Goal: Task Accomplishment & Management: Use online tool/utility

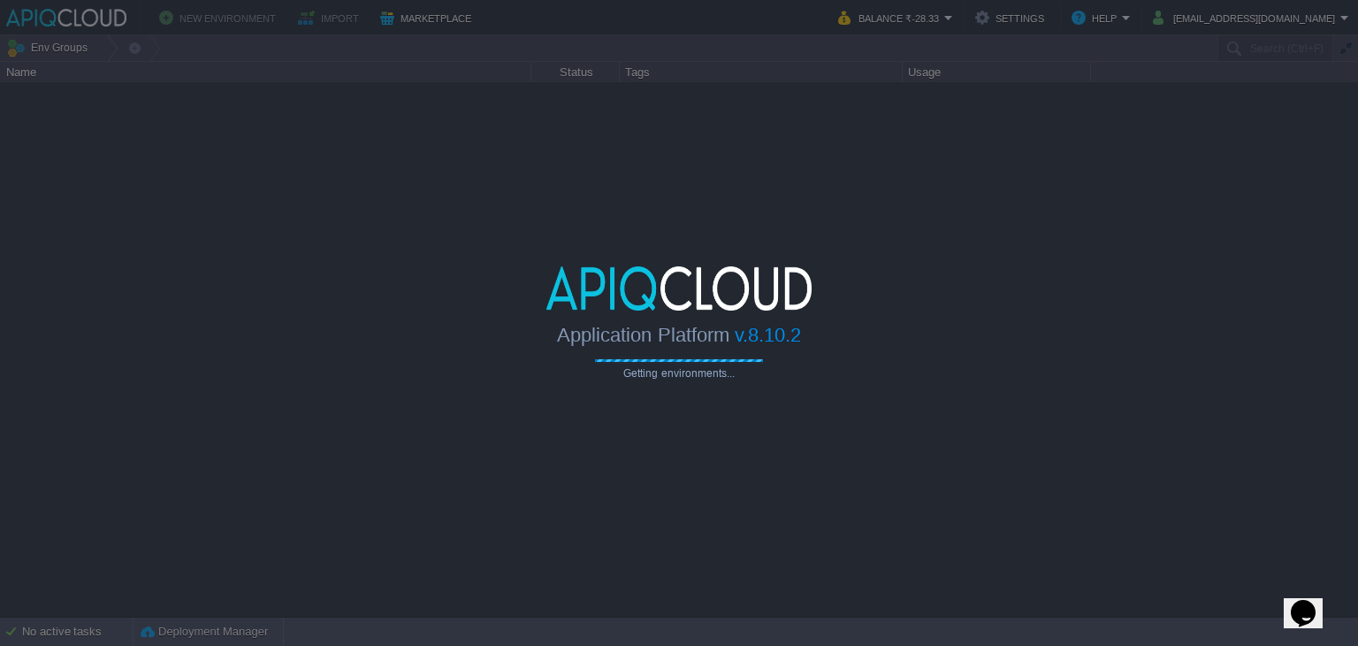
type input "Search (Ctrl+F)"
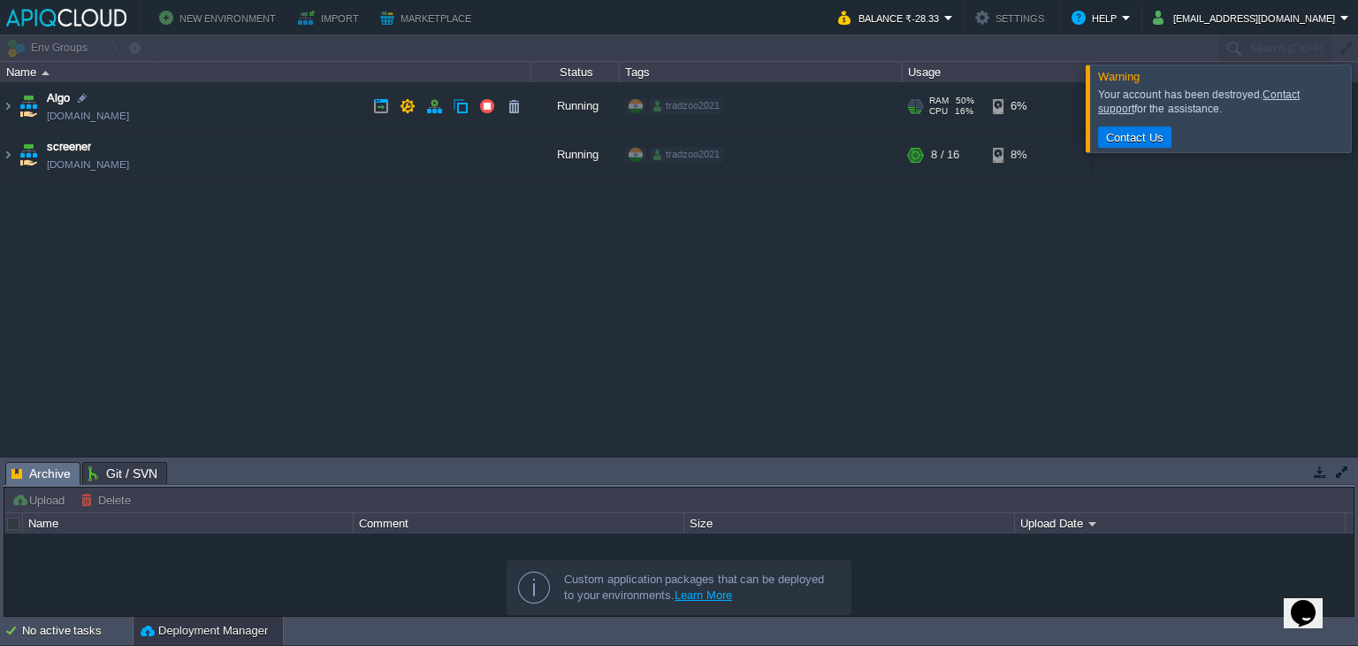
click at [277, 106] on td "Algo [DOMAIN_NAME]" at bounding box center [266, 106] width 531 height 49
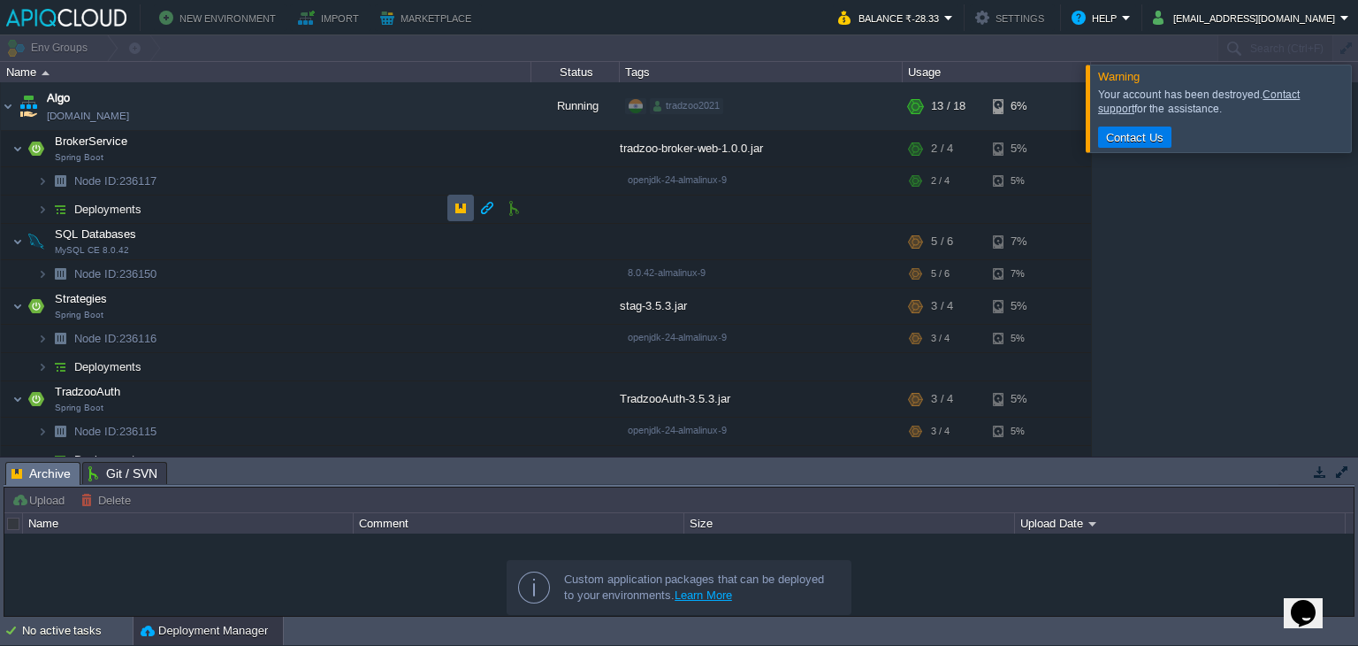
click at [462, 209] on button "button" at bounding box center [461, 208] width 16 height 16
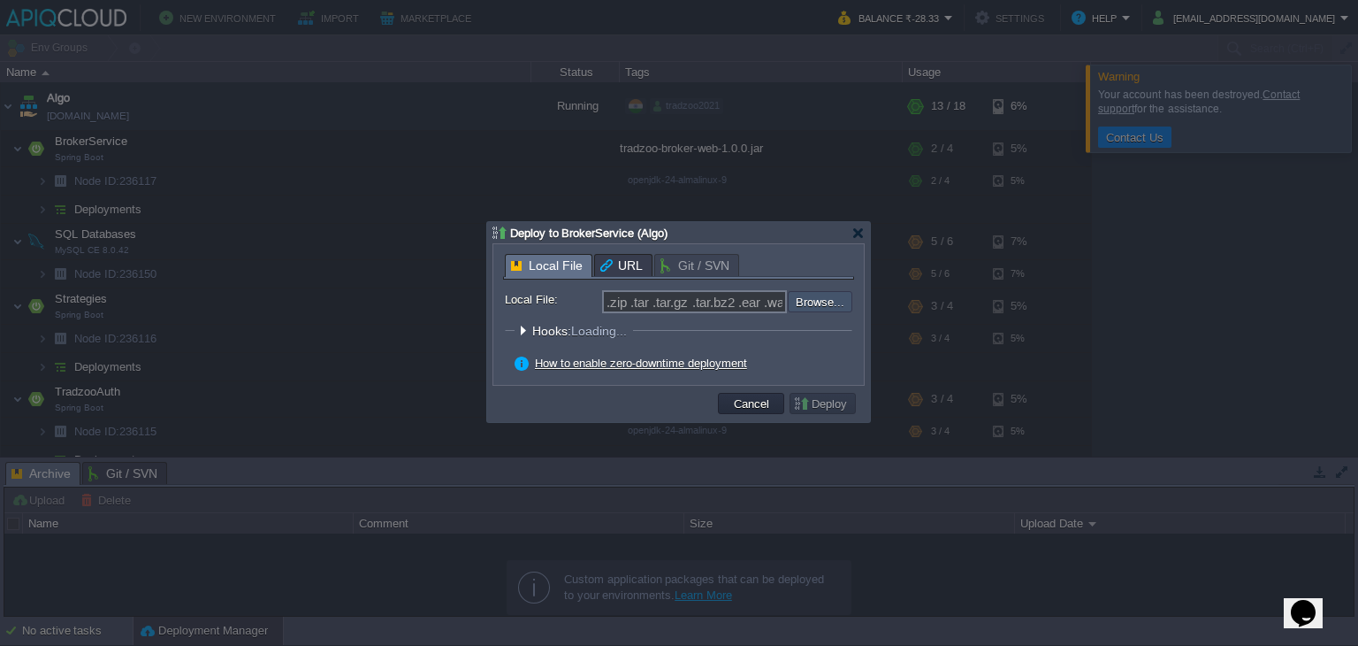
click at [831, 302] on input "file" at bounding box center [741, 301] width 224 height 21
type input "C:\fakepath\tradzoo-broker-web-1.0.0.jar"
type input "tradzoo-broker-web-1.0.0.jar"
click at [833, 404] on button "Deploy" at bounding box center [822, 403] width 59 height 16
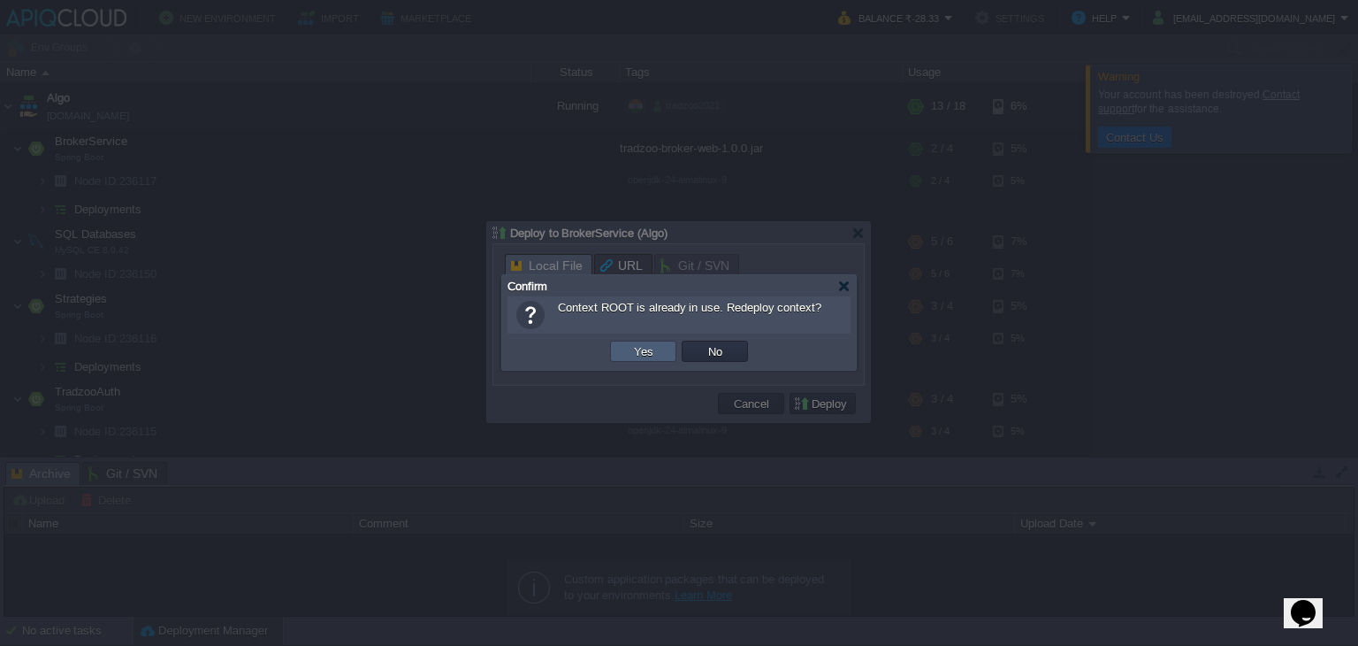
click at [659, 347] on td "Yes" at bounding box center [643, 350] width 66 height 21
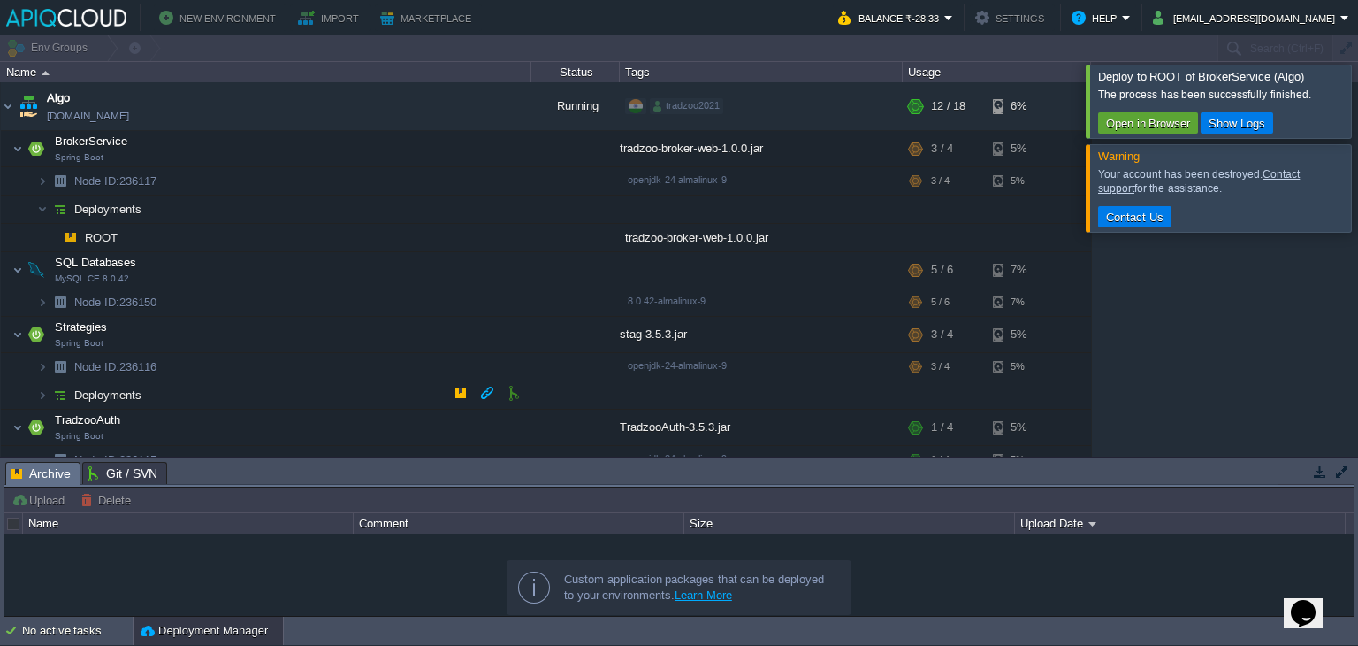
scroll to position [92, 0]
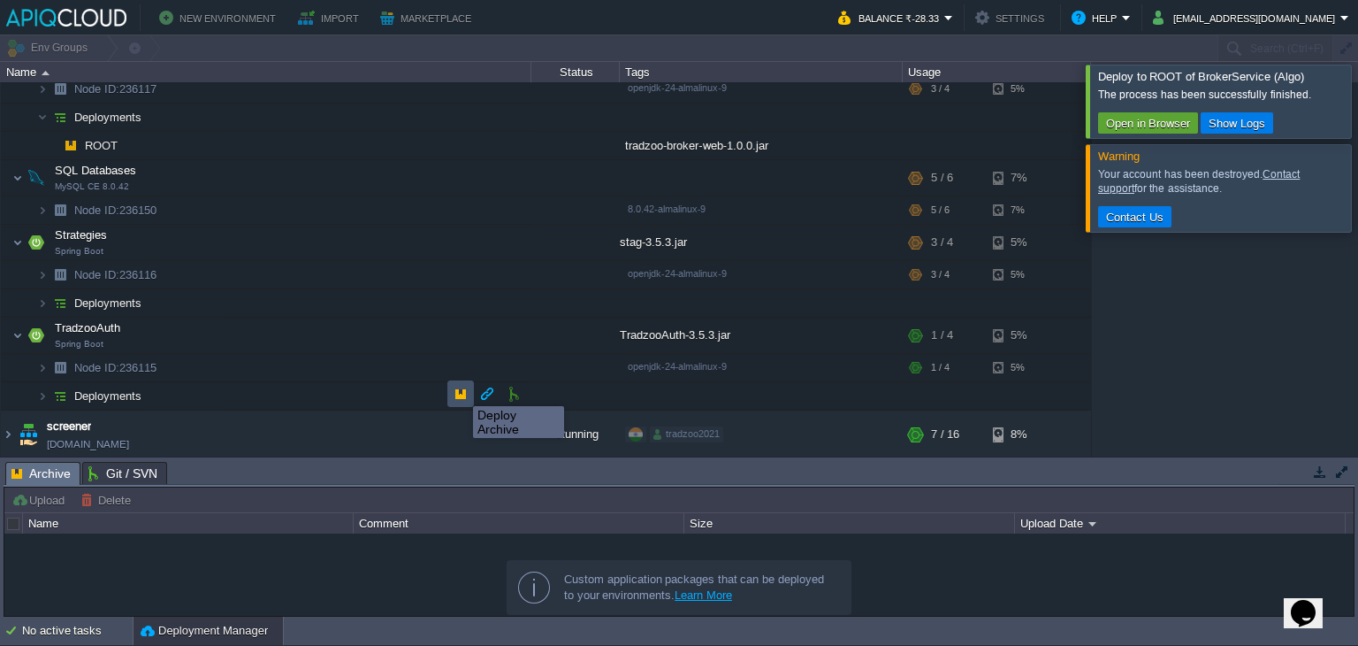
click at [460, 390] on button "button" at bounding box center [461, 394] width 16 height 16
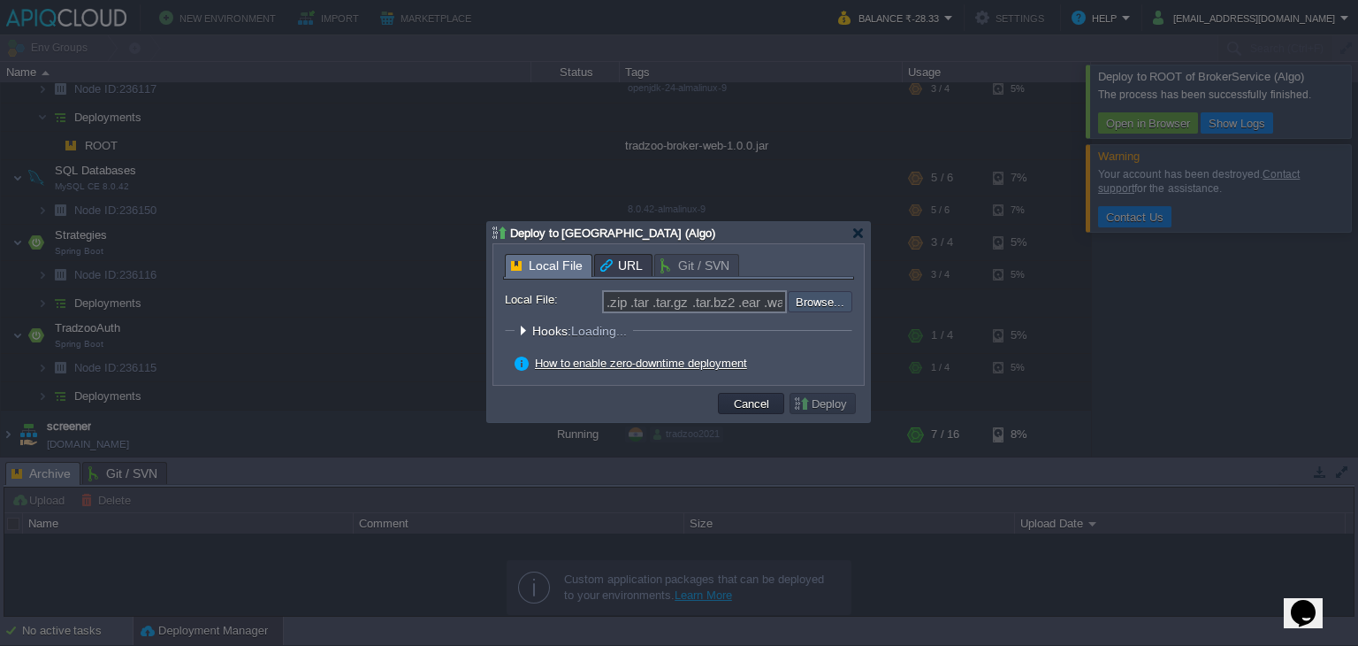
click at [816, 300] on input "file" at bounding box center [741, 301] width 224 height 21
type input "C:\fakepath\TradzooAuth-3.5.3.jar"
type input "TradzooAuth-3.5.3.jar"
click at [828, 408] on button "Deploy" at bounding box center [822, 403] width 59 height 16
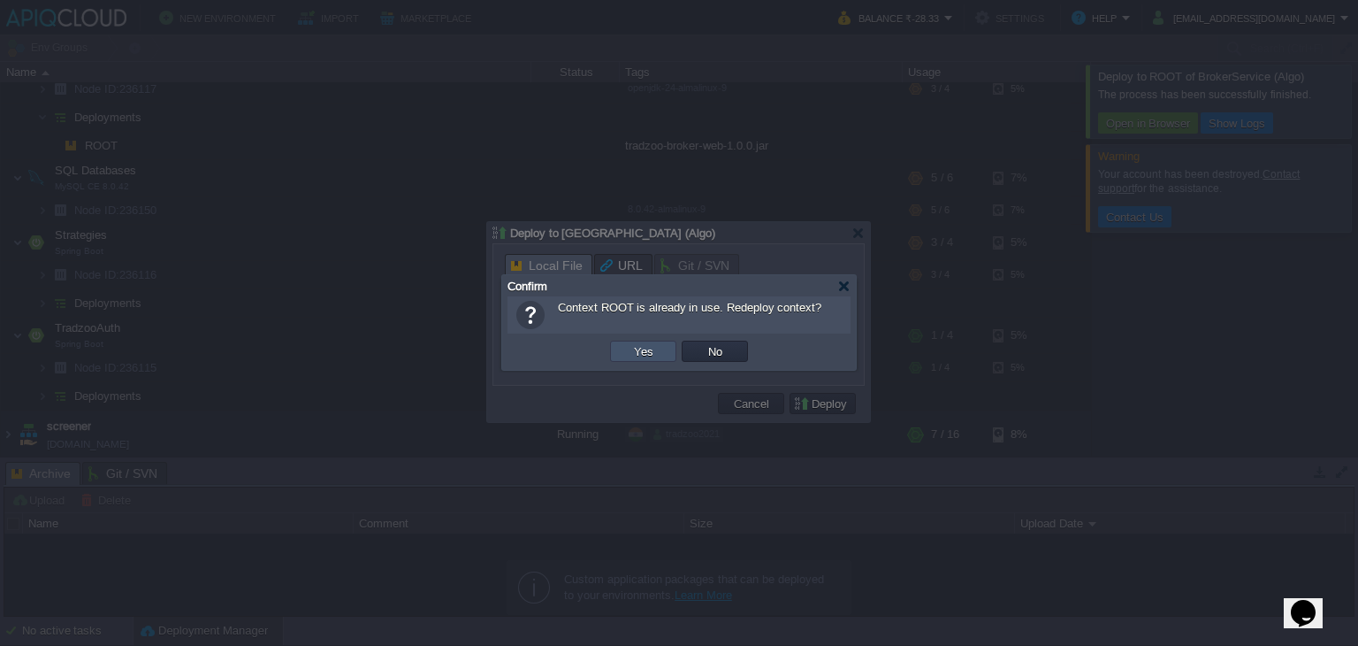
click at [649, 351] on button "Yes" at bounding box center [644, 351] width 30 height 16
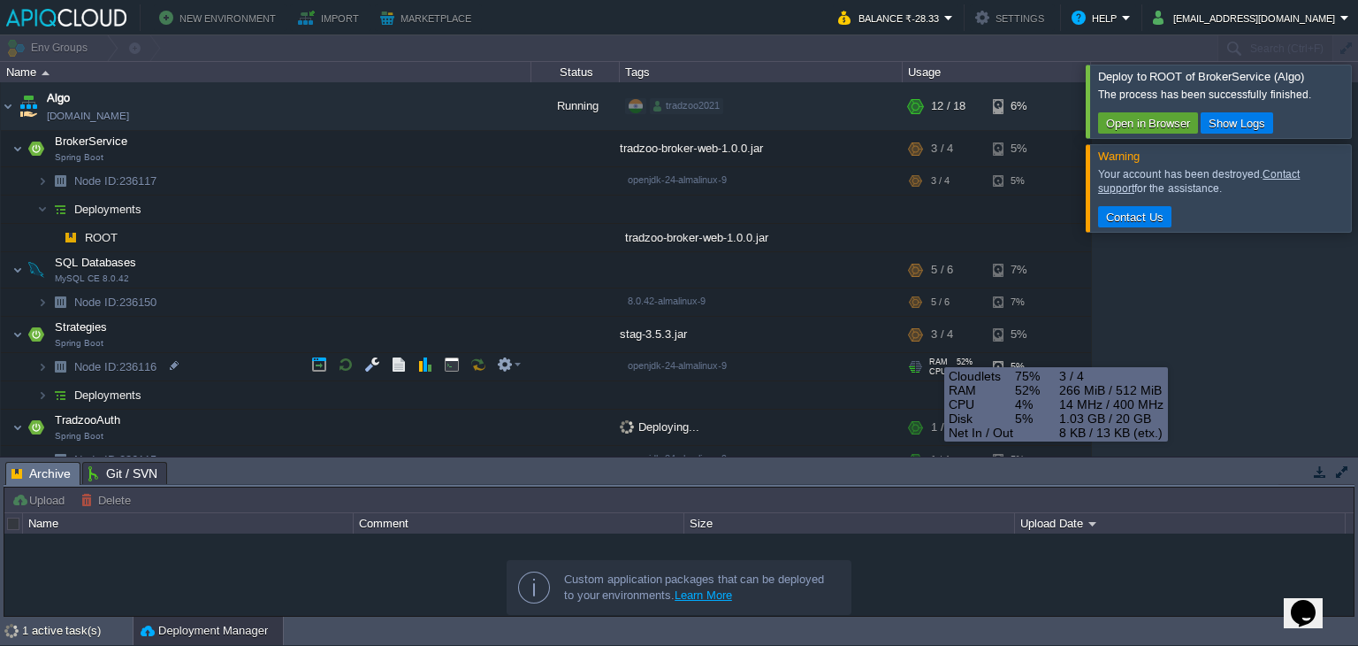
scroll to position [120, 0]
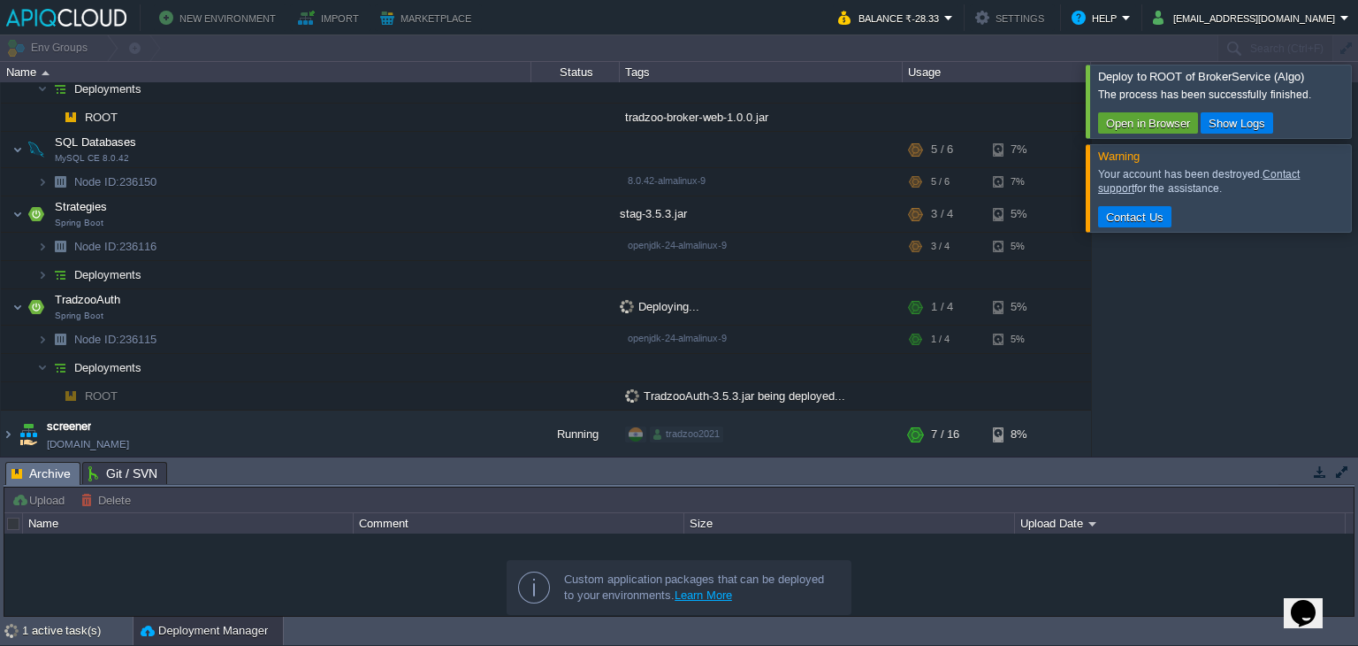
click at [1357, 105] on div at bounding box center [1379, 101] width 0 height 73
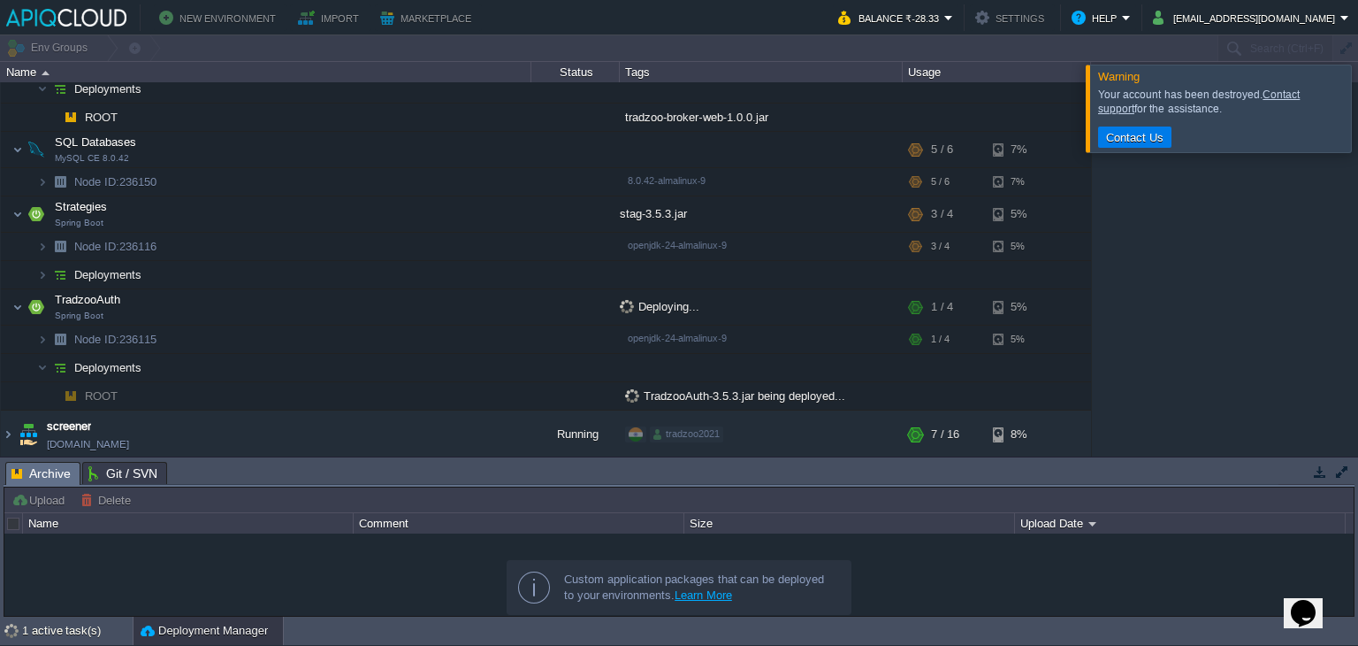
click at [1357, 131] on div at bounding box center [1379, 108] width 0 height 87
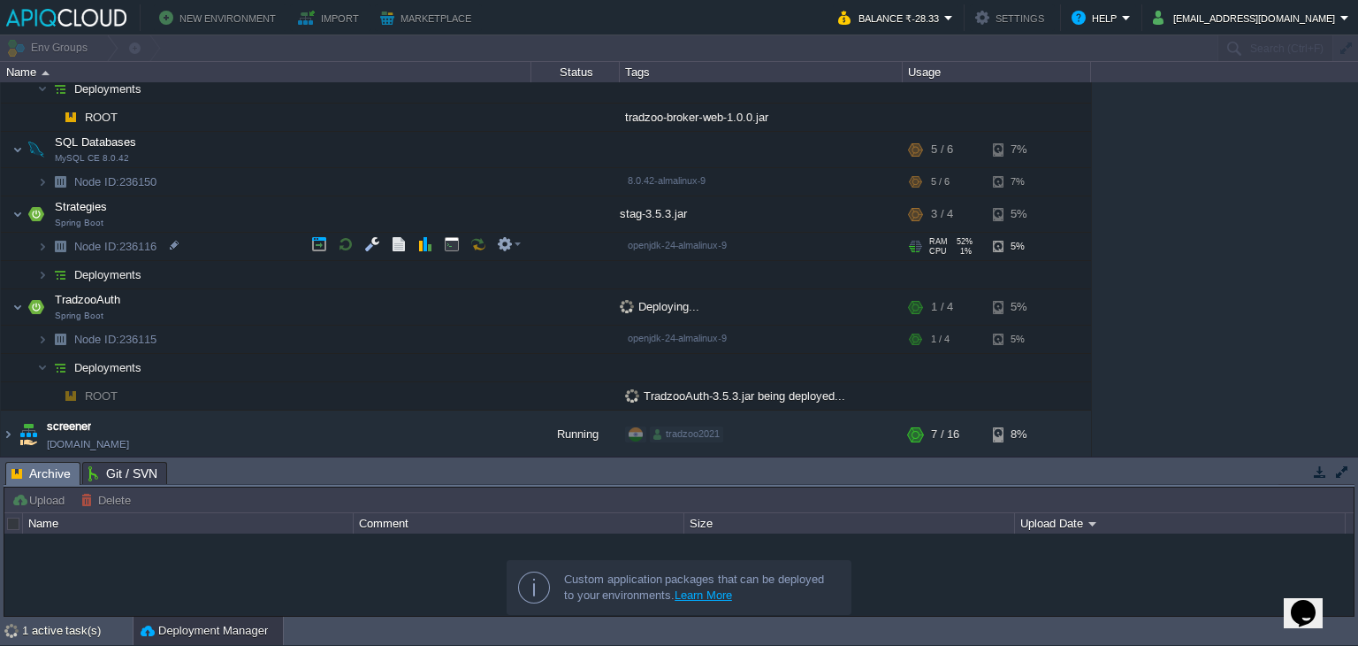
scroll to position [0, 0]
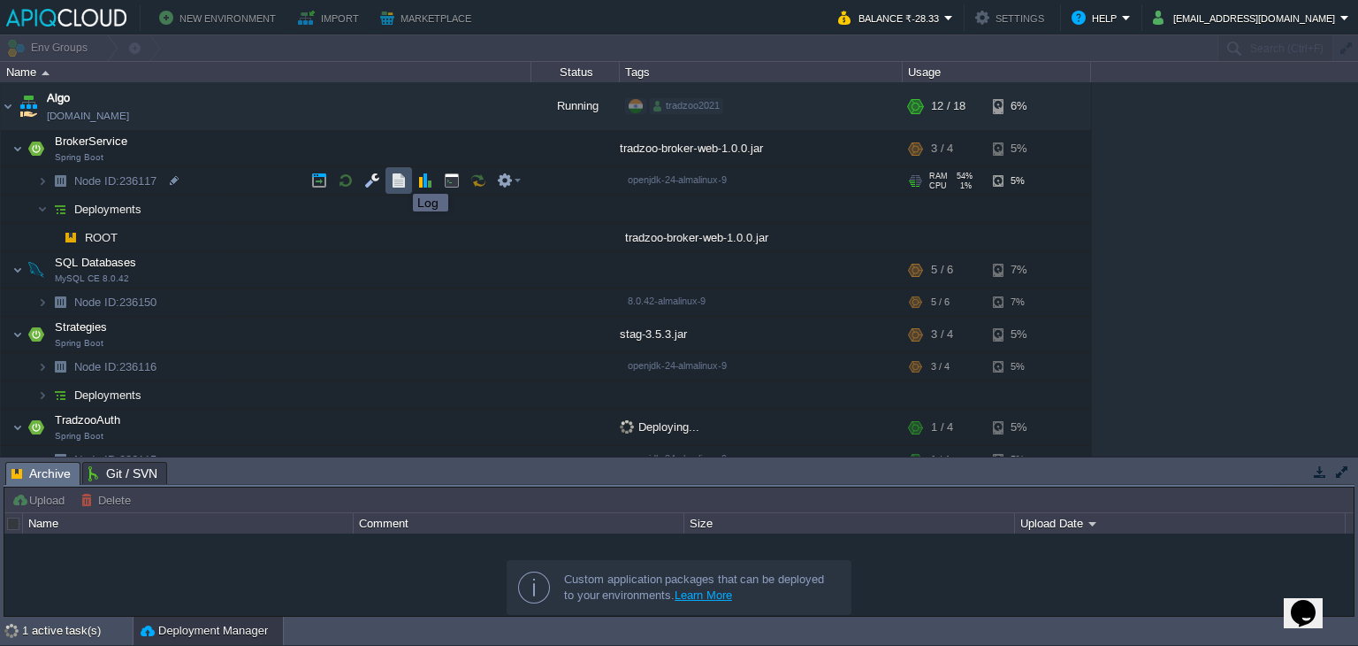
click at [400, 178] on button "button" at bounding box center [399, 180] width 16 height 16
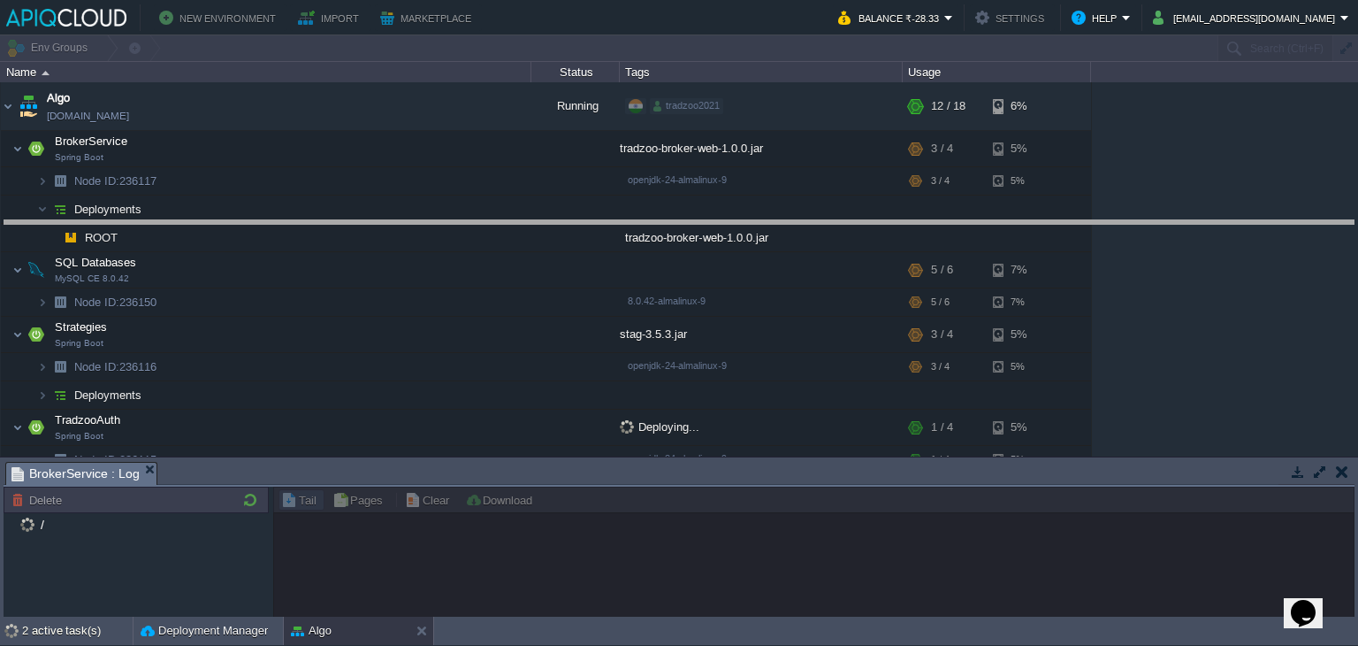
drag, startPoint x: 746, startPoint y: 472, endPoint x: 797, endPoint y: 211, distance: 265.7
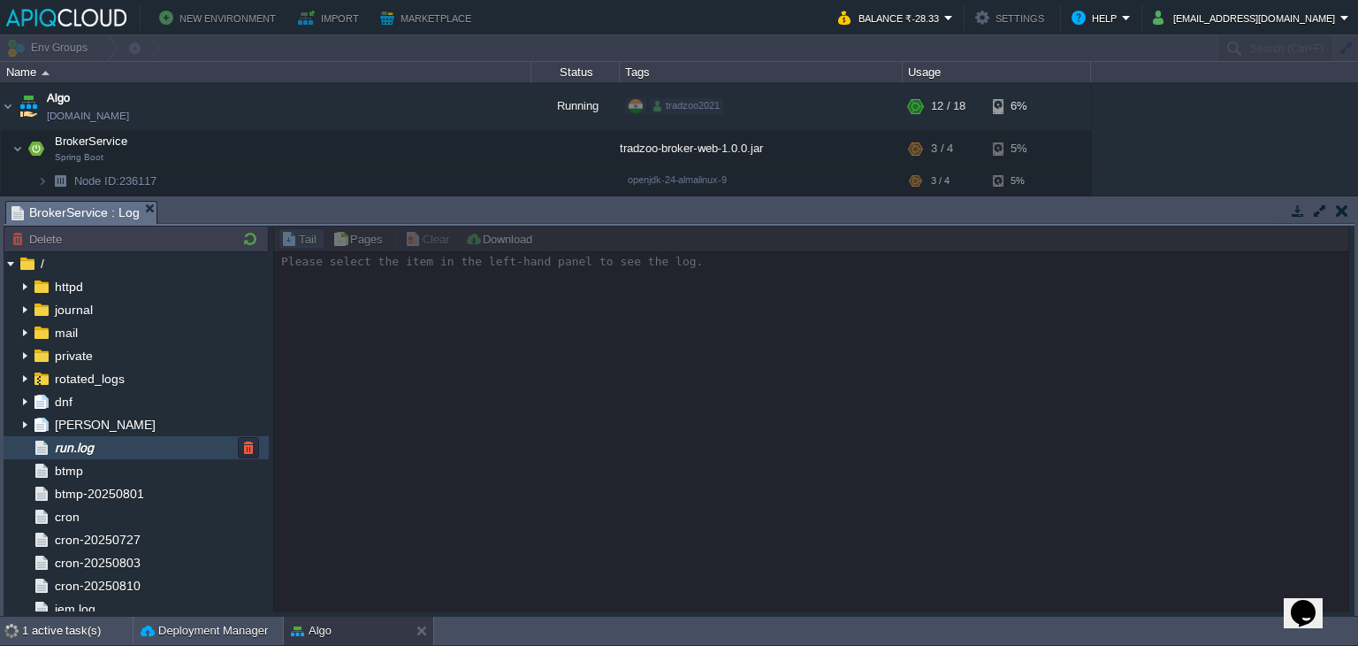
click at [127, 453] on div "run.log" at bounding box center [136, 447] width 265 height 23
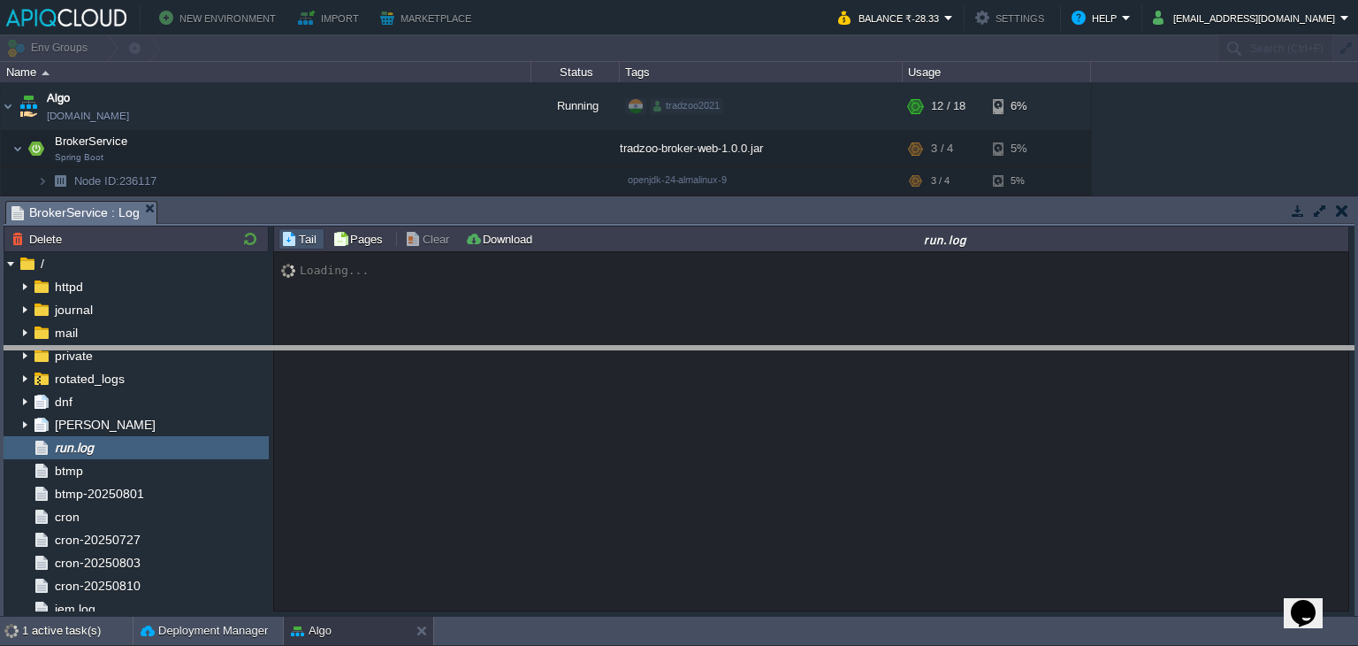
drag, startPoint x: 793, startPoint y: 217, endPoint x: 784, endPoint y: 360, distance: 143.5
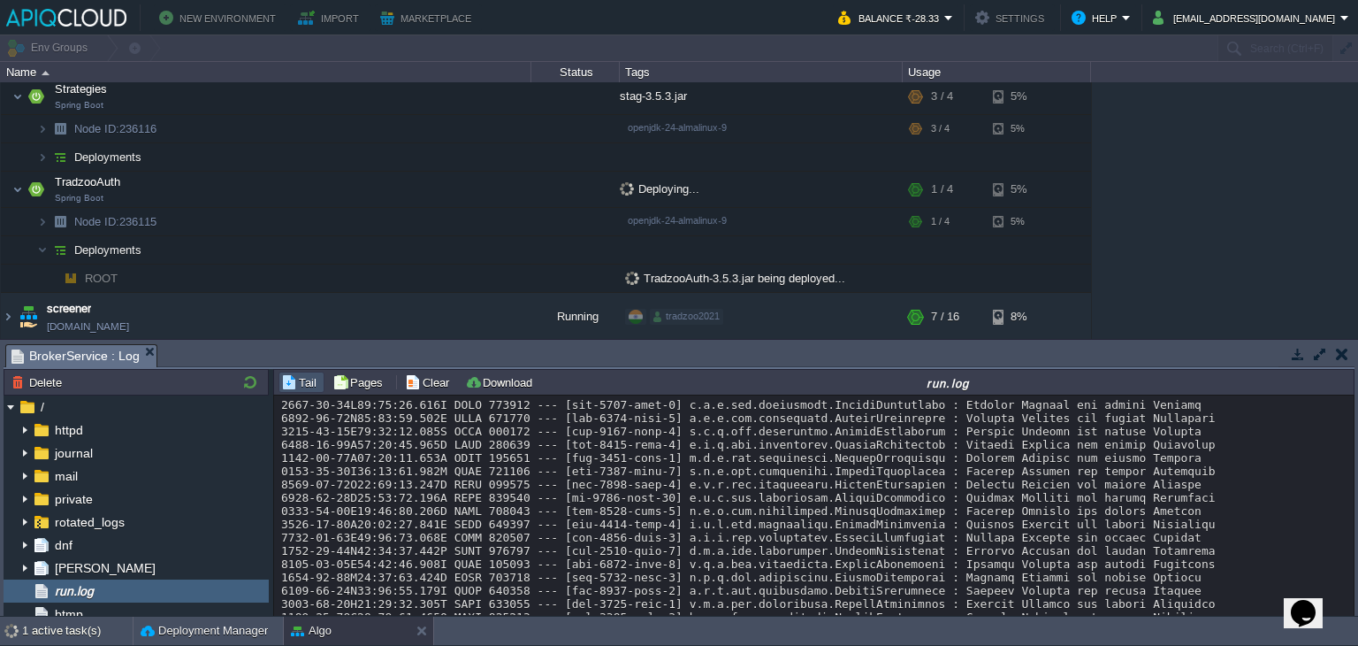
scroll to position [5666, 0]
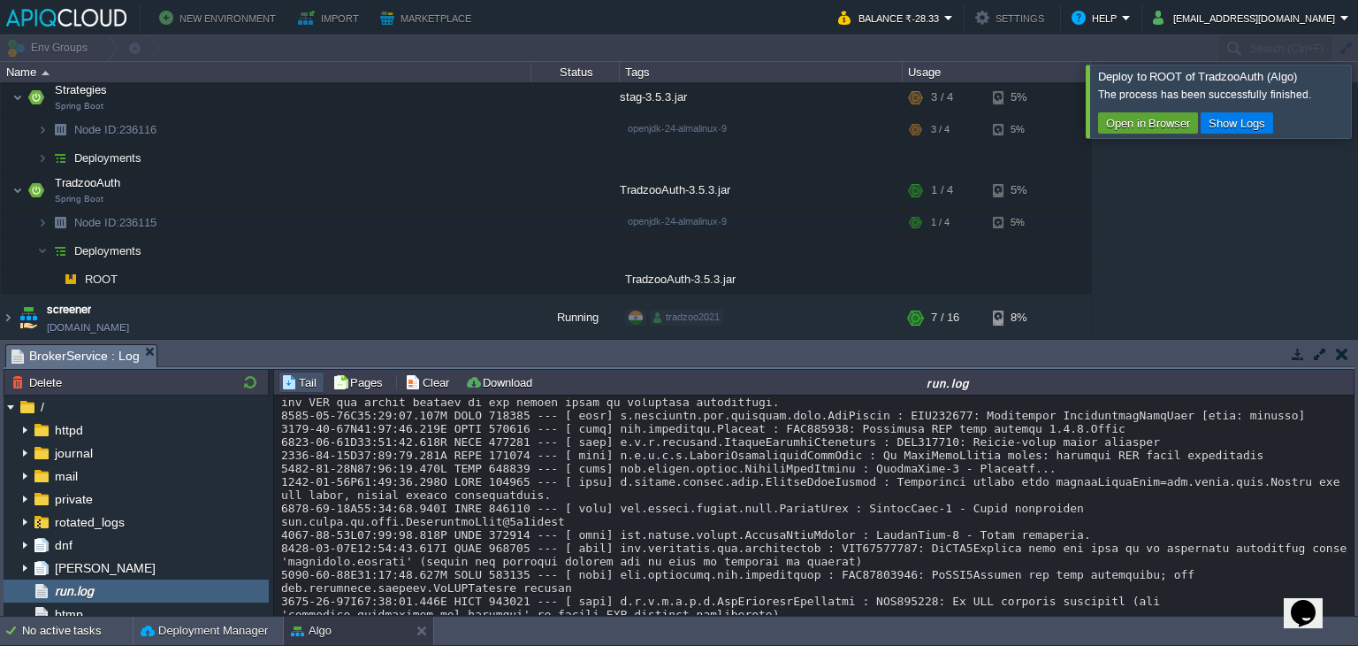
click at [1357, 130] on div at bounding box center [1379, 101] width 0 height 73
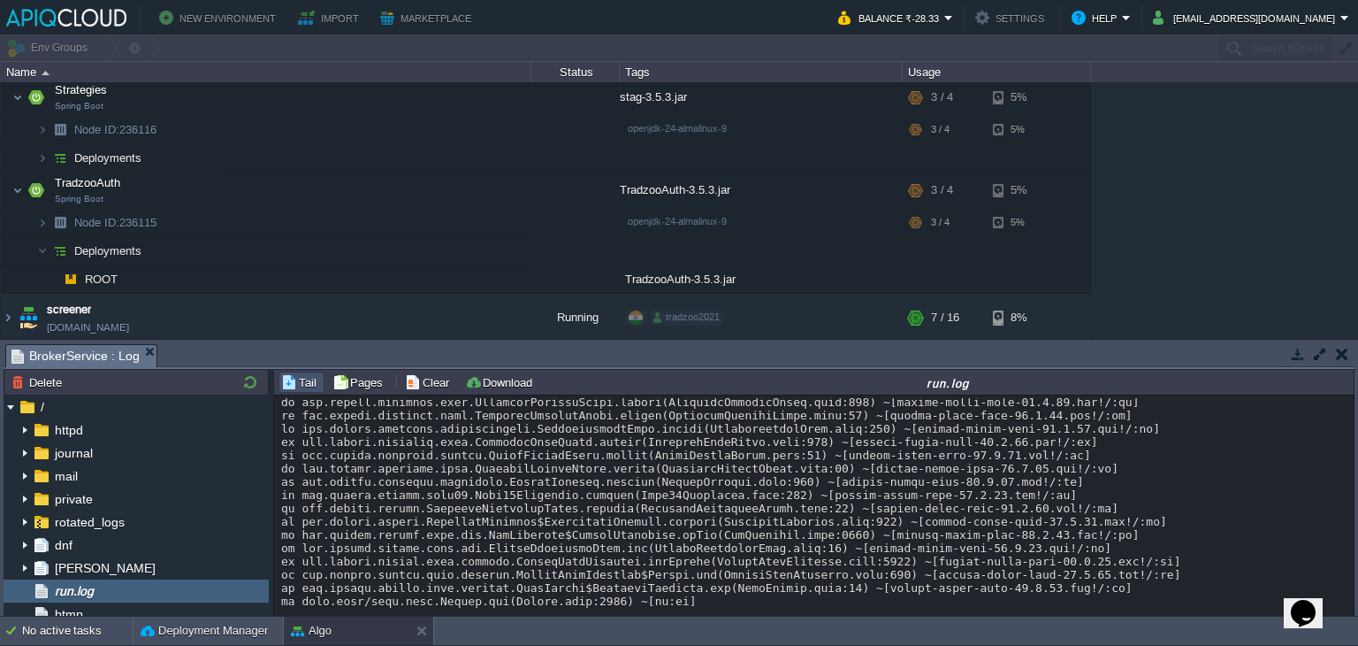
scroll to position [6950, 0]
drag, startPoint x: 695, startPoint y: 536, endPoint x: 272, endPoint y: 481, distance: 426.2
click at [272, 481] on div "Node ID: 236117 Delete / httpd journal mail private rotated_logs dnf hawkey run…" at bounding box center [679, 492] width 1351 height 247
drag, startPoint x: 799, startPoint y: 539, endPoint x: 279, endPoint y: 482, distance: 523.0
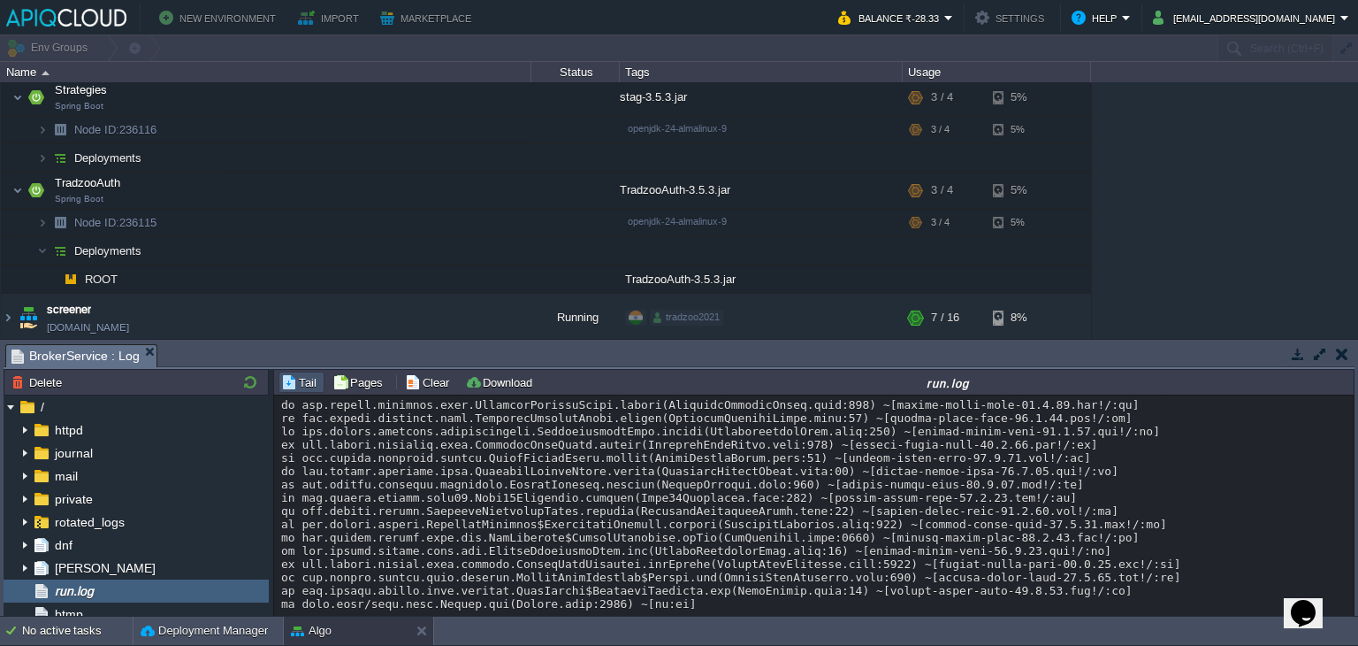
copy div "2025-08-14T05:33:22.303Z INFO 430504 --- [nio-8080-exec-7] c.t.b.z.service.Zero…"
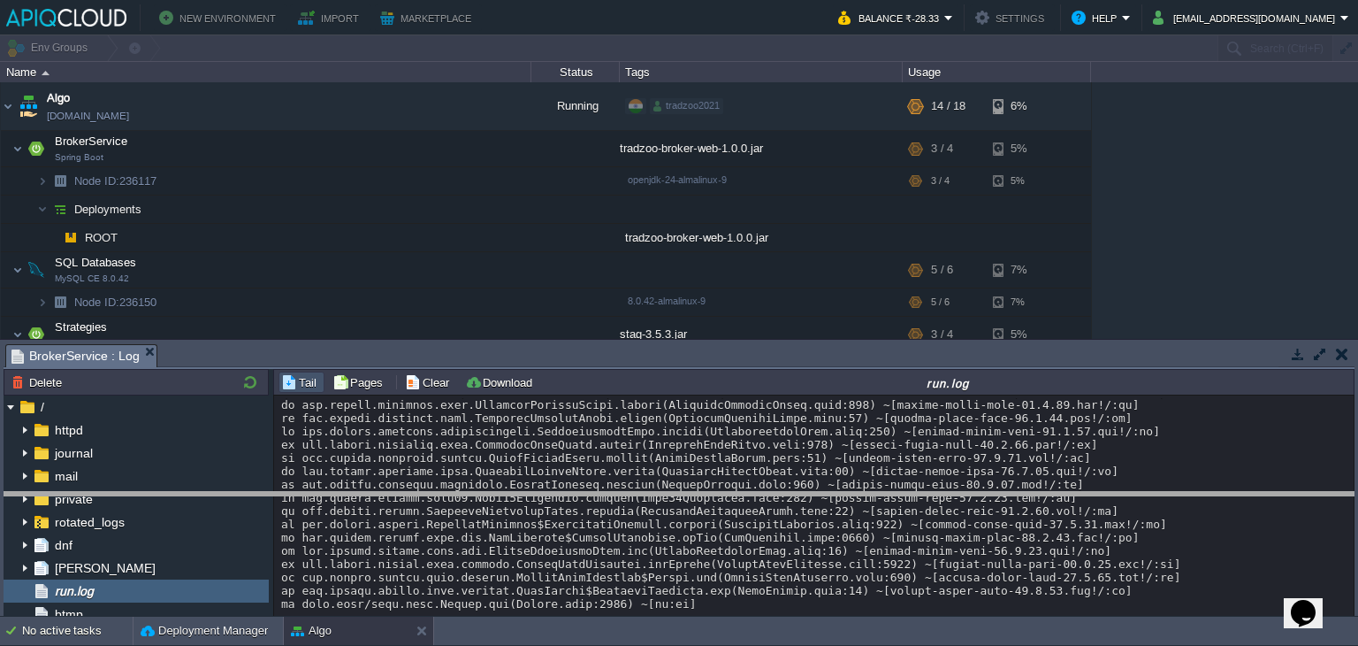
drag, startPoint x: 1034, startPoint y: 348, endPoint x: 1051, endPoint y: 493, distance: 145.2
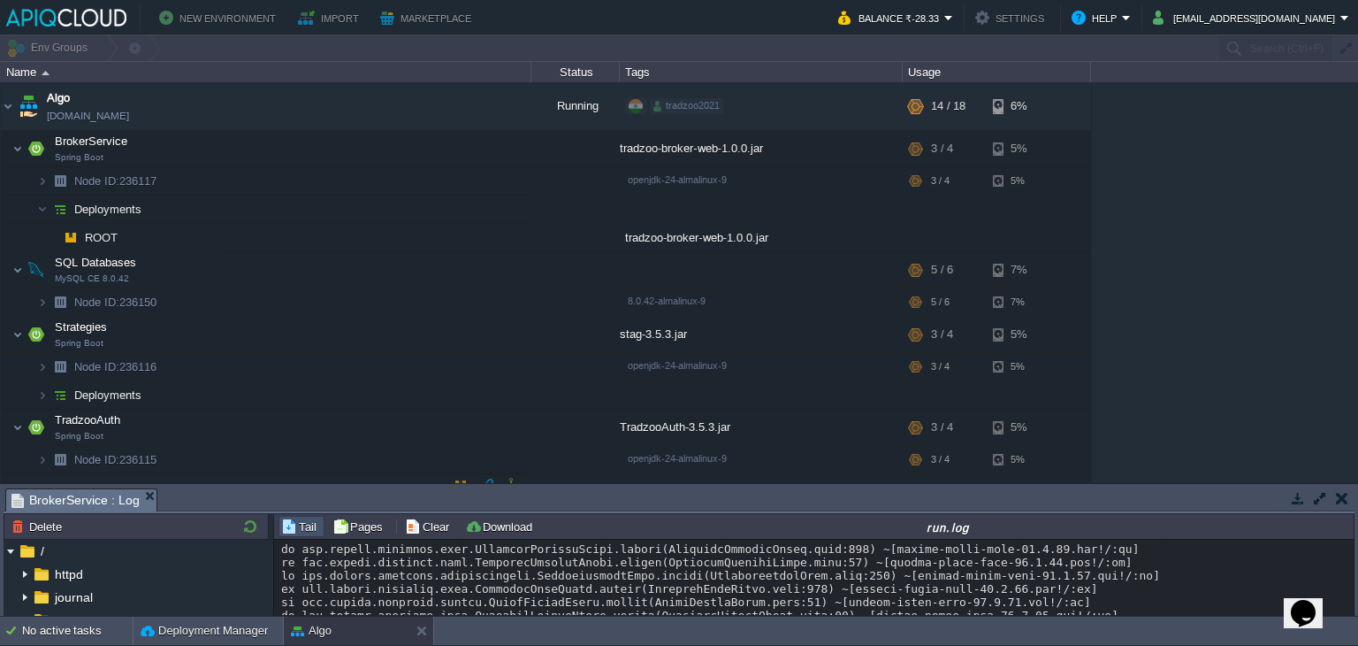
scroll to position [93, 0]
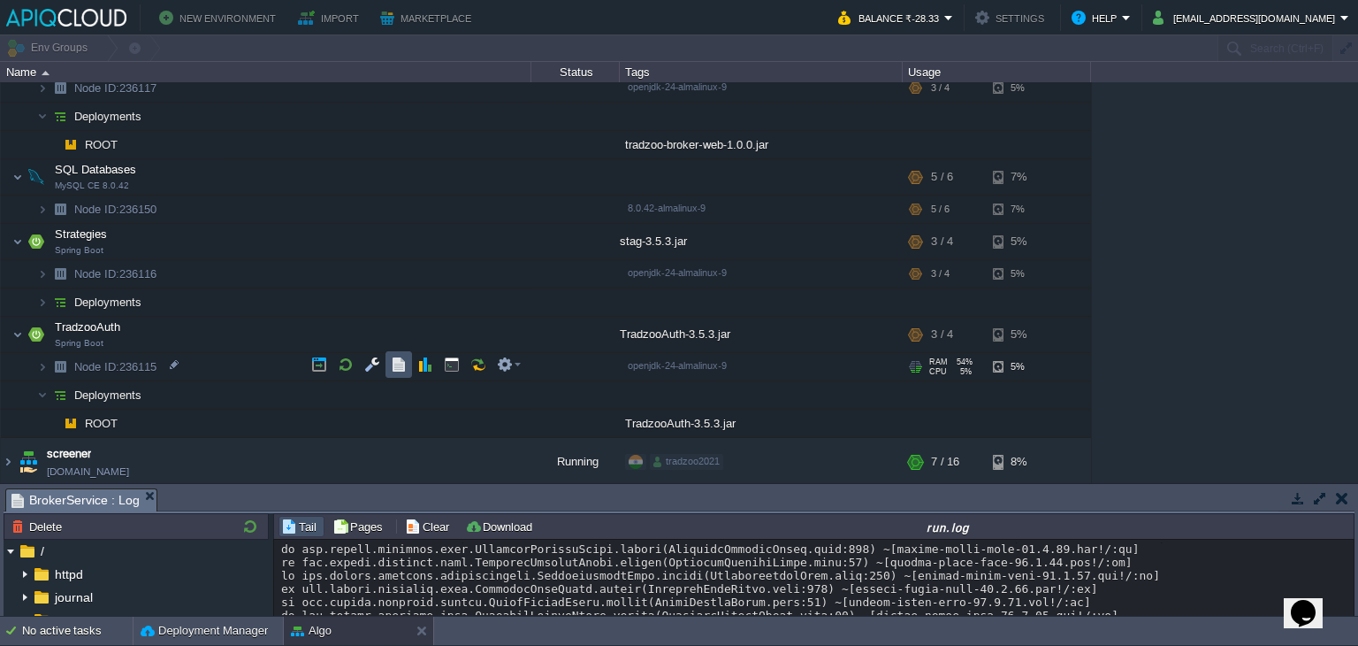
click at [393, 369] on button "button" at bounding box center [399, 364] width 16 height 16
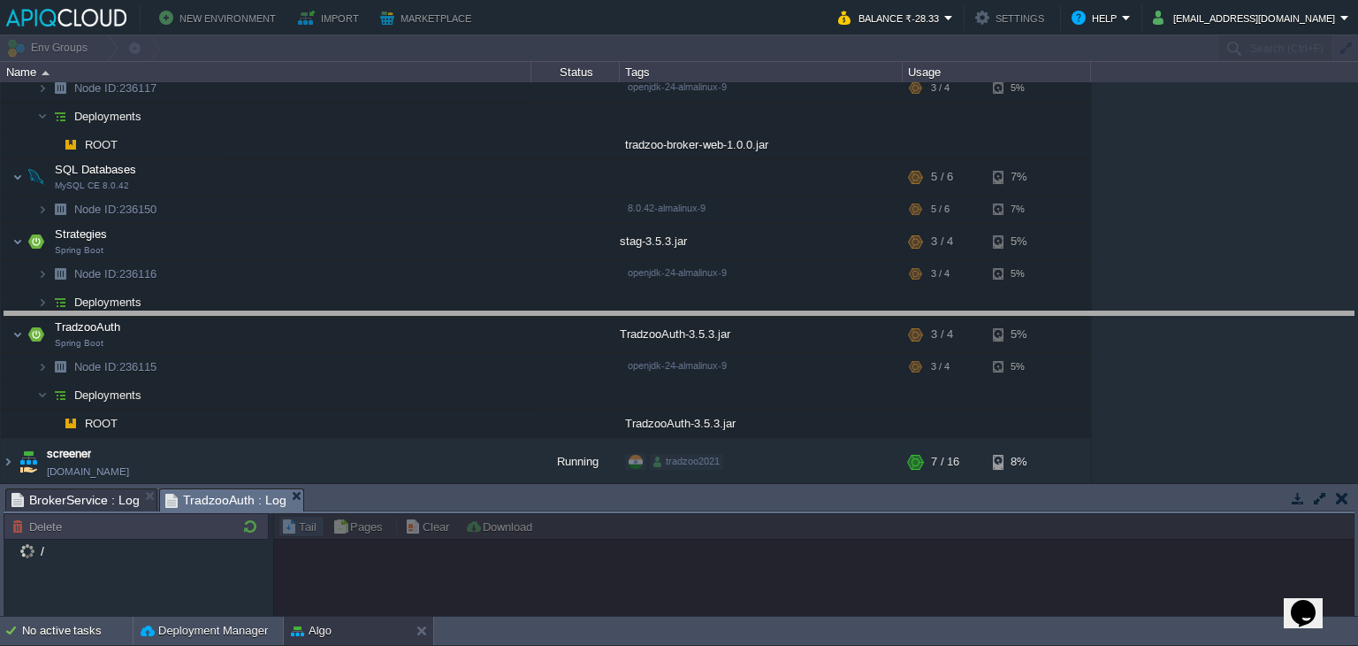
drag, startPoint x: 505, startPoint y: 505, endPoint x: 536, endPoint y: 298, distance: 209.2
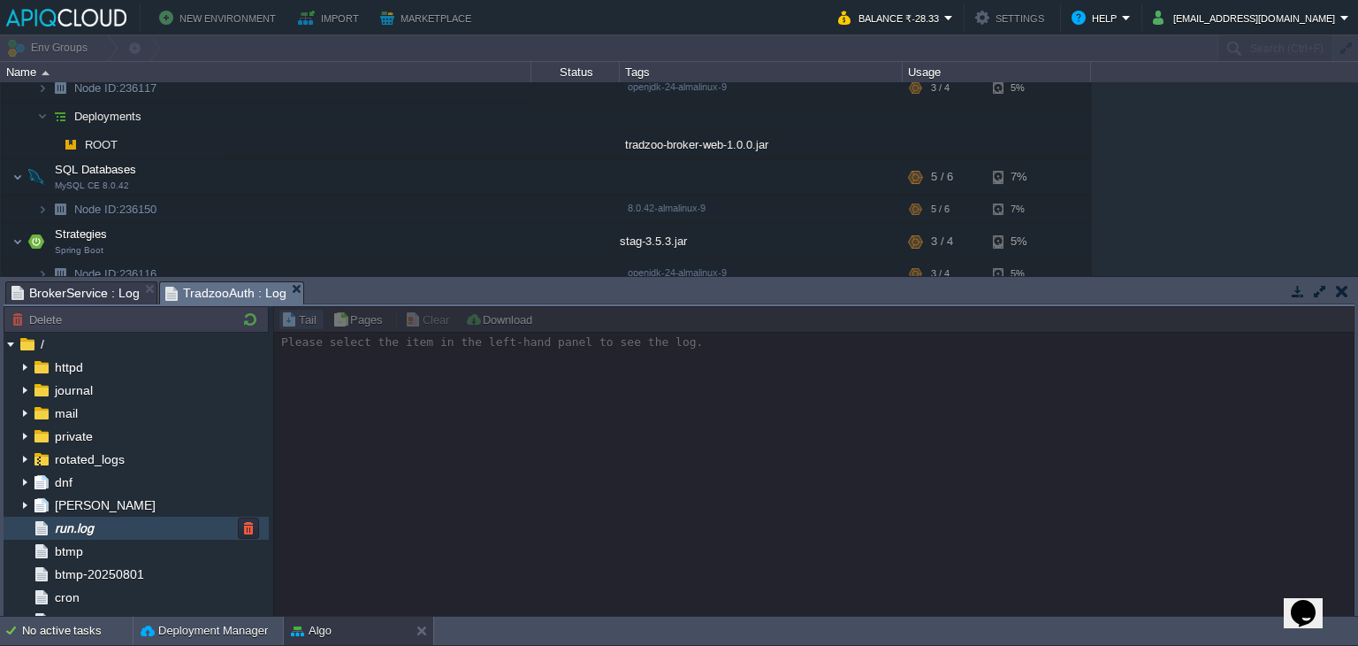
click at [119, 524] on div "run.log" at bounding box center [136, 527] width 265 height 23
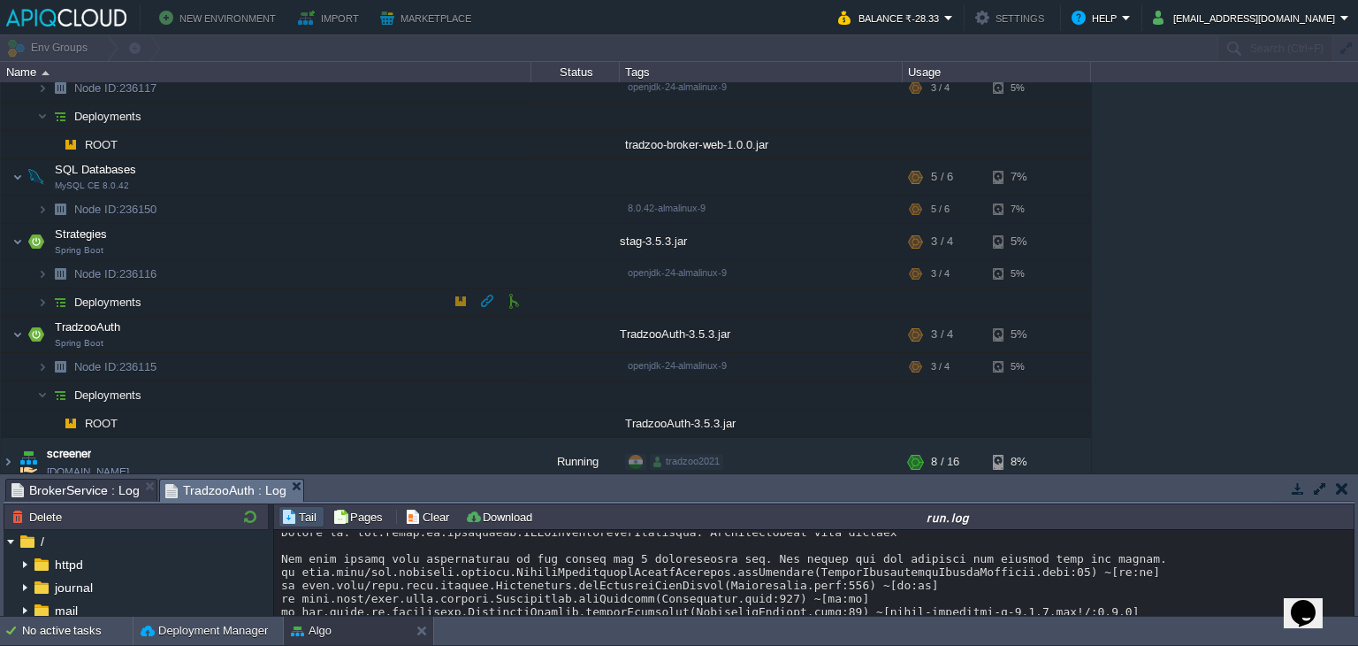
scroll to position [0, 0]
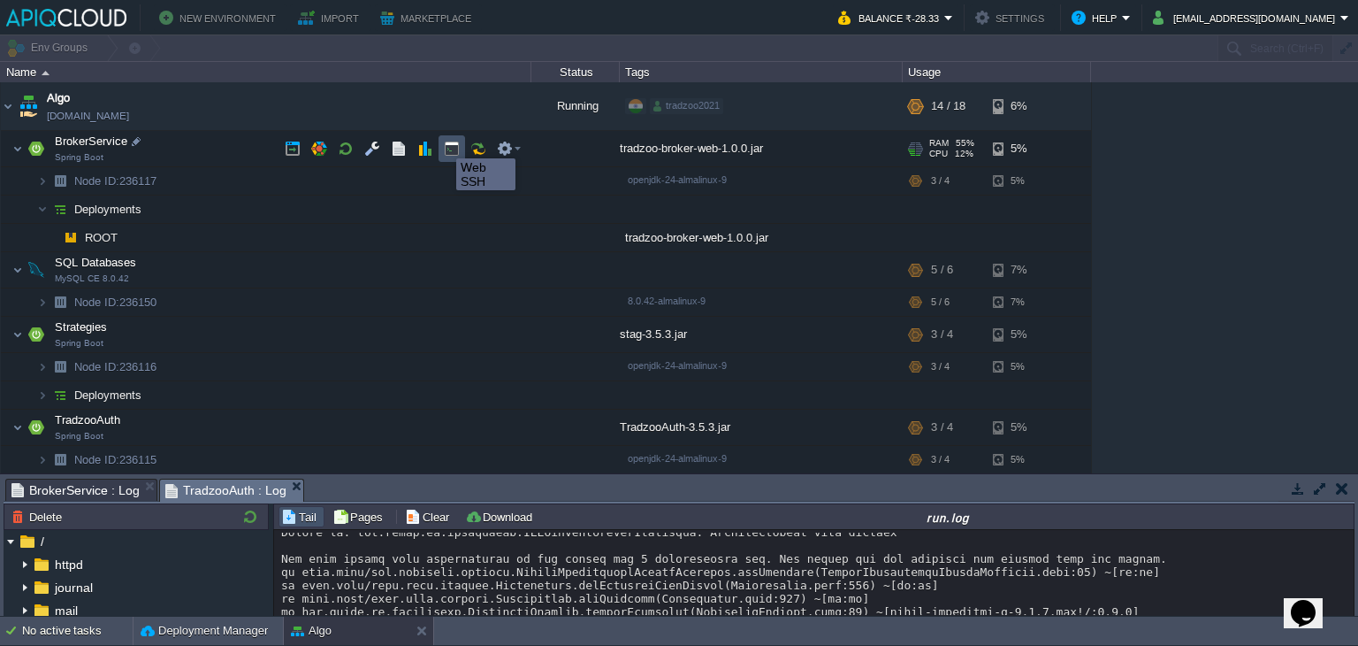
click at [445, 143] on button "button" at bounding box center [452, 149] width 16 height 16
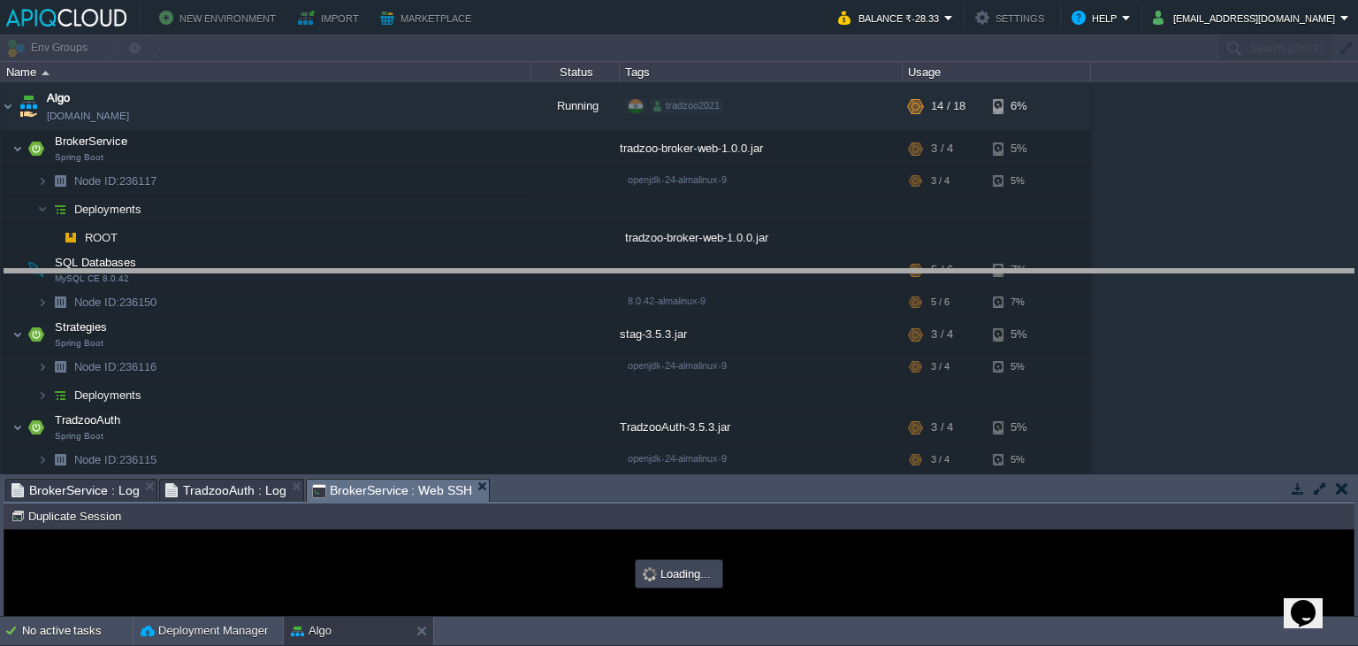
drag, startPoint x: 613, startPoint y: 490, endPoint x: 604, endPoint y: 185, distance: 305.2
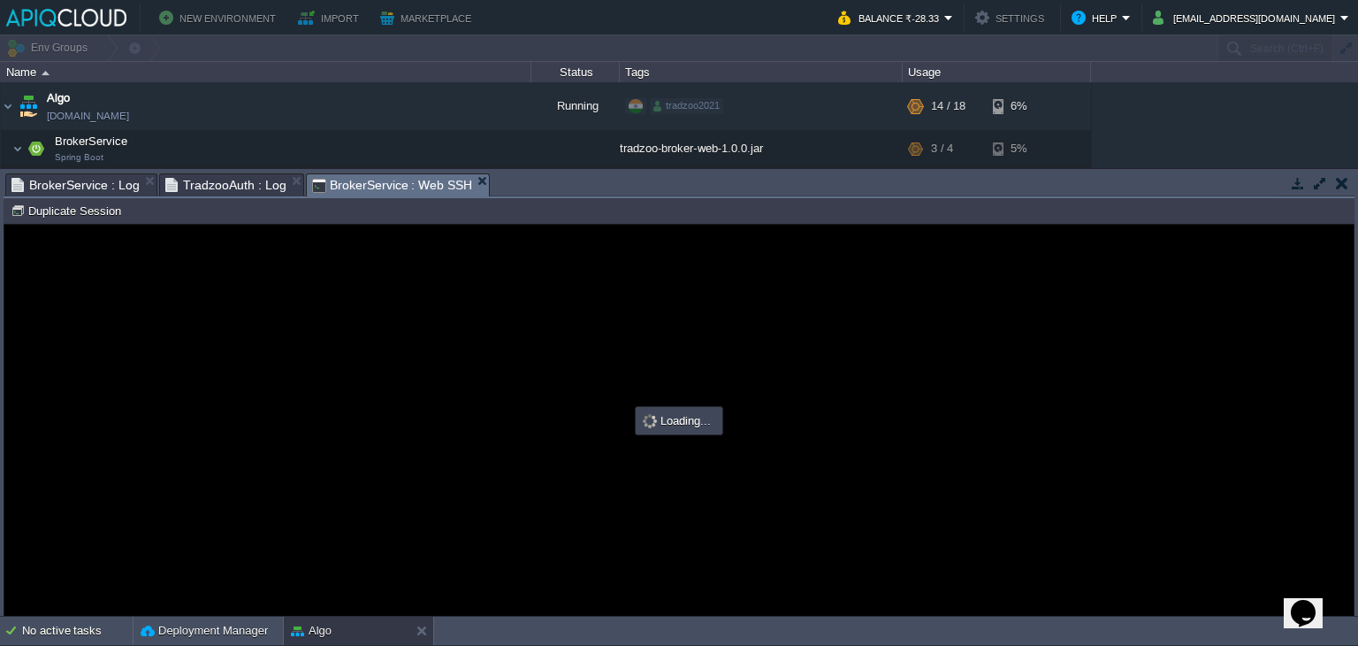
type input "#000000"
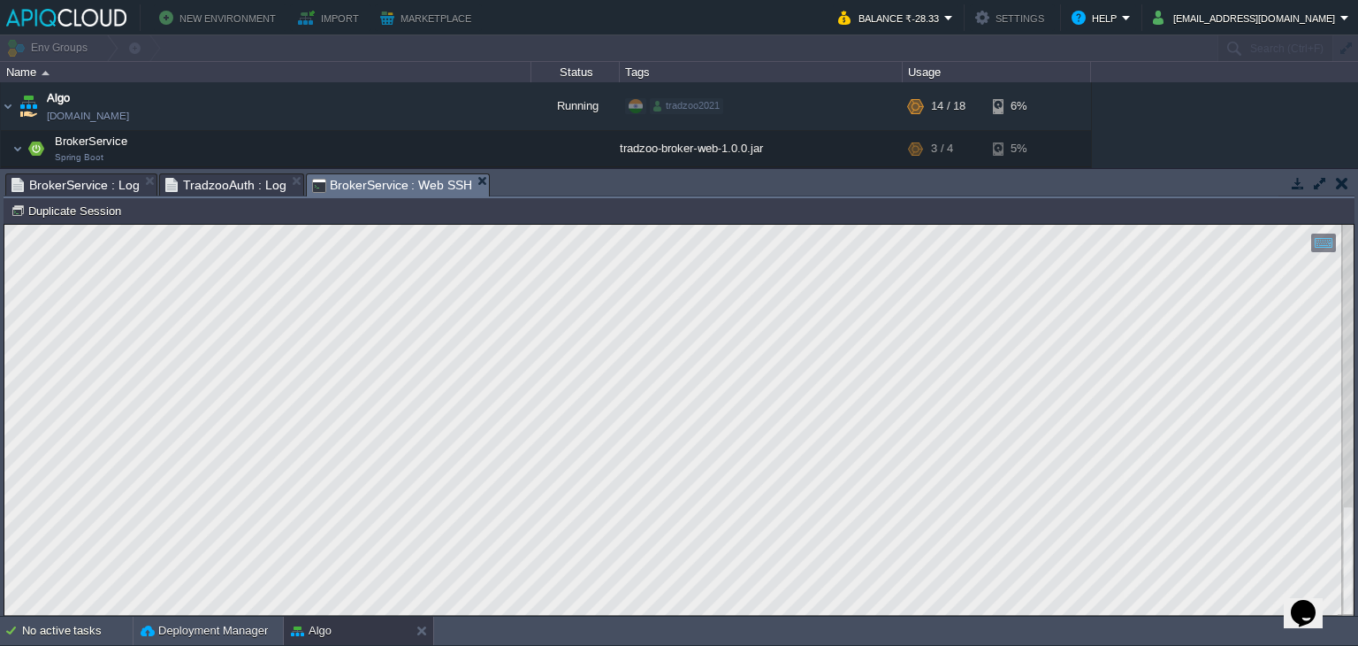
click at [4, 225] on html "Copy: Ctrl + Shift + C Paste: Ctrl + V Settings: Ctrl + Shift + Alt 0" at bounding box center [678, 225] width 1349 height 0
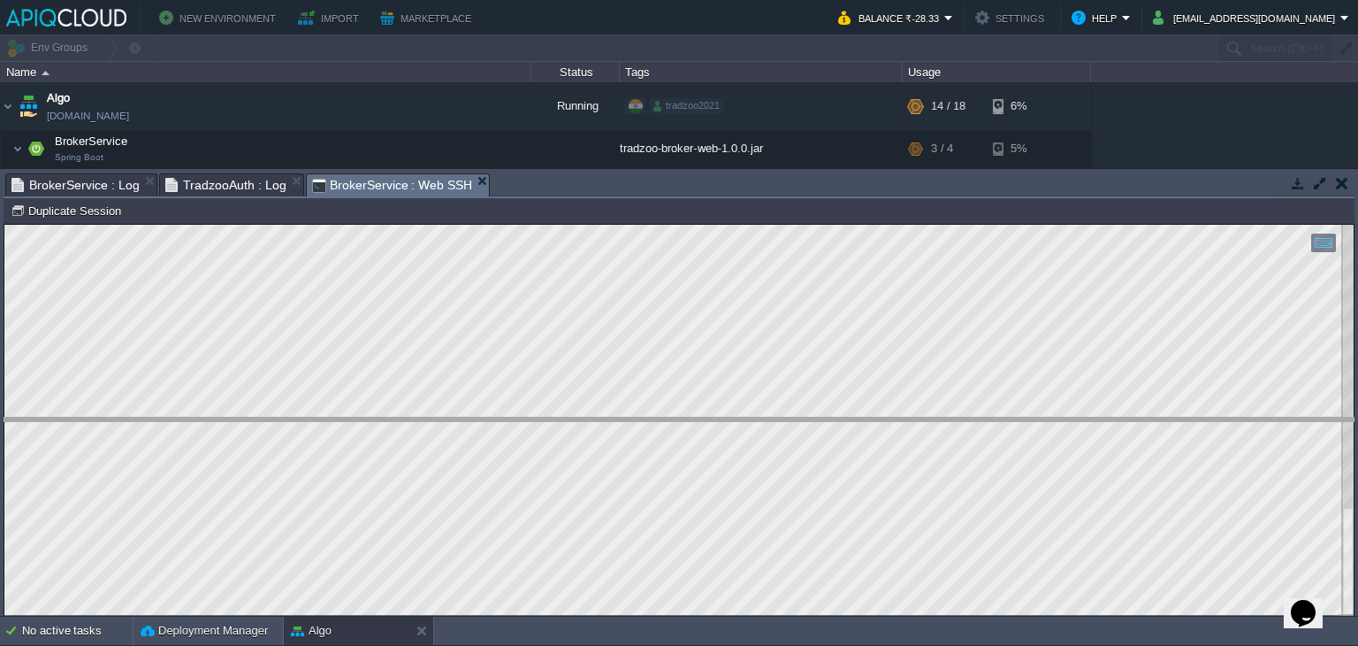
drag, startPoint x: 722, startPoint y: 179, endPoint x: 736, endPoint y: 432, distance: 254.1
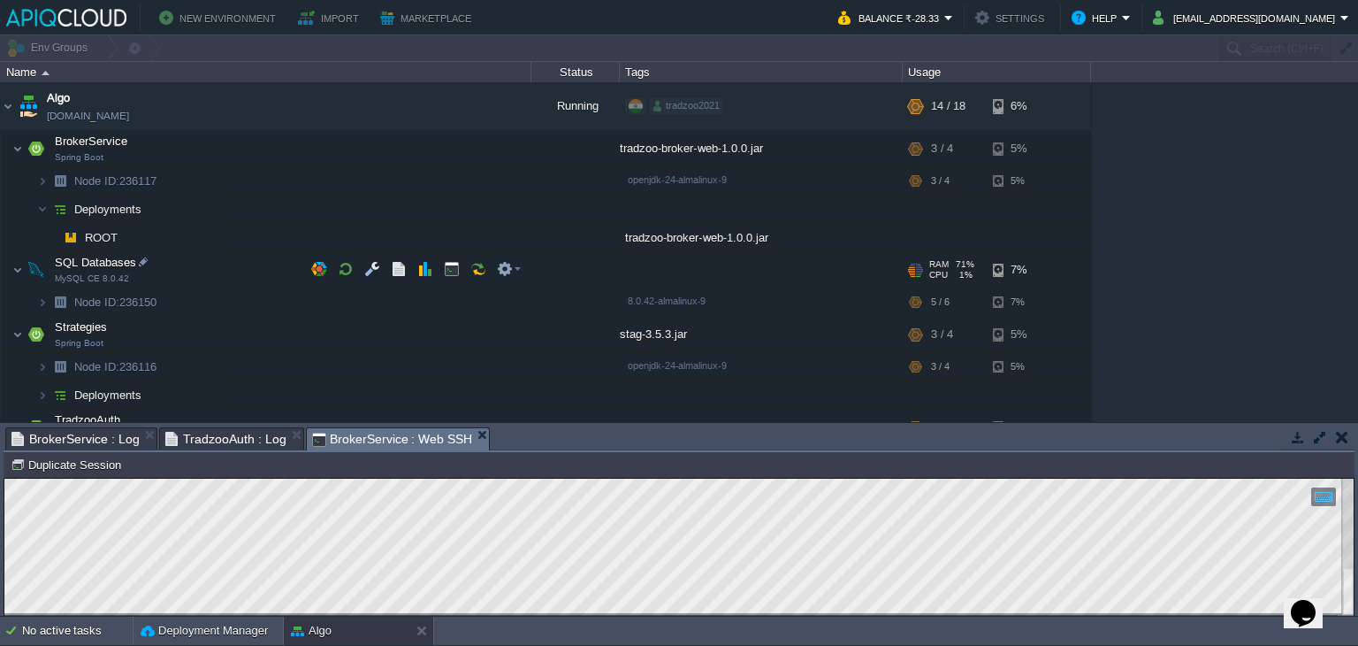
scroll to position [155, 0]
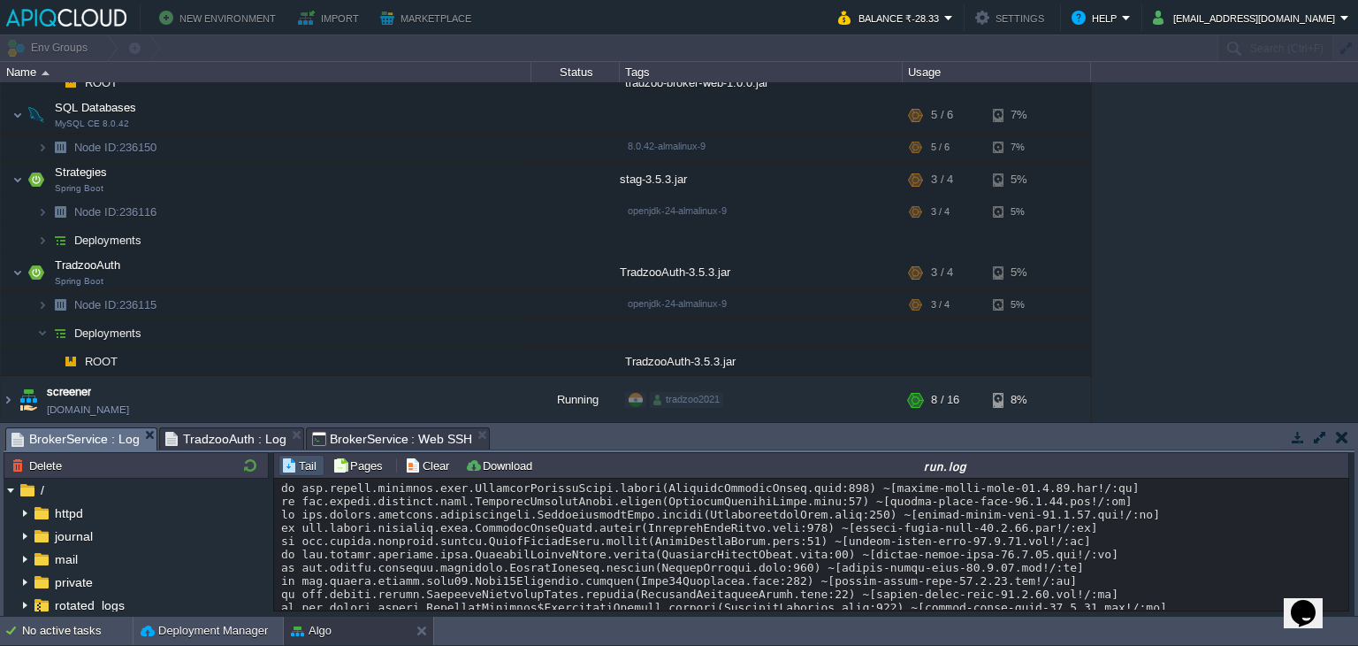
click at [88, 438] on span "BrokerService : Log" at bounding box center [75, 439] width 128 height 22
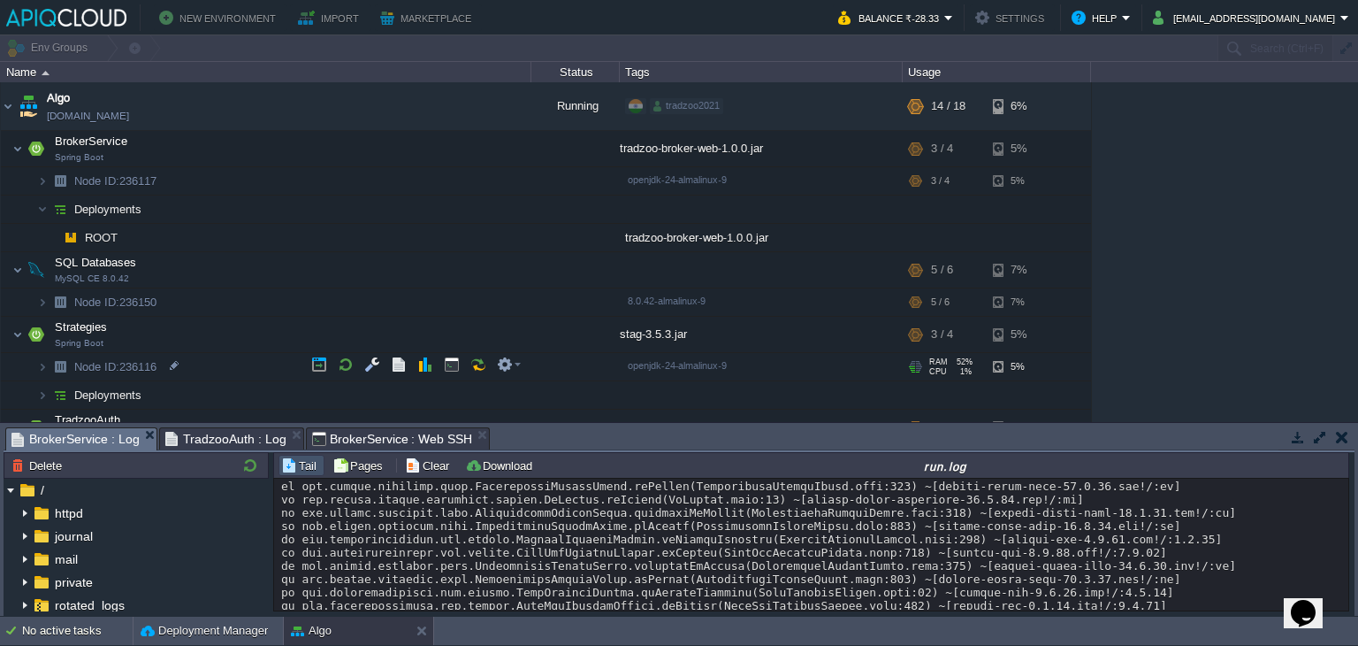
scroll to position [127, 0]
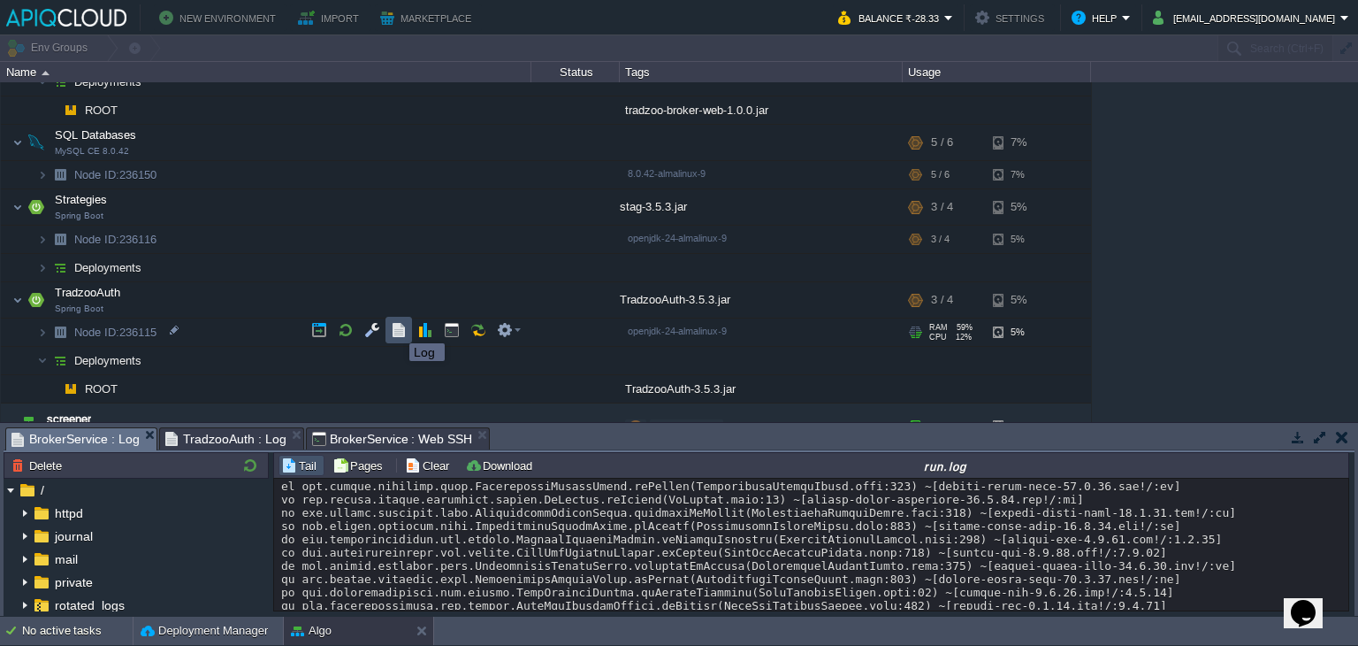
click at [396, 327] on button "button" at bounding box center [399, 330] width 16 height 16
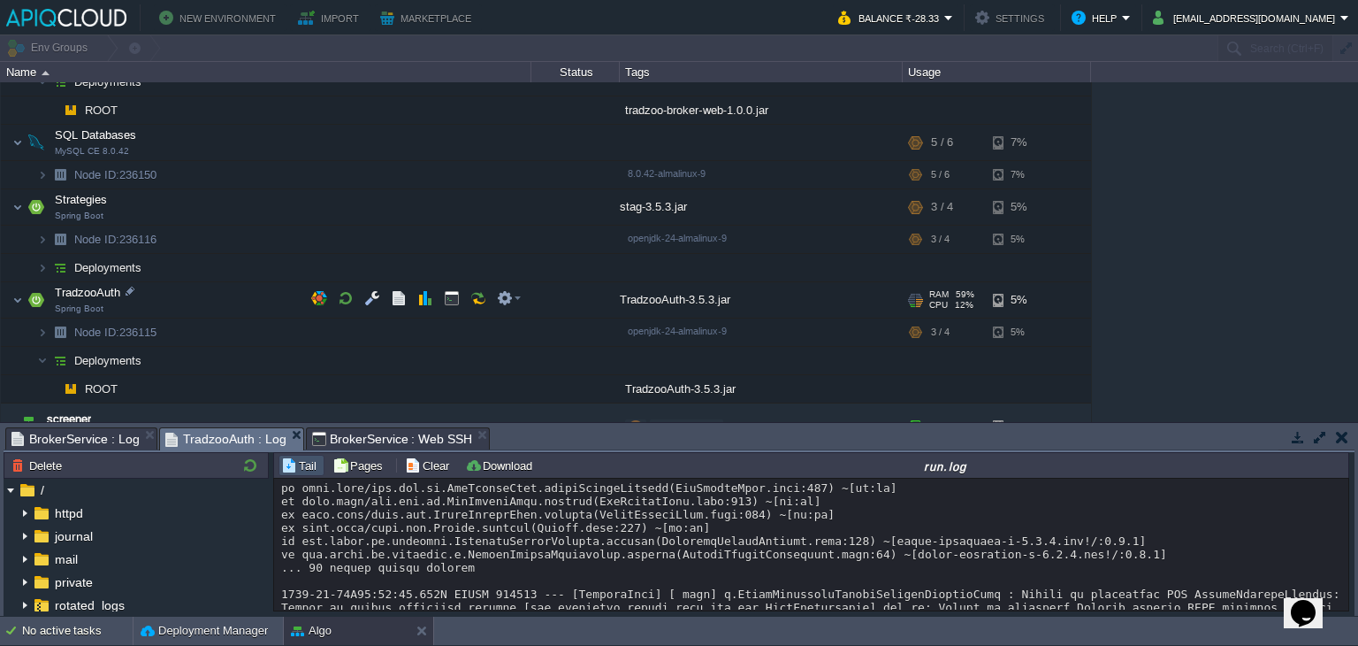
scroll to position [155, 0]
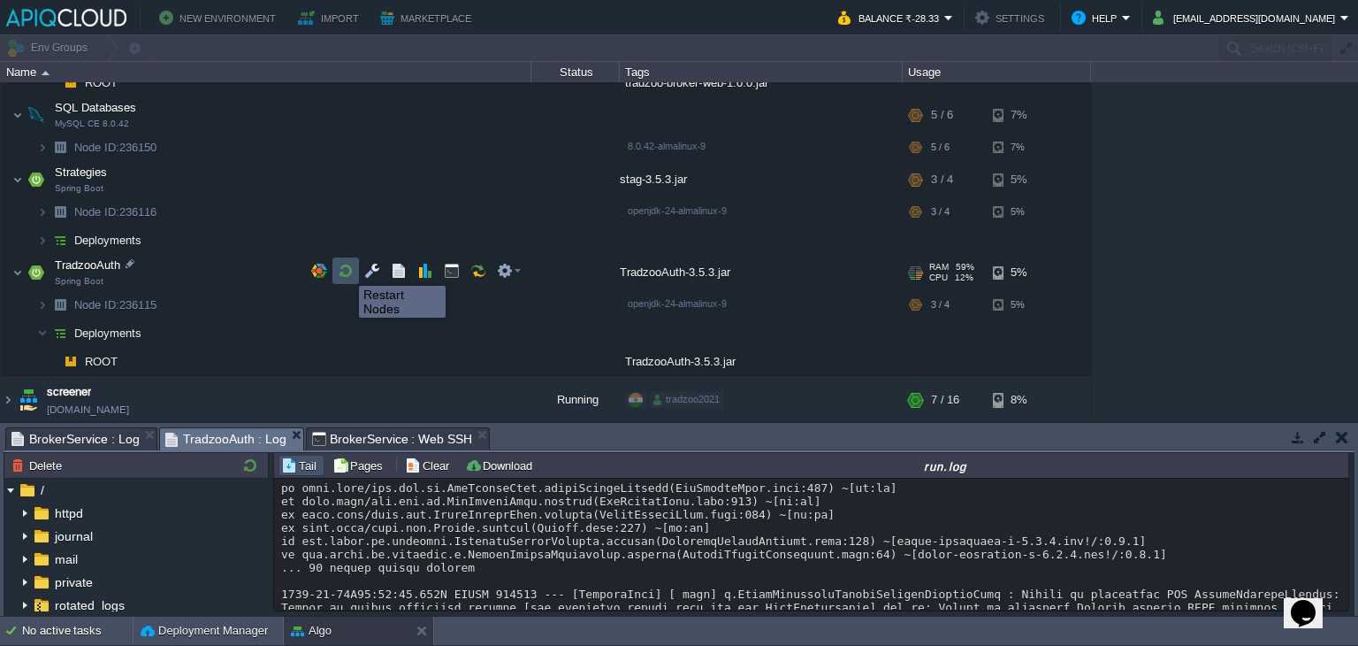
click at [346, 270] on button "button" at bounding box center [346, 271] width 16 height 16
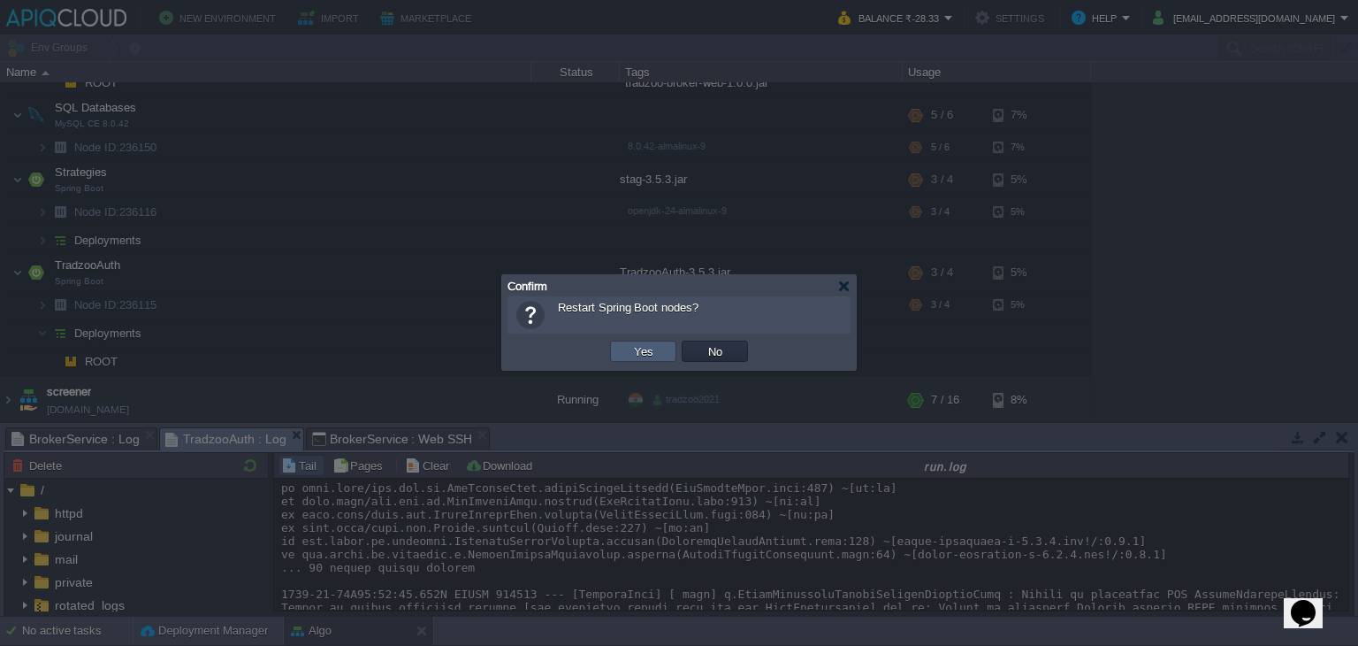
click at [659, 357] on td "Yes" at bounding box center [643, 350] width 66 height 21
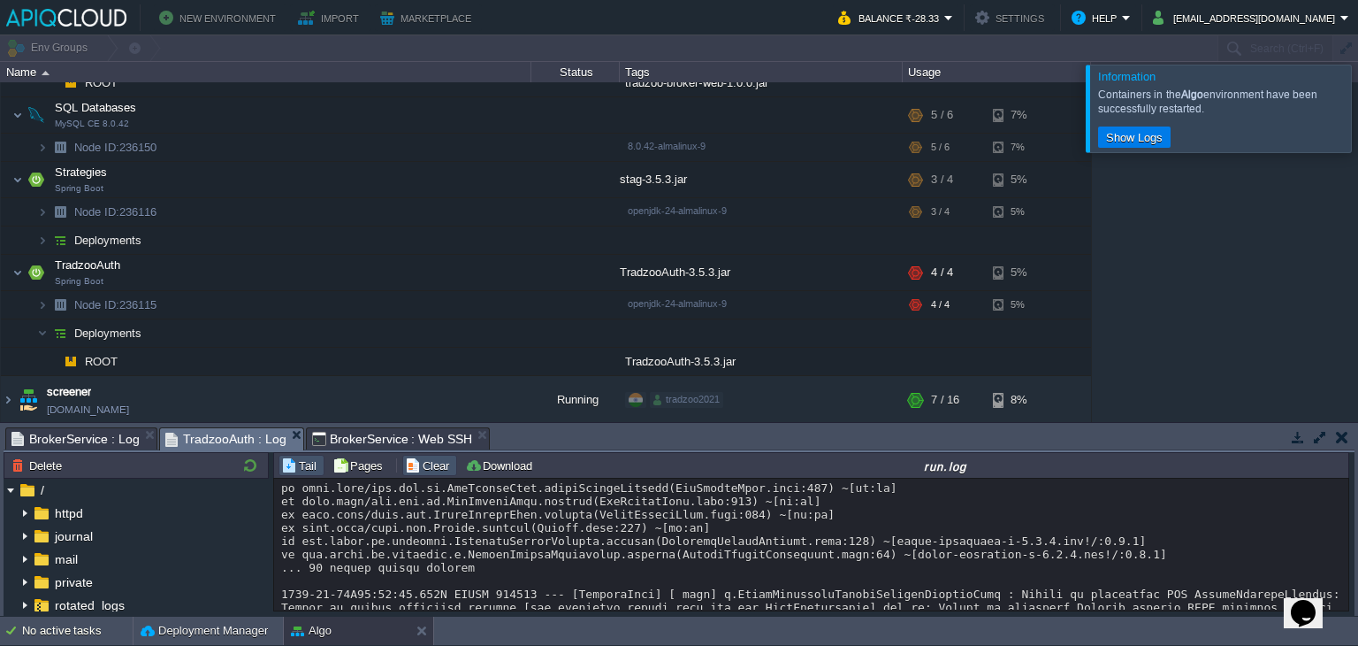
click at [416, 461] on button "Clear" at bounding box center [430, 465] width 50 height 16
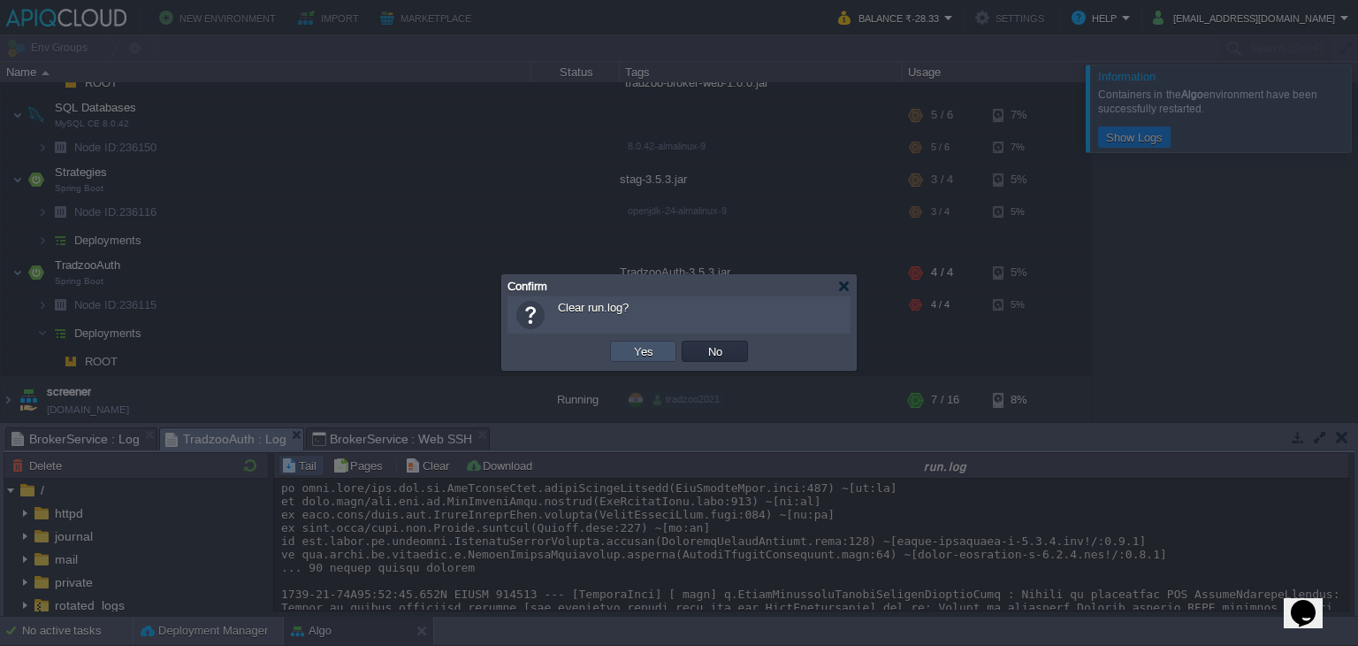
click at [650, 351] on button "Yes" at bounding box center [644, 351] width 30 height 16
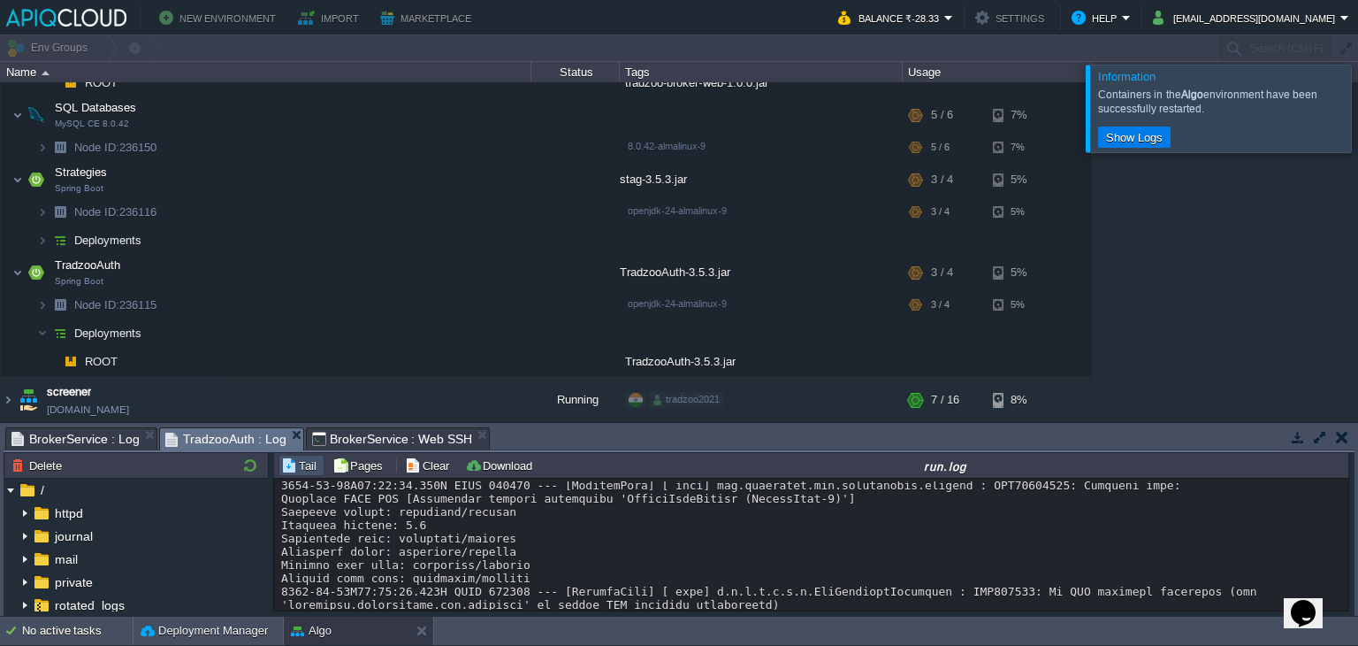
scroll to position [614, 0]
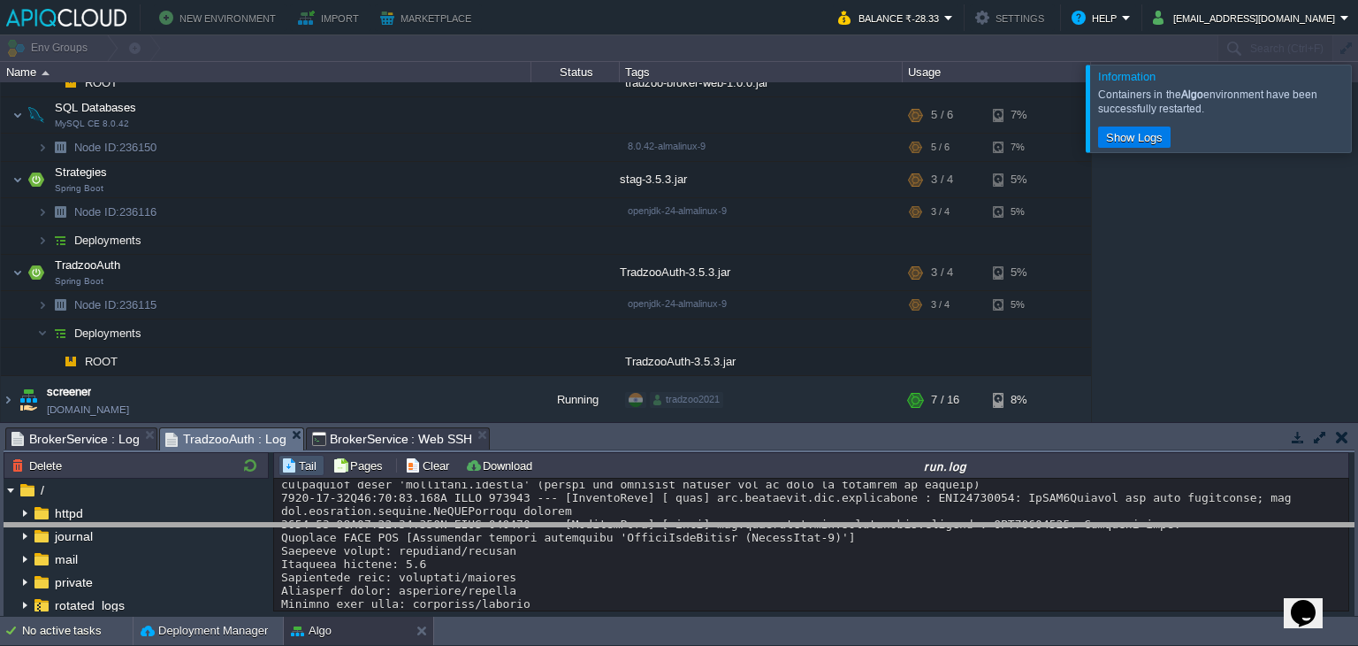
drag, startPoint x: 743, startPoint y: 445, endPoint x: 747, endPoint y: 659, distance: 214.0
click at [747, 645] on html "New Environment Import Marketplace Bonus ₹0.00 Upgrade Account Balance ₹-28.33 …" at bounding box center [679, 323] width 1358 height 646
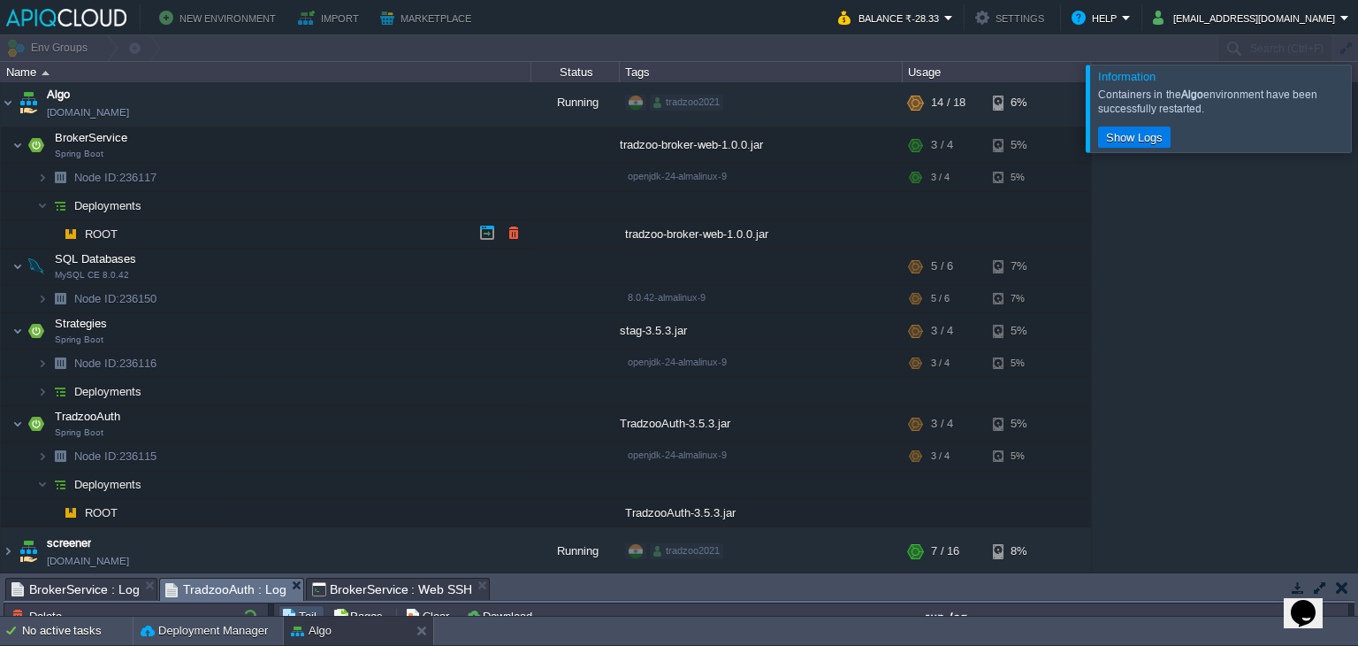
scroll to position [0, 0]
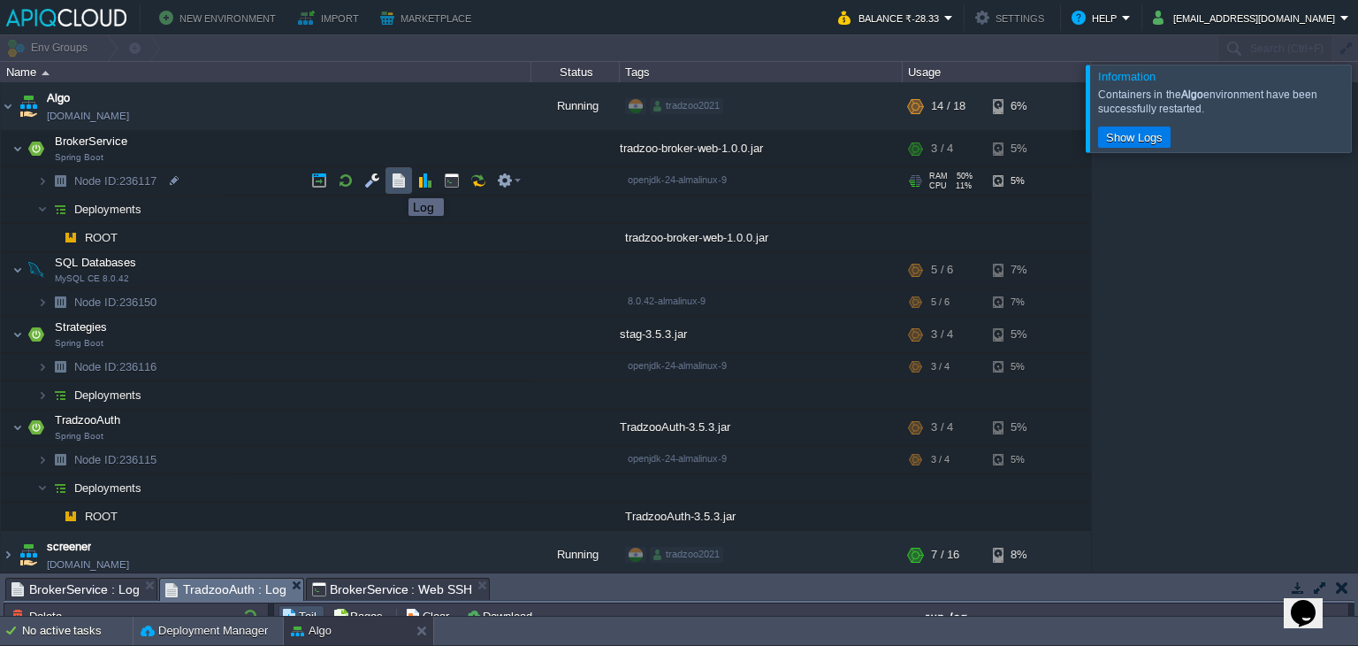
click at [395, 182] on button "button" at bounding box center [399, 180] width 16 height 16
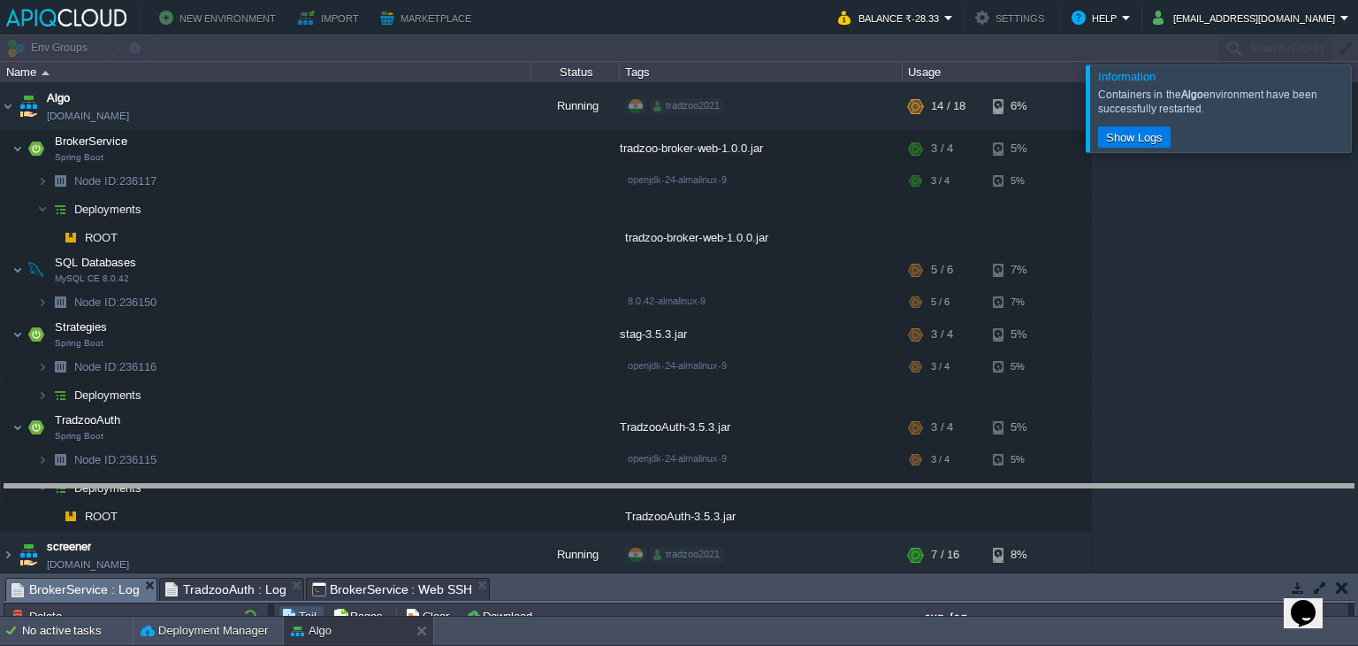
drag, startPoint x: 573, startPoint y: 595, endPoint x: 627, endPoint y: 111, distance: 486.7
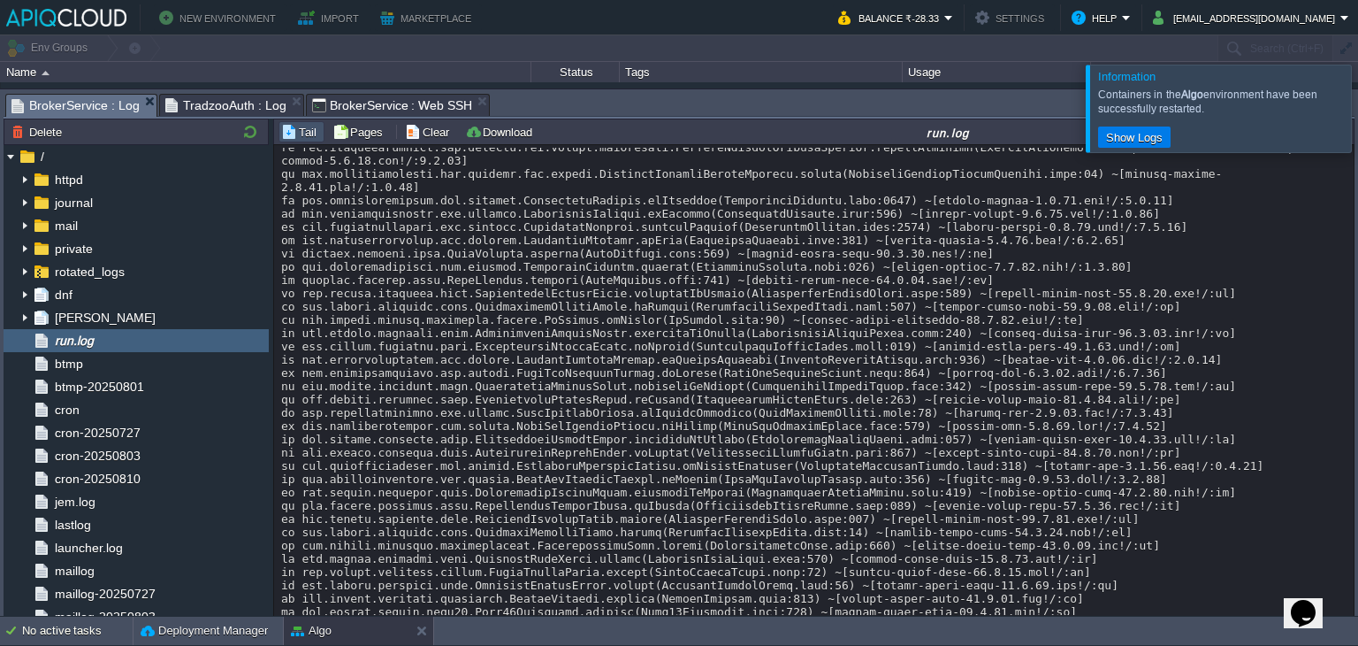
scroll to position [12670, 0]
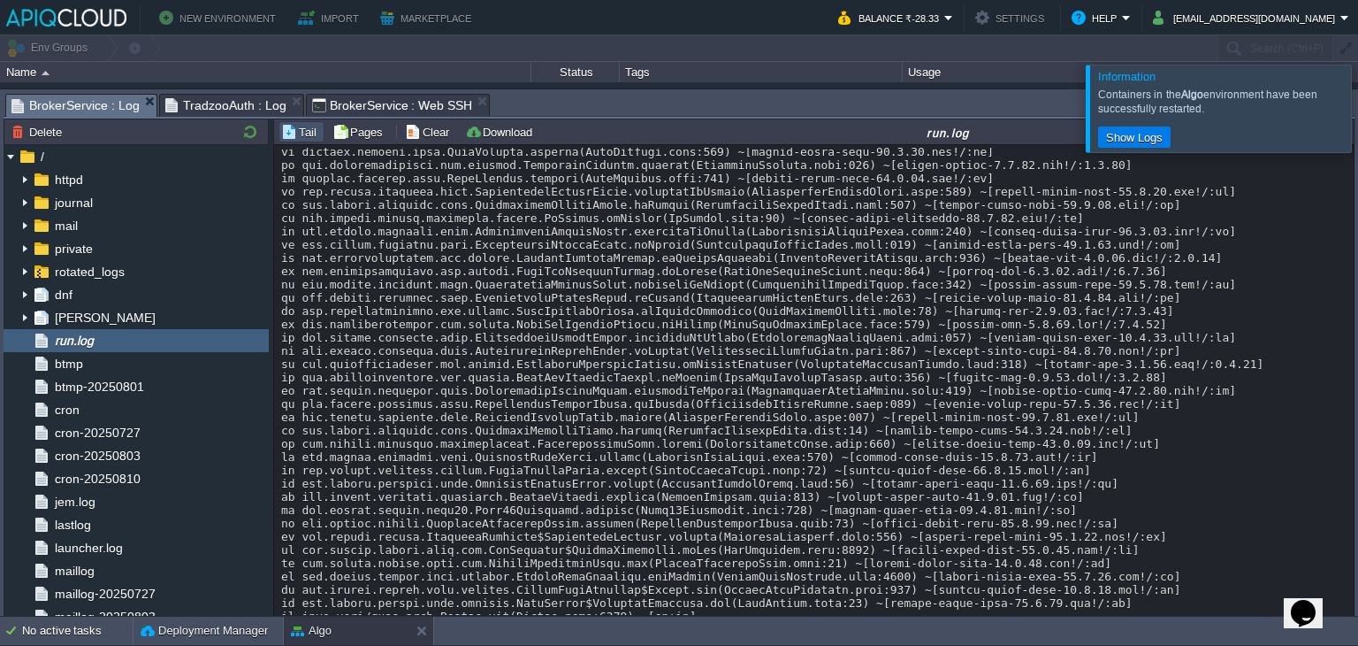
drag, startPoint x: 615, startPoint y: 505, endPoint x: 277, endPoint y: 459, distance: 341.8
click at [277, 459] on div "omcat-embed-core-10.1.26.jar!/:na] at org.apache.tomcat.util.net.NioEndpoint$So…" at bounding box center [814, 381] width 1081 height 472
copy div "2025-08-14T05:43:57.005Z ERROR 430504 --- [nio-8080-exec-3] o.a.c.c.C.[.[.[/].[…"
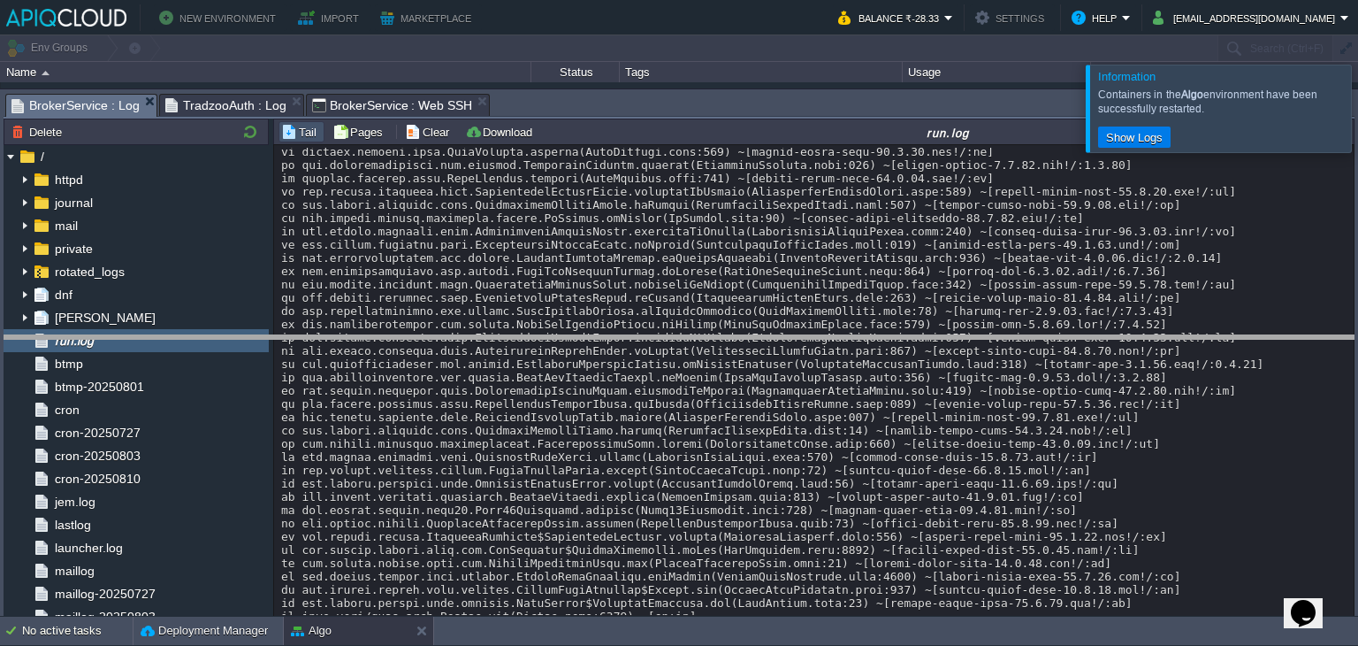
drag, startPoint x: 637, startPoint y: 103, endPoint x: 609, endPoint y: 443, distance: 340.7
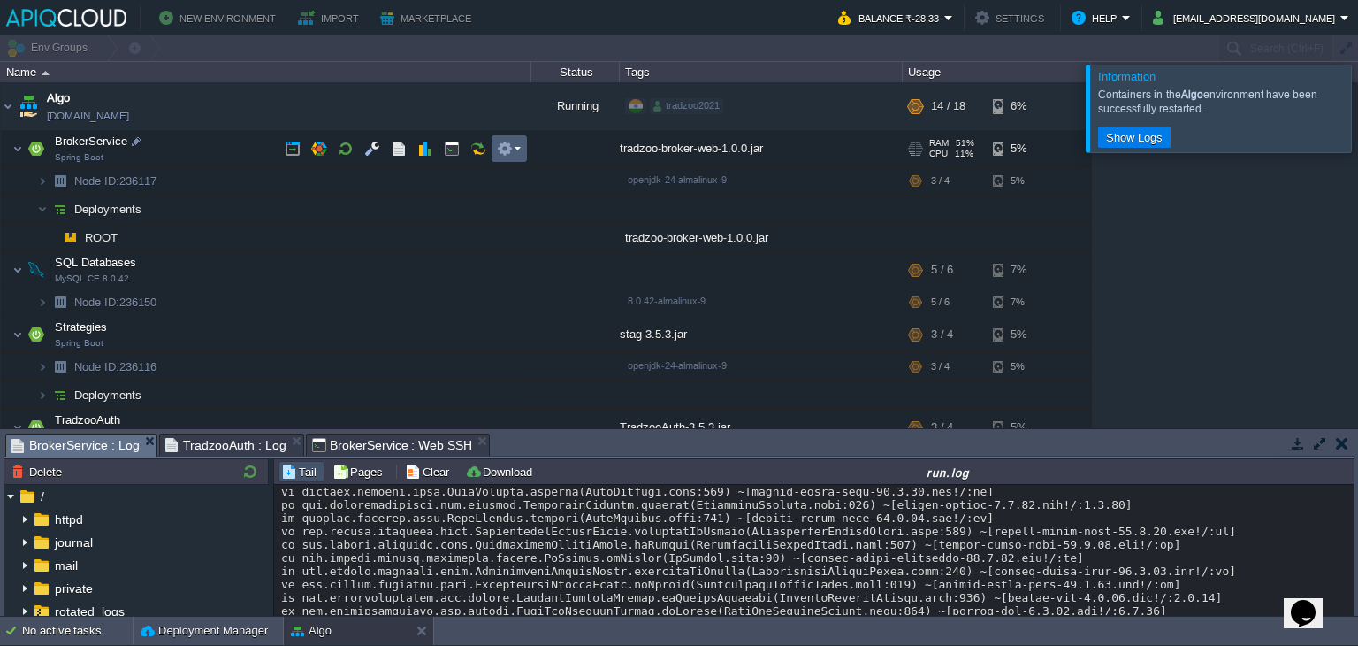
click at [520, 143] on td at bounding box center [509, 148] width 35 height 27
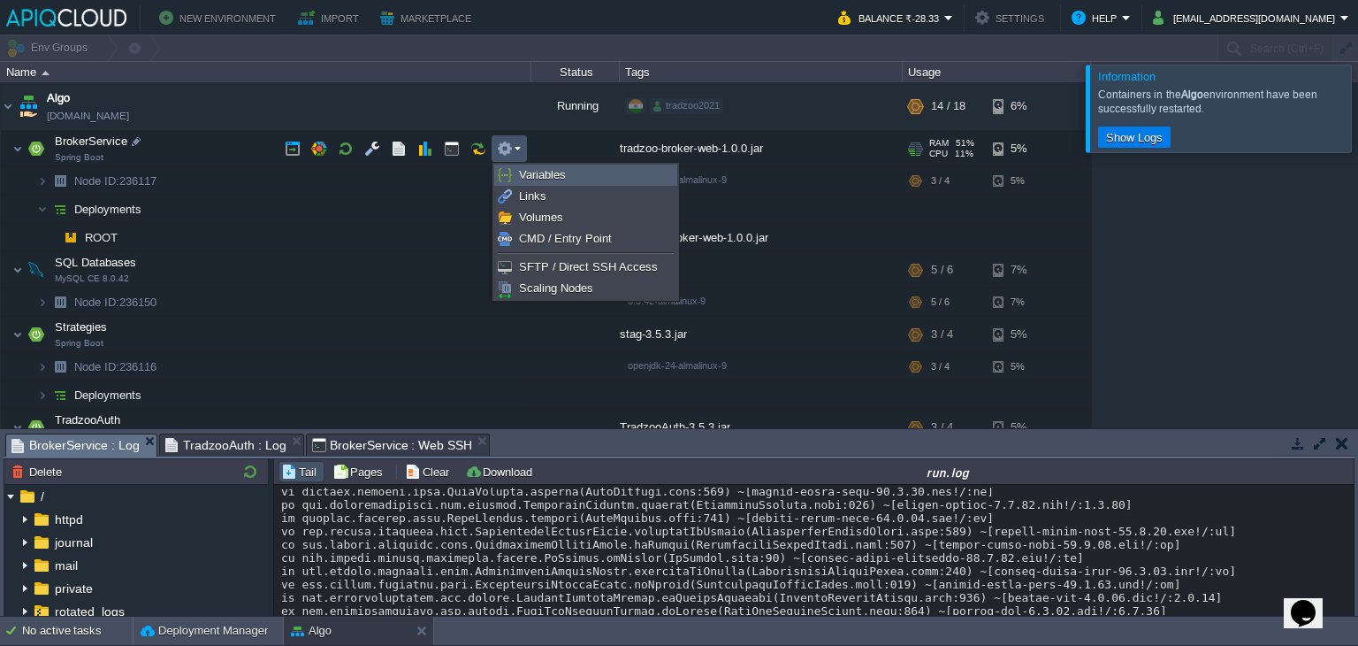
click at [568, 181] on link "Variables" at bounding box center [585, 174] width 181 height 19
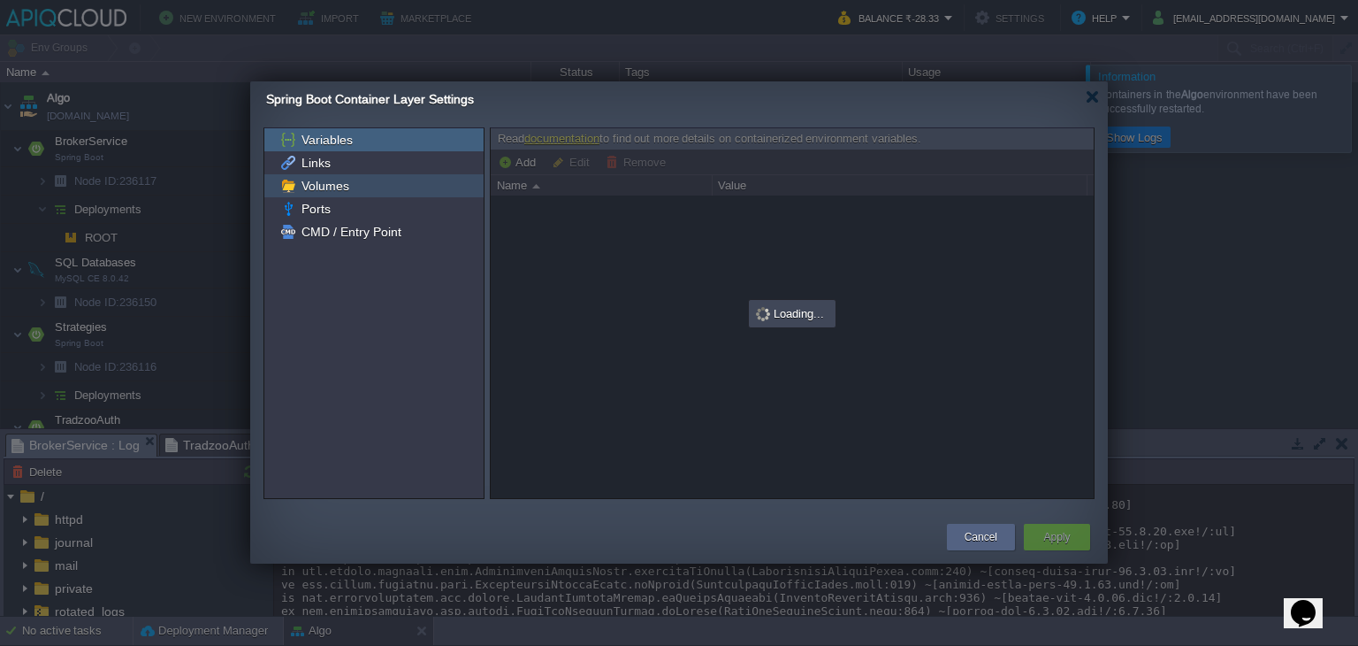
click at [329, 188] on span "Volumes" at bounding box center [325, 186] width 54 height 16
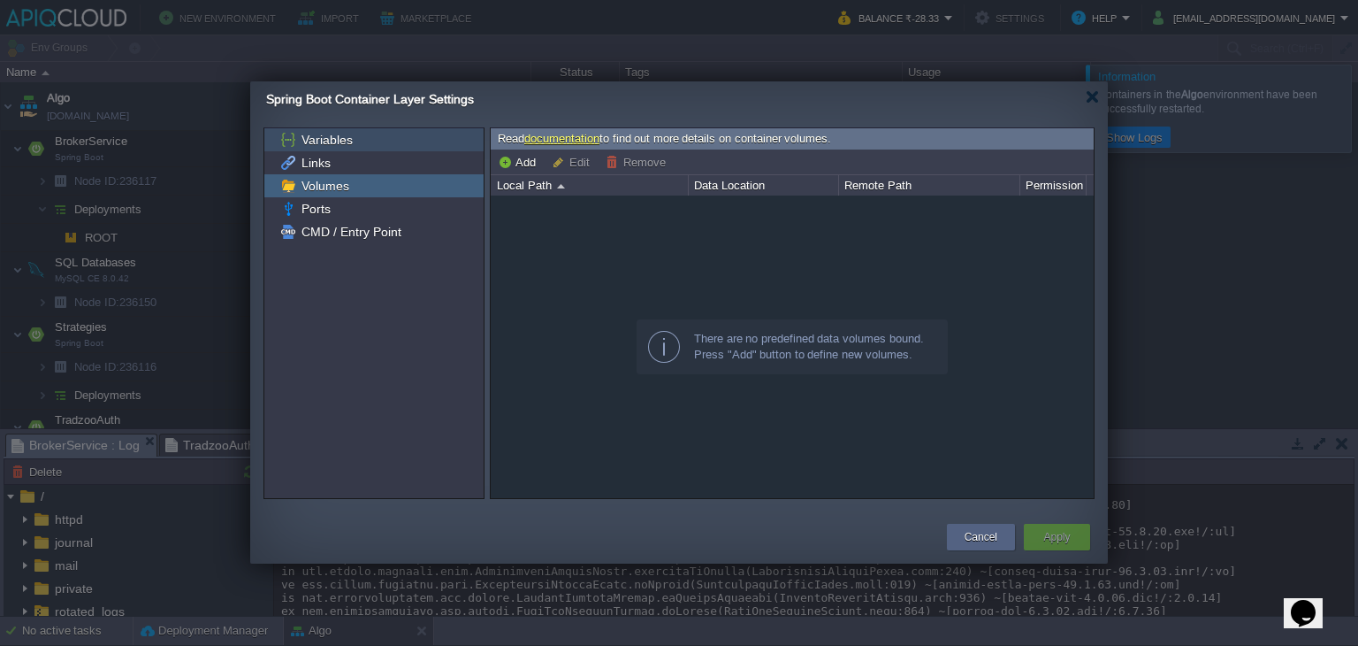
click at [332, 144] on span "Variables" at bounding box center [326, 140] width 57 height 16
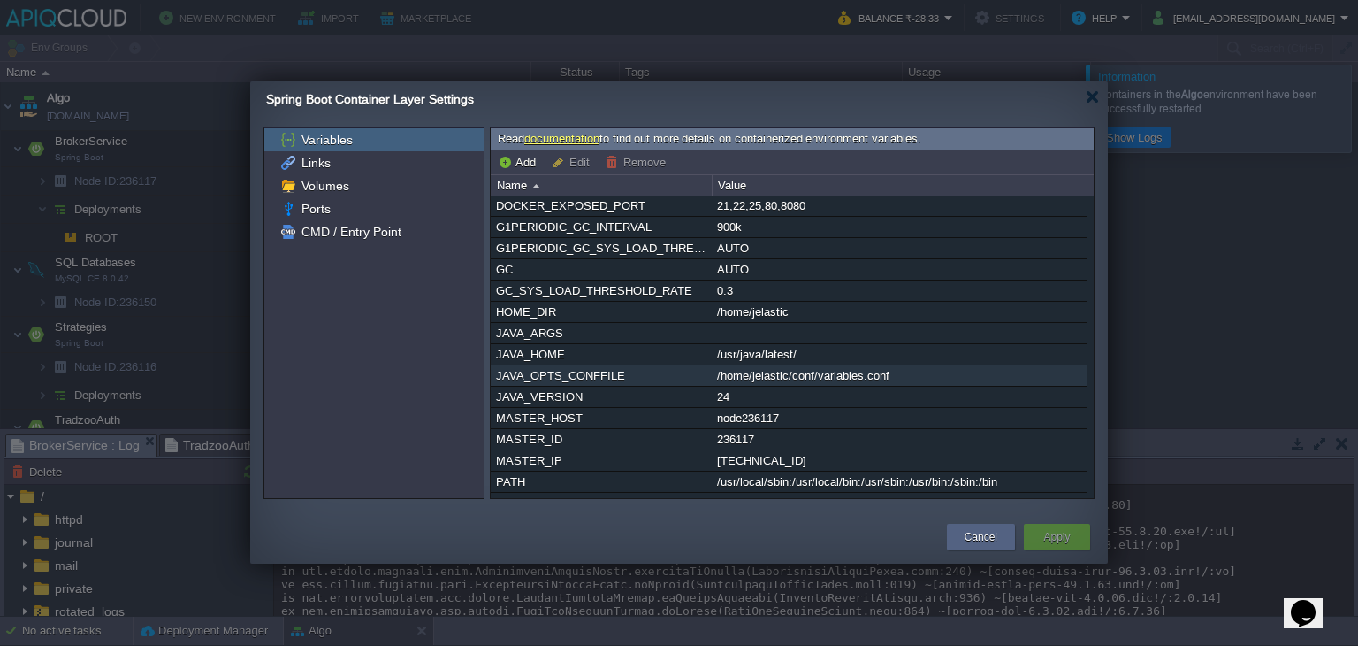
scroll to position [226, 0]
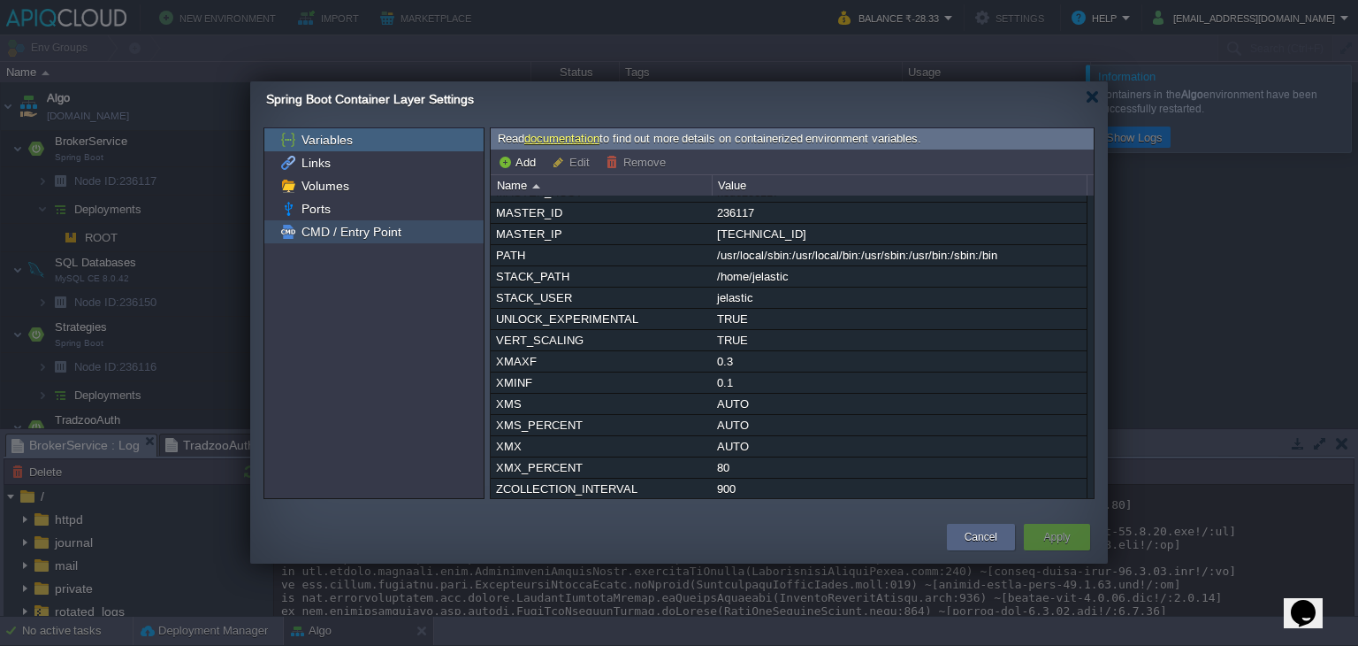
click at [346, 233] on span "CMD / Entry Point" at bounding box center [351, 232] width 106 height 16
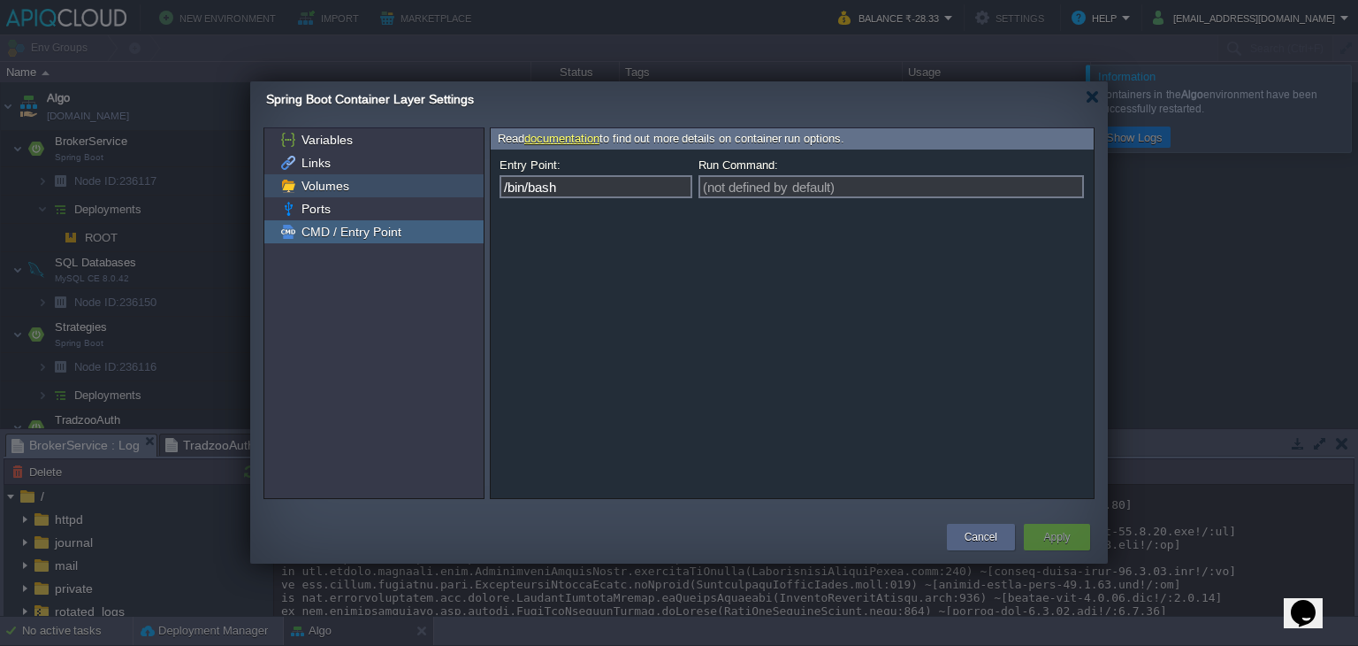
click at [357, 178] on div "Volumes" at bounding box center [373, 185] width 219 height 23
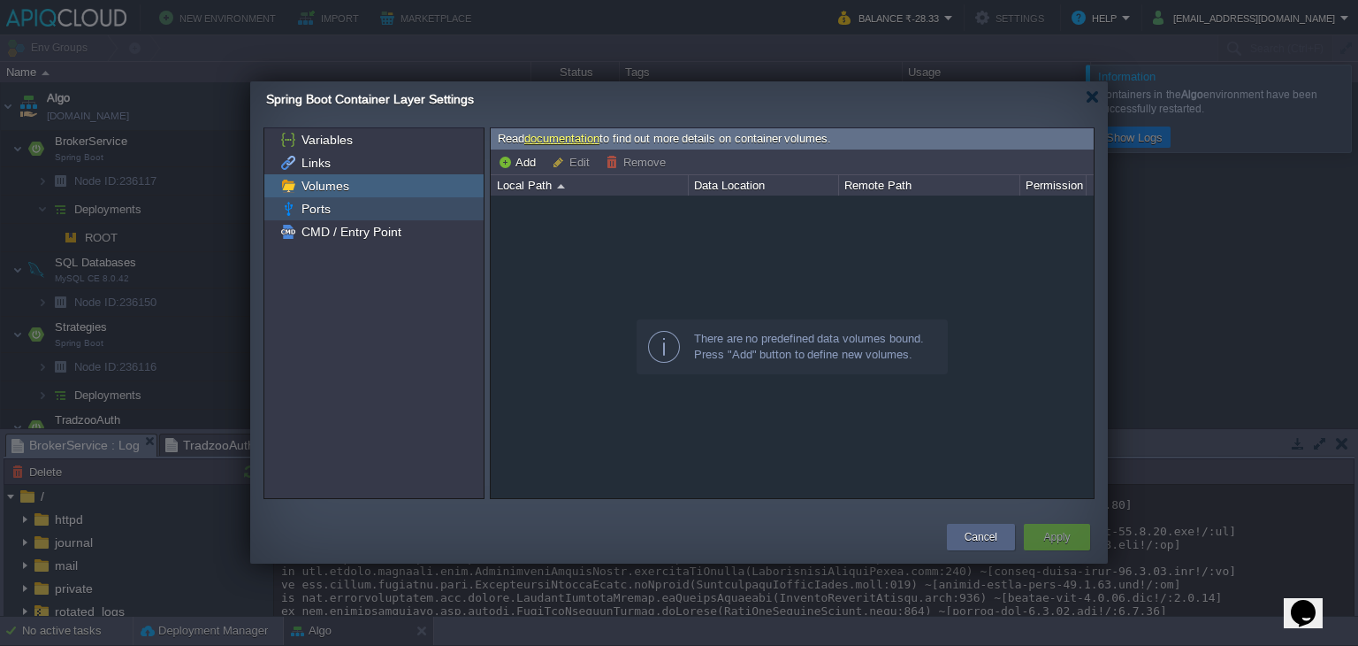
click at [363, 199] on div "Ports" at bounding box center [373, 208] width 219 height 23
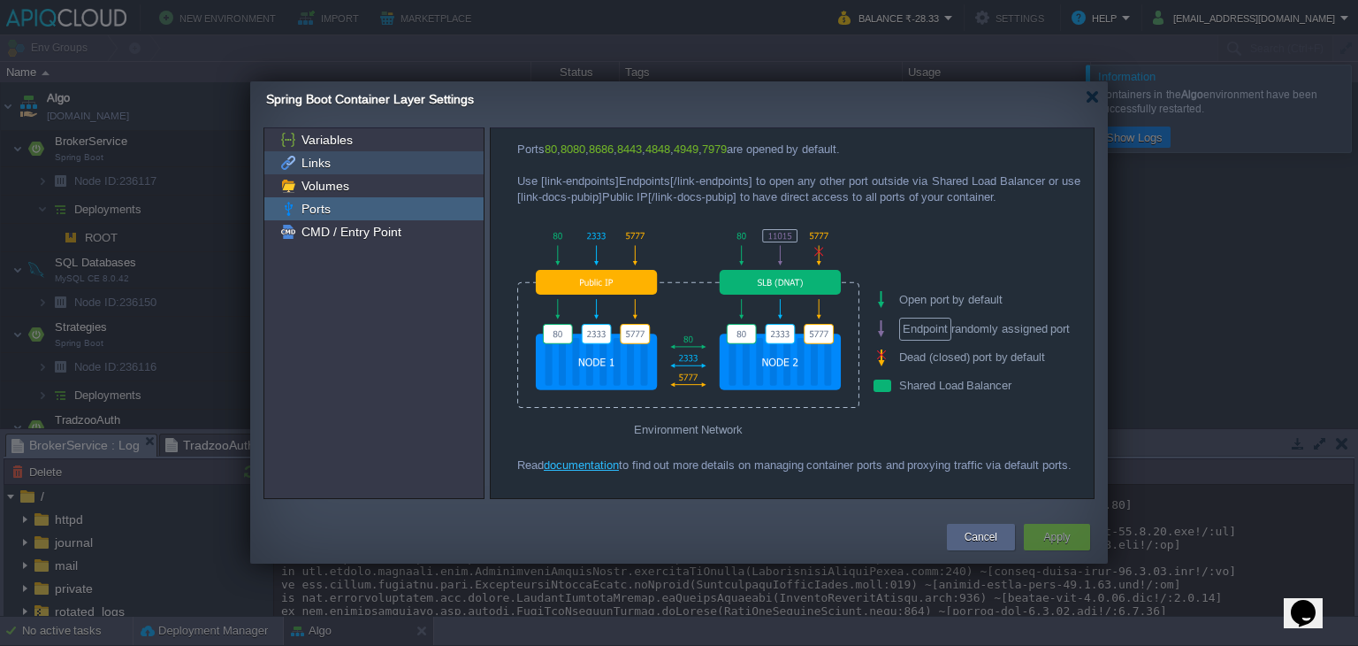
click at [368, 158] on div "Links" at bounding box center [373, 162] width 219 height 23
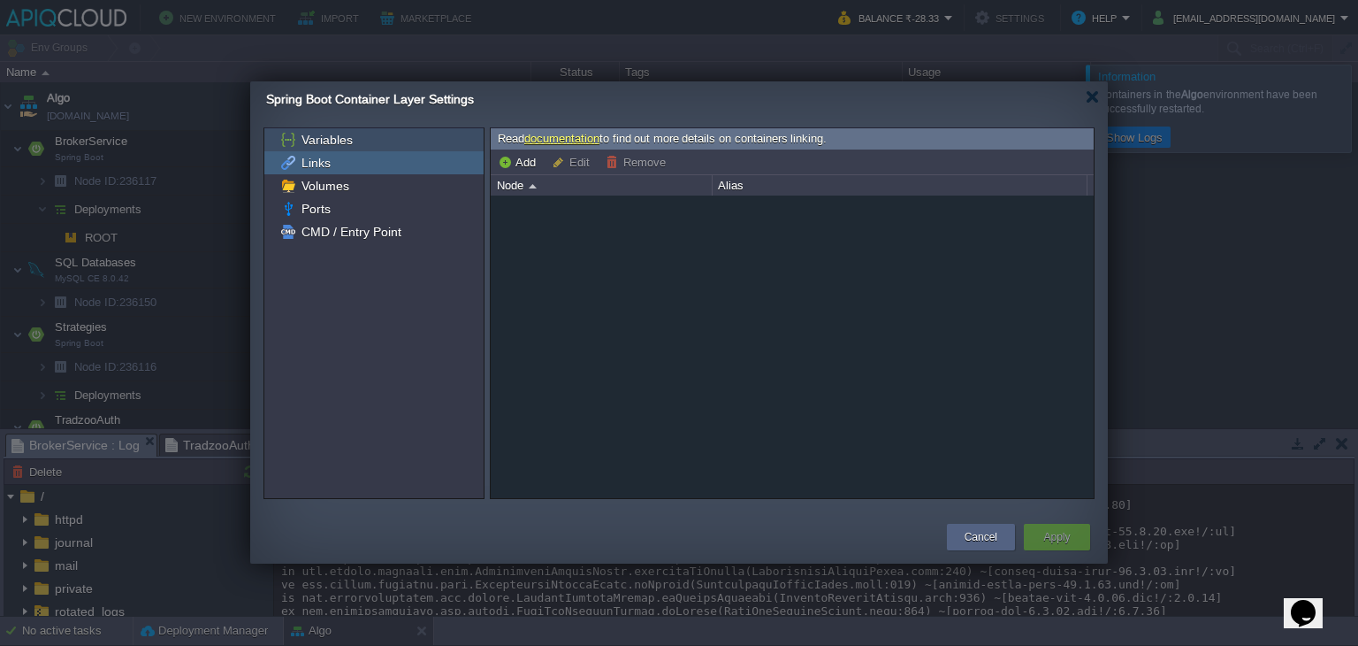
click at [357, 134] on div "Variables" at bounding box center [373, 139] width 219 height 23
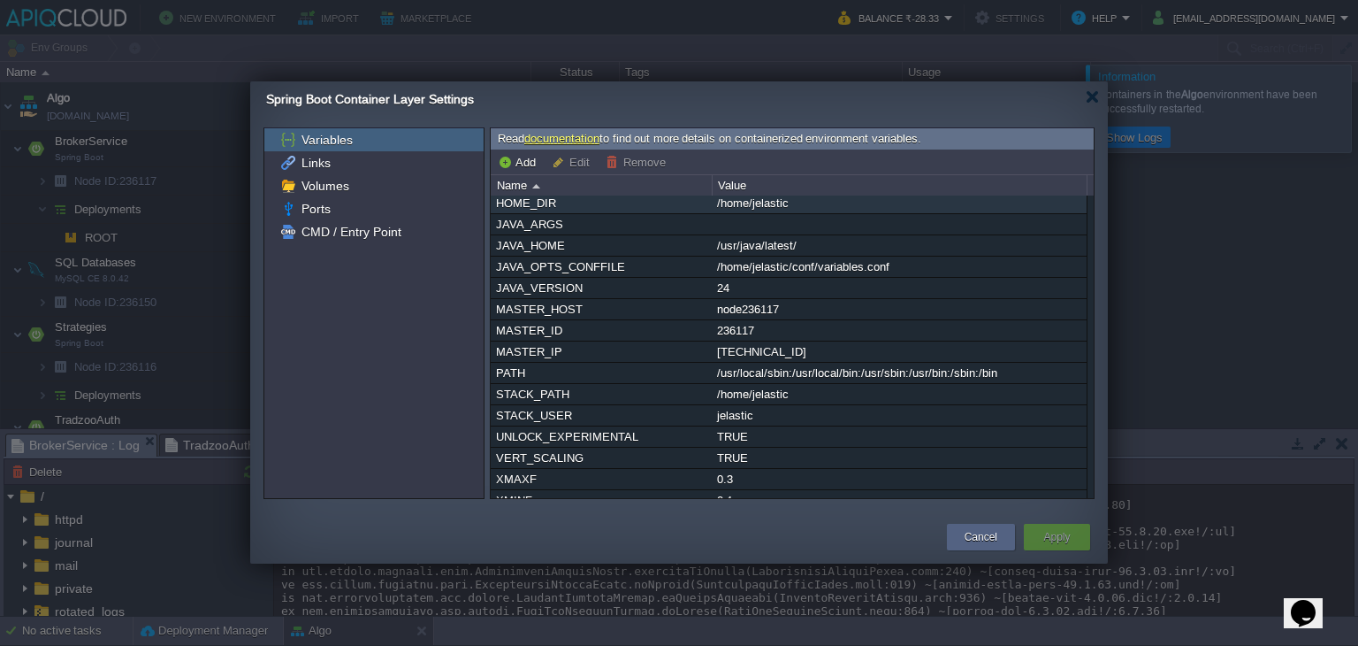
scroll to position [0, 0]
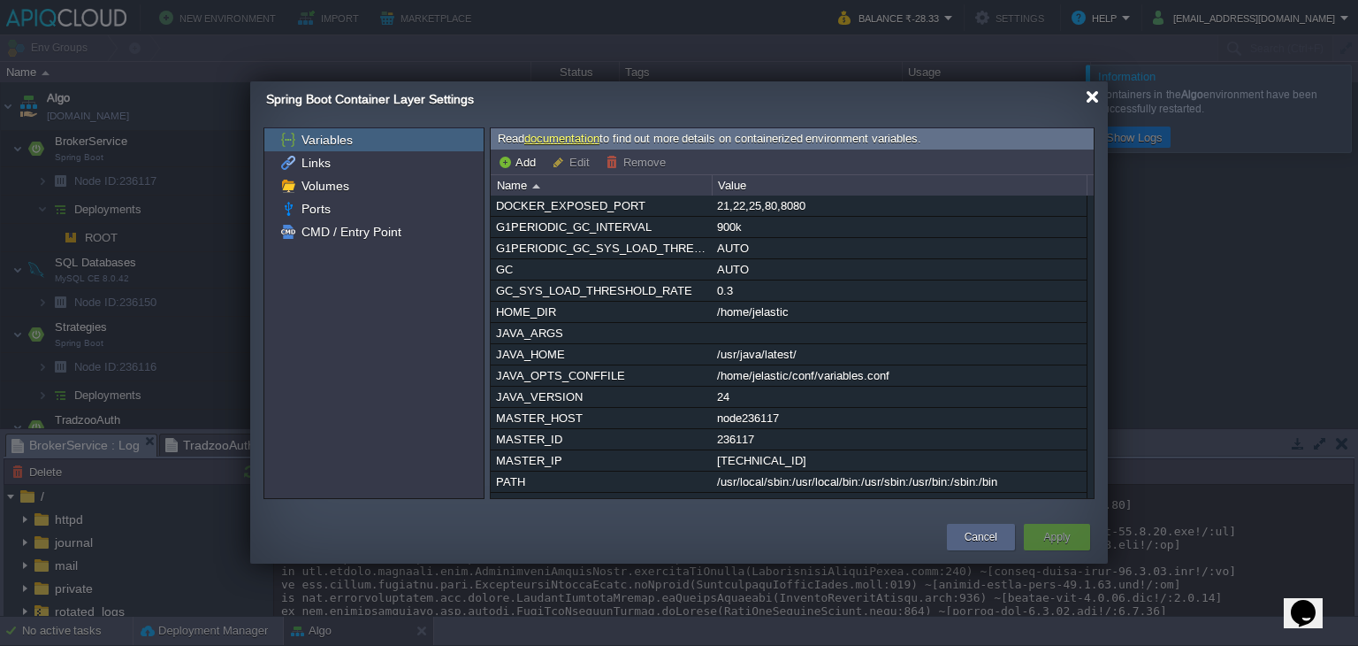
click at [1089, 98] on div at bounding box center [1092, 96] width 13 height 13
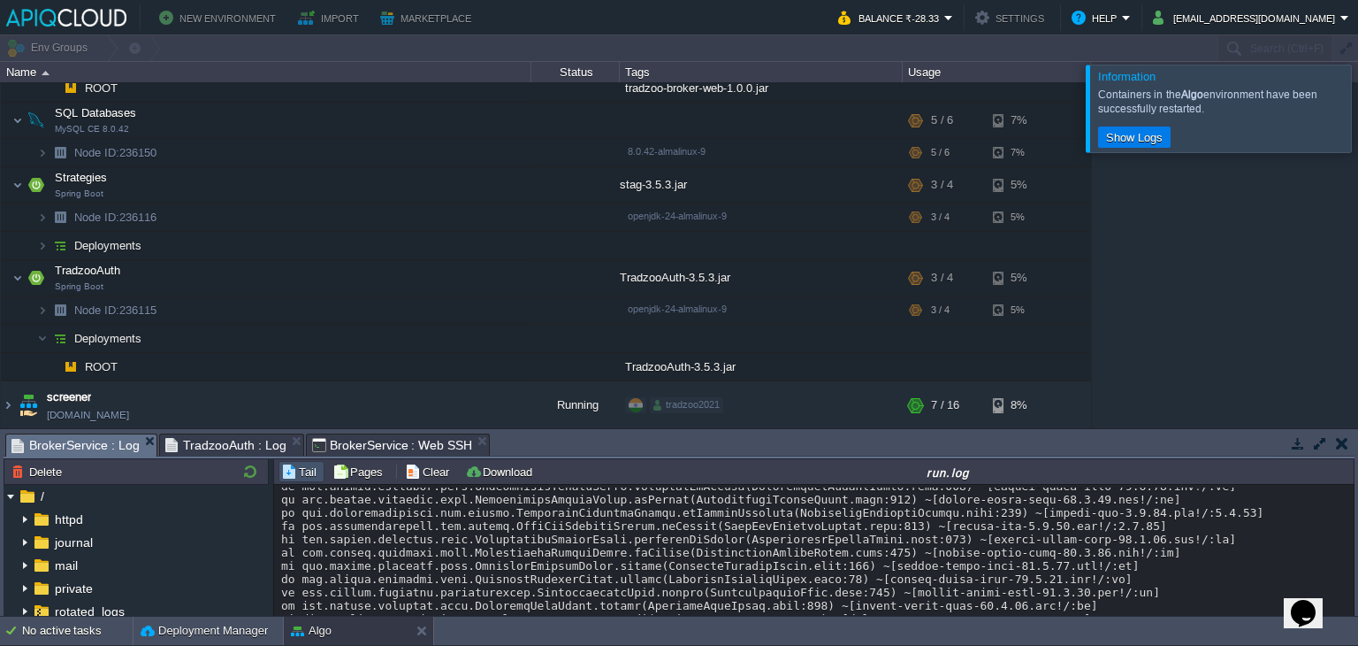
scroll to position [14077, 0]
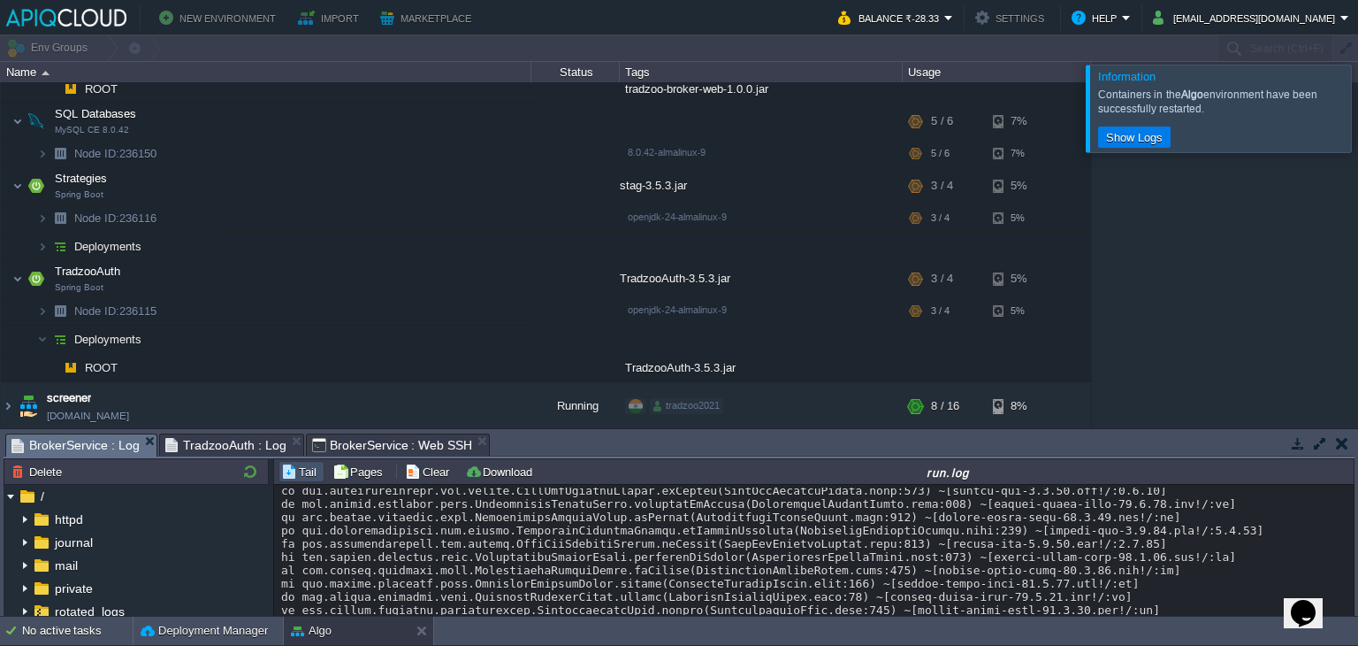
drag, startPoint x: 593, startPoint y: 570, endPoint x: 278, endPoint y: 514, distance: 320.7
click at [278, 514] on div "omcat-embed-core-10.1.26.jar!/:na] at org.apache.tomcat.util.net.NioEndpoint$So…" at bounding box center [814, 551] width 1081 height 133
copy div "2025-08-14T05:43:57.012Z ERROR 430504 --- [io-8080-exec-10] o.a.c.c.C.[.[.[/].[…"
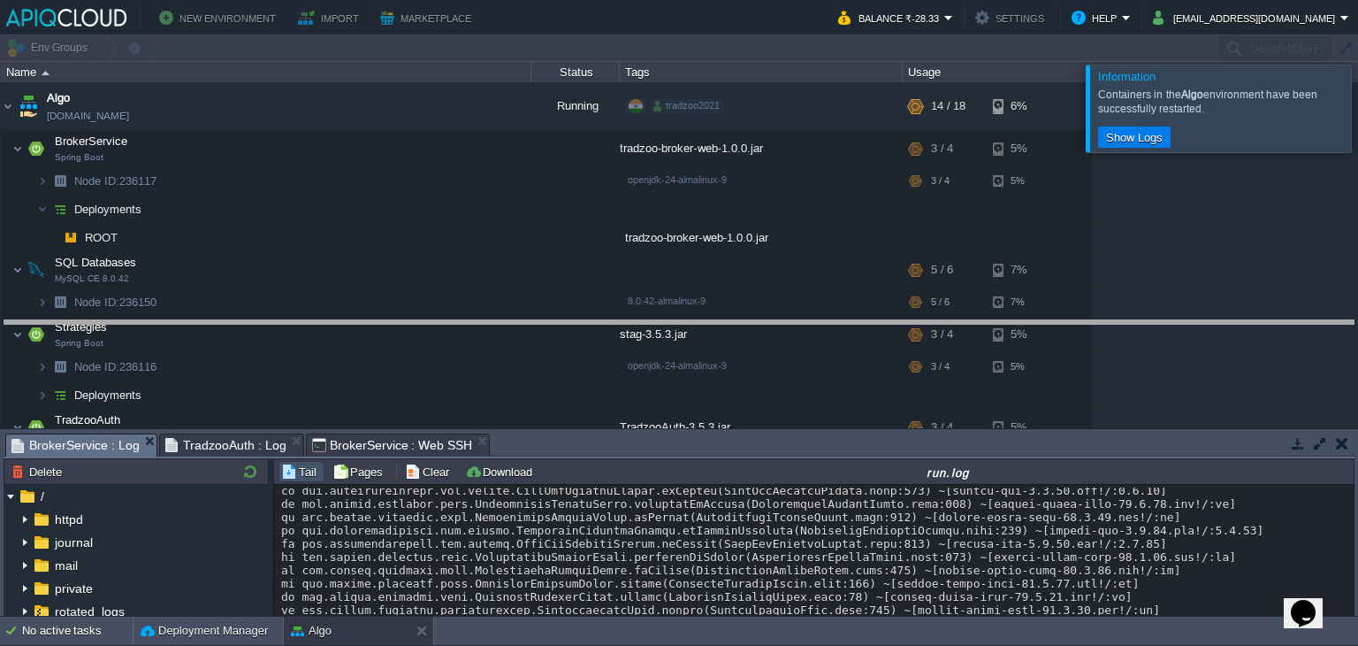
drag, startPoint x: 804, startPoint y: 438, endPoint x: 824, endPoint y: 100, distance: 338.4
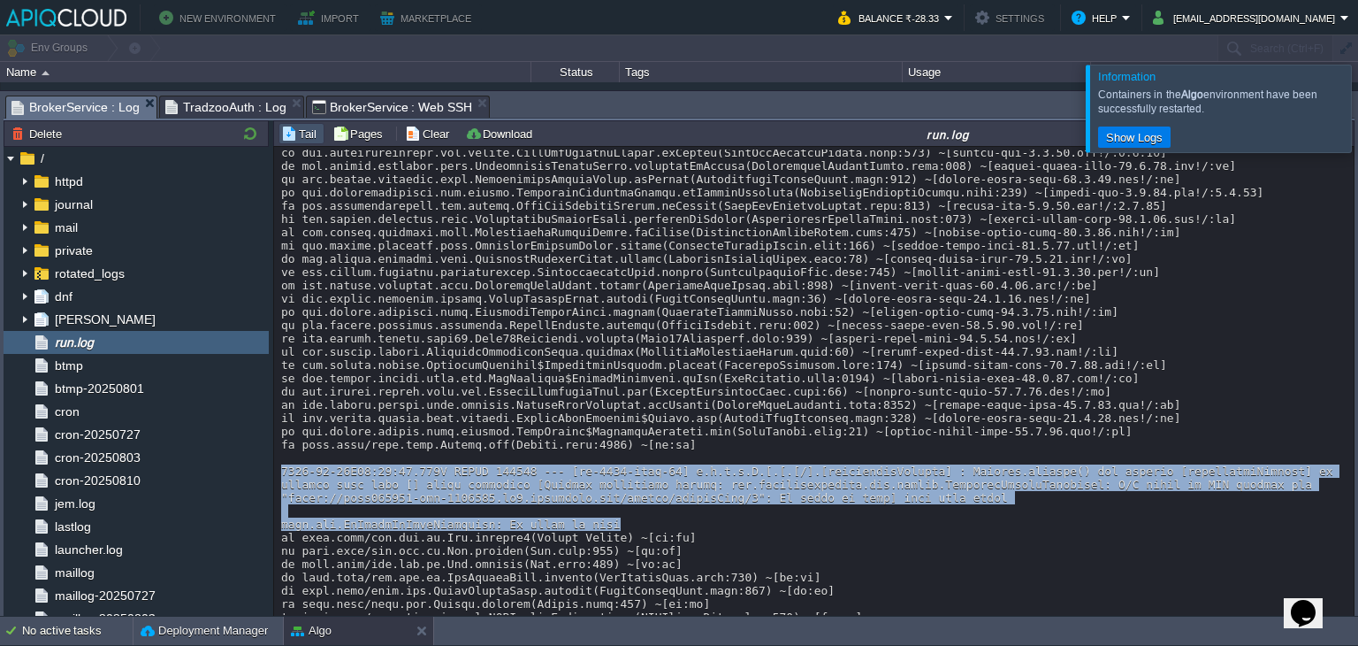
scroll to position [14773, 0]
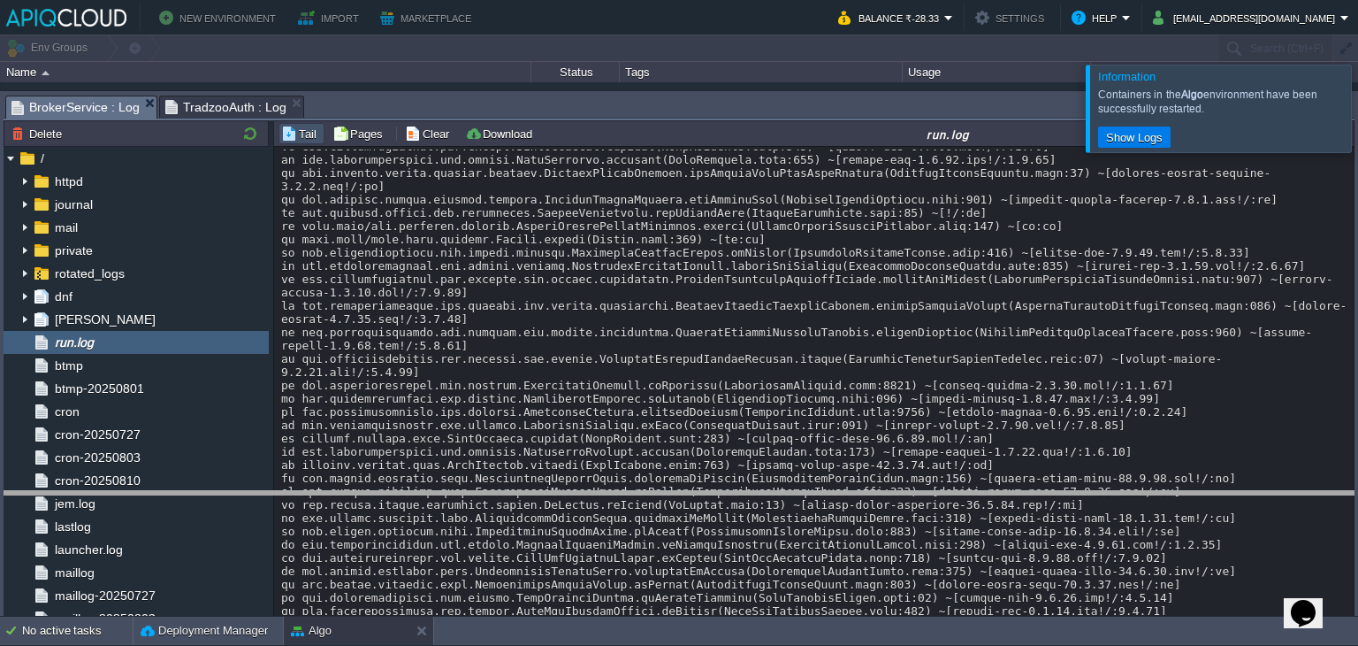
drag, startPoint x: 553, startPoint y: 116, endPoint x: 553, endPoint y: 514, distance: 397.9
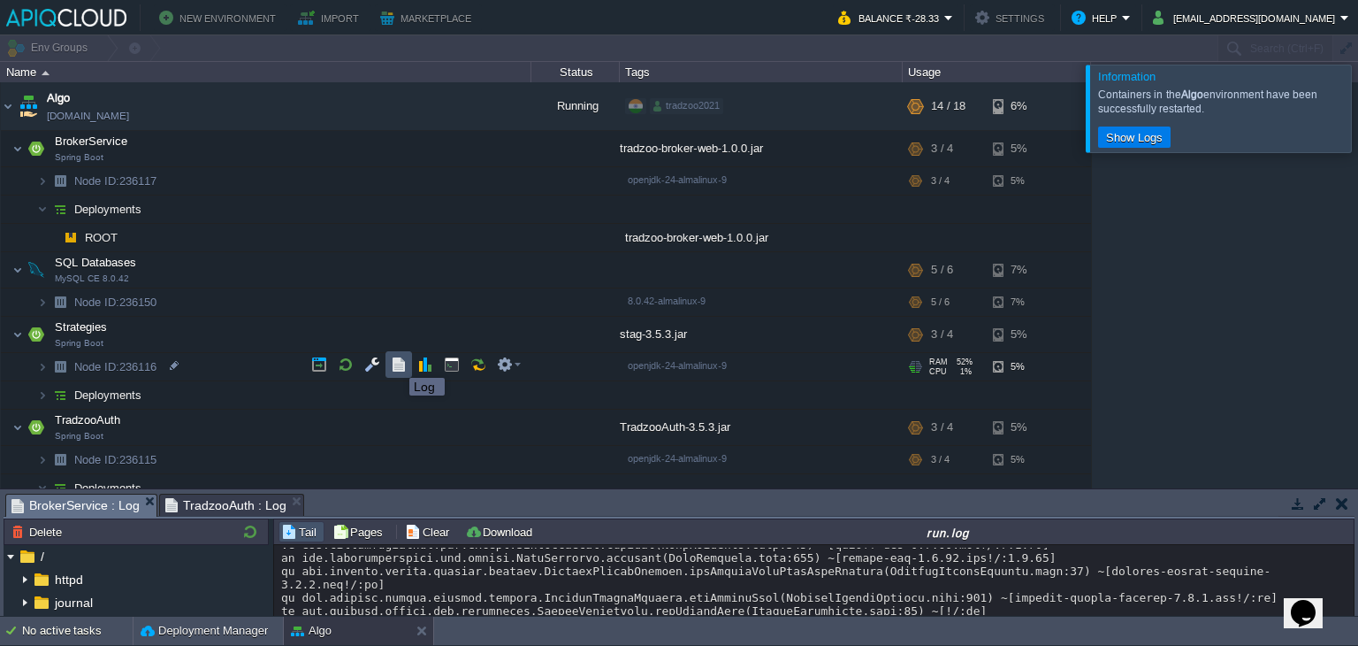
click at [396, 362] on button "button" at bounding box center [399, 364] width 16 height 16
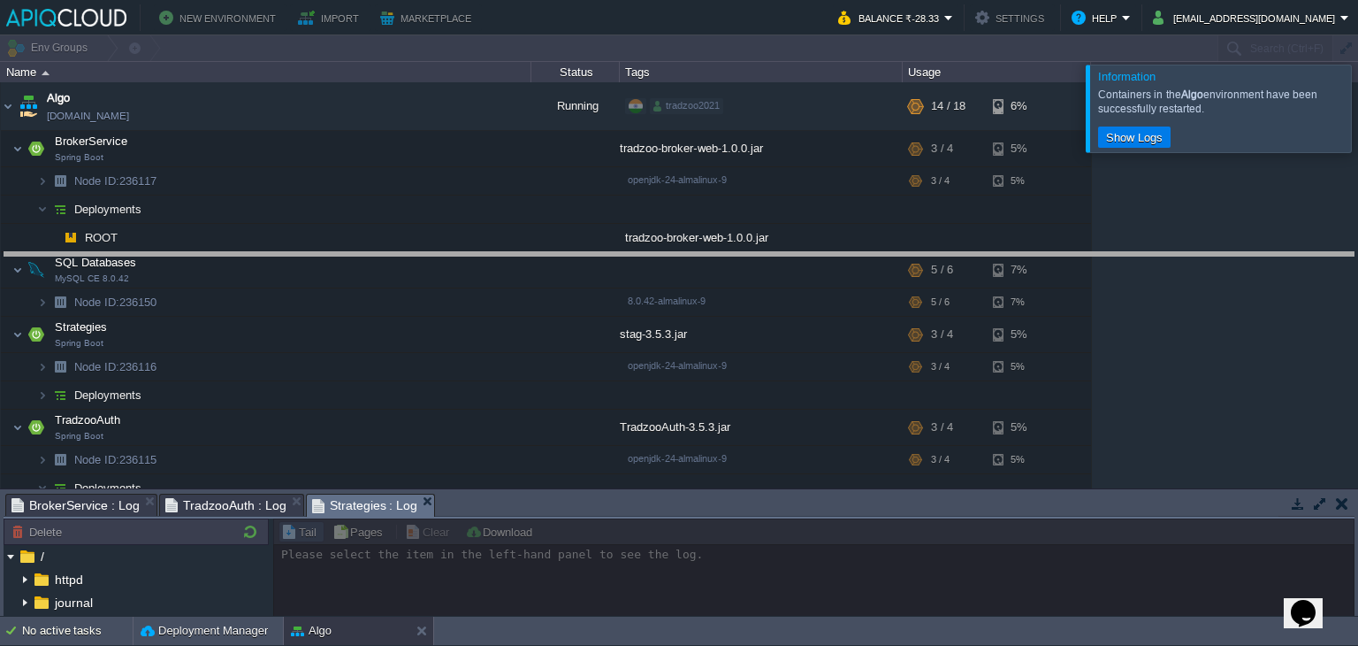
drag, startPoint x: 626, startPoint y: 502, endPoint x: 634, endPoint y: 259, distance: 243.3
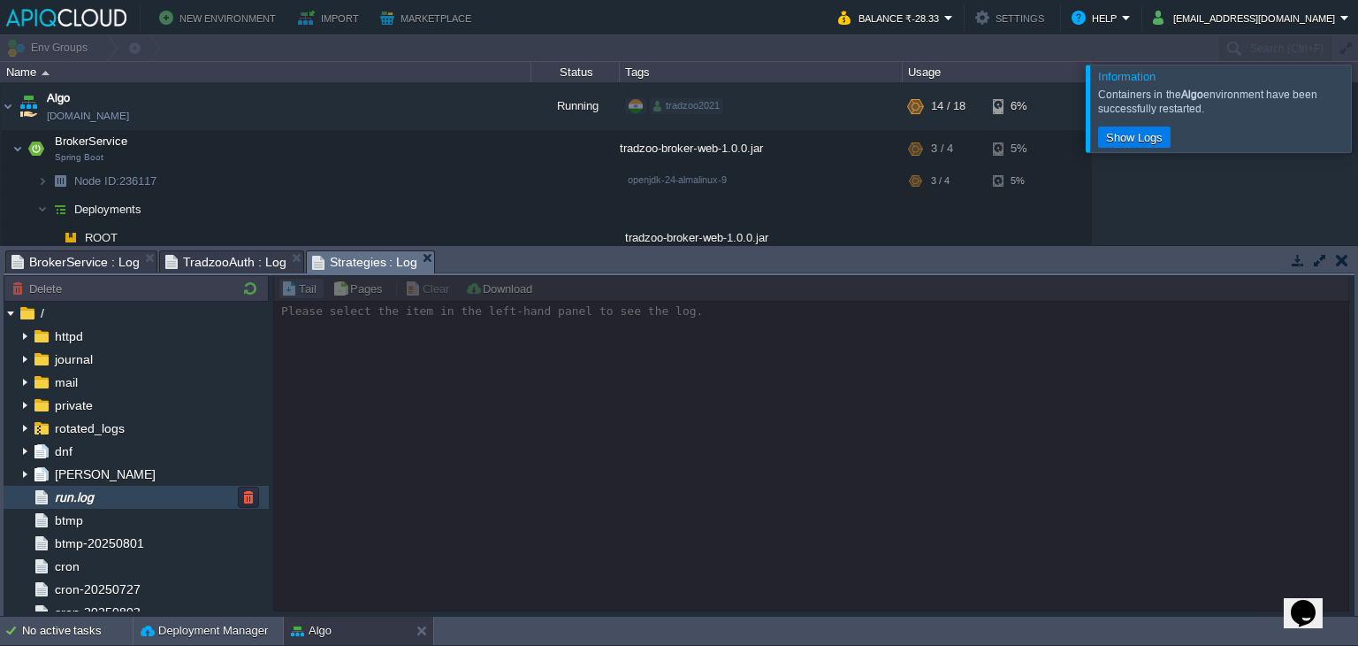
click at [96, 501] on span "run.log" at bounding box center [73, 497] width 45 height 16
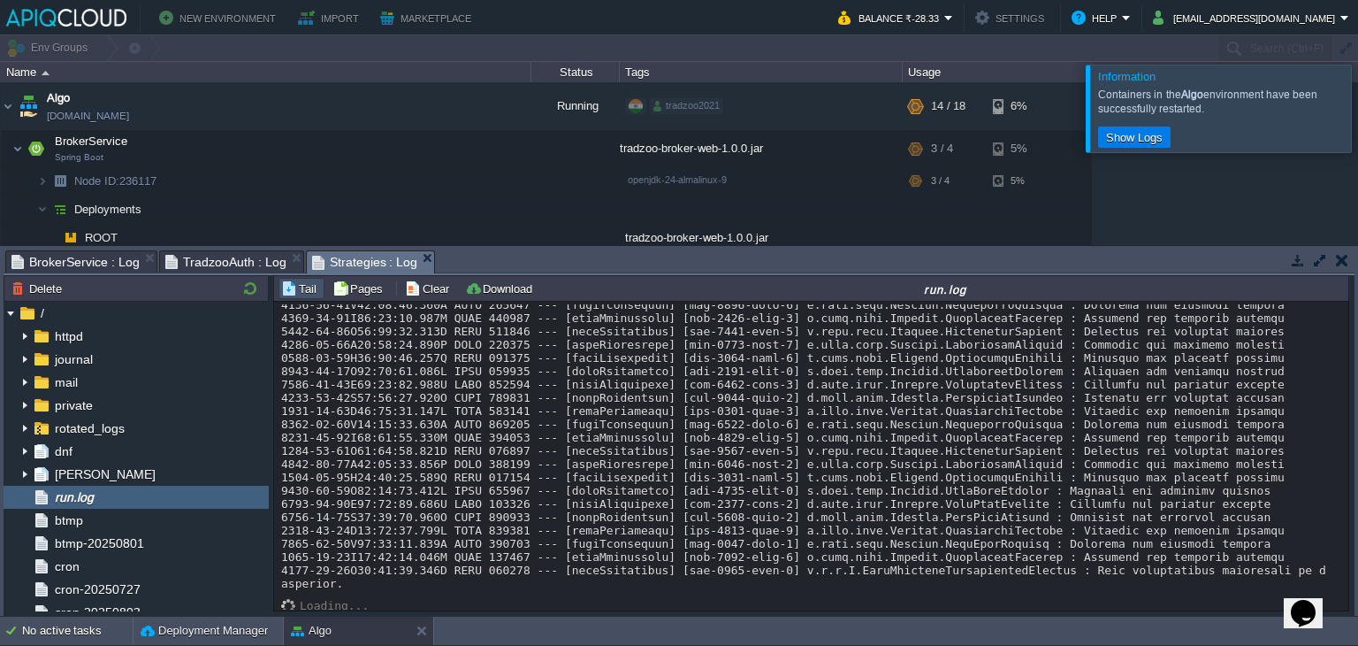
scroll to position [1290, 0]
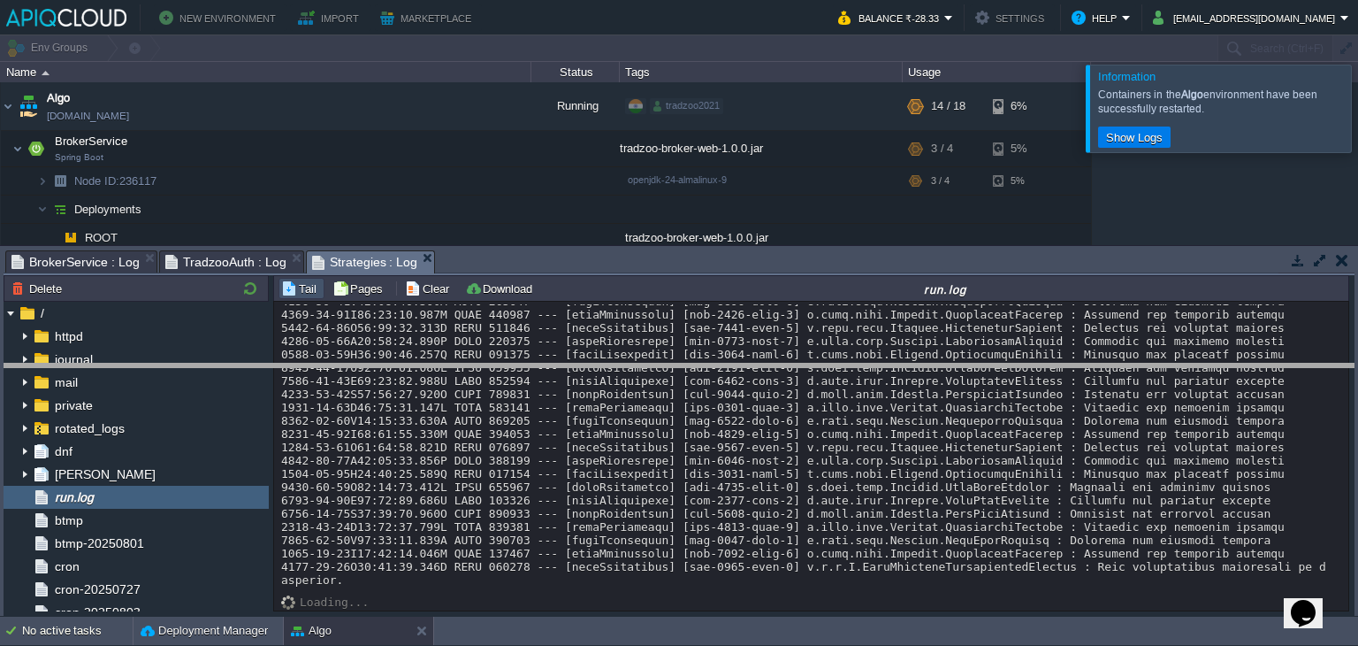
drag, startPoint x: 1017, startPoint y: 257, endPoint x: 1029, endPoint y: 384, distance: 127.1
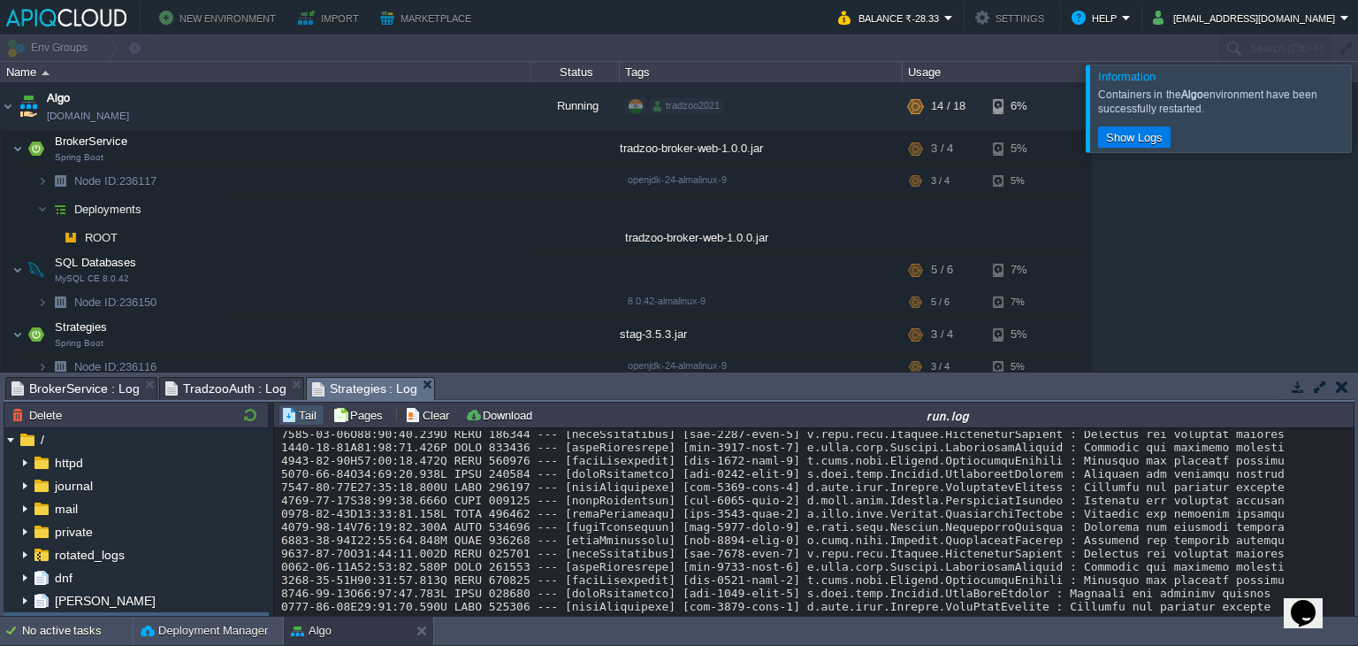
scroll to position [1439, 0]
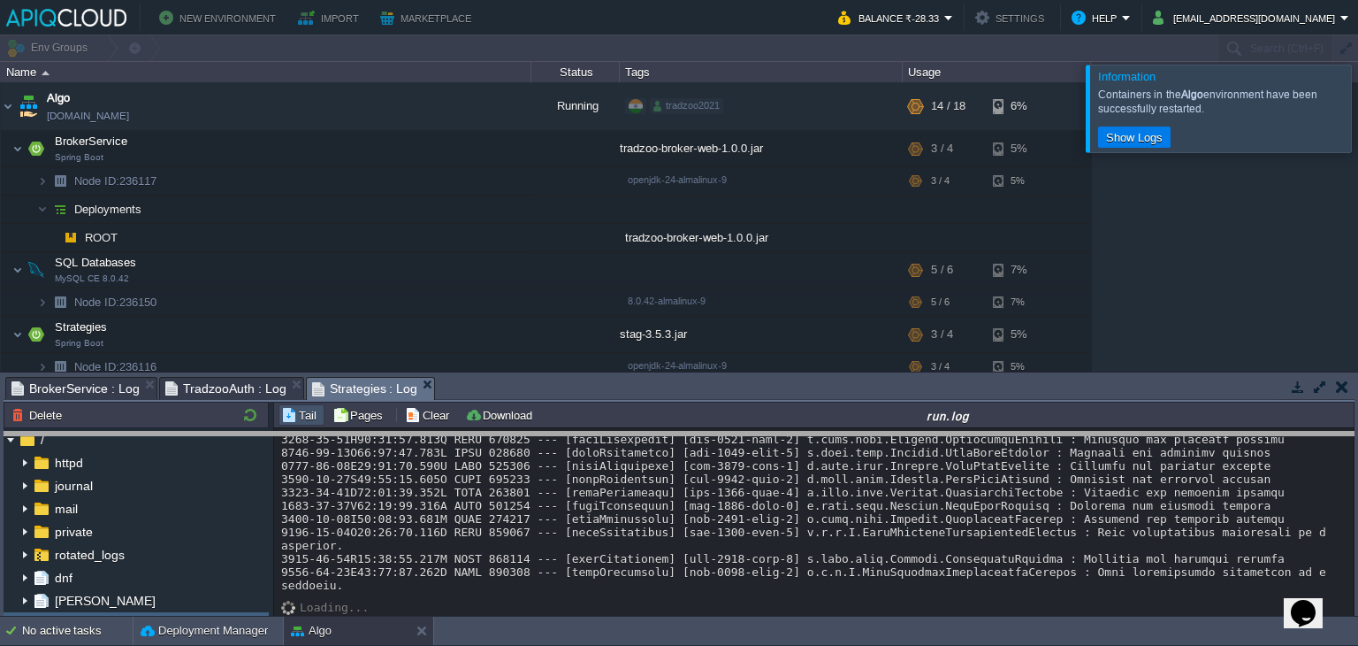
drag, startPoint x: 1109, startPoint y: 386, endPoint x: 1109, endPoint y: 440, distance: 53.9
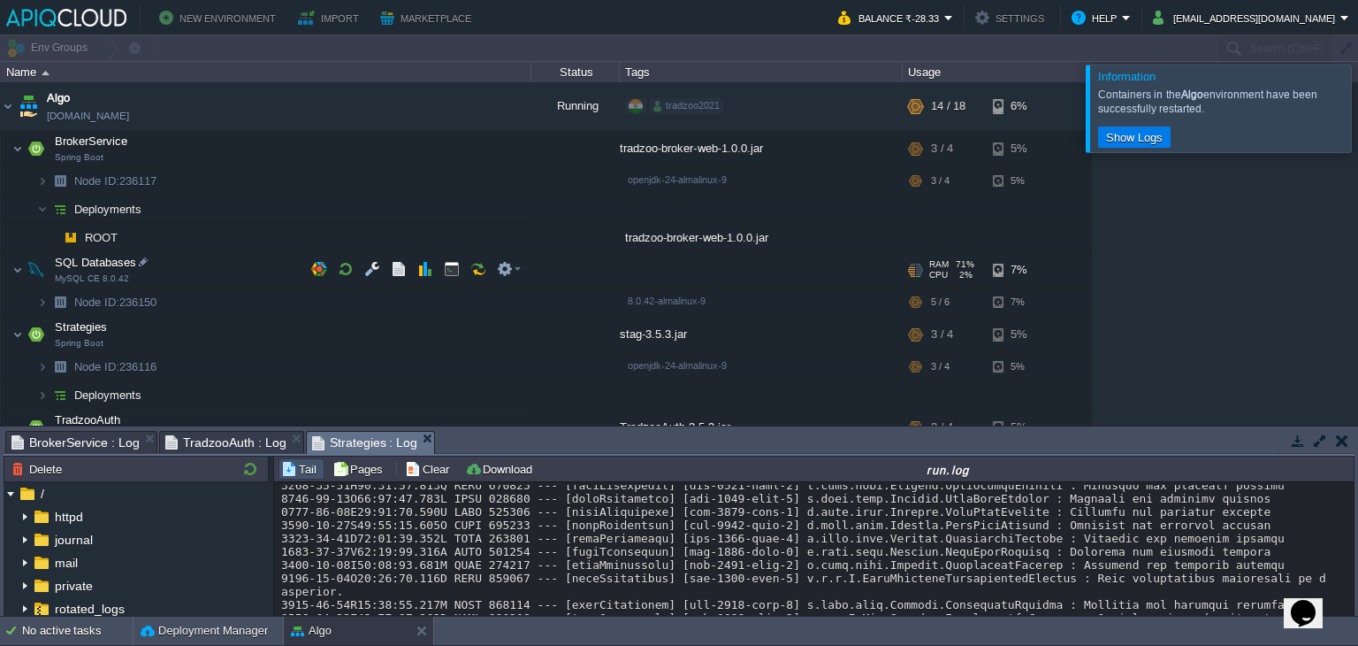
scroll to position [151, 0]
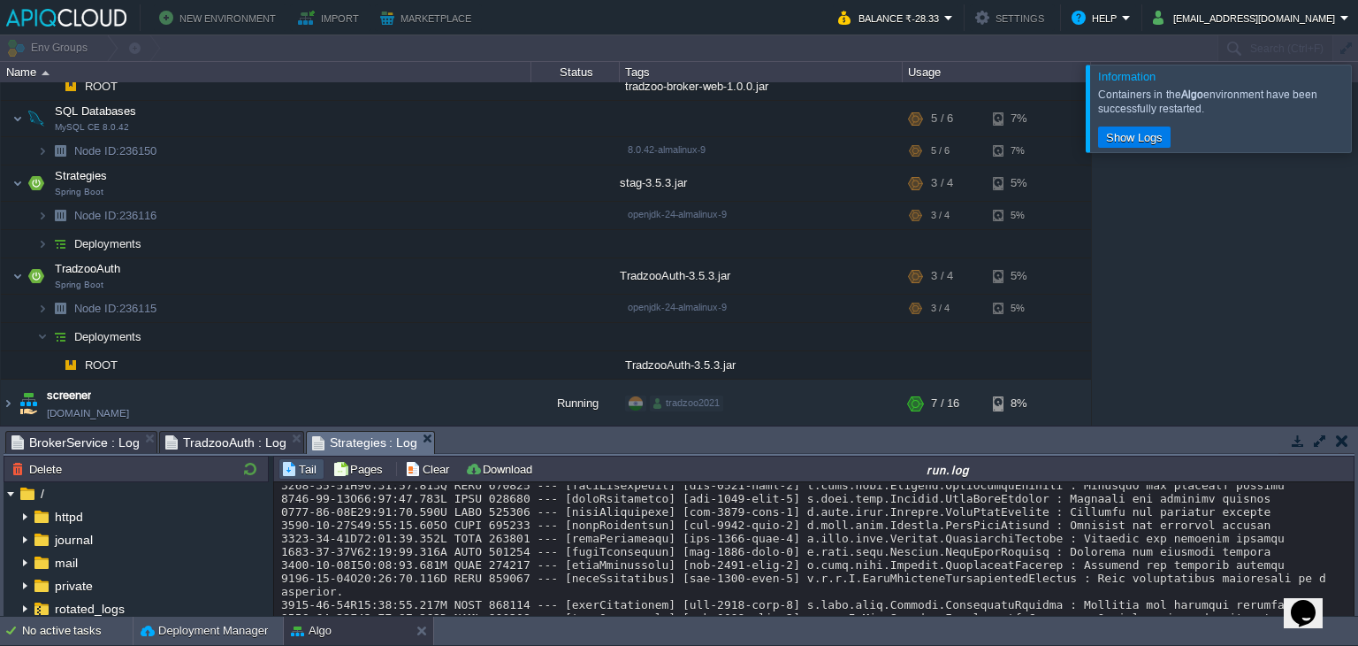
click at [1357, 109] on div at bounding box center [1379, 108] width 0 height 87
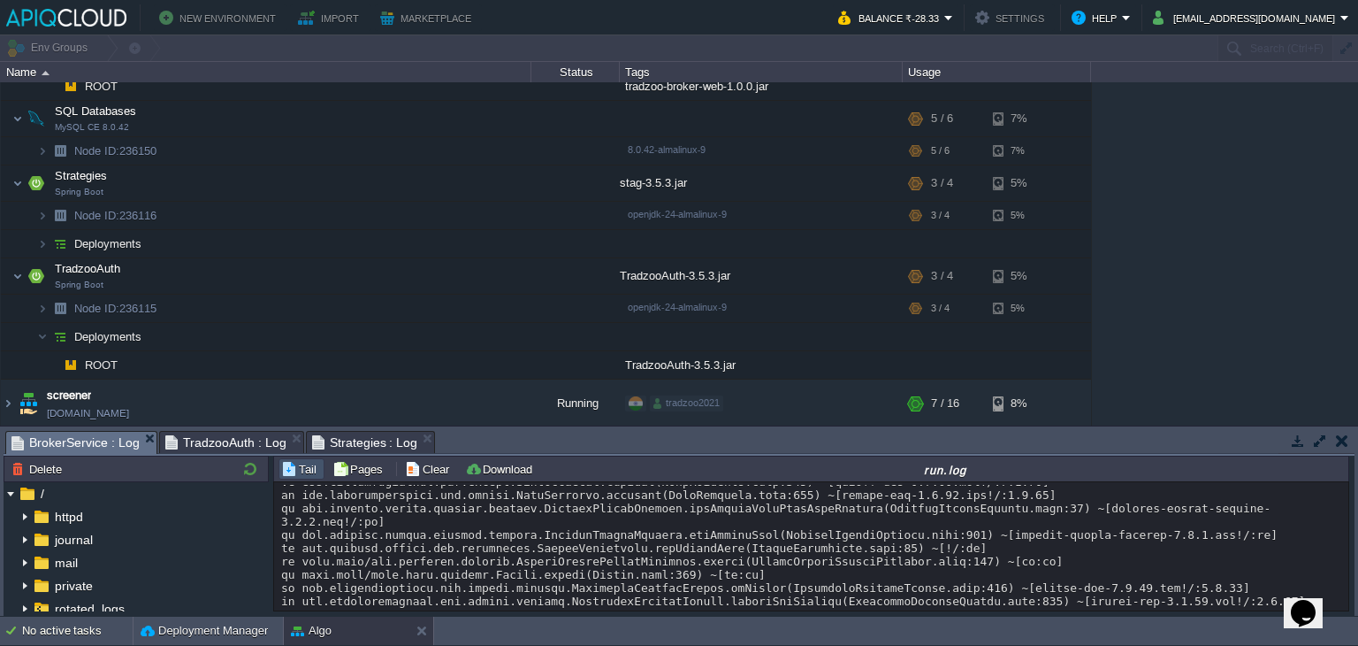
click at [90, 439] on span "BrokerService : Log" at bounding box center [75, 443] width 128 height 22
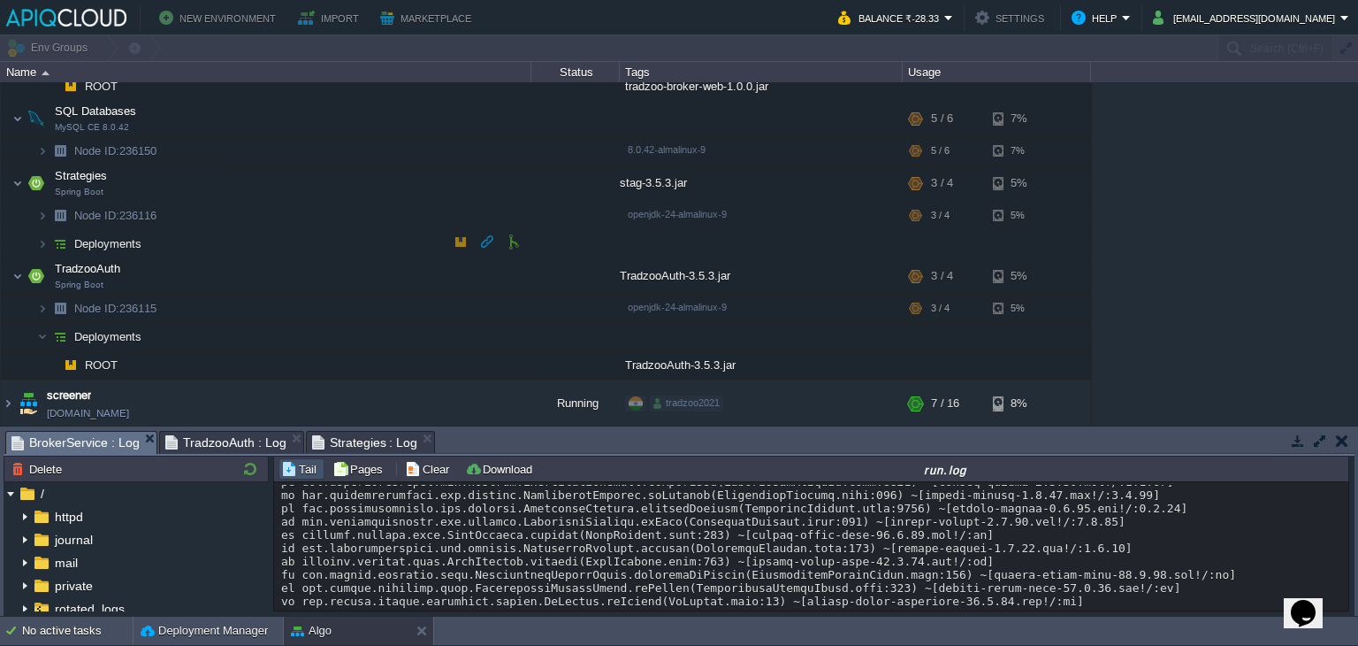
scroll to position [0, 0]
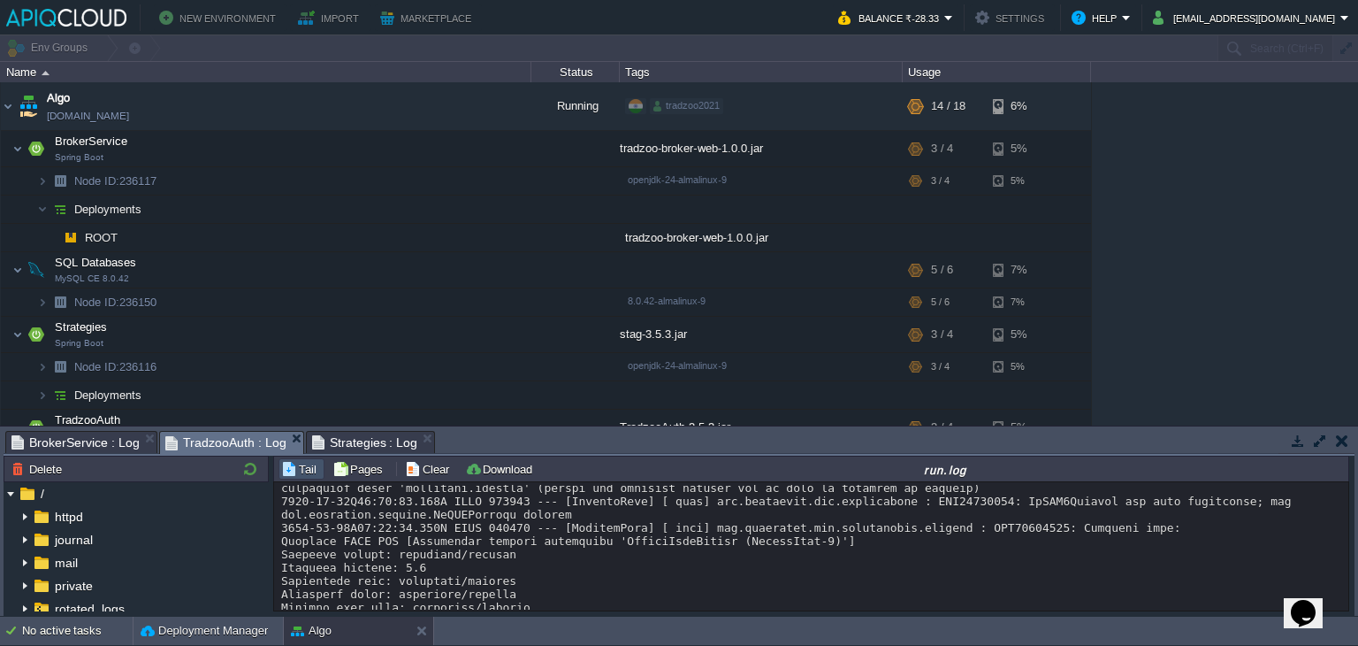
click at [238, 438] on span "TradzooAuth : Log" at bounding box center [225, 443] width 121 height 22
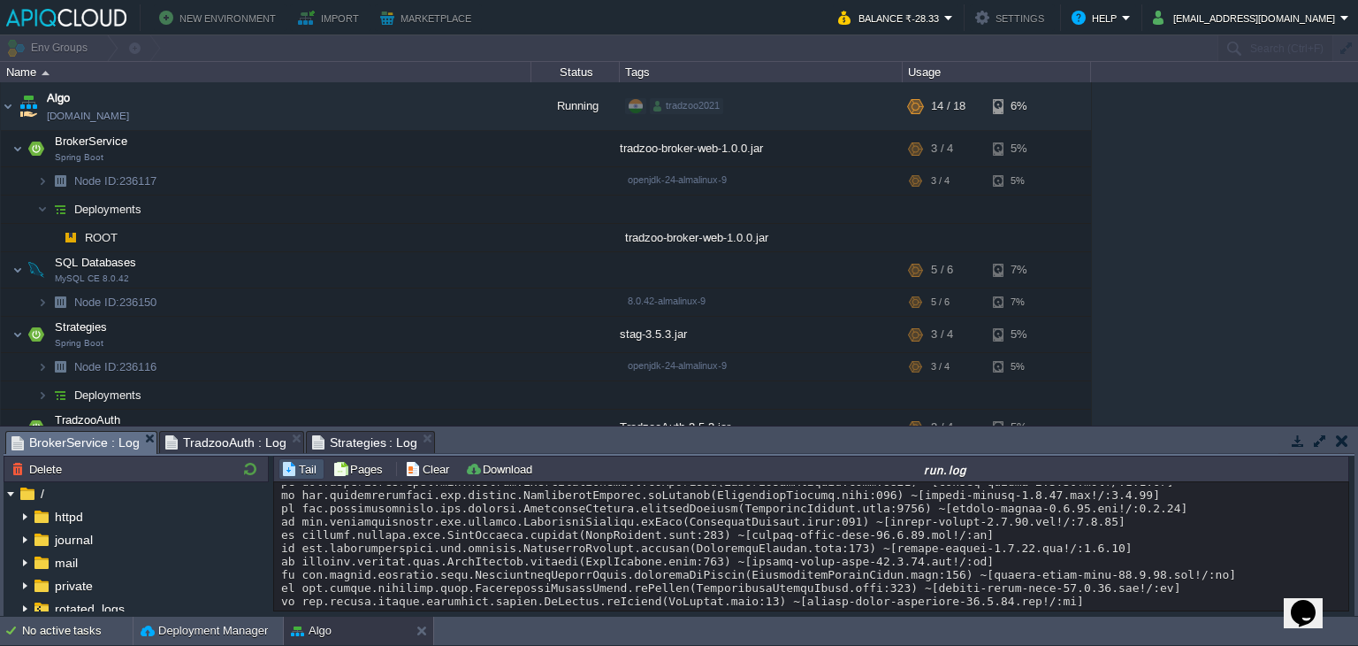
click at [76, 443] on span "BrokerService : Log" at bounding box center [75, 443] width 128 height 22
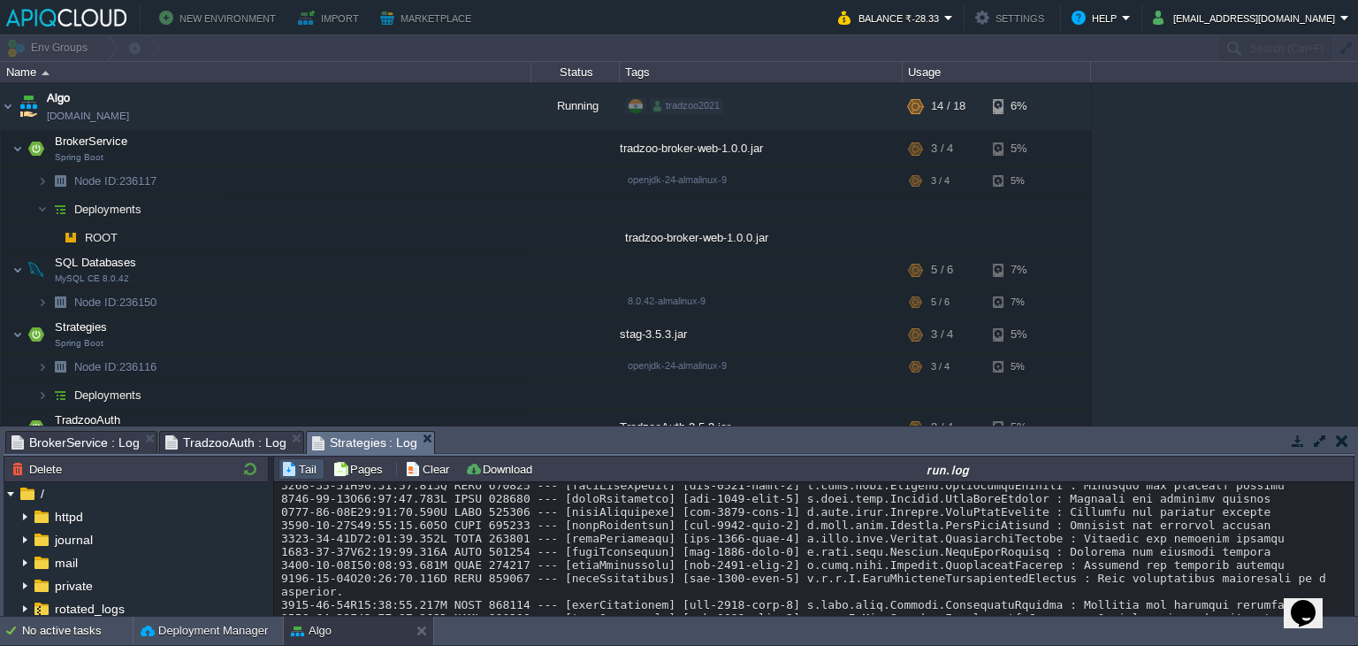
click at [353, 440] on span "Strategies : Log" at bounding box center [365, 443] width 106 height 22
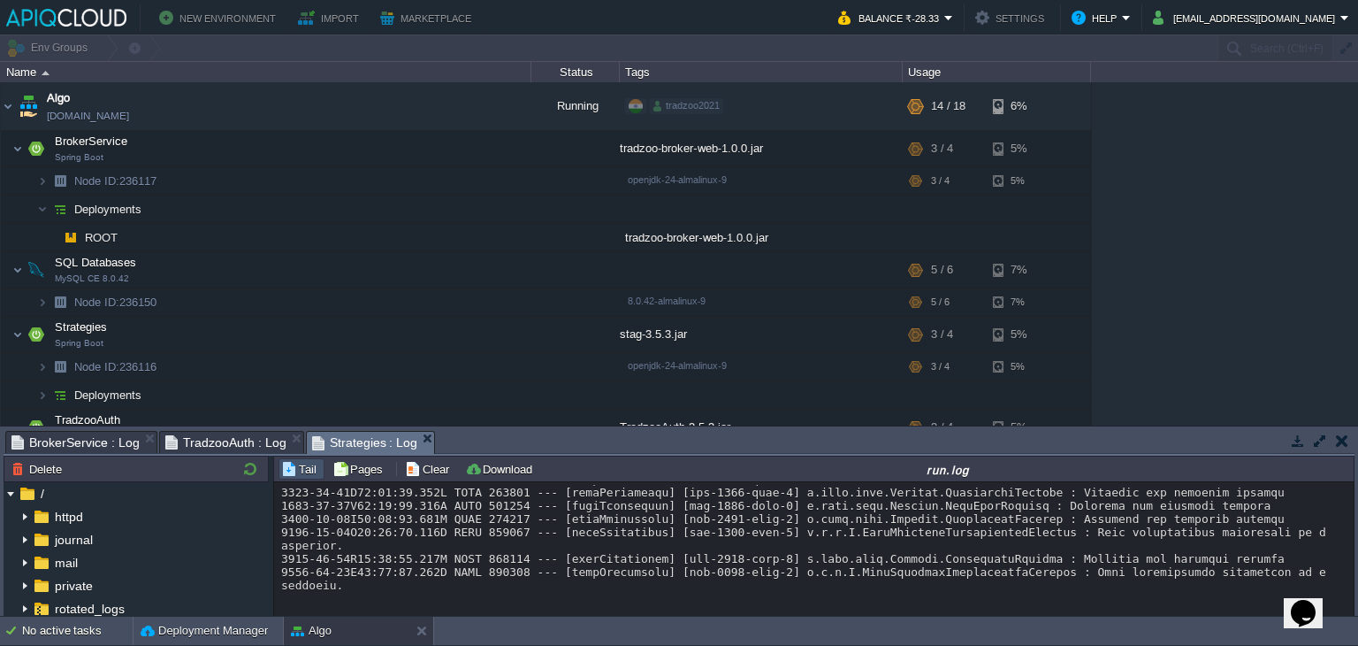
click at [75, 434] on span "BrokerService : Log" at bounding box center [75, 442] width 128 height 21
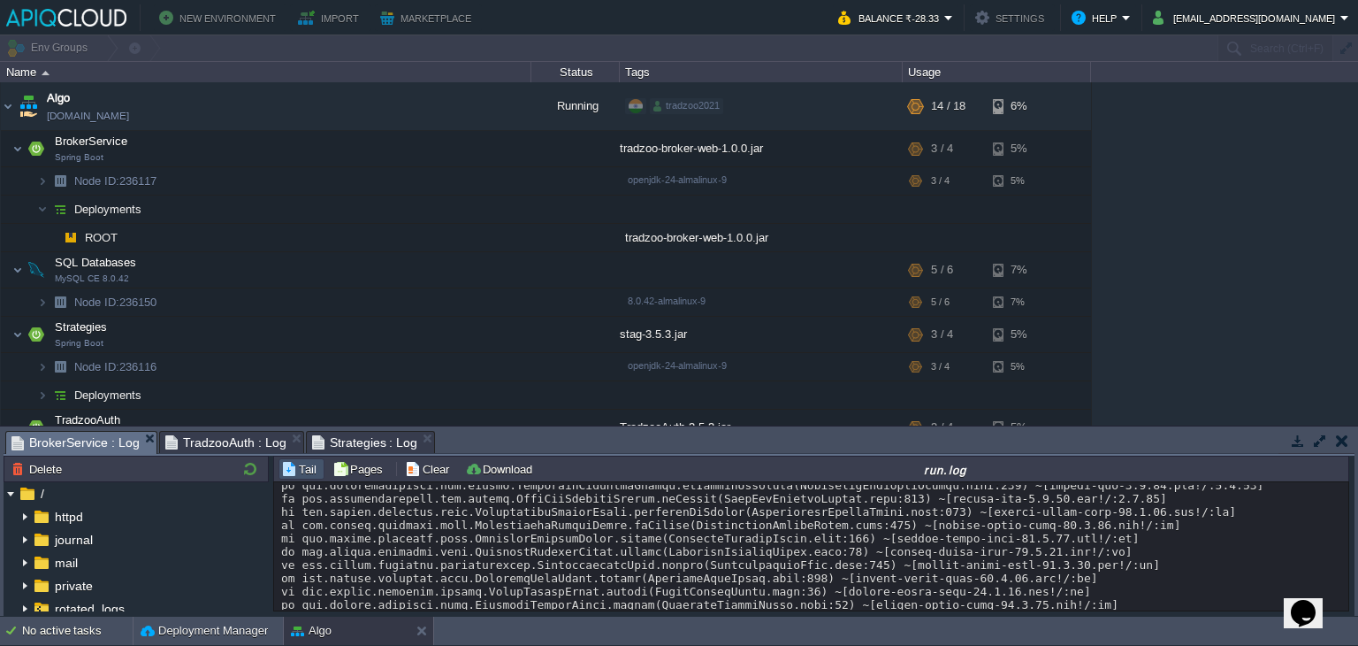
scroll to position [14049, 0]
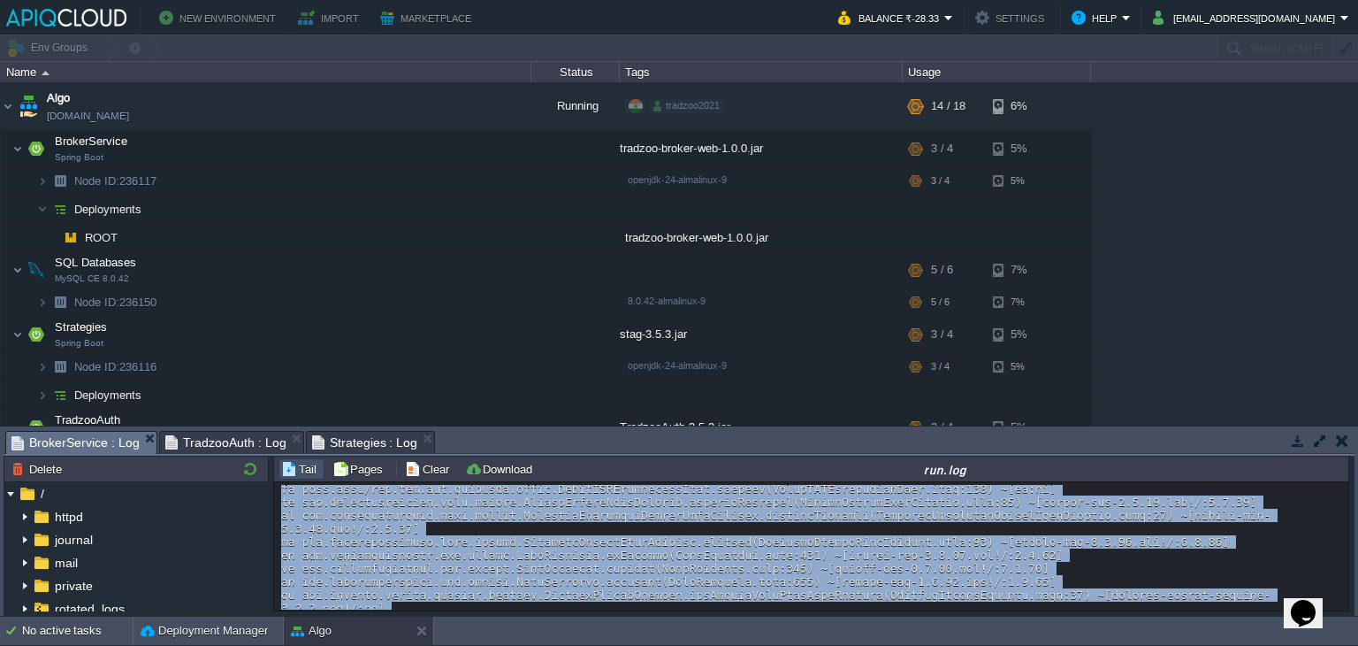
drag, startPoint x: 591, startPoint y: 595, endPoint x: 371, endPoint y: 602, distance: 219.4
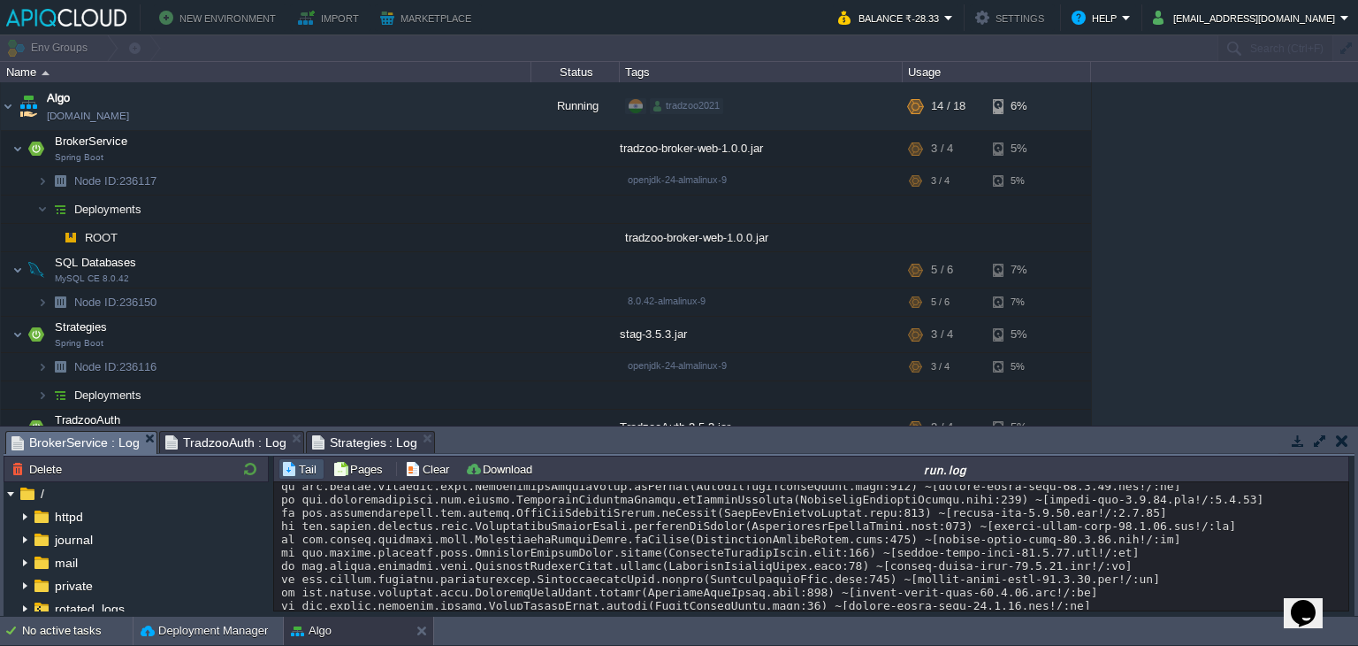
scroll to position [14104, 0]
copy div "NoRouteToHostException"
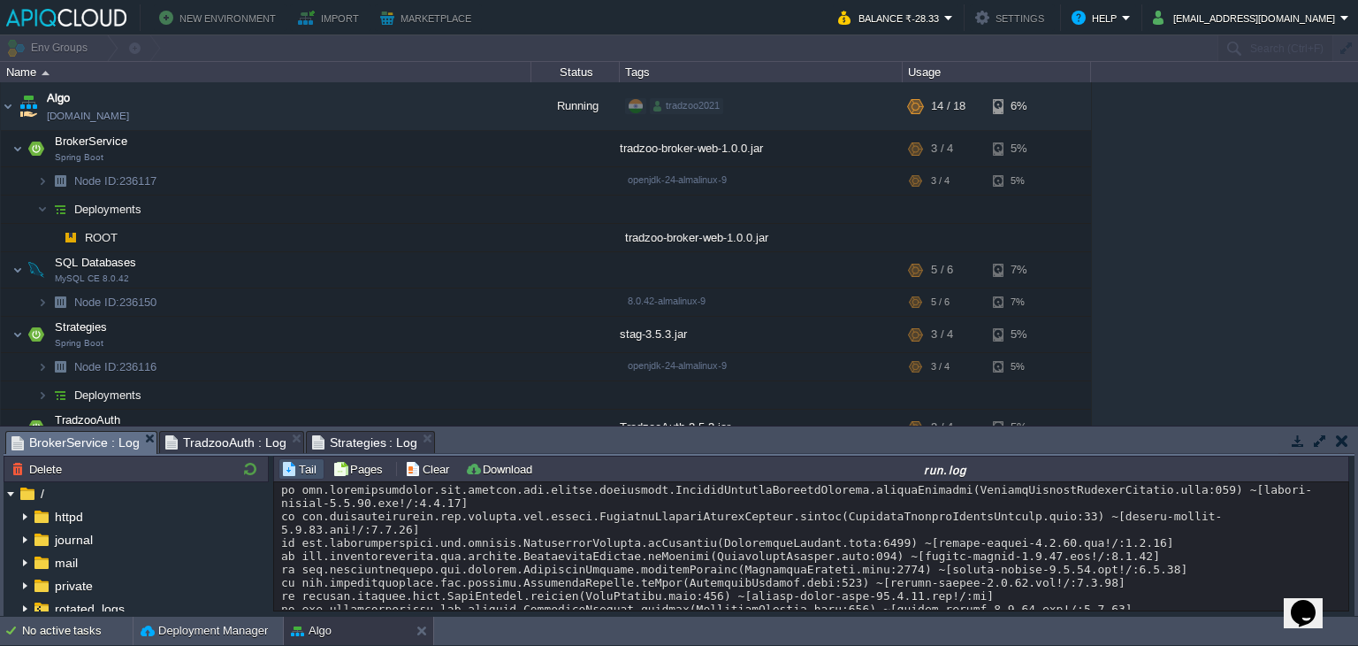
scroll to position [13744, 0]
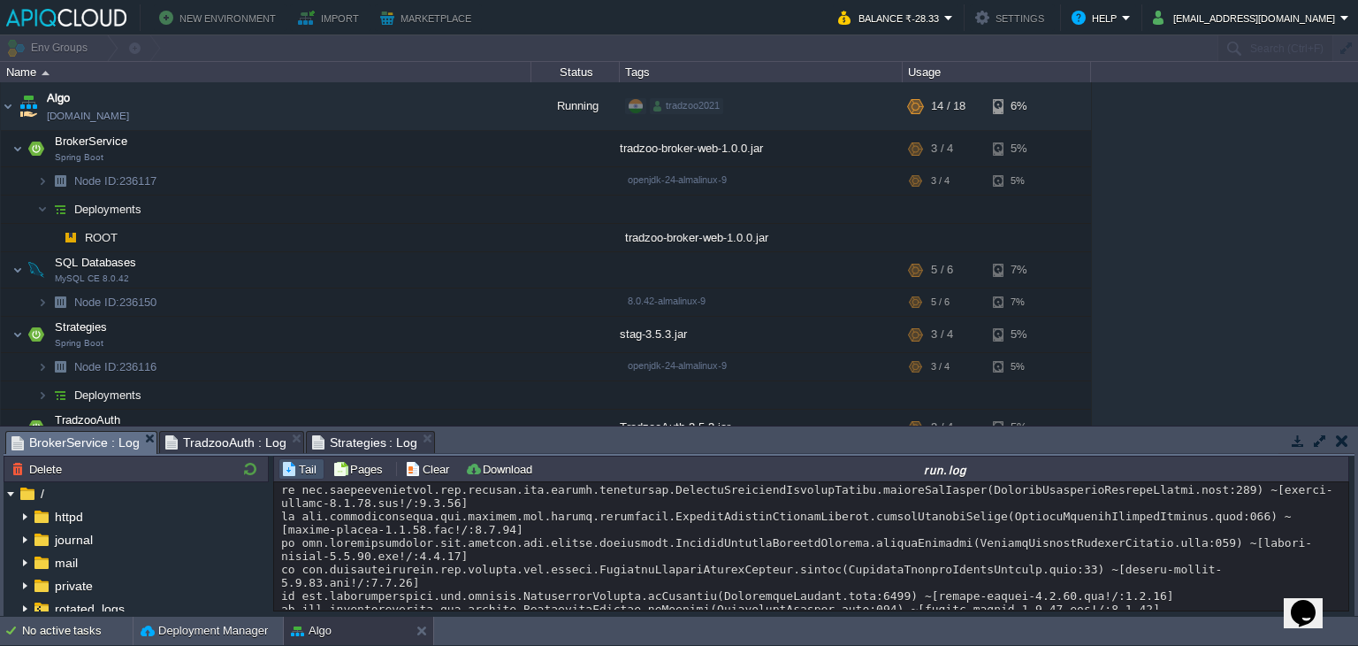
drag, startPoint x: 633, startPoint y: 539, endPoint x: 714, endPoint y: 535, distance: 80.6
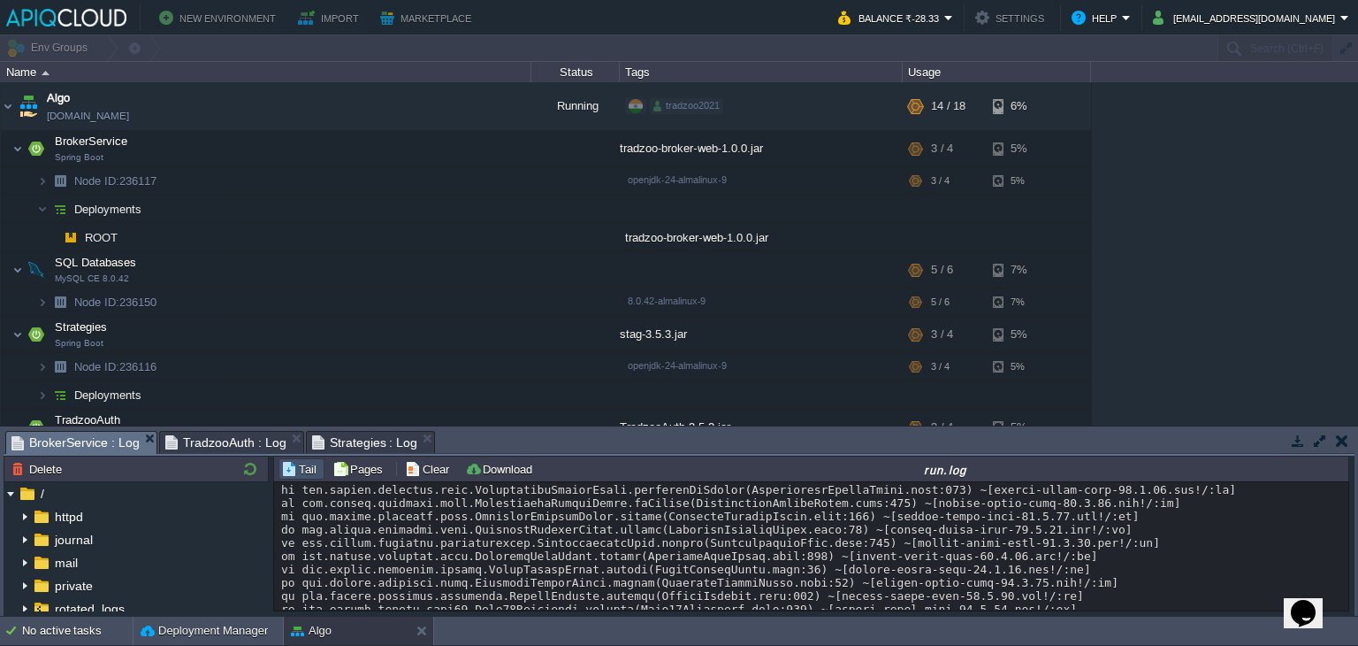
scroll to position [14195, 0]
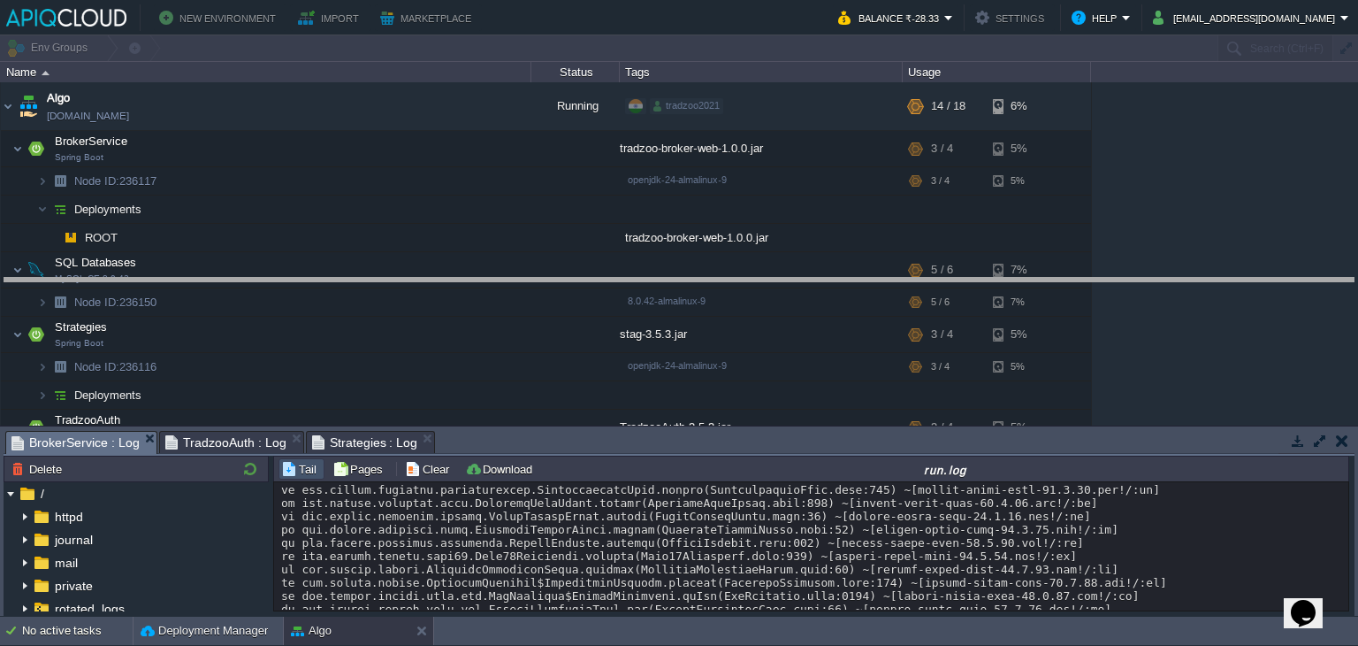
drag, startPoint x: 747, startPoint y: 437, endPoint x: 756, endPoint y: 259, distance: 178.0
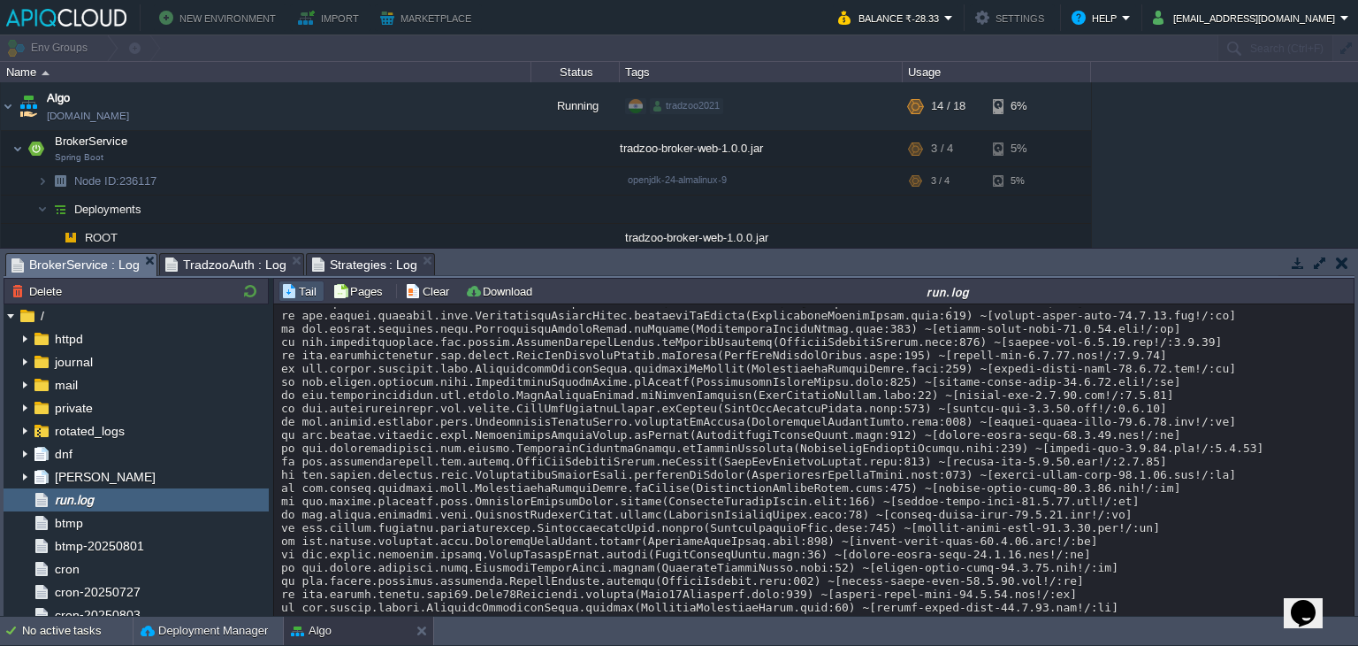
scroll to position [13979, 0]
drag, startPoint x: 601, startPoint y: 483, endPoint x: 909, endPoint y: 430, distance: 312.3
copy div "Servlet.service() for servlet [dispatcherServlet] in context with path [] threw…"
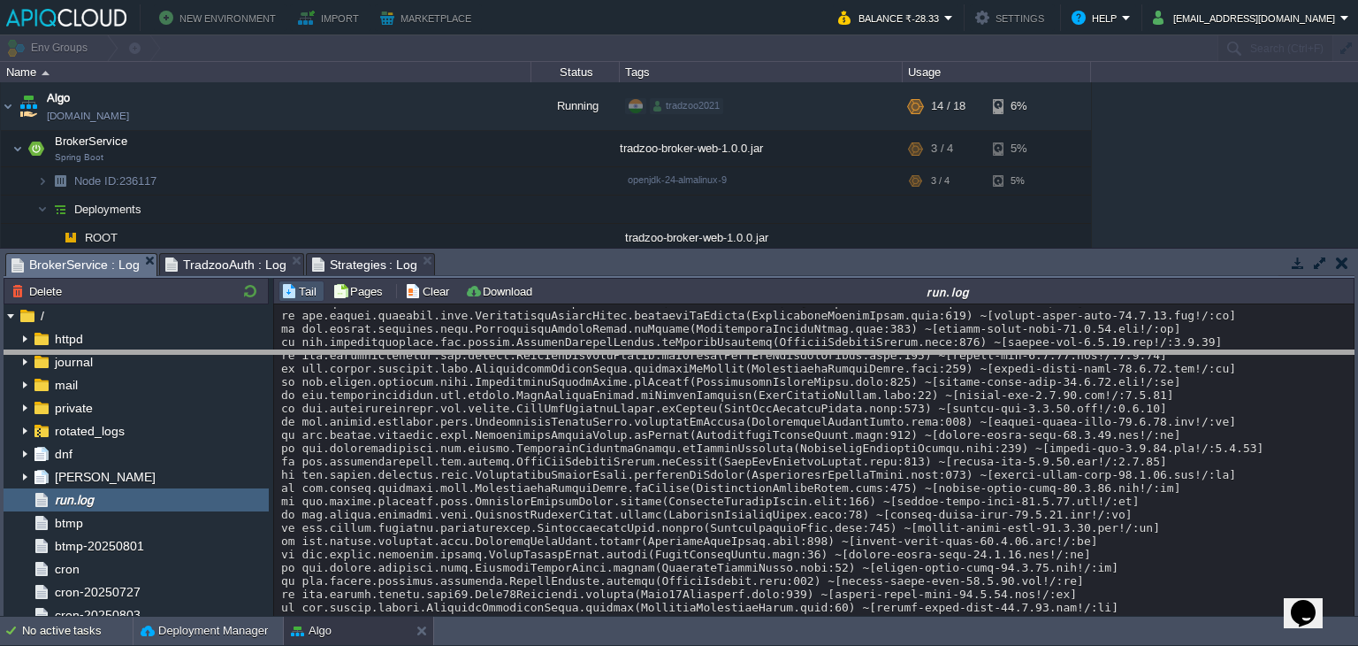
drag, startPoint x: 559, startPoint y: 265, endPoint x: 559, endPoint y: 362, distance: 96.4
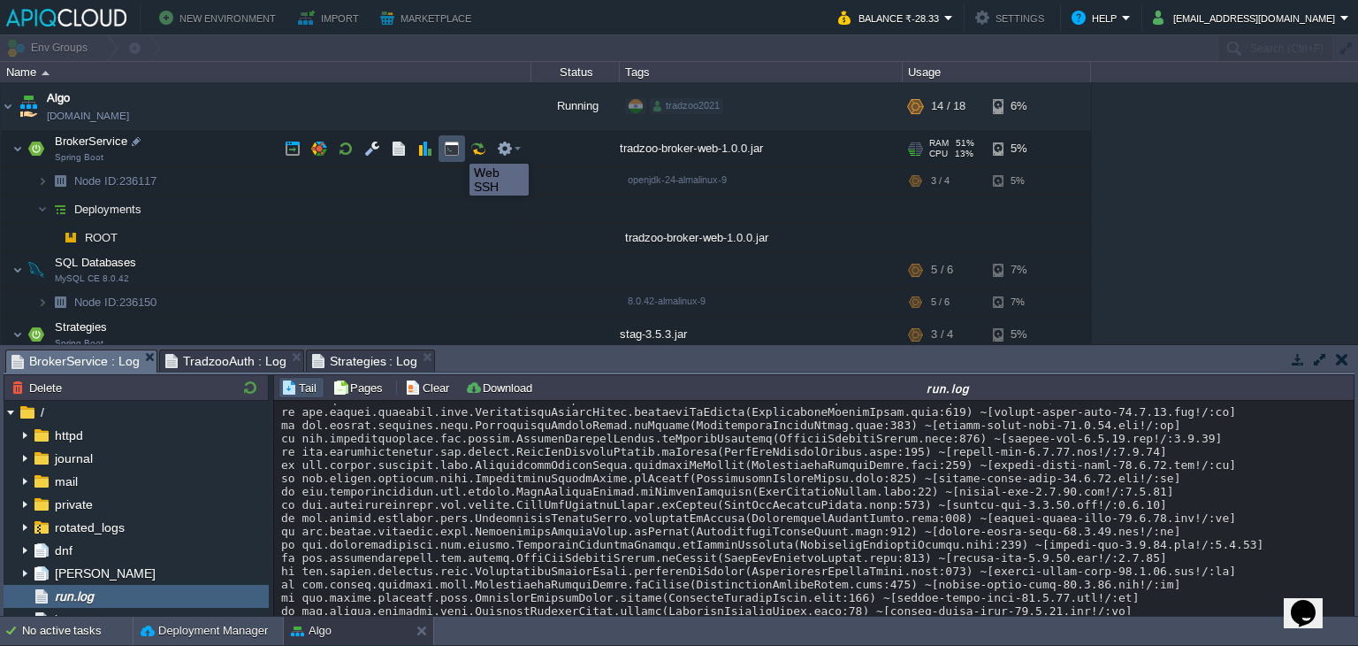
click at [456, 148] on button "button" at bounding box center [452, 149] width 16 height 16
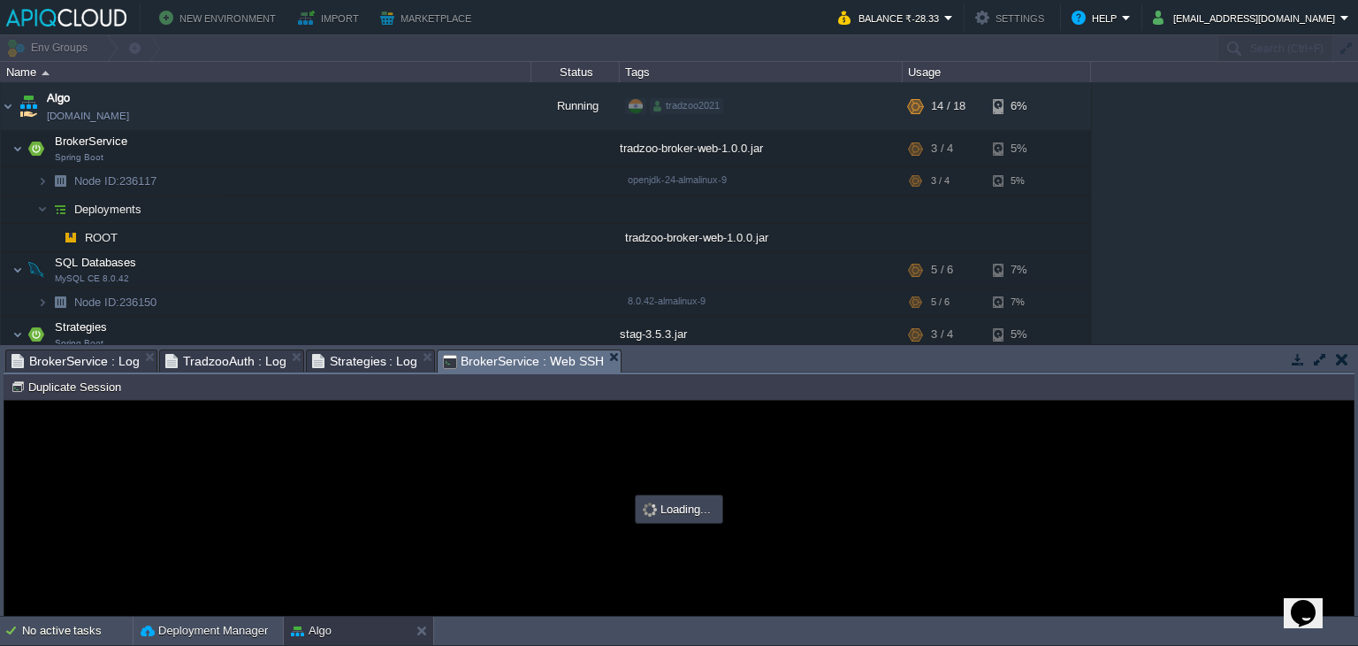
scroll to position [0, 0]
type input "#000000"
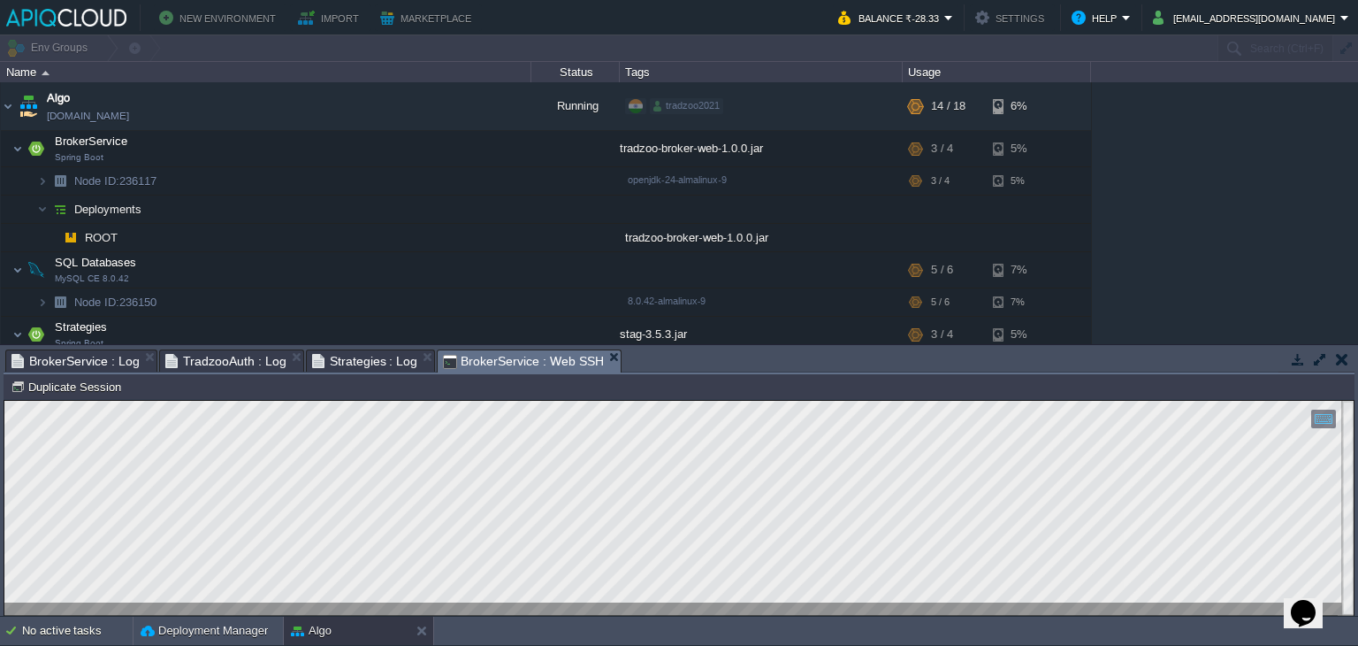
click at [4, 401] on html "Copy: Ctrl + Shift + C Paste: Ctrl + V Settings: Ctrl + Shift + Alt 0" at bounding box center [678, 401] width 1349 height 0
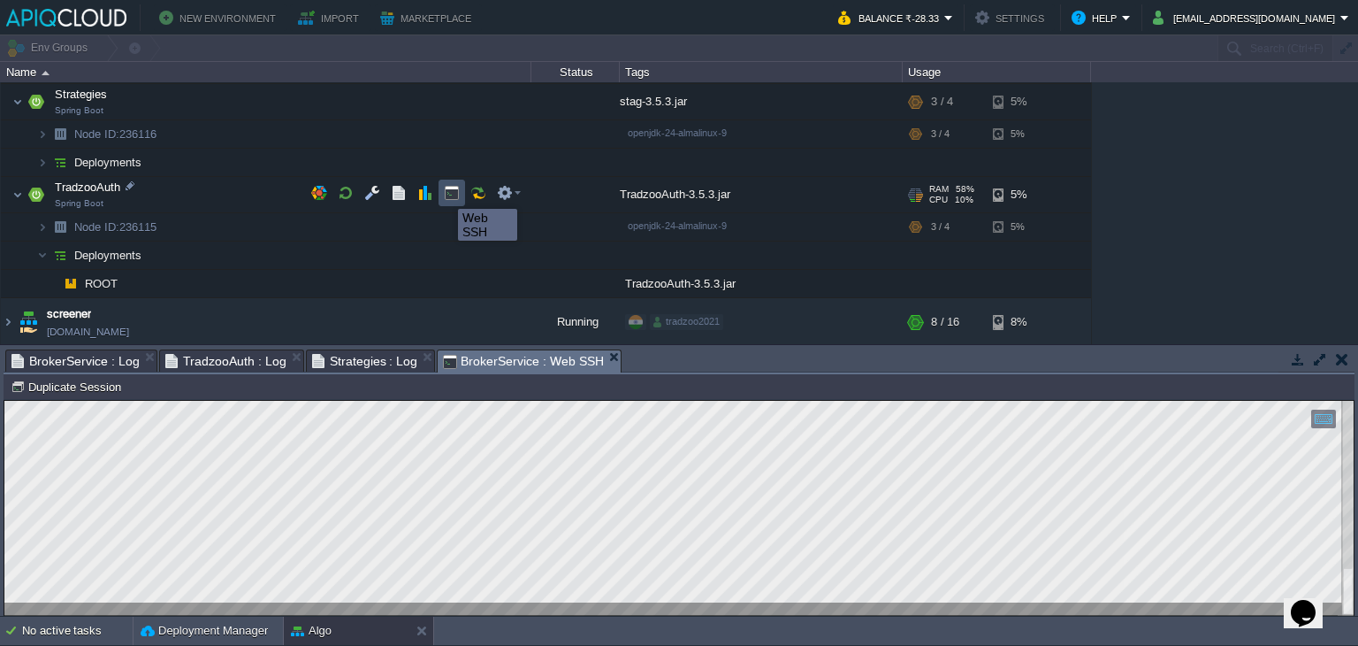
click at [445, 193] on button "button" at bounding box center [452, 193] width 16 height 16
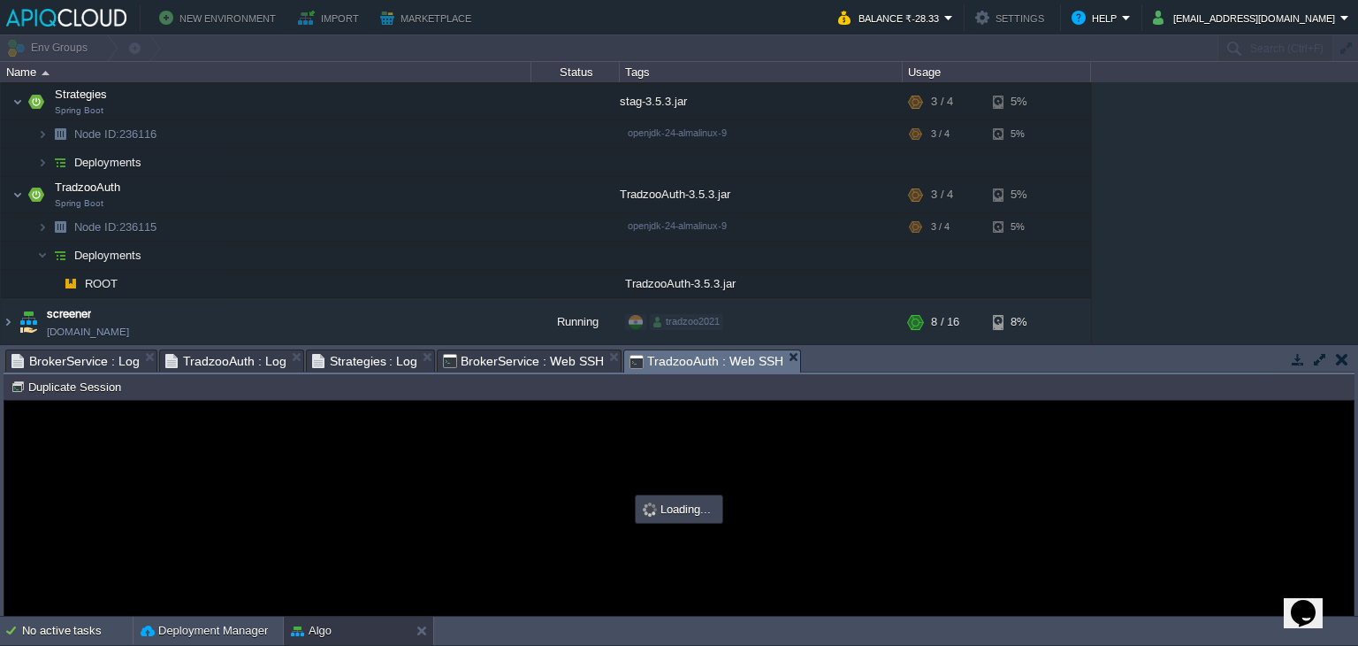
scroll to position [0, 0]
type input "#000000"
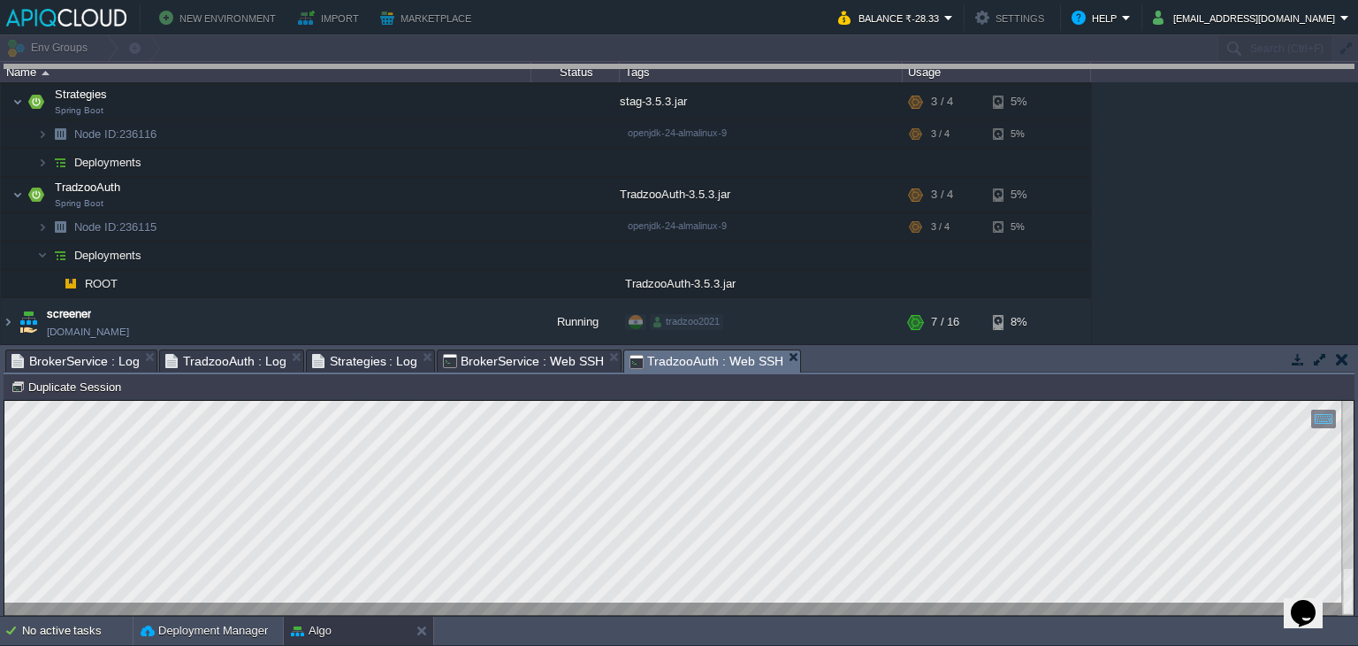
drag, startPoint x: 824, startPoint y: 364, endPoint x: 814, endPoint y: -49, distance: 413.1
click at [814, 0] on html "New Environment Import Marketplace Bonus ₹0.00 Upgrade Account Balance ₹-28.33 …" at bounding box center [679, 323] width 1358 height 646
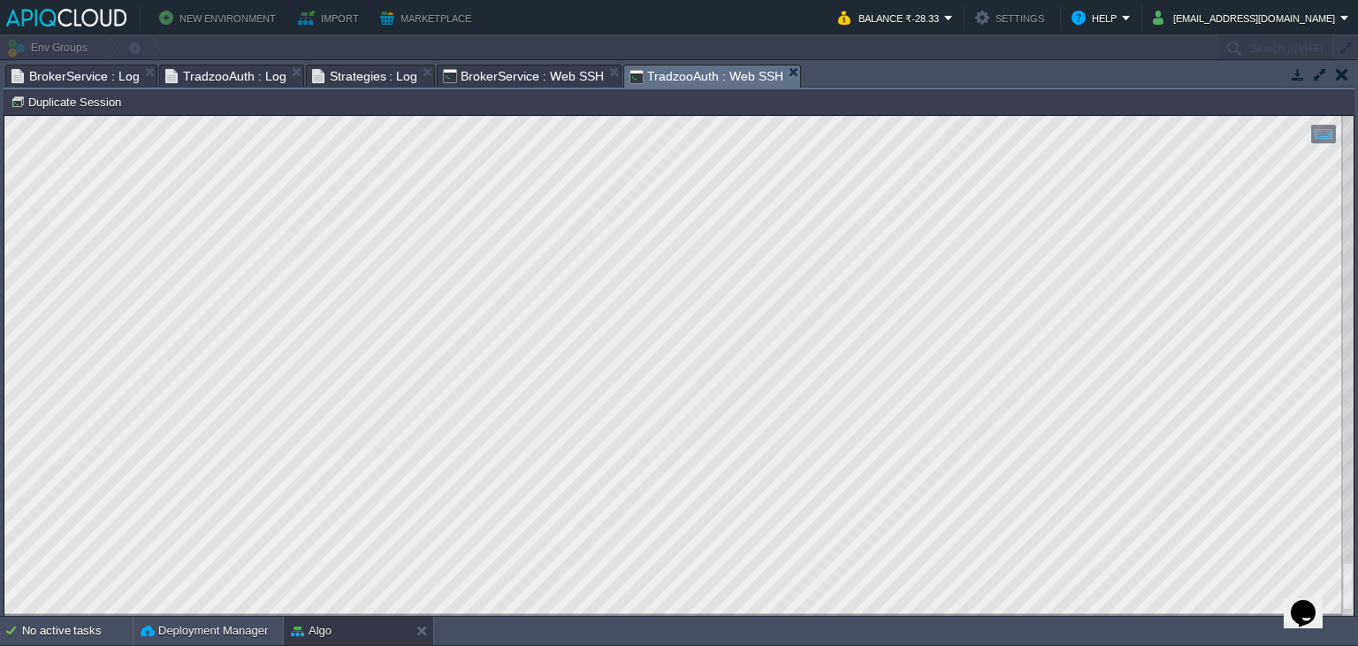
click at [1349, 439] on div at bounding box center [1347, 366] width 11 height 500
click at [1331, 389] on div at bounding box center [678, 366] width 1349 height 500
click at [1354, 116] on html "Copy: Ctrl + Shift + C Paste: Ctrl + V Settings: Ctrl + Shift + Alt 0" at bounding box center [678, 116] width 1349 height 0
click at [1343, 592] on div at bounding box center [1347, 366] width 11 height 500
click at [1352, 480] on div at bounding box center [1347, 366] width 11 height 500
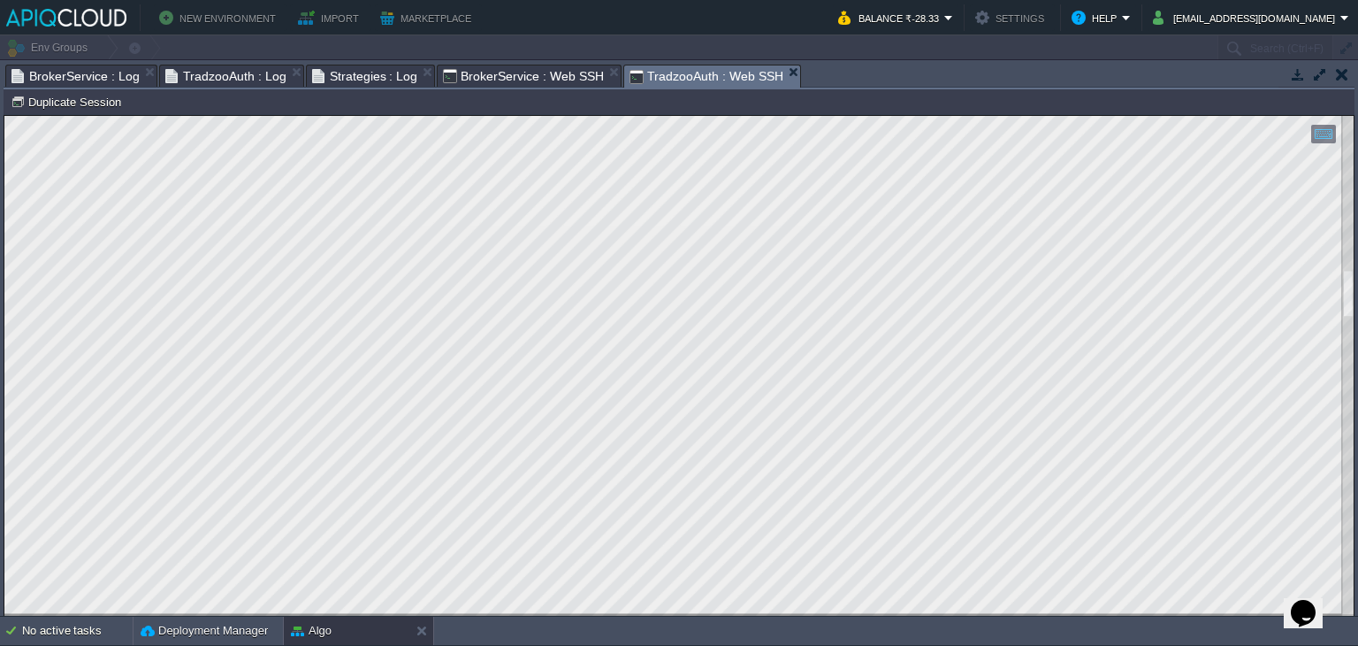
click at [1341, 116] on html "Copy: Ctrl + Shift + C Paste: Ctrl + V Settings: Ctrl + Shift + Alt 0" at bounding box center [678, 116] width 1349 height 0
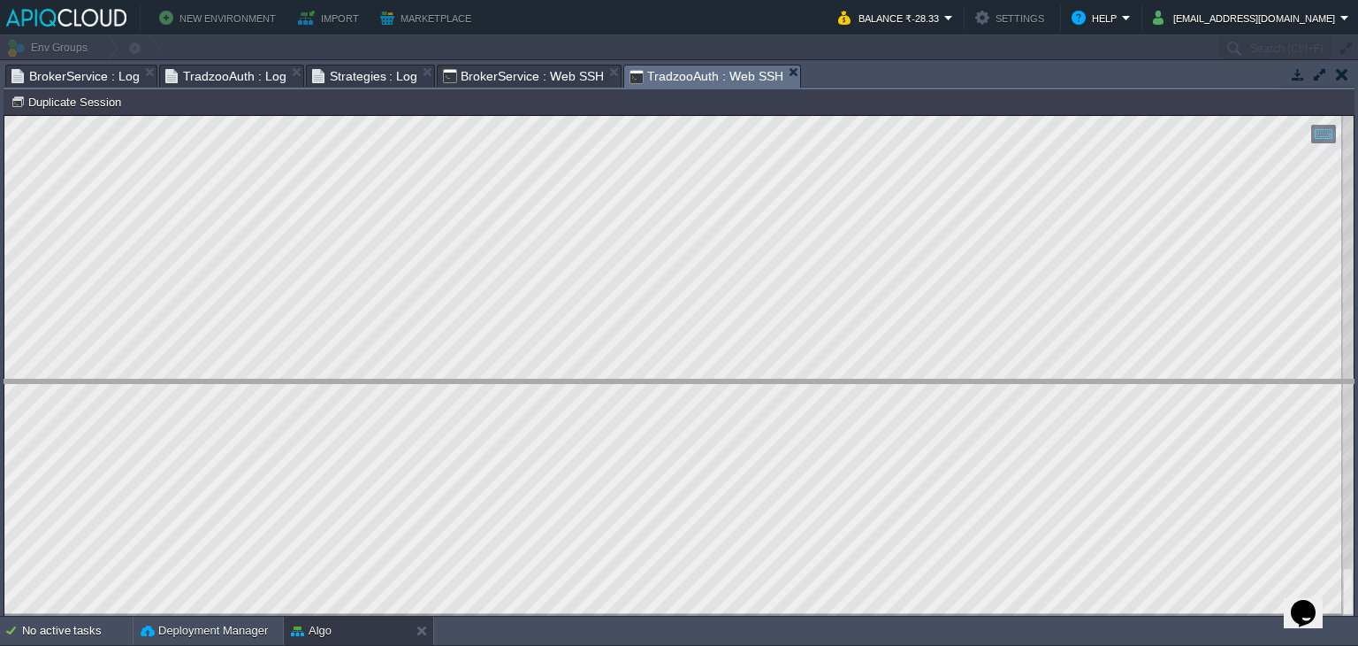
drag, startPoint x: 821, startPoint y: 68, endPoint x: 851, endPoint y: 442, distance: 375.3
click at [851, 442] on body "New Environment Import Marketplace Bonus ₹0.00 Upgrade Account Balance ₹-28.33 …" at bounding box center [679, 323] width 1358 height 646
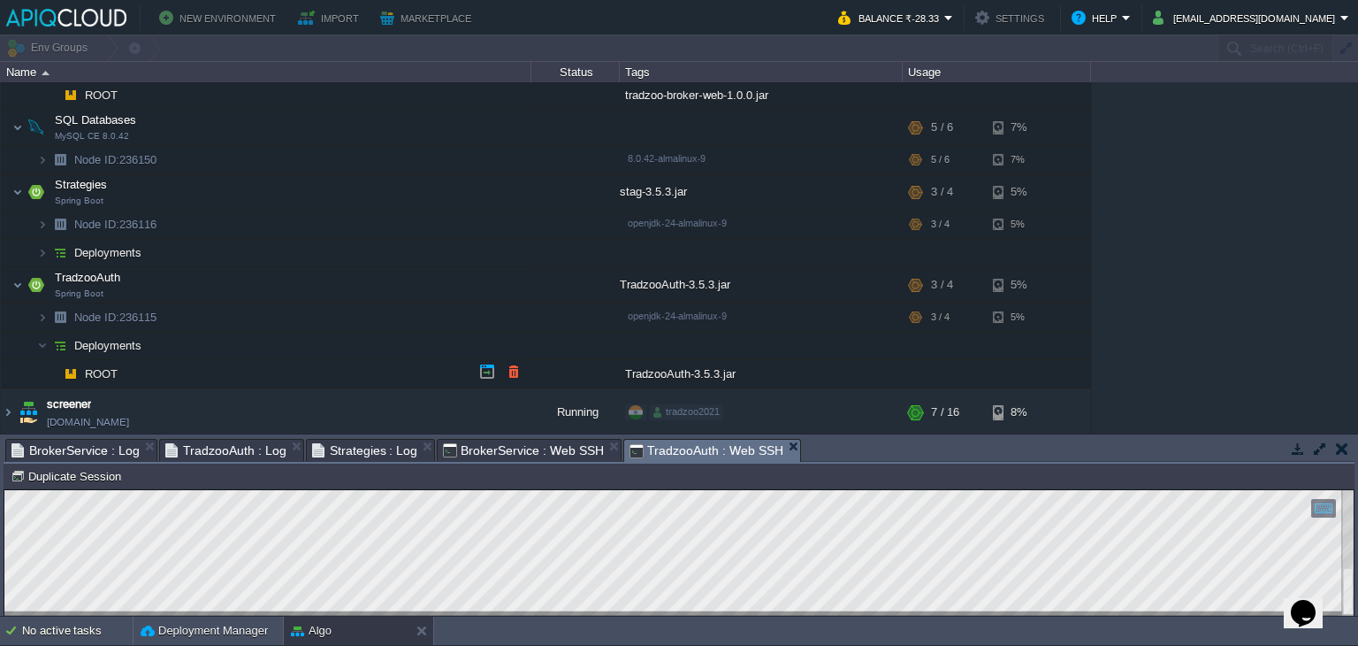
scroll to position [142, 0]
click at [499, 281] on button "button" at bounding box center [505, 283] width 16 height 16
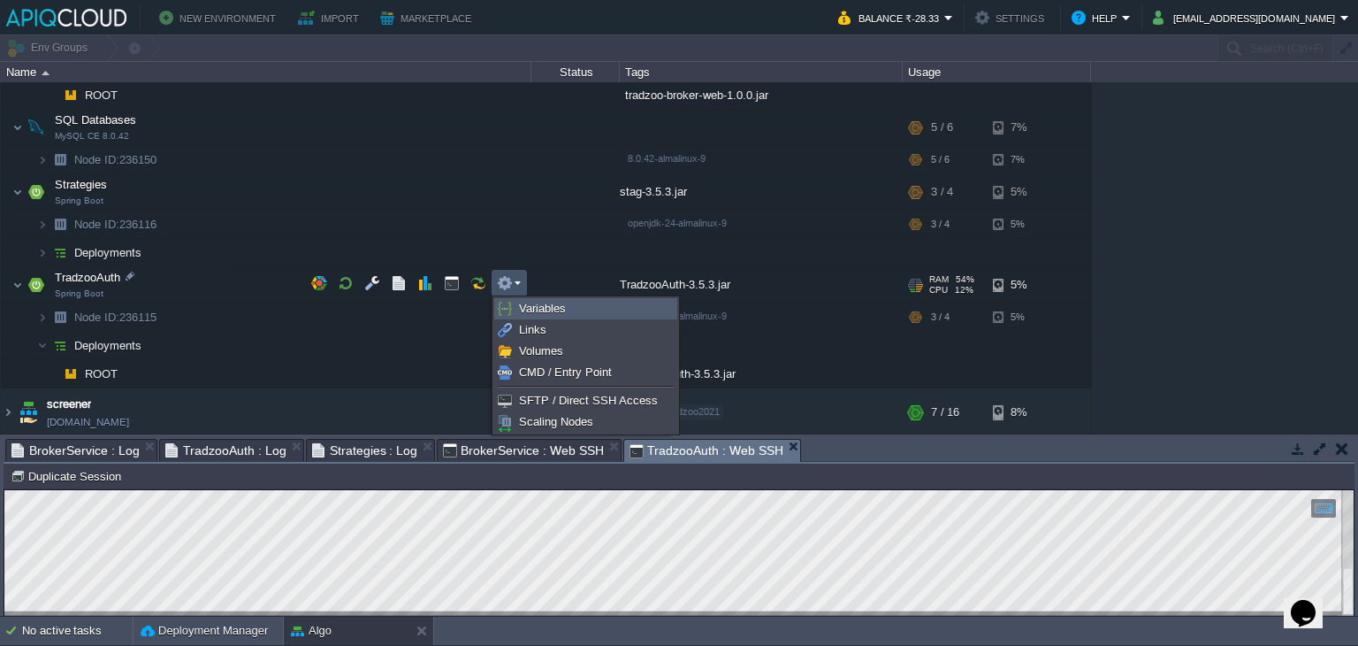
click at [551, 310] on span "Variables" at bounding box center [542, 308] width 47 height 13
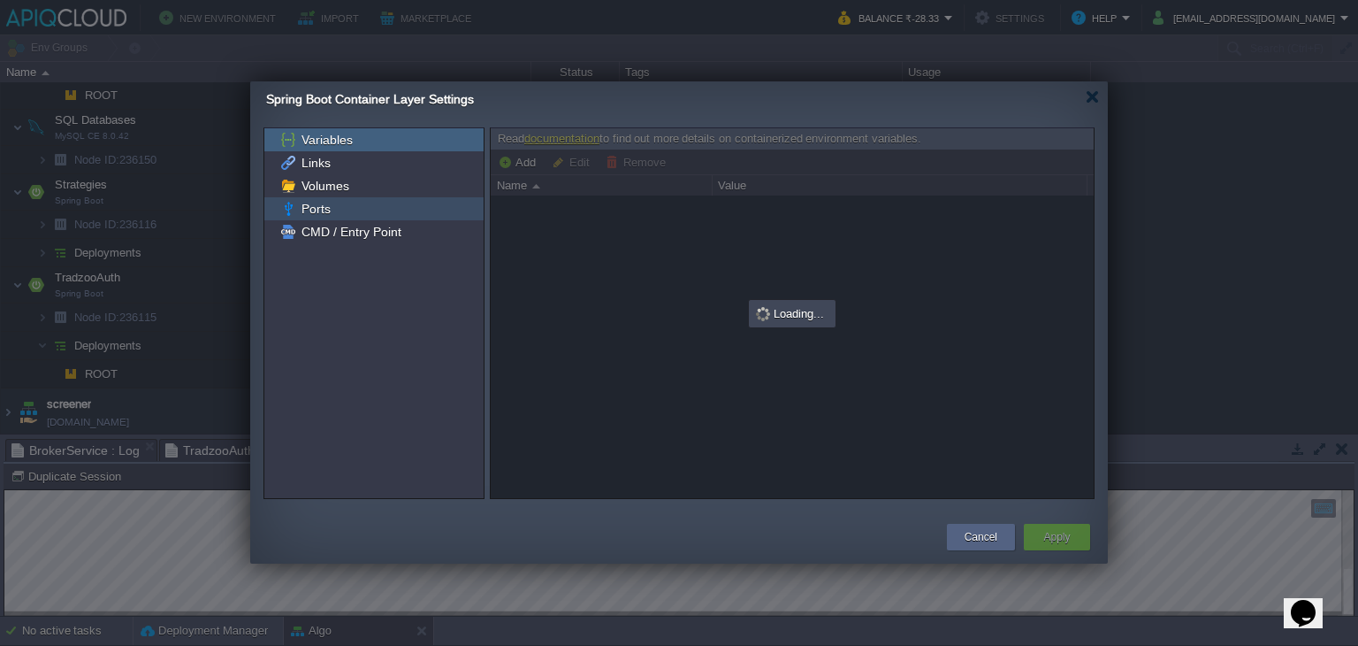
click at [329, 206] on span "Ports" at bounding box center [315, 209] width 35 height 16
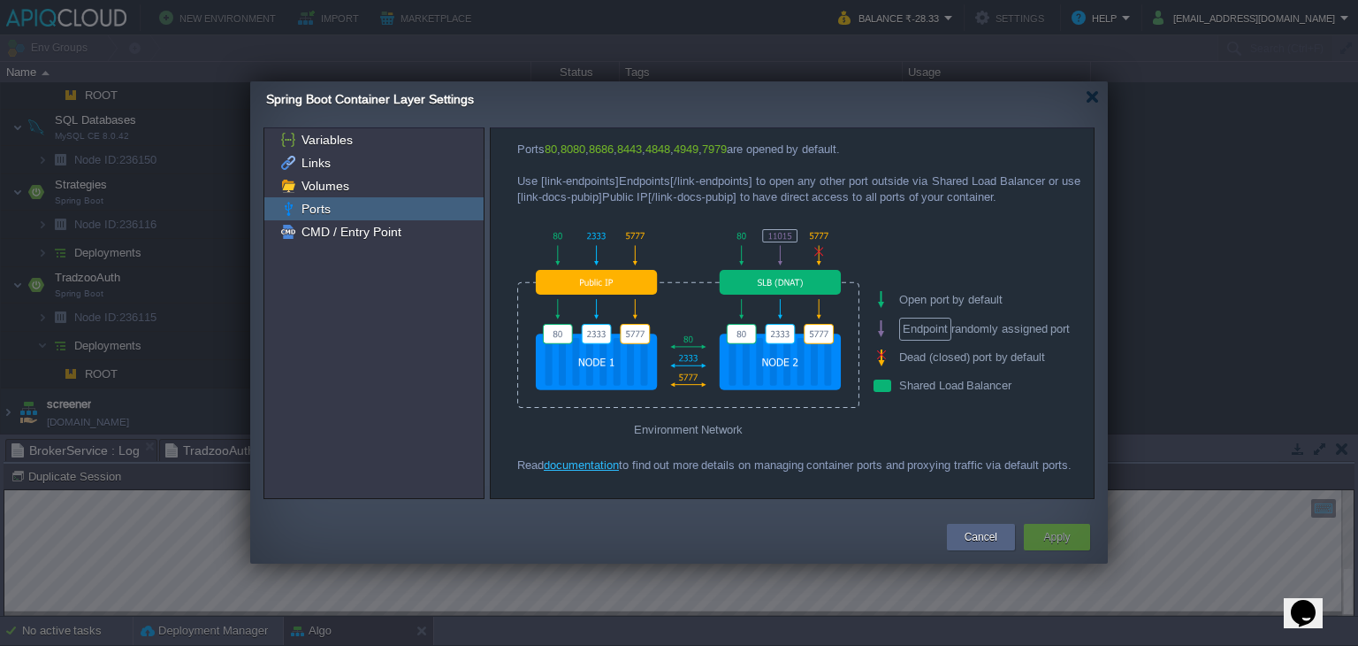
drag, startPoint x: 890, startPoint y: 149, endPoint x: 504, endPoint y: 149, distance: 386.4
click at [504, 149] on div "Ports 80 , 8080 , 8686 , 8443 , 4848 , 4949 , 7979 are opened by default. Use […" at bounding box center [792, 313] width 603 height 370
copy div "Ports 80 , 8080 , 8686 , 8443 , 4848 , 4949 , 7979 are opened by default."
click at [968, 527] on div "Cancel" at bounding box center [981, 536] width 42 height 27
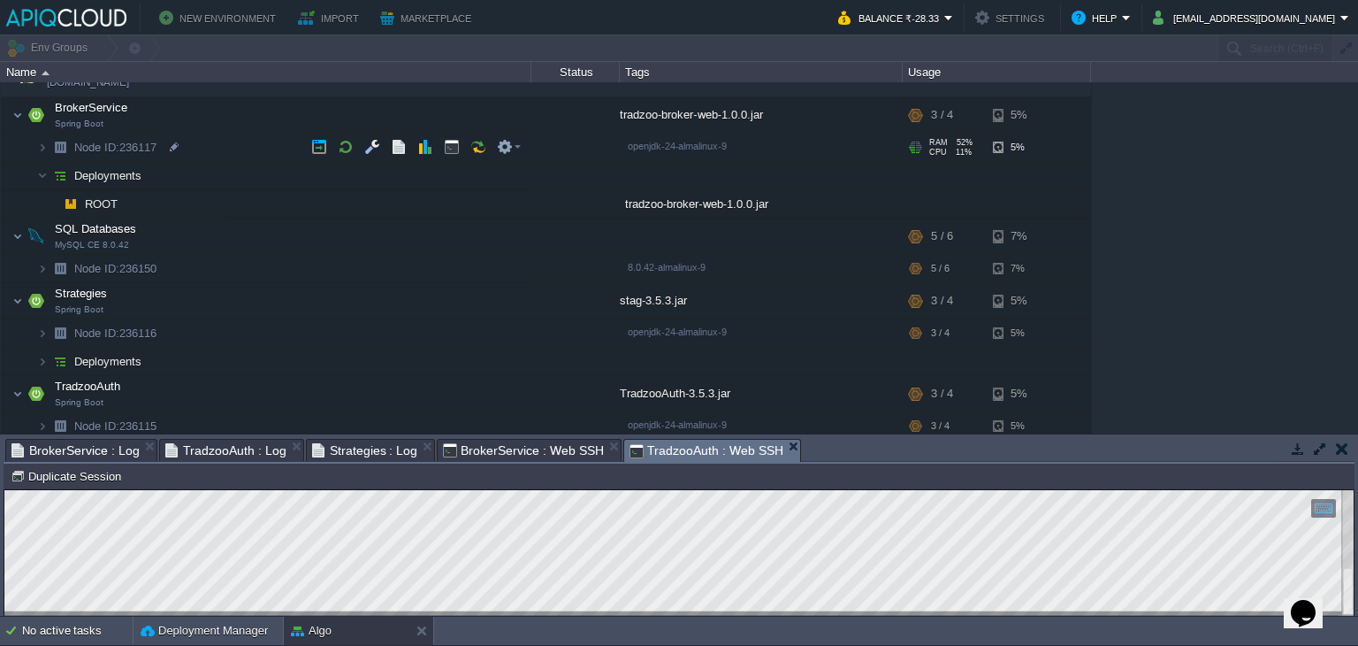
scroll to position [33, 0]
click at [458, 177] on button "button" at bounding box center [461, 176] width 16 height 16
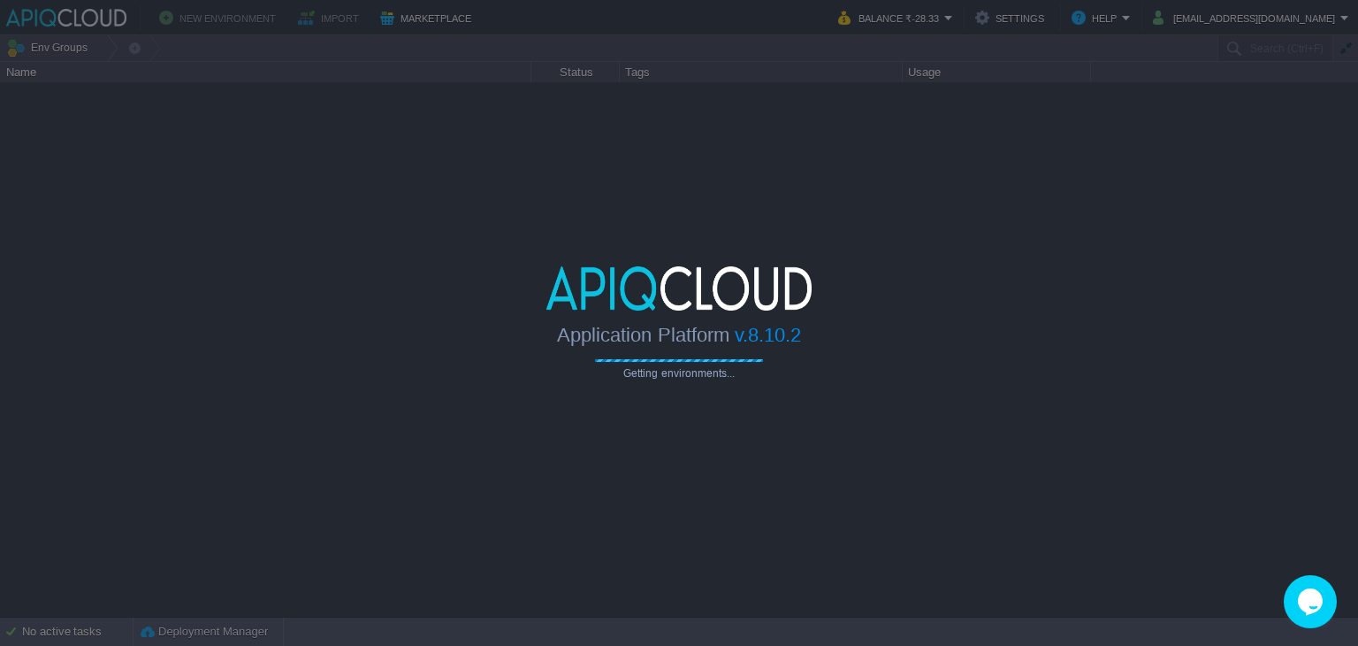
type input "Search (Ctrl+F)"
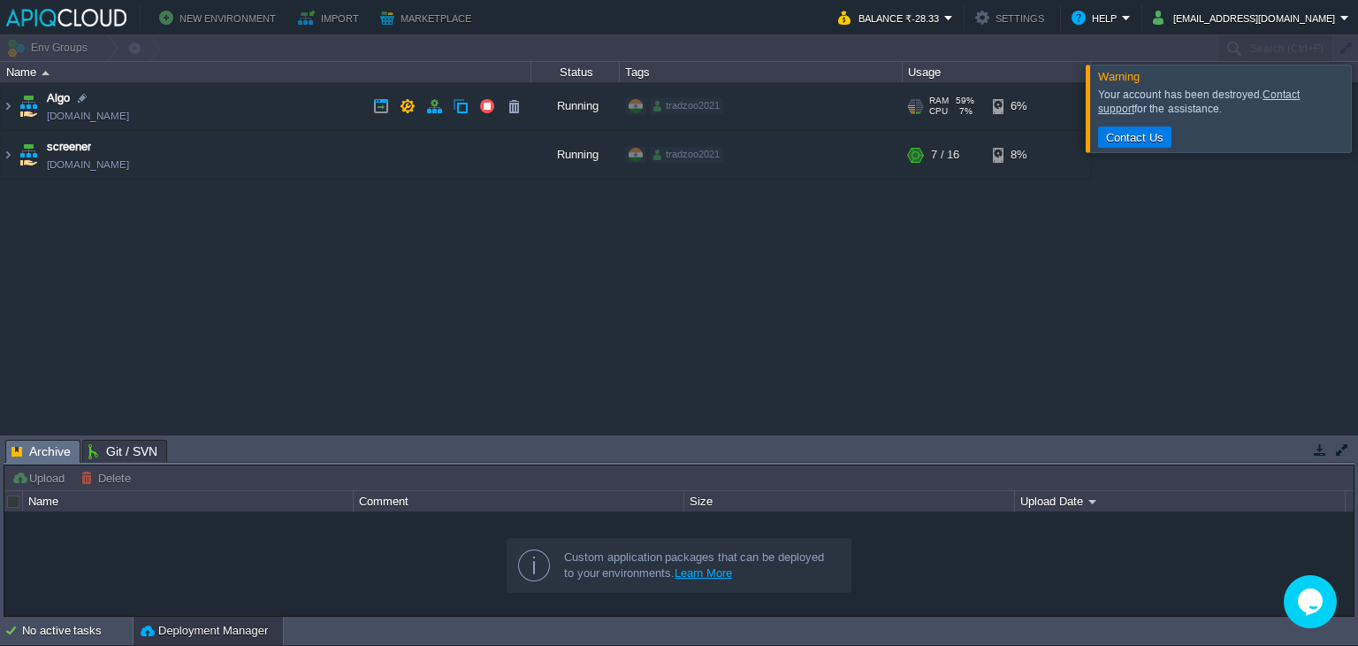
click at [290, 96] on td "Algo [DOMAIN_NAME]" at bounding box center [266, 106] width 531 height 49
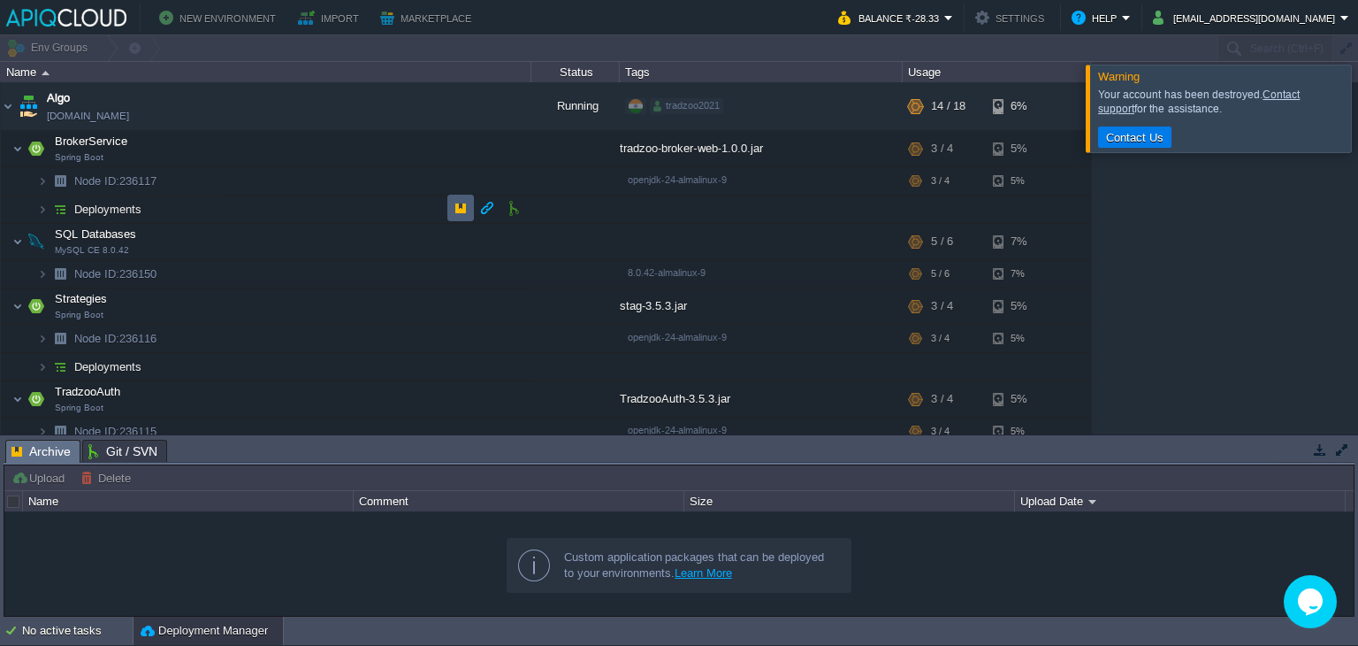
click at [455, 205] on button "button" at bounding box center [461, 208] width 16 height 16
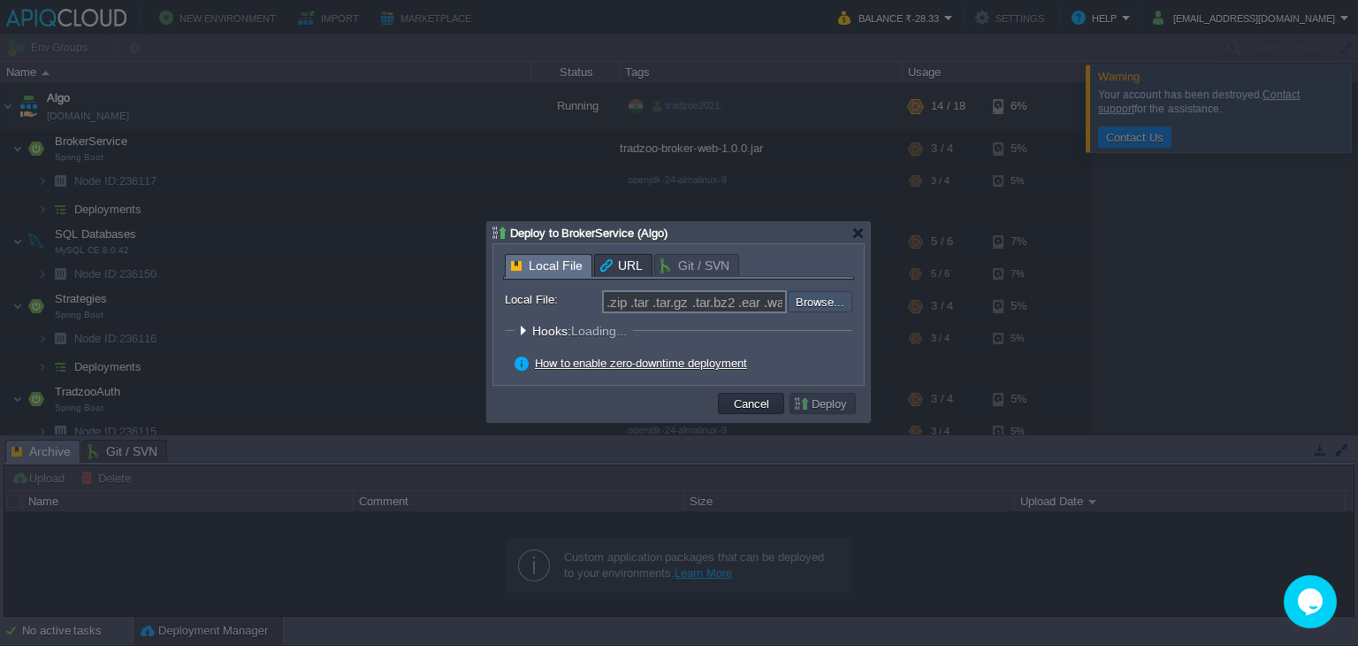
click at [810, 306] on input "file" at bounding box center [741, 301] width 224 height 21
type input "C:\fakepath\tradzoo-broker-web-1.0.0.jar"
click at [800, 399] on button "Deploy" at bounding box center [822, 403] width 59 height 16
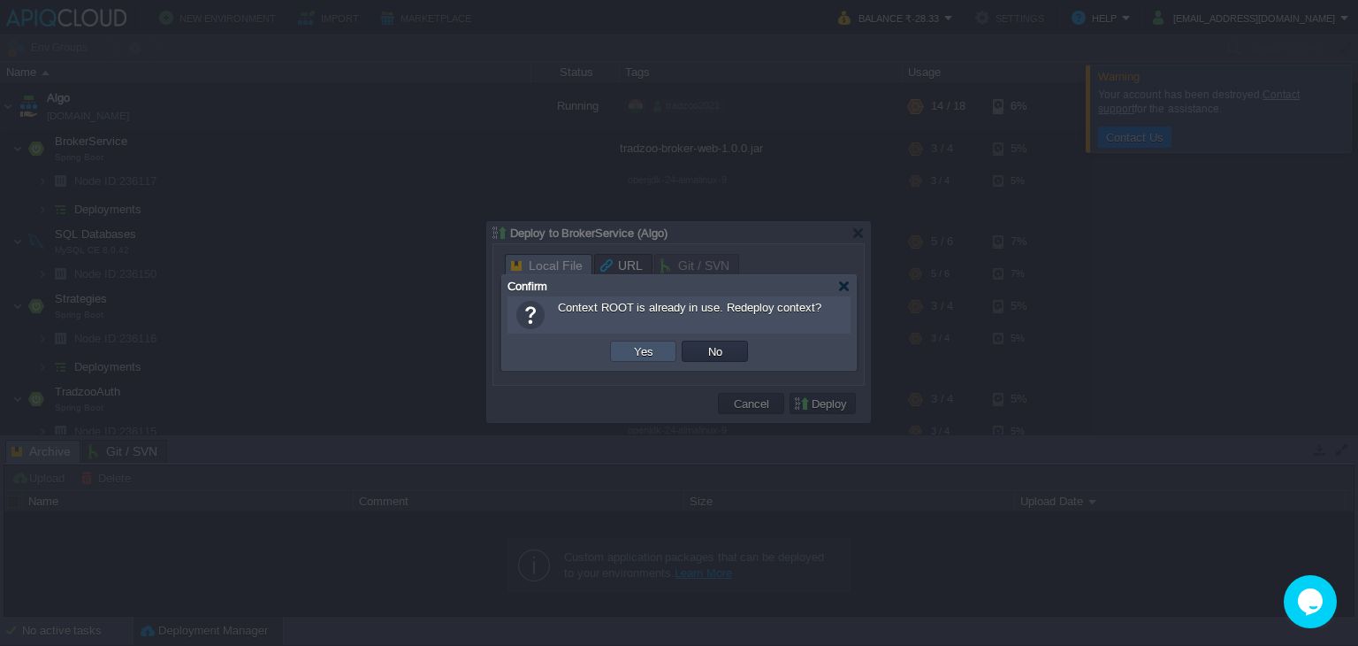
click at [647, 349] on button "Yes" at bounding box center [644, 351] width 30 height 16
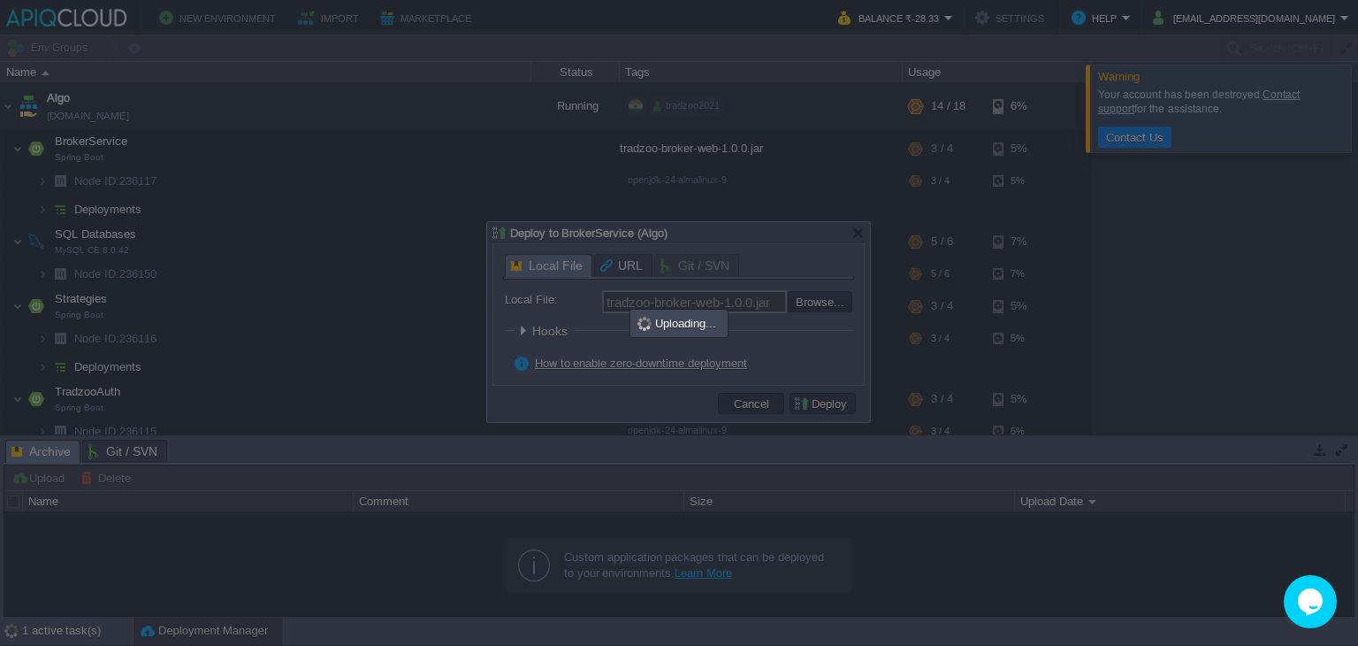
type input ".zip .tar .tar.gz .tar.bz2 .ear .war .jar"
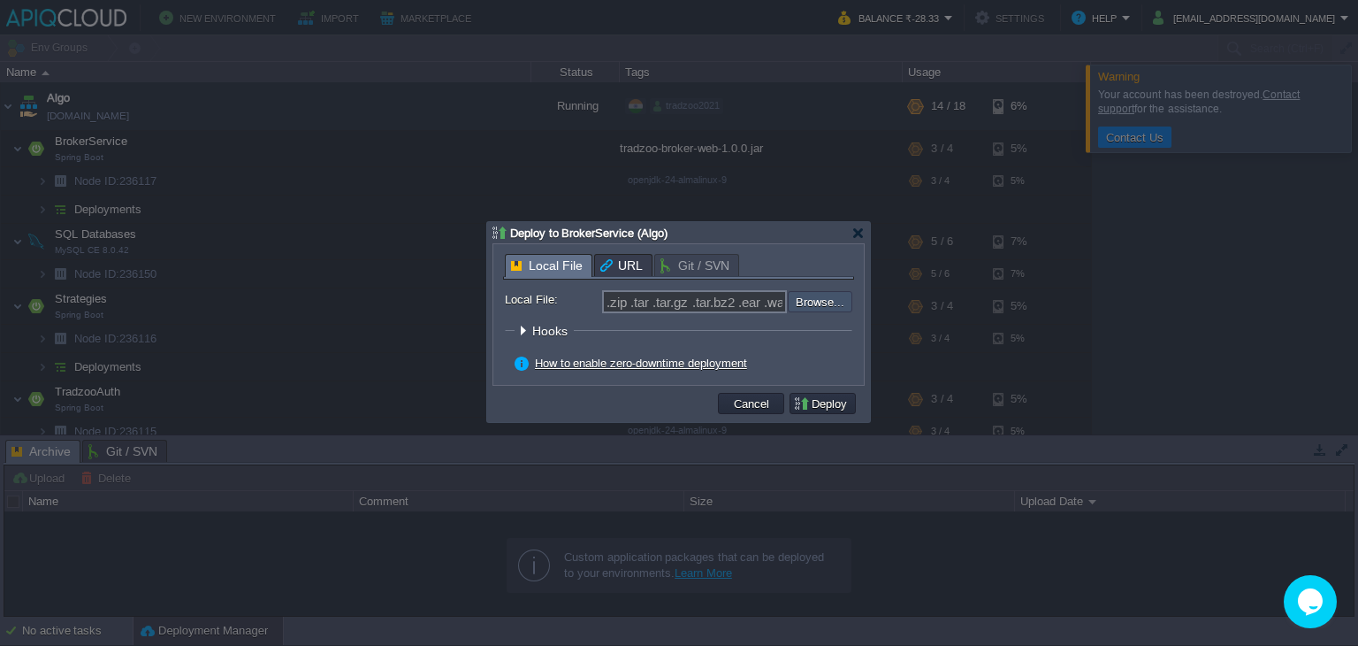
click at [813, 301] on input "file" at bounding box center [741, 300] width 224 height 19
type input "C:\fakepath\tradzoo-broker-web-1.0.0.jar"
type input "tradzoo-broker-web-1.0.0.jar"
click at [826, 409] on button "Deploy" at bounding box center [822, 403] width 59 height 16
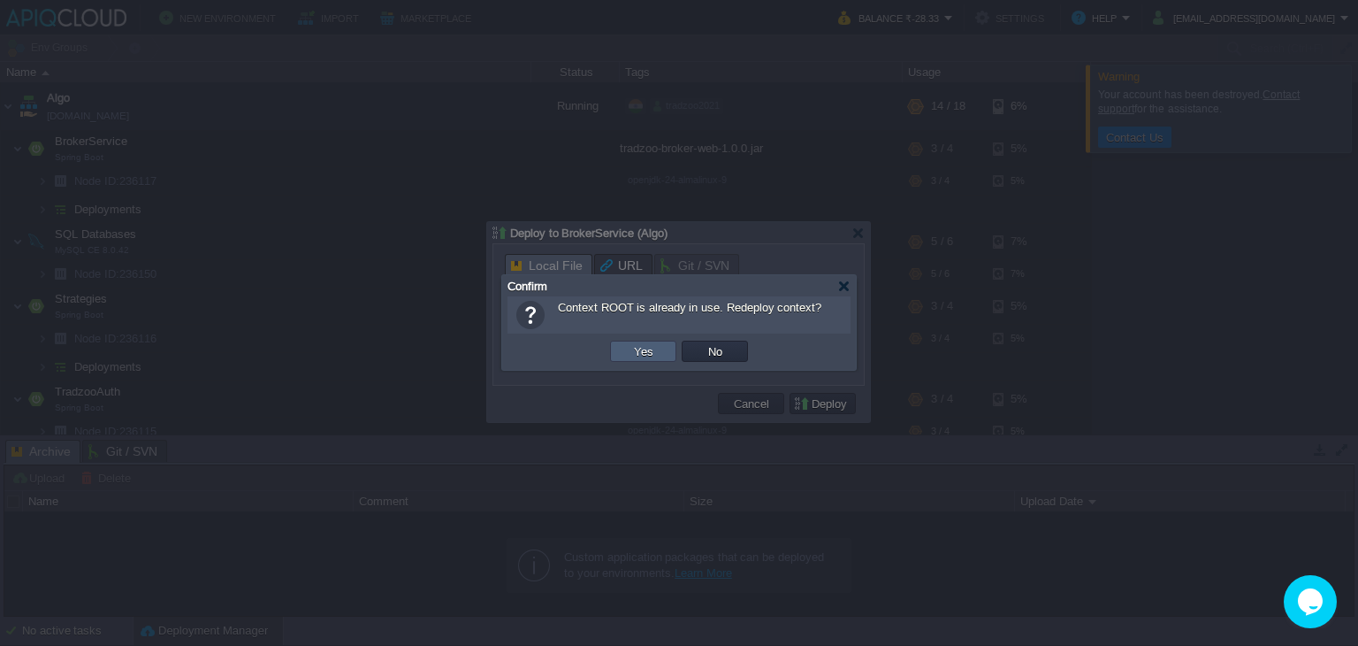
click at [658, 351] on td "Yes" at bounding box center [643, 350] width 66 height 21
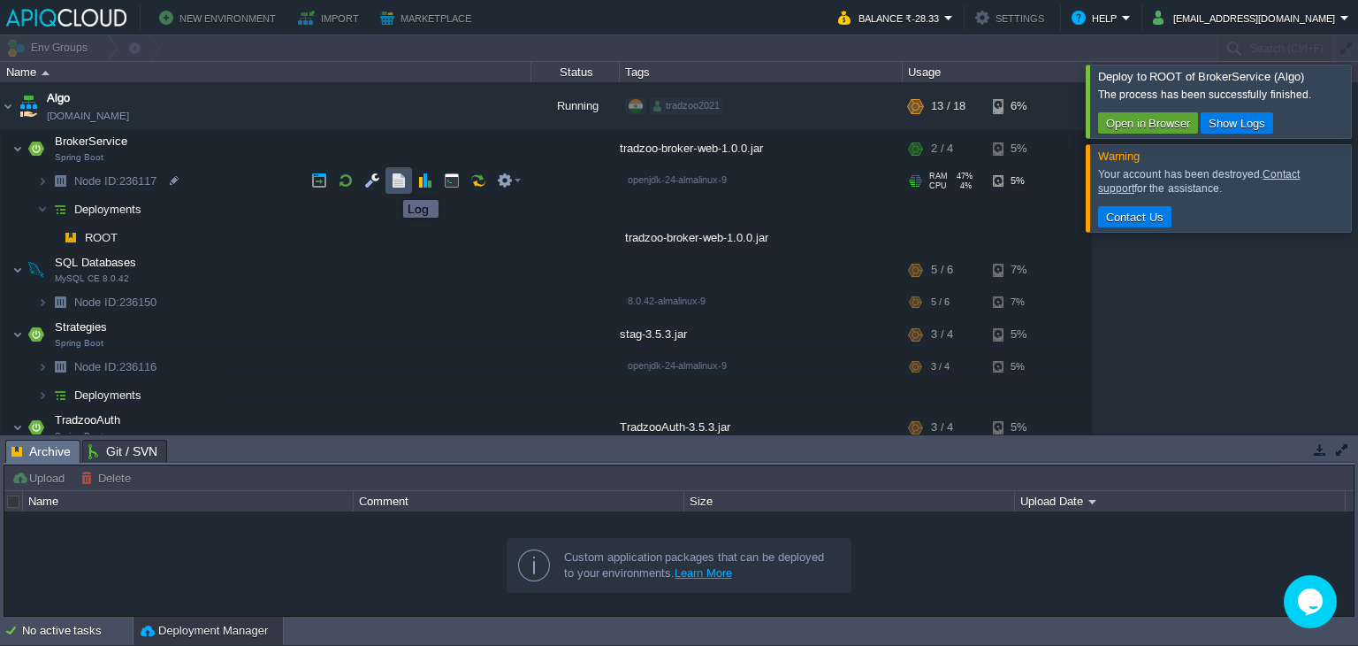
click at [395, 179] on button "button" at bounding box center [399, 180] width 16 height 16
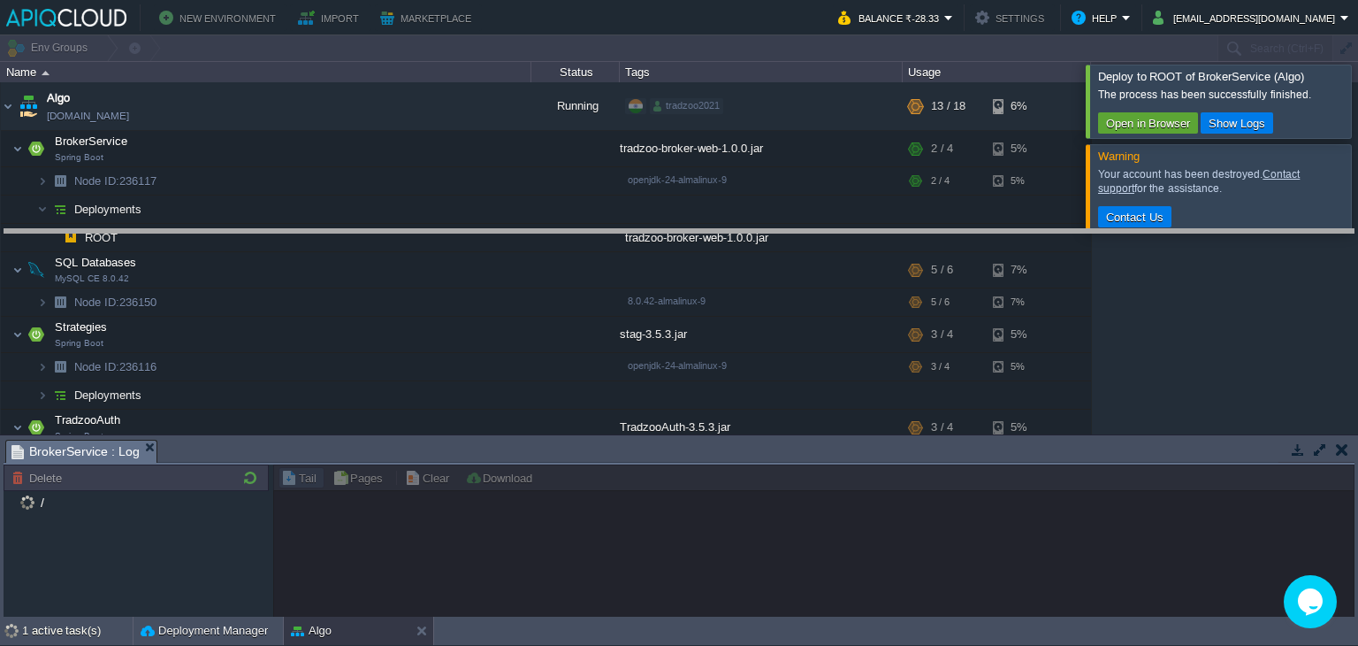
drag, startPoint x: 532, startPoint y: 455, endPoint x: 554, endPoint y: 242, distance: 214.3
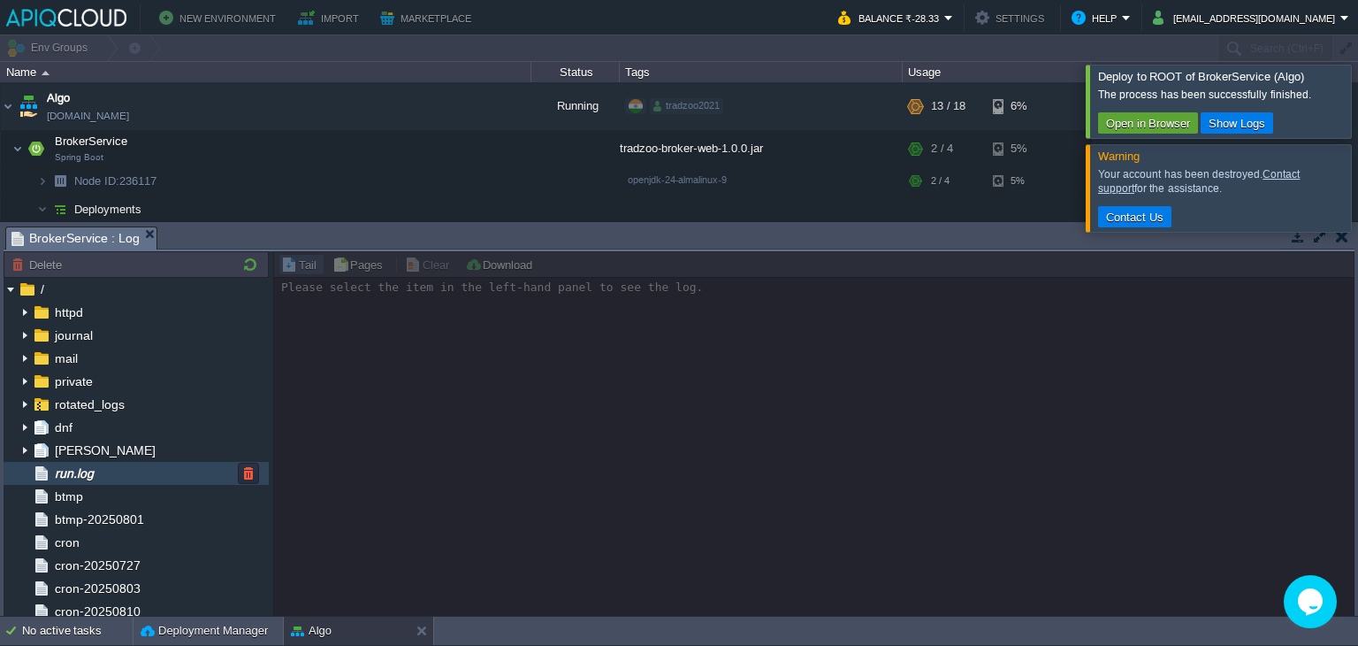
click at [158, 472] on div "run.log" at bounding box center [136, 473] width 265 height 23
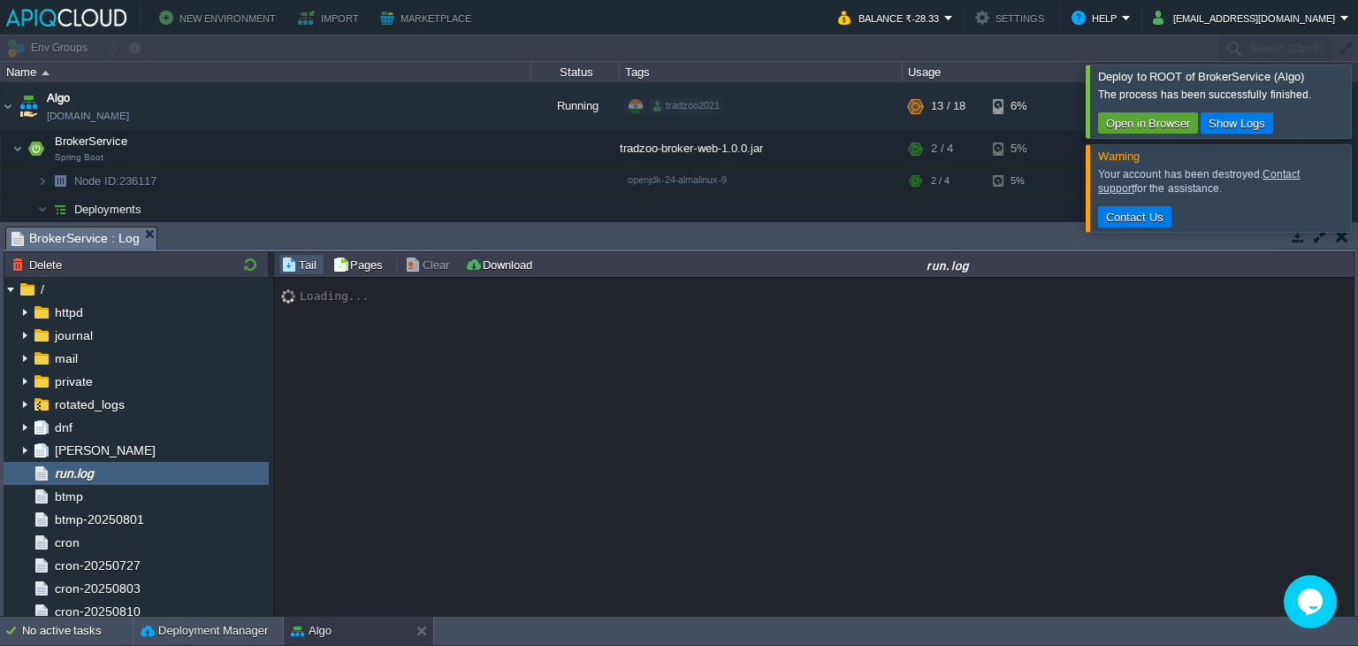
click at [1357, 103] on div at bounding box center [1379, 101] width 0 height 73
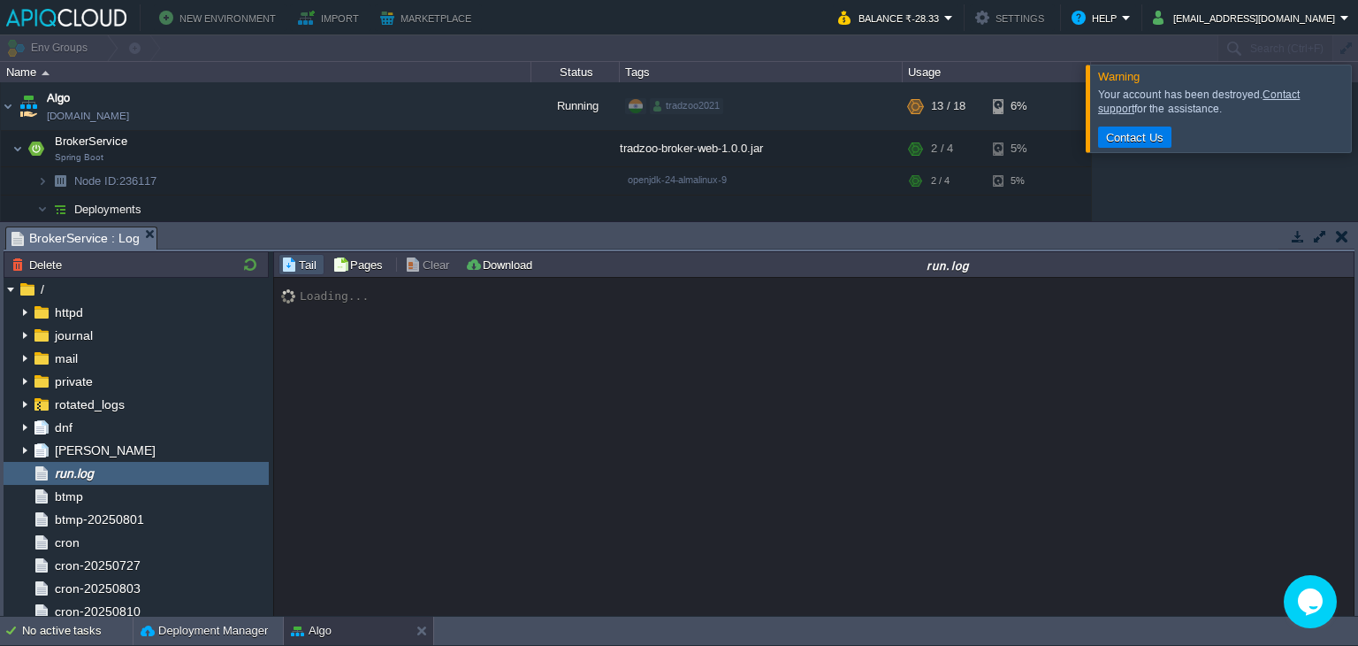
click at [1357, 118] on div at bounding box center [1379, 108] width 0 height 87
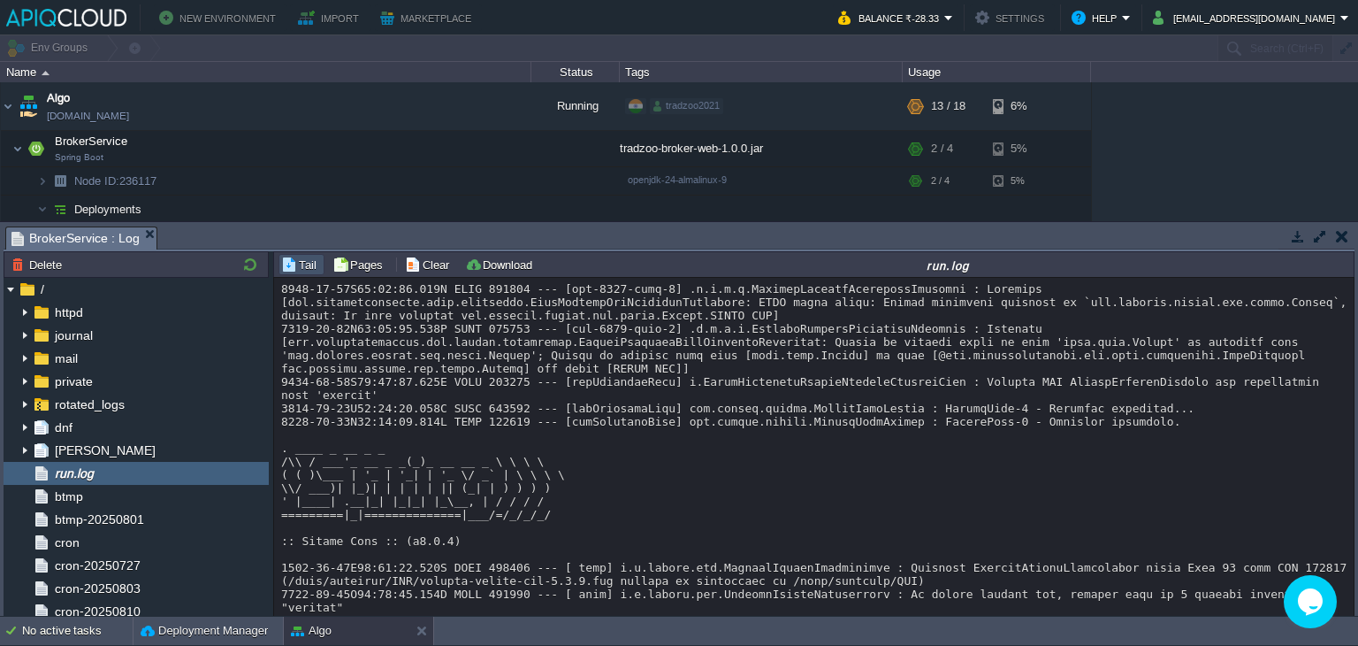
scroll to position [12782, 0]
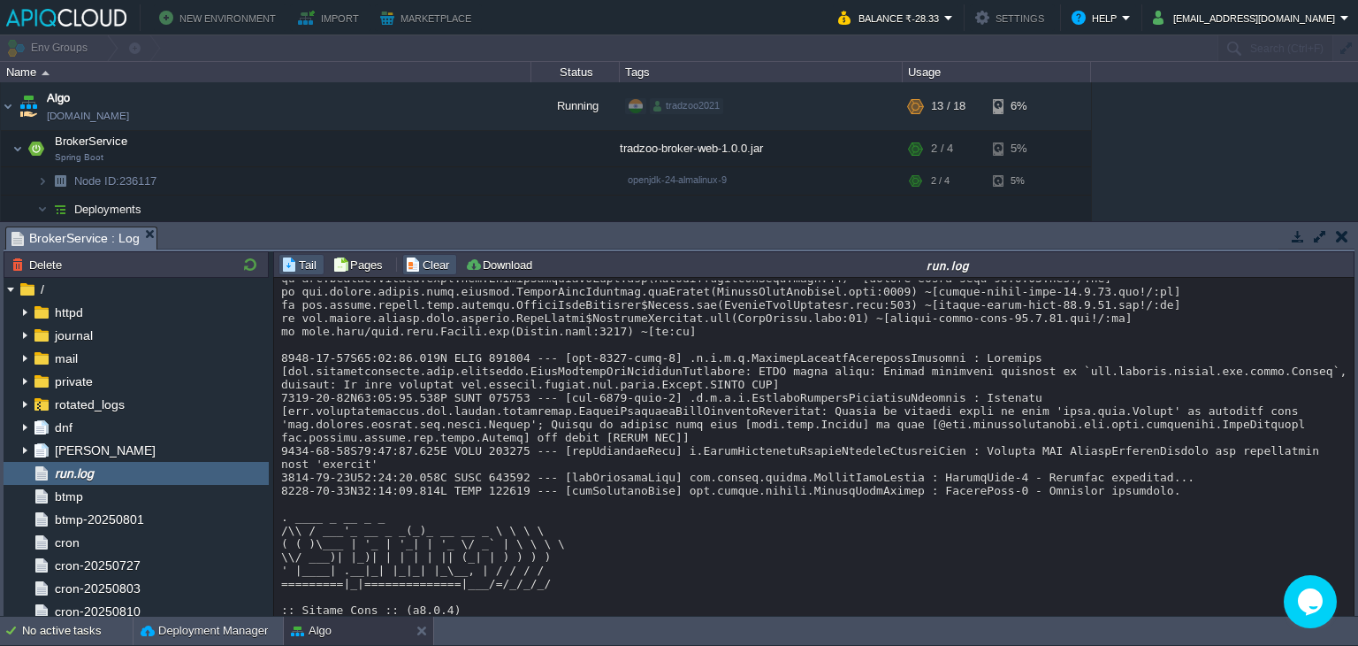
click at [422, 264] on button "Clear" at bounding box center [430, 264] width 50 height 16
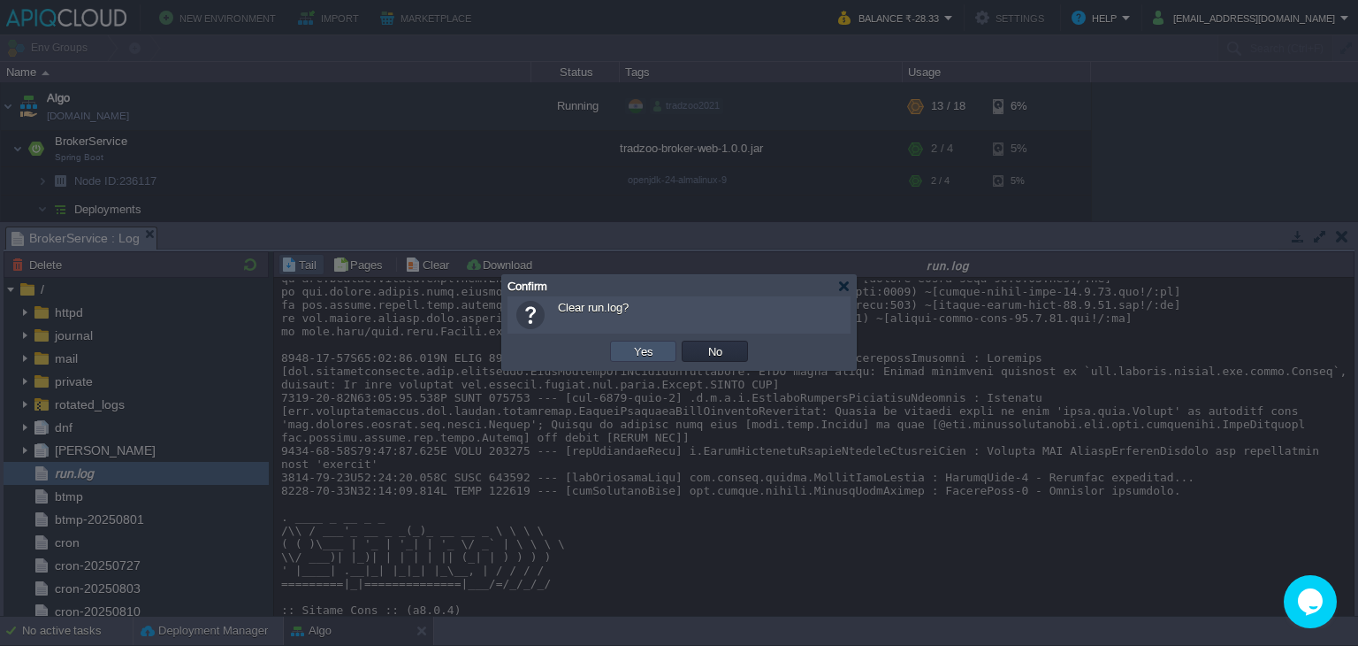
click at [651, 348] on button "Yes" at bounding box center [644, 351] width 30 height 16
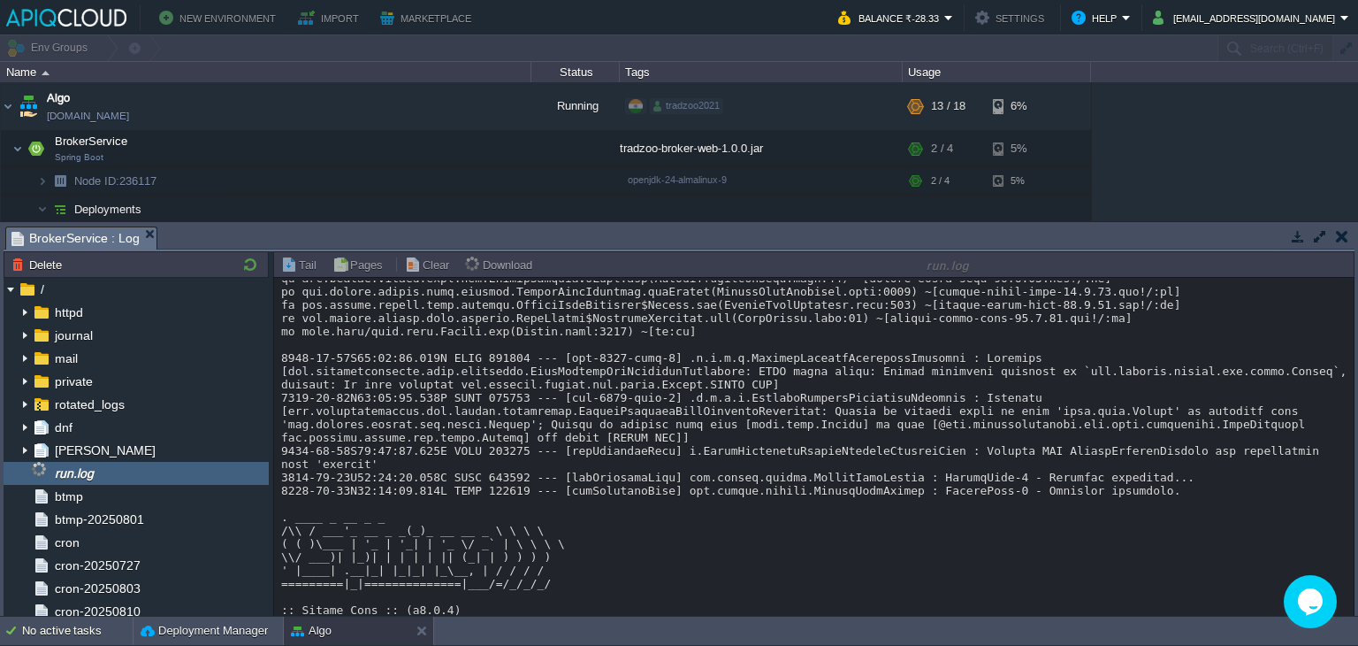
click at [1341, 230] on button "button" at bounding box center [1342, 236] width 12 height 16
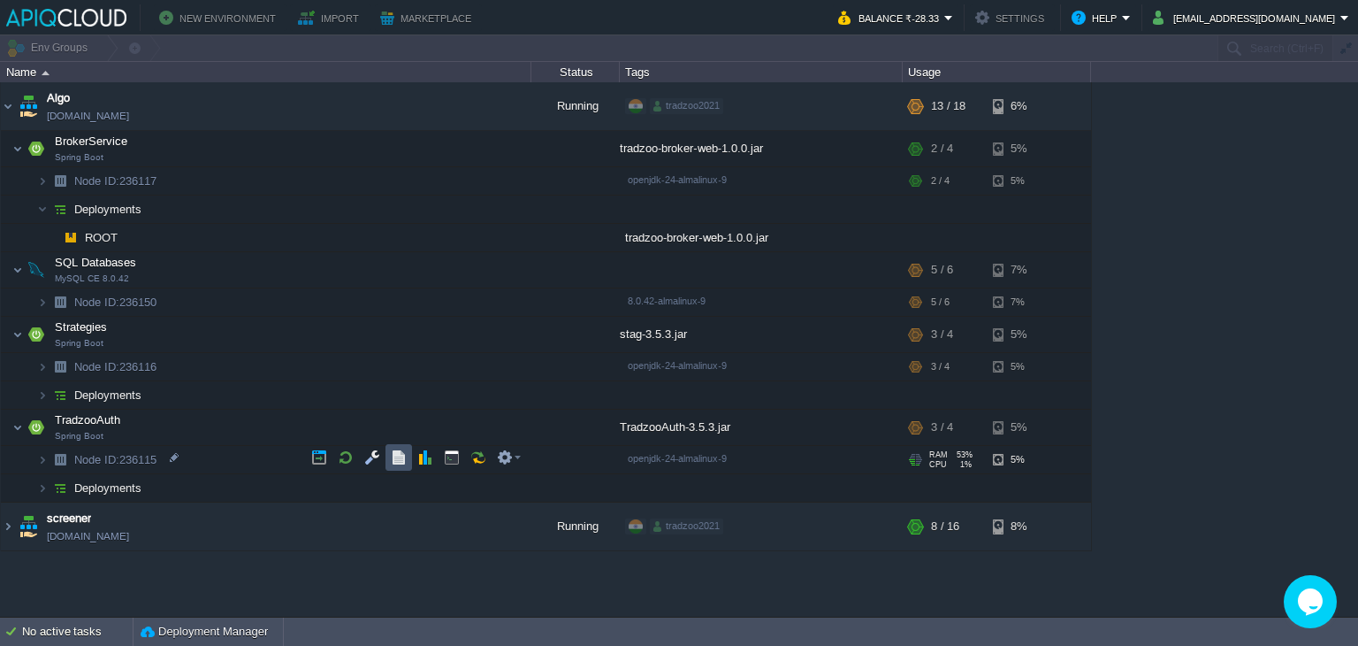
click at [398, 458] on button "button" at bounding box center [399, 457] width 16 height 16
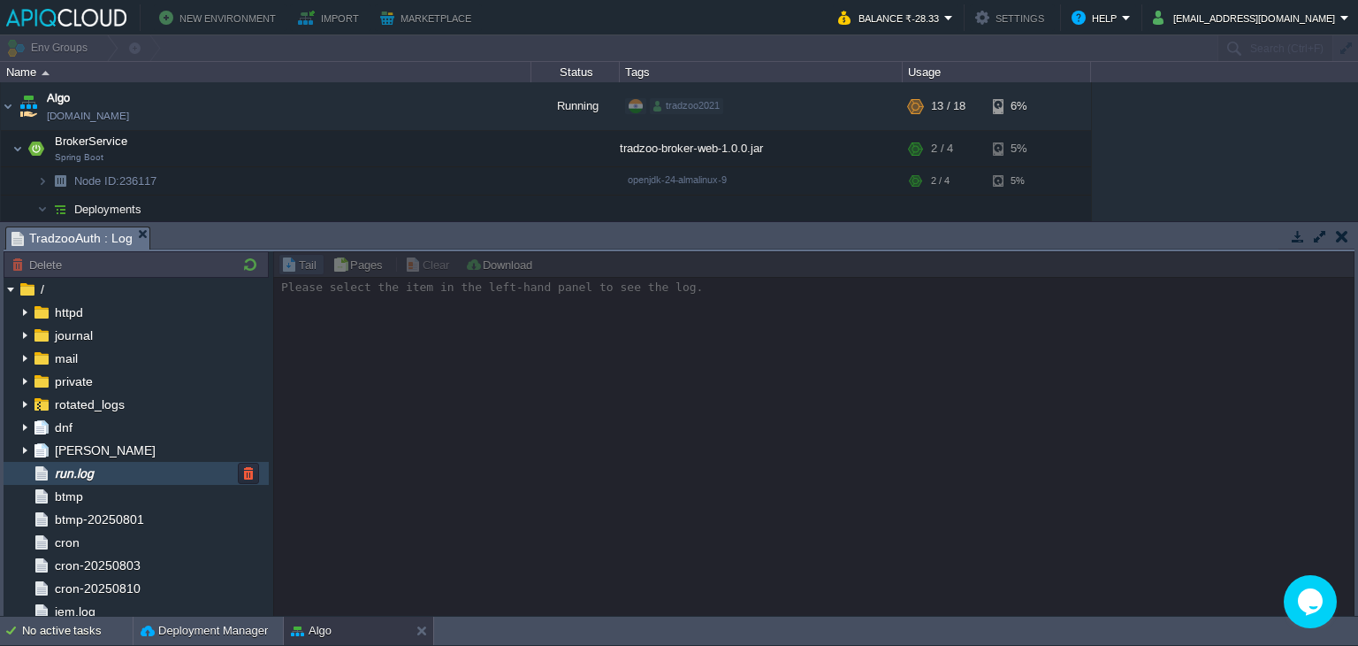
click at [82, 468] on span "run.log" at bounding box center [73, 473] width 45 height 16
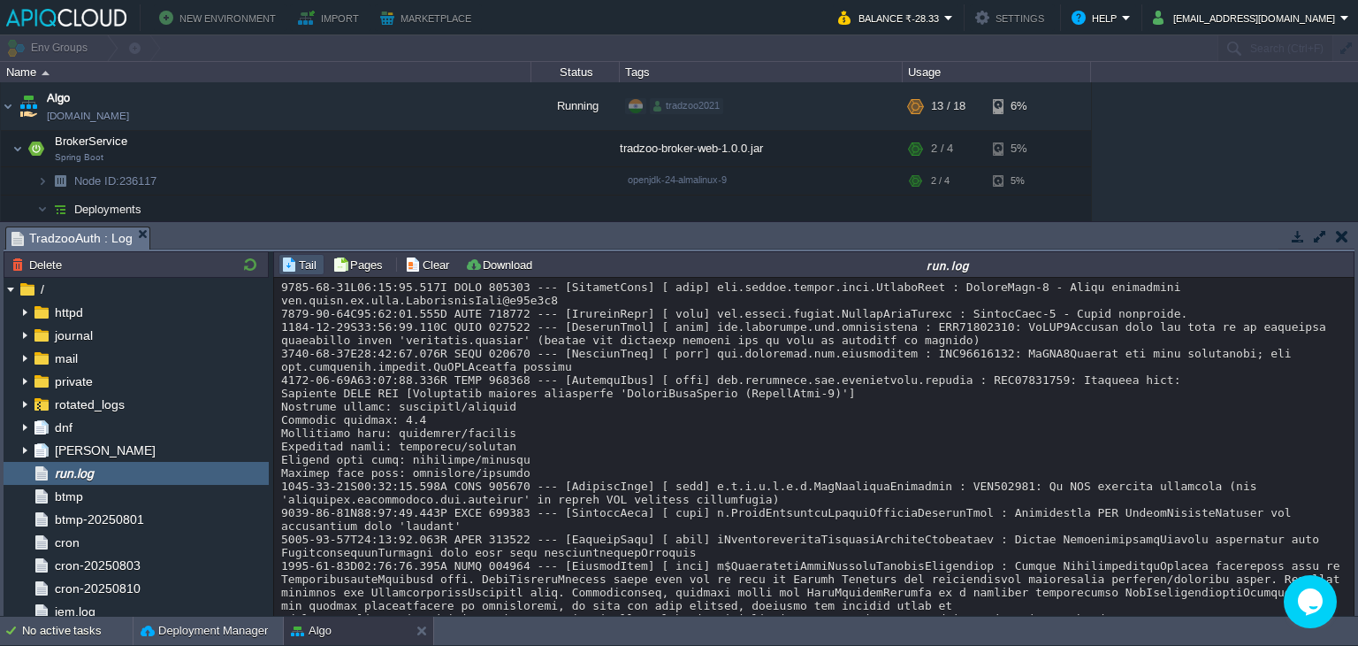
scroll to position [159, 0]
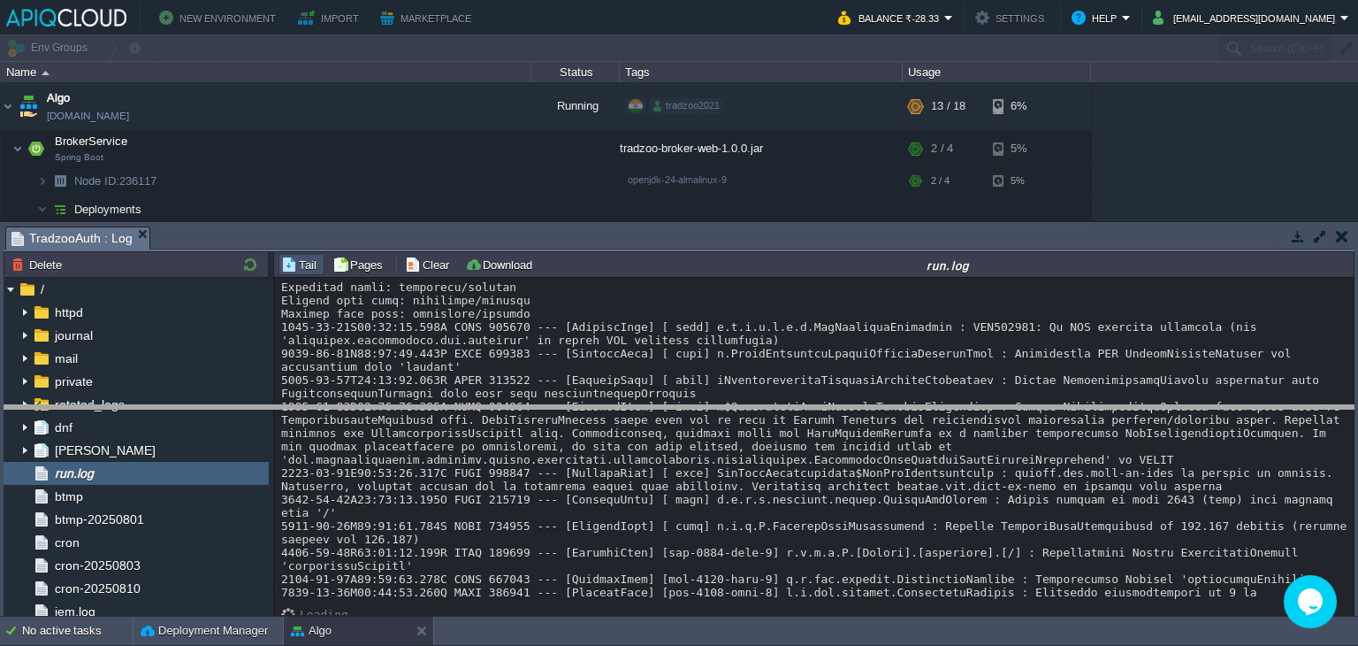
drag, startPoint x: 721, startPoint y: 241, endPoint x: 718, endPoint y: 432, distance: 191.0
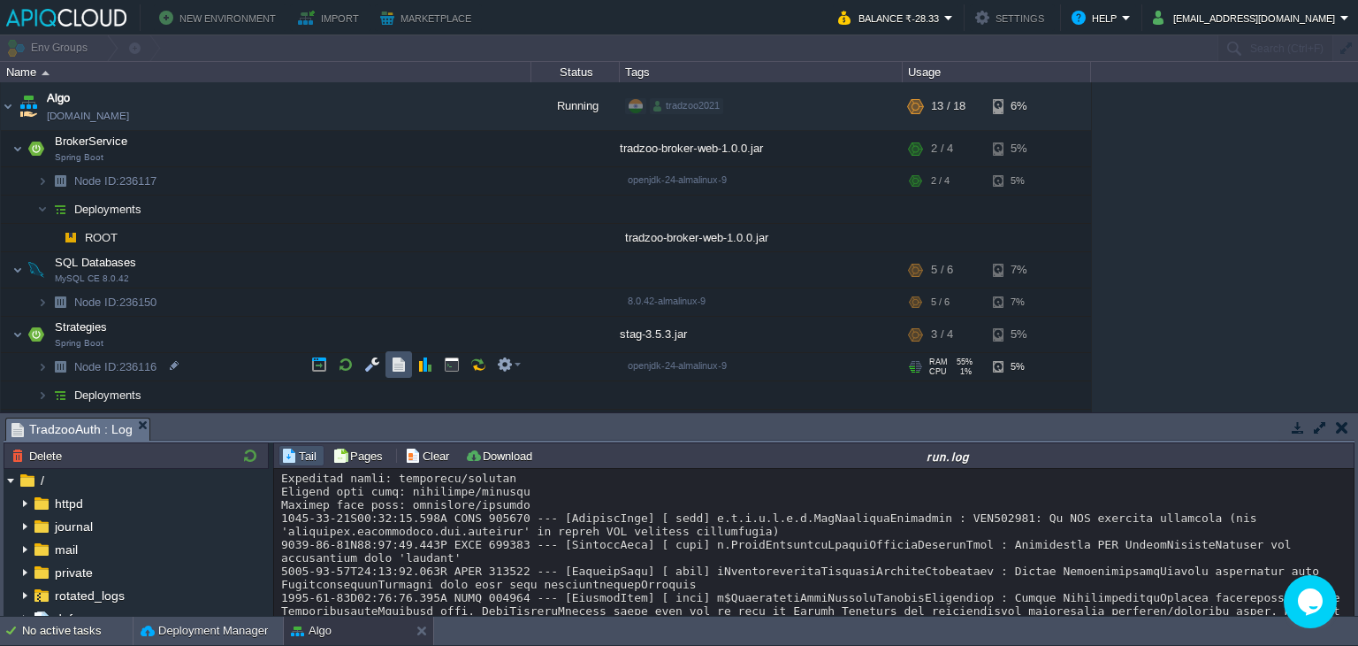
click at [403, 365] on button "button" at bounding box center [399, 364] width 16 height 16
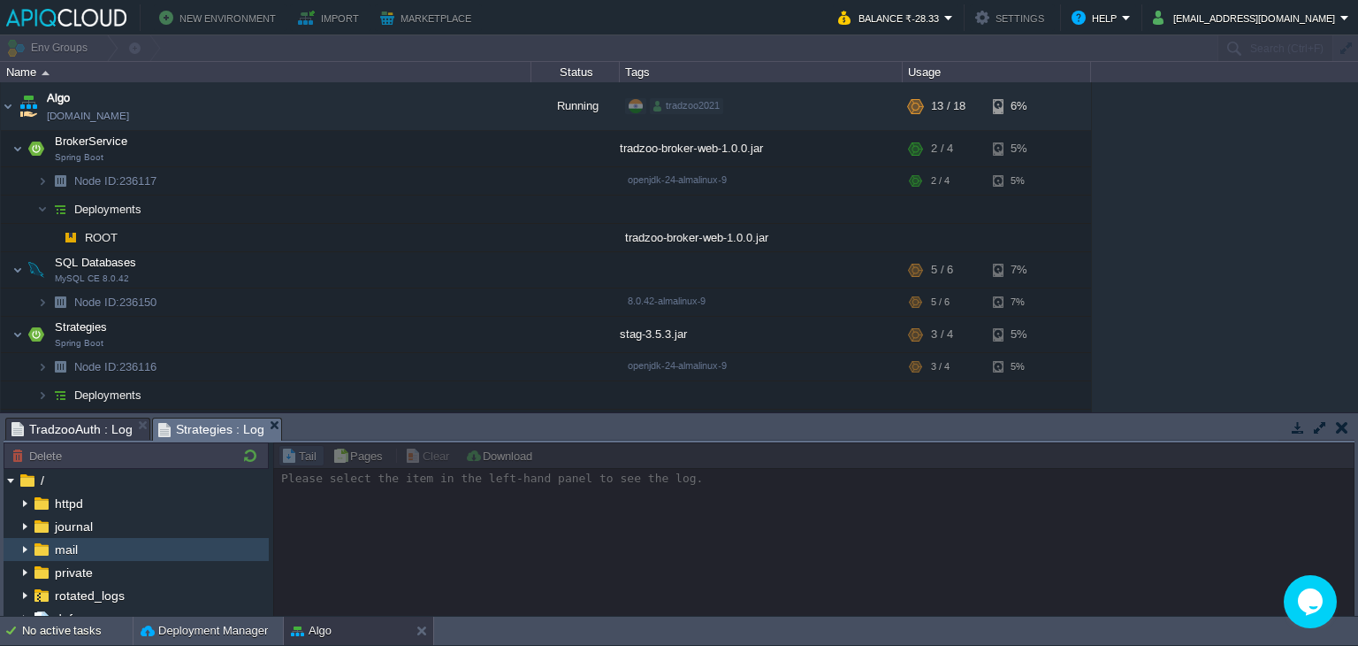
scroll to position [88, 0]
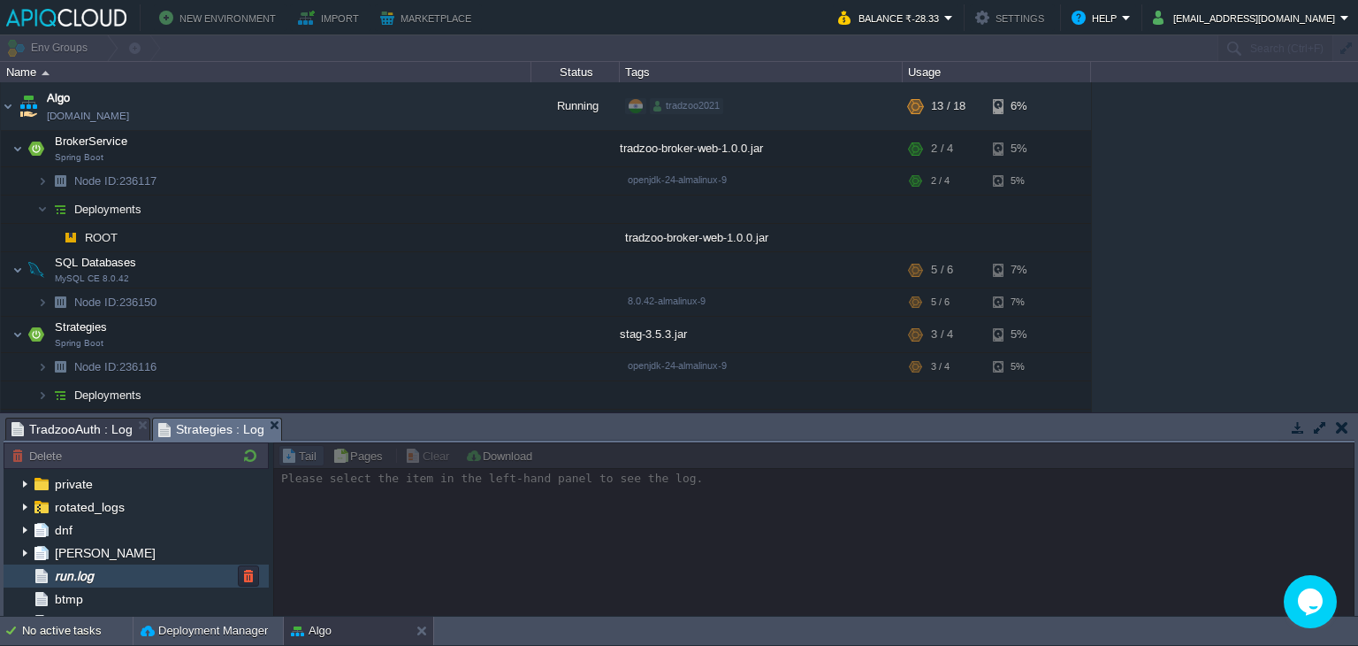
click at [144, 575] on div "run.log" at bounding box center [136, 575] width 265 height 23
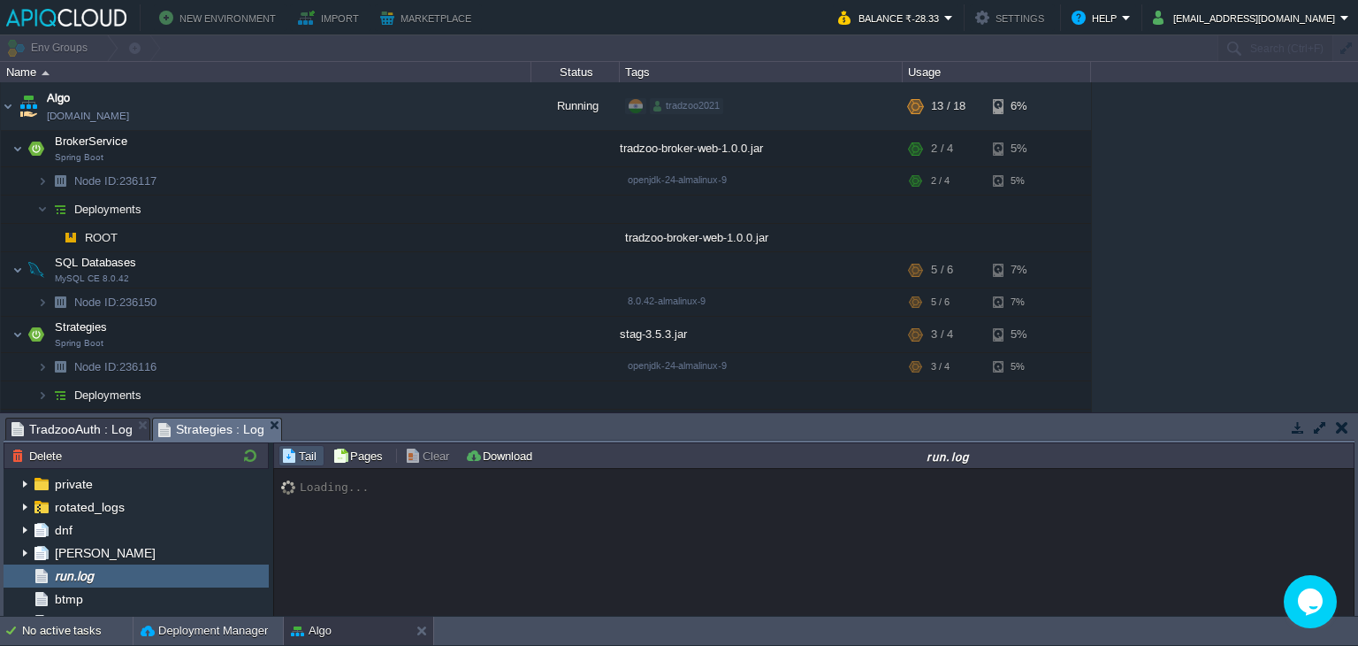
scroll to position [1519, 0]
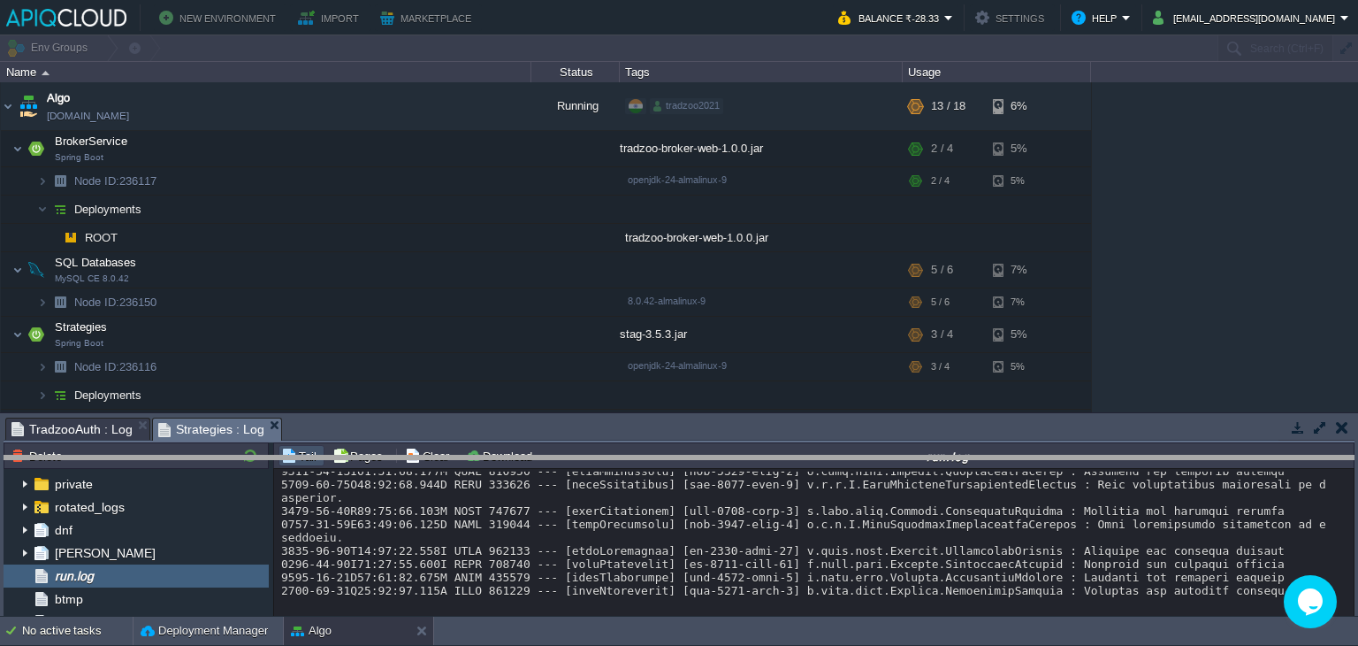
drag, startPoint x: 693, startPoint y: 430, endPoint x: 687, endPoint y: 474, distance: 44.6
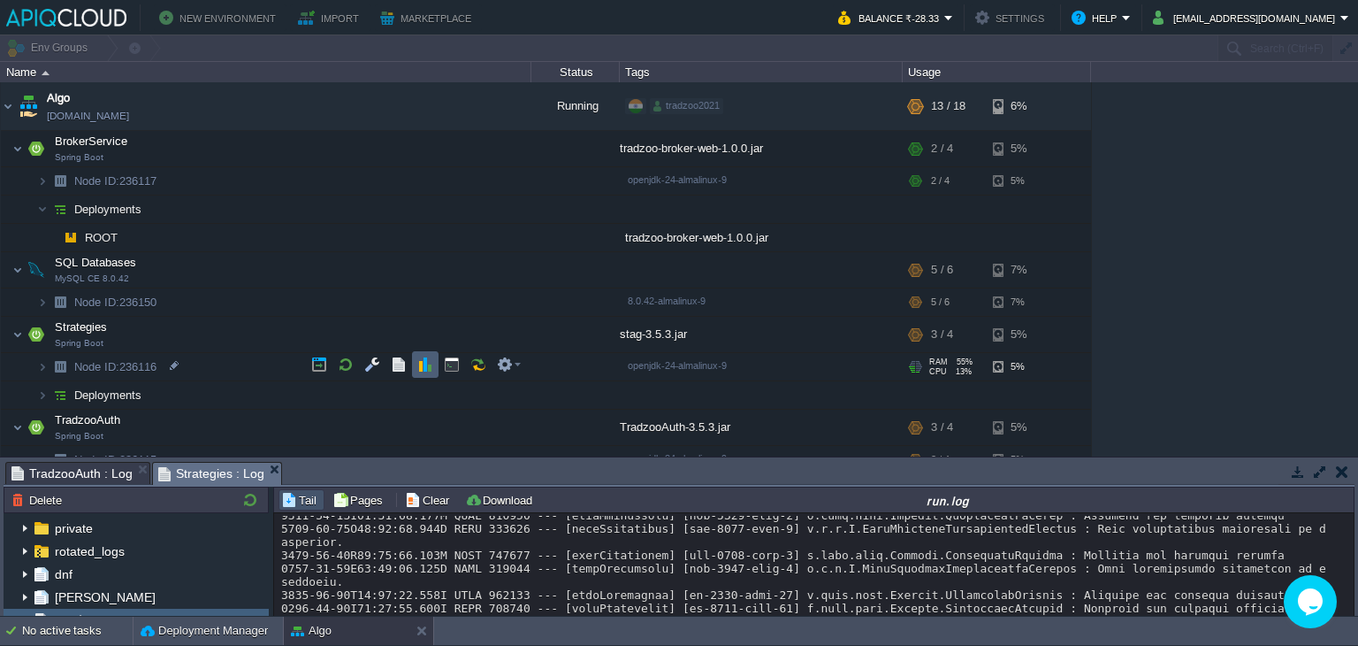
scroll to position [92, 0]
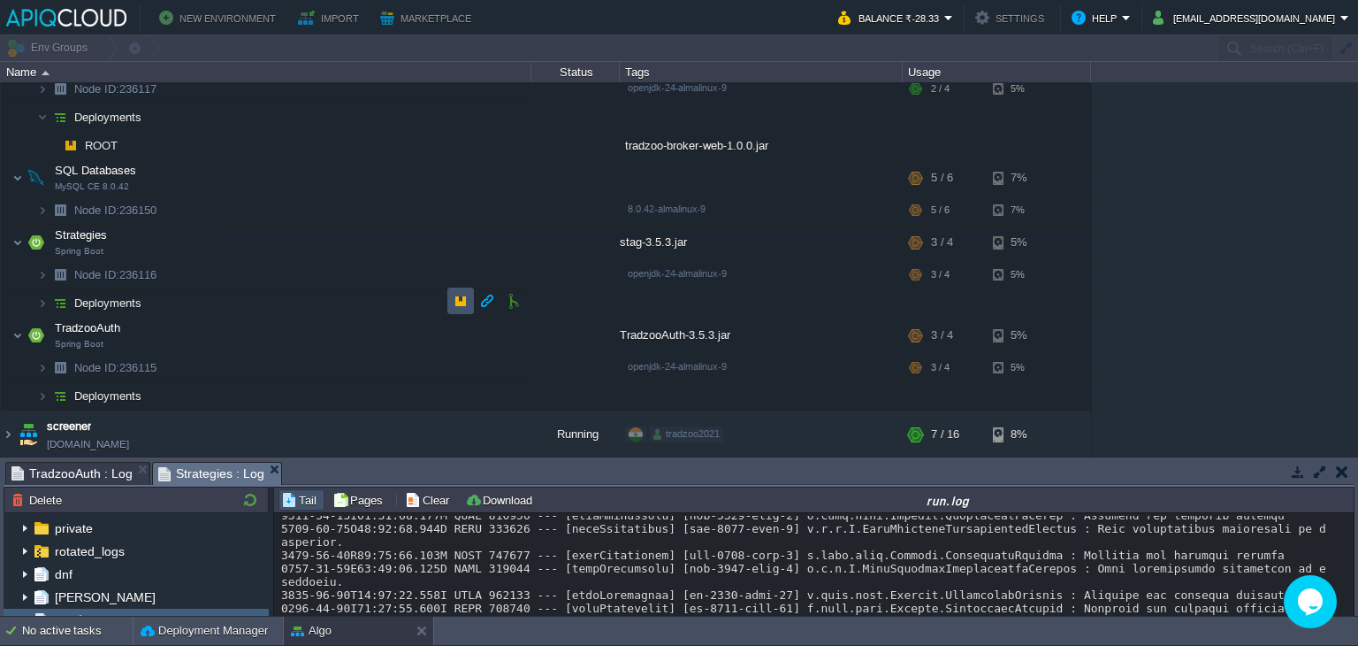
click at [455, 301] on button "button" at bounding box center [461, 301] width 16 height 16
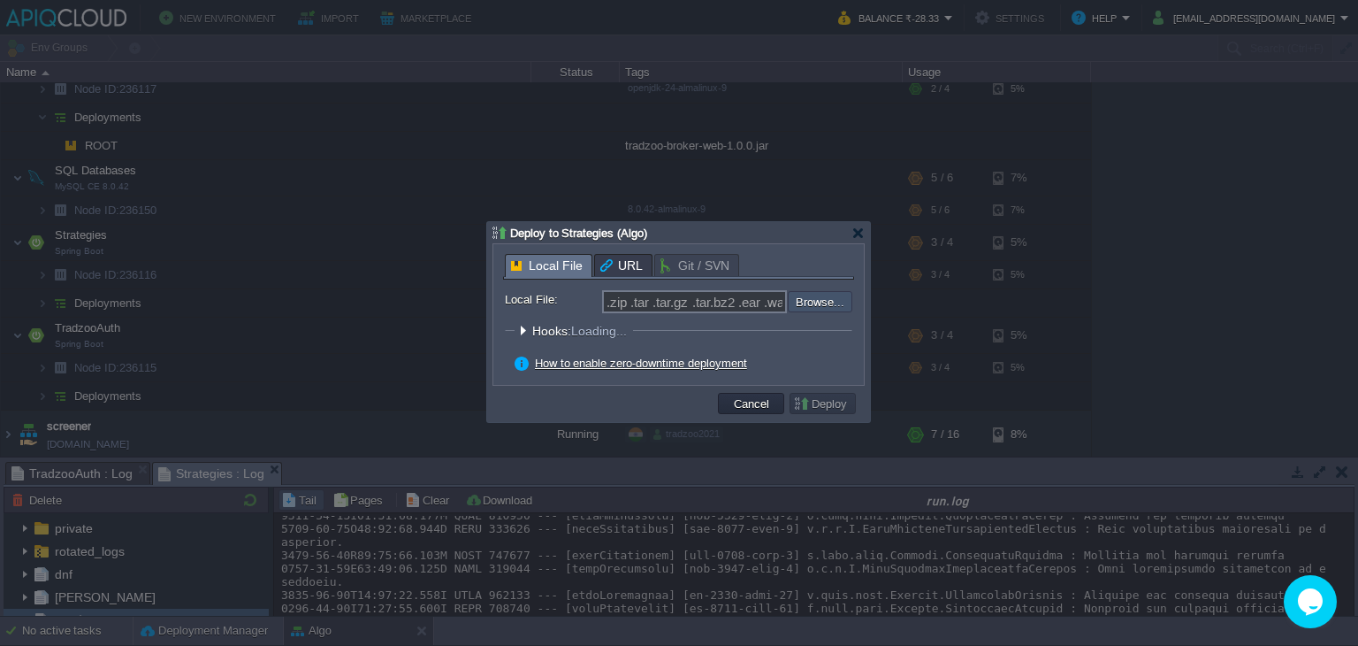
click at [811, 305] on input "file" at bounding box center [741, 301] width 224 height 21
type input "C:\fakepath\stag-3.5.3.jar"
type input "stag-3.5.3.jar"
click at [825, 407] on button "Deploy" at bounding box center [822, 403] width 59 height 16
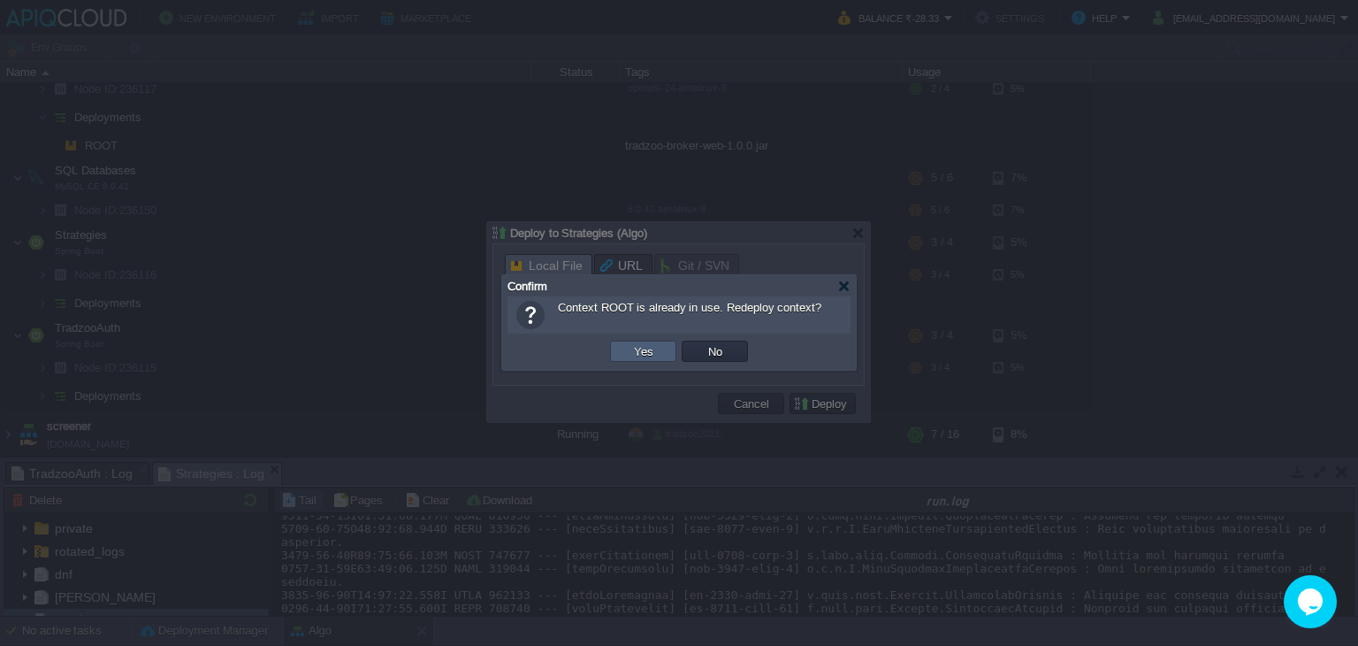
click at [648, 345] on button "Yes" at bounding box center [644, 351] width 30 height 16
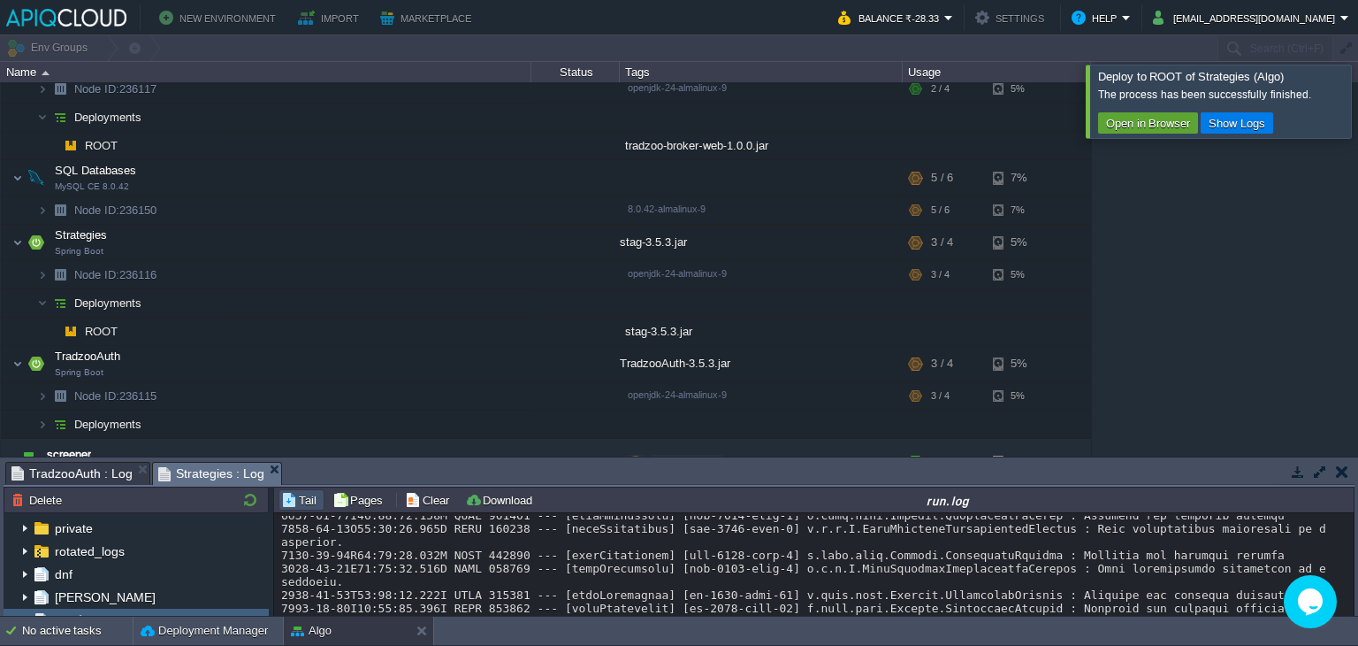
click at [1357, 105] on div at bounding box center [1379, 101] width 0 height 73
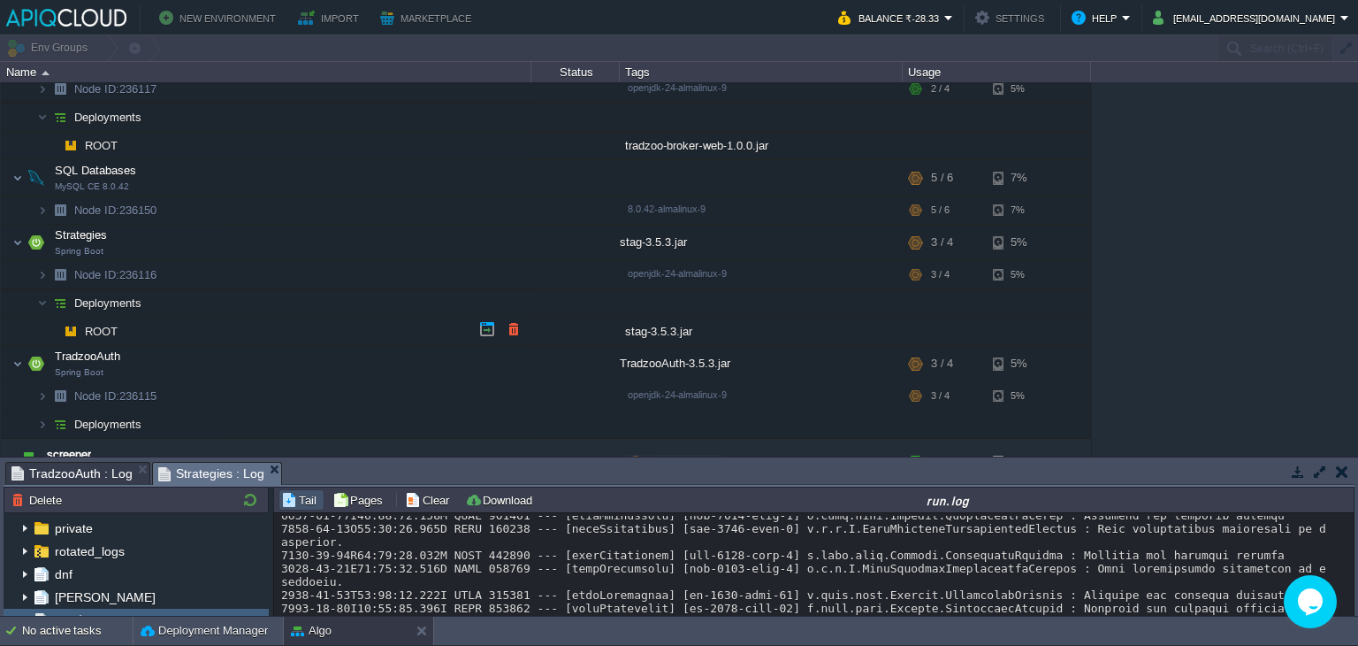
scroll to position [0, 0]
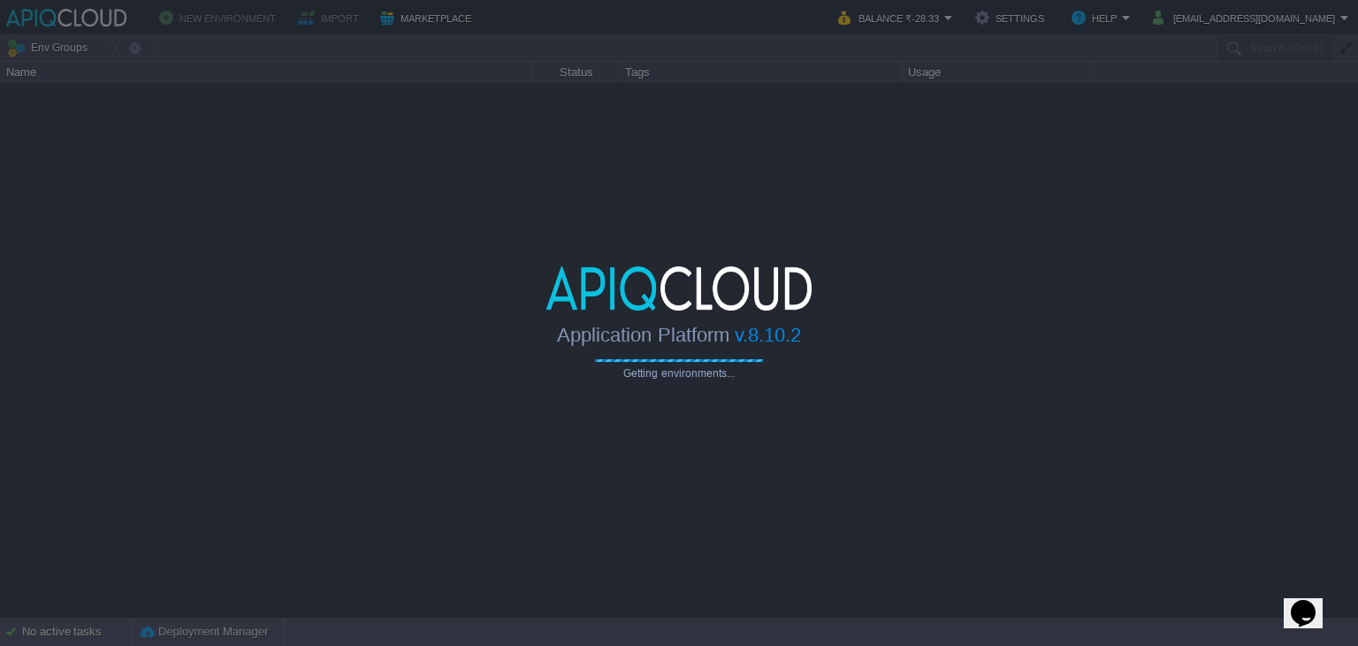
type input "Search (Ctrl+F)"
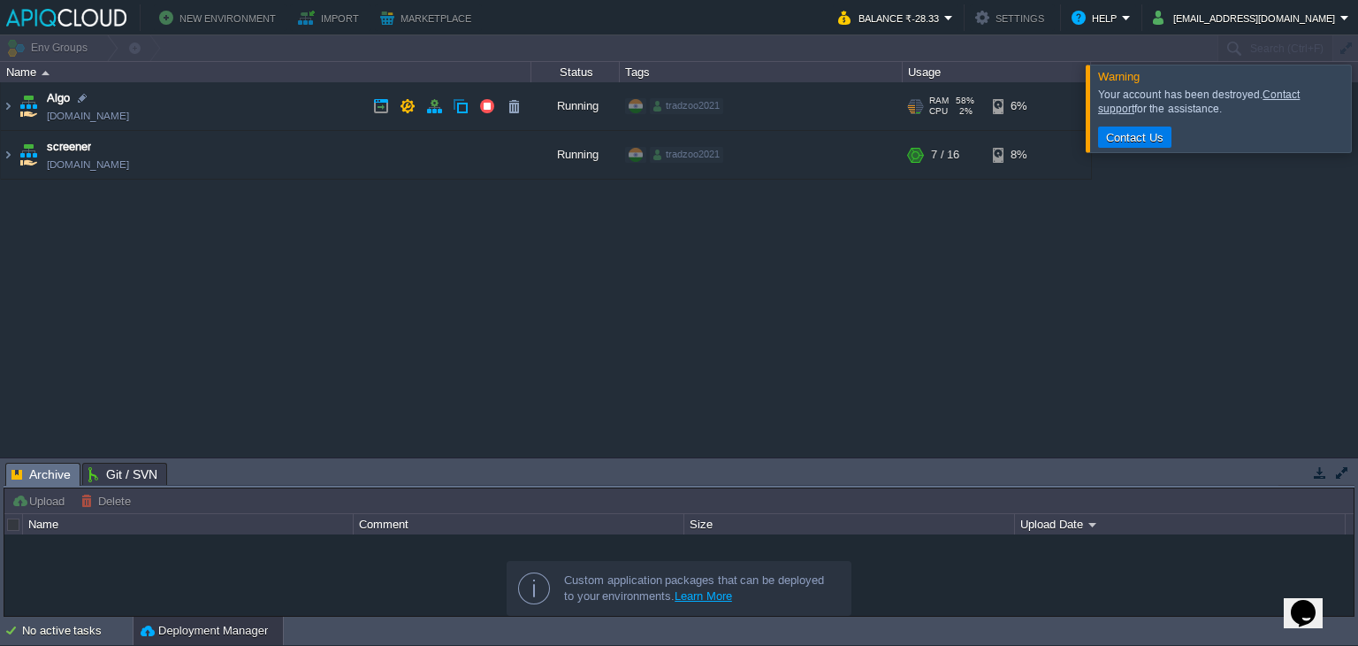
click at [295, 102] on td "Algo [DOMAIN_NAME]" at bounding box center [266, 106] width 531 height 49
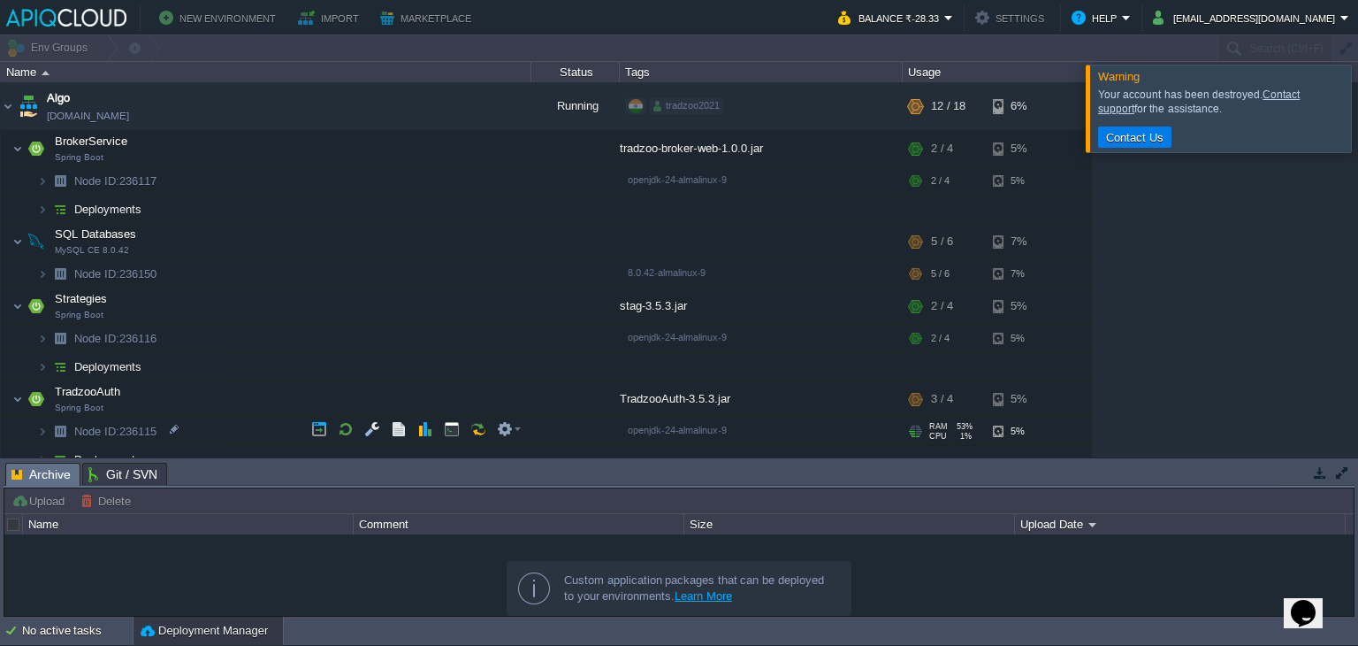
scroll to position [63, 0]
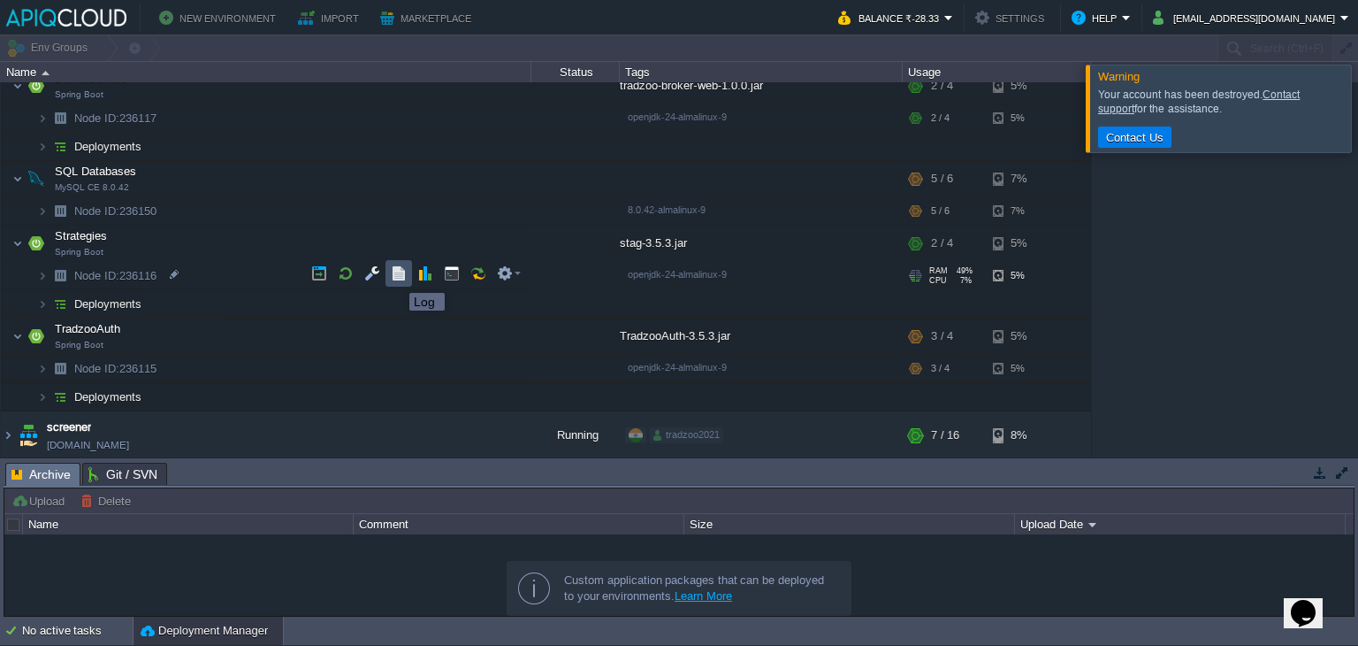
click at [396, 277] on button "button" at bounding box center [399, 273] width 16 height 16
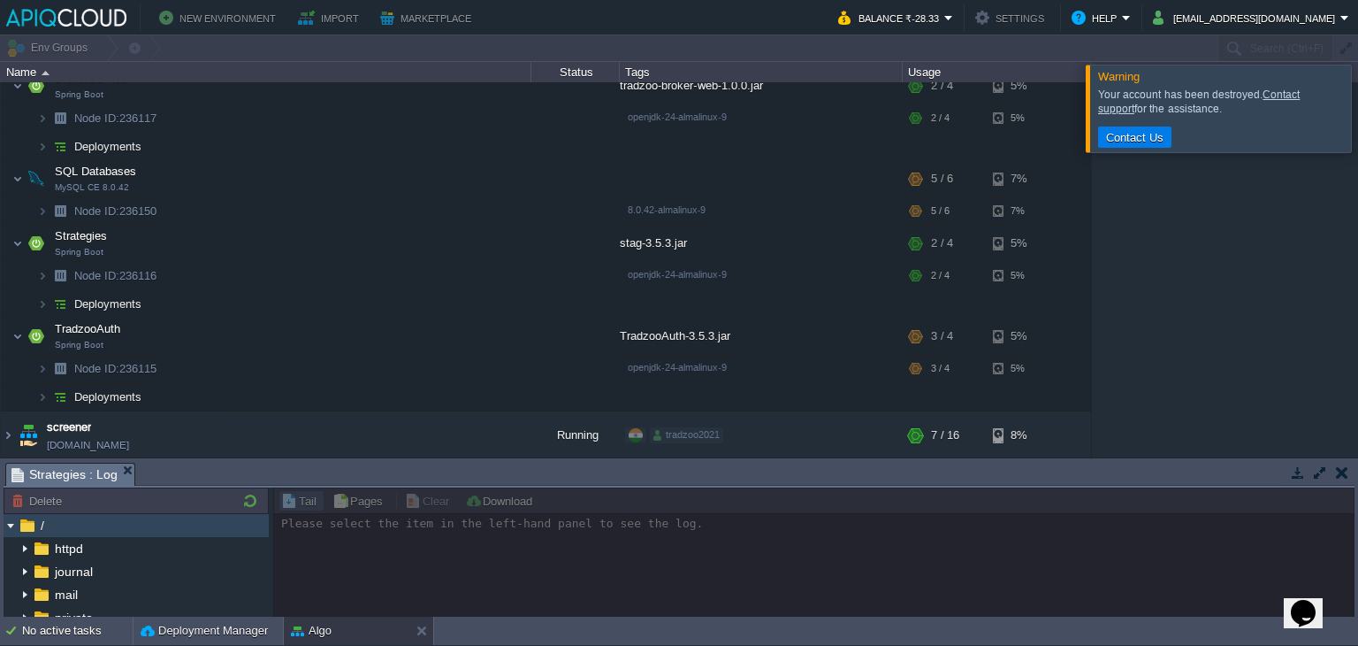
scroll to position [177, 0]
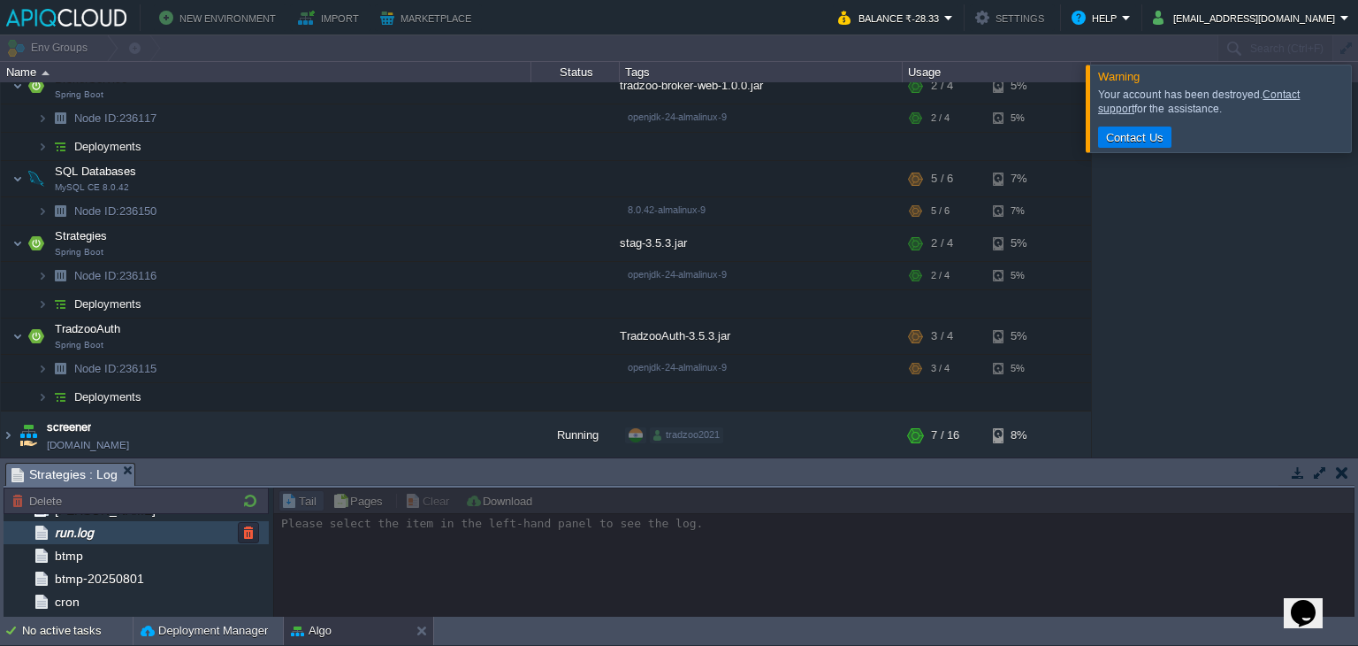
click at [168, 536] on div "run.log" at bounding box center [136, 532] width 265 height 23
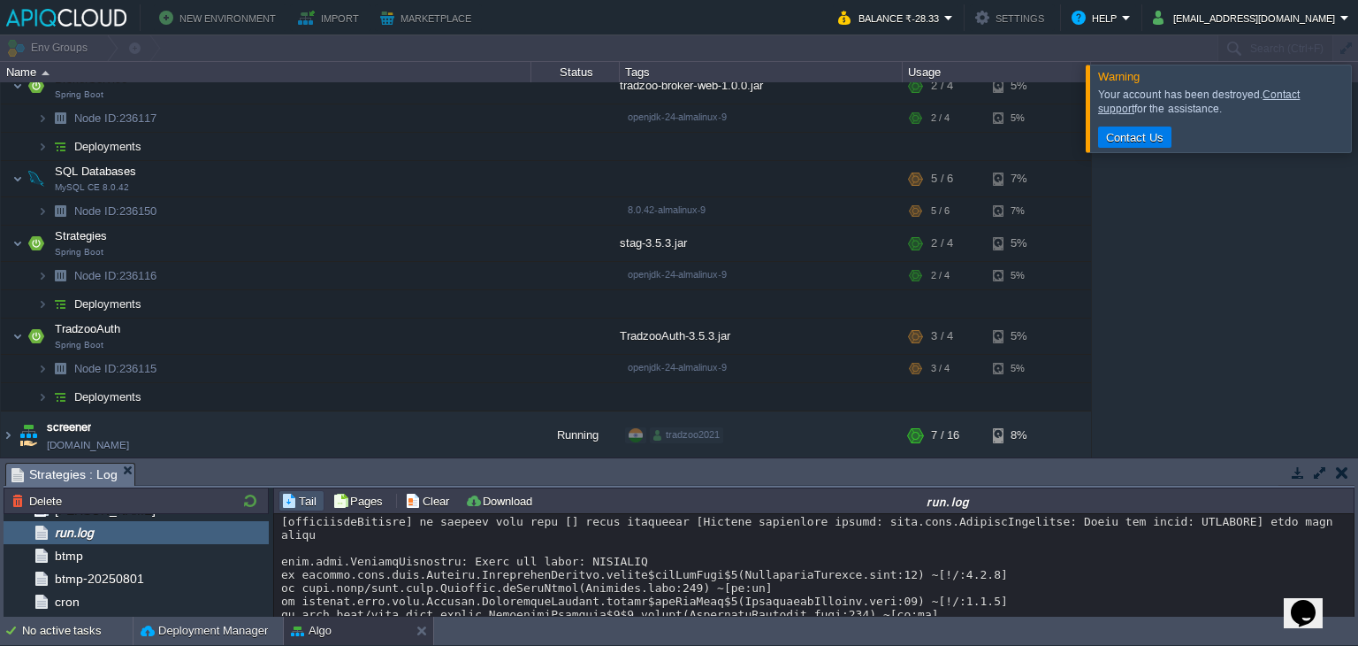
scroll to position [7537, 0]
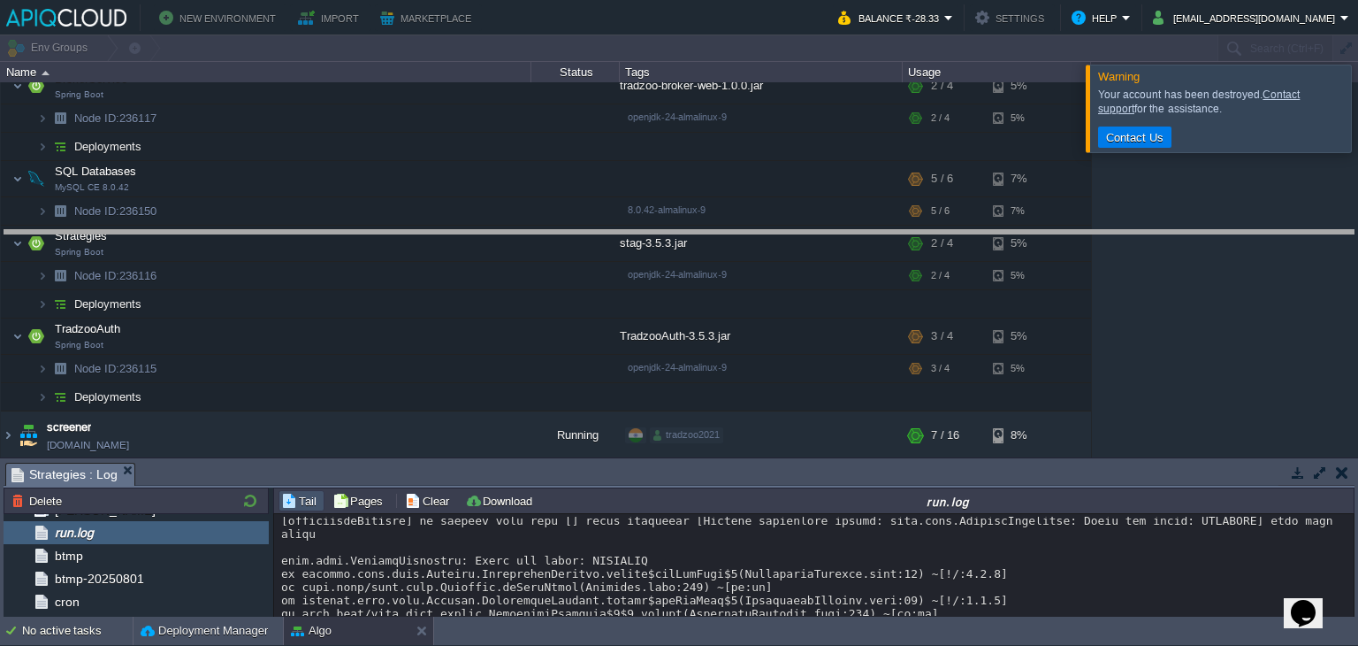
drag, startPoint x: 811, startPoint y: 473, endPoint x: 796, endPoint y: 241, distance: 232.2
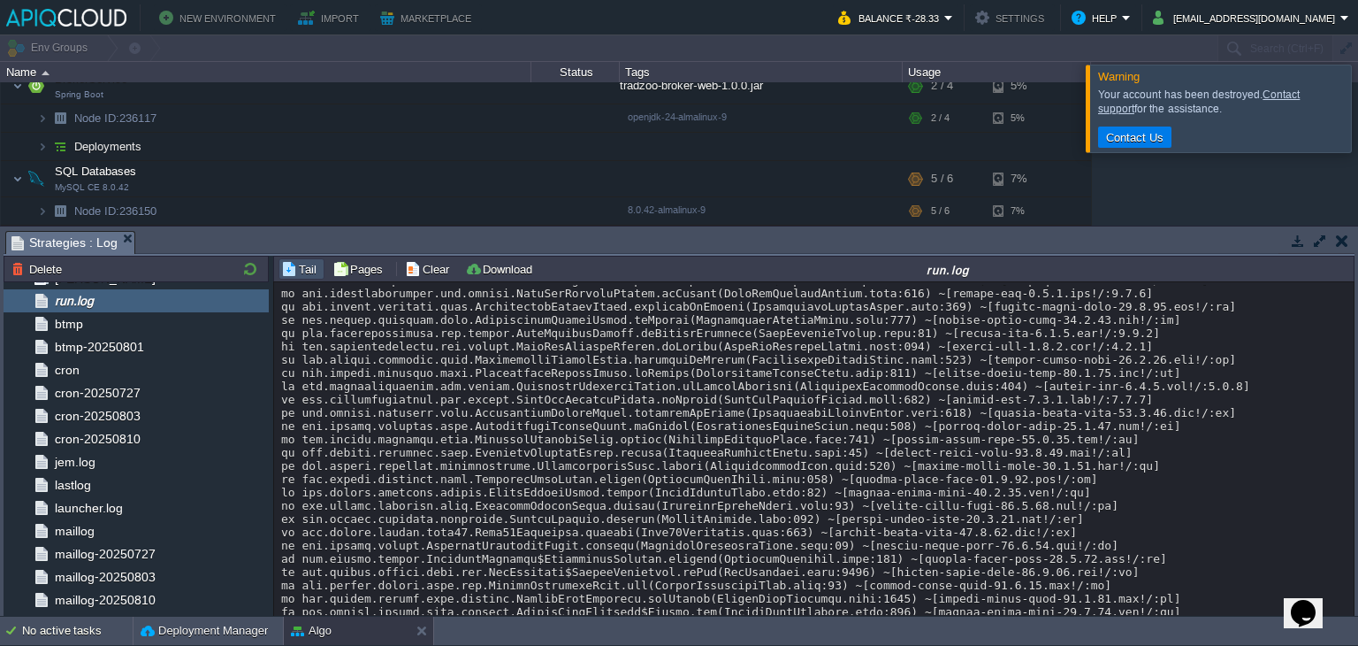
scroll to position [6943, 0]
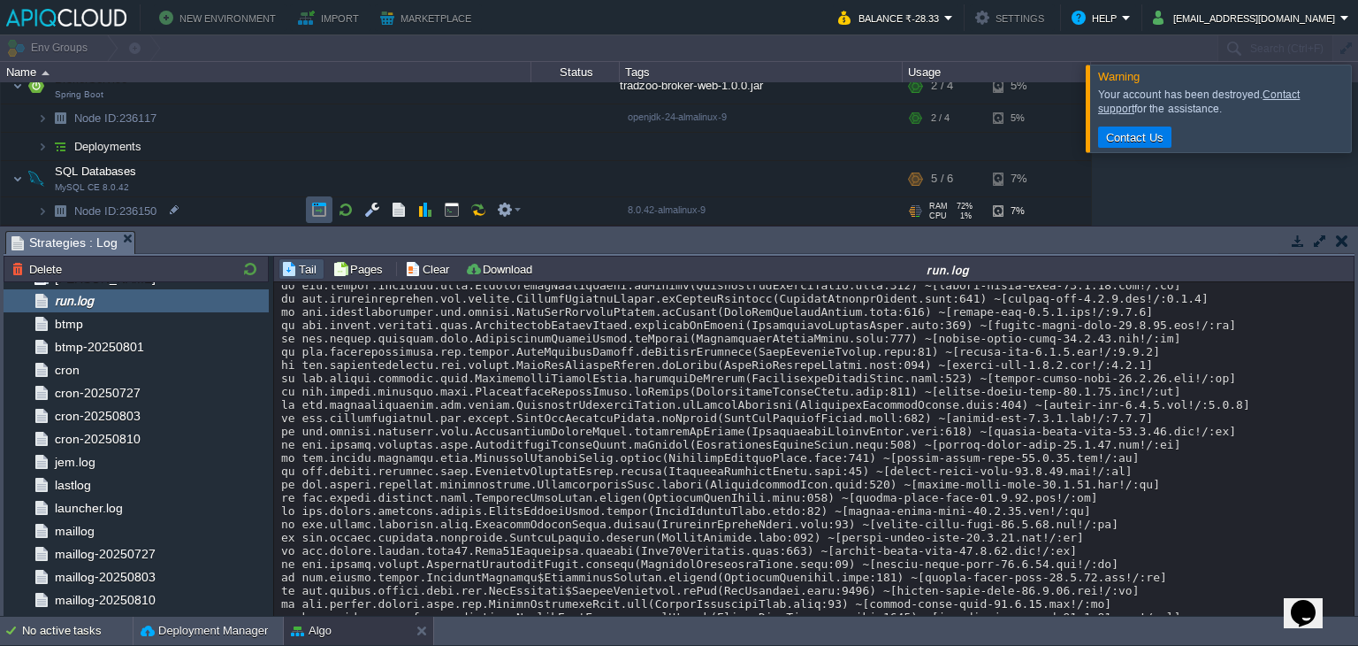
click at [317, 207] on button "button" at bounding box center [319, 210] width 16 height 16
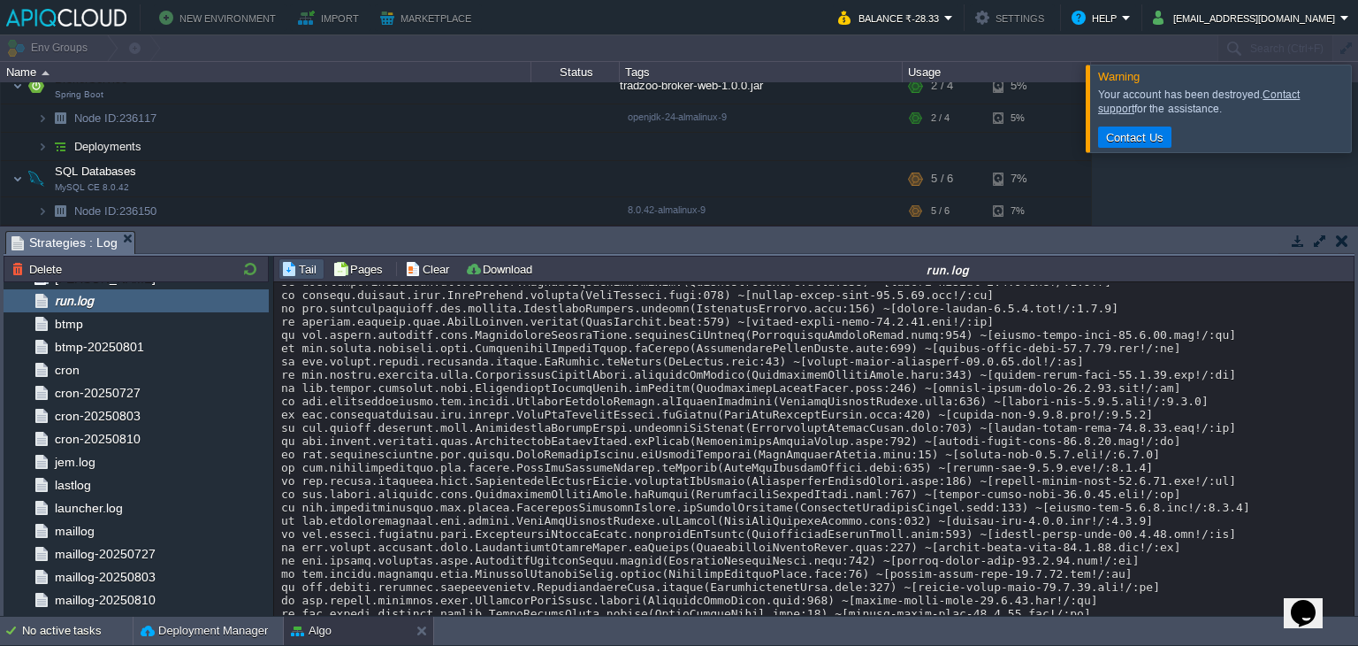
scroll to position [10758, 0]
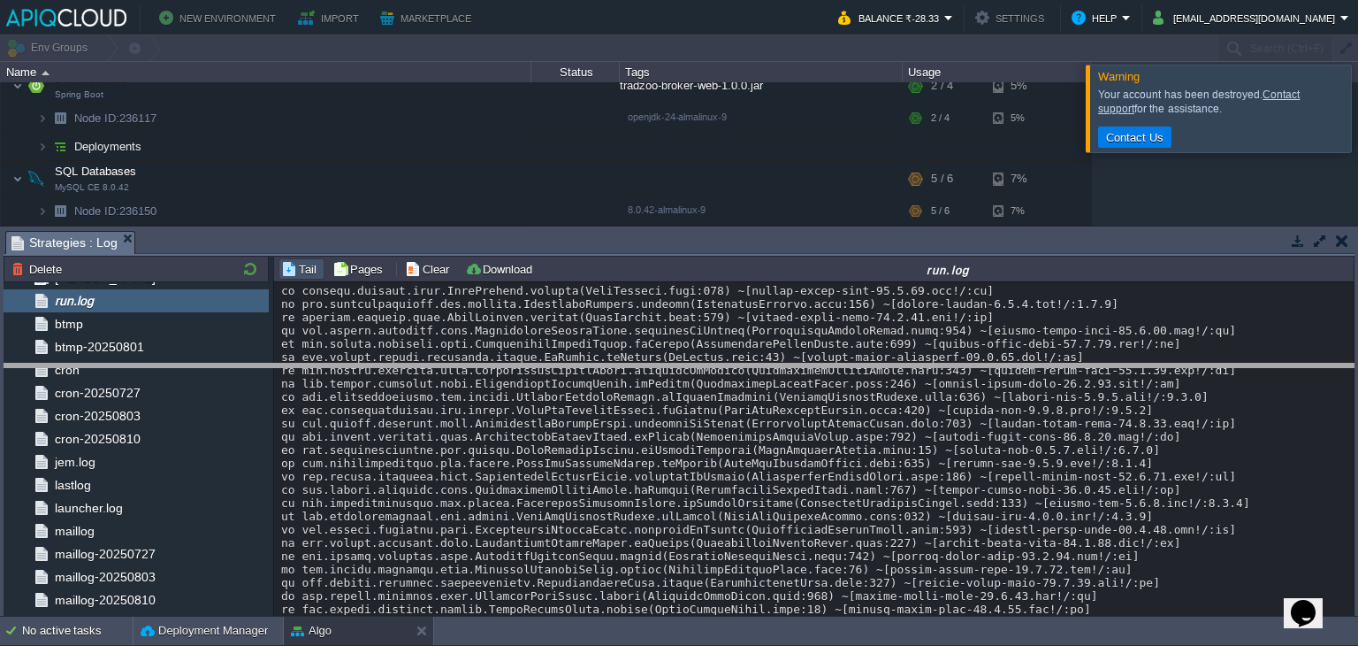
drag, startPoint x: 659, startPoint y: 256, endPoint x: 670, endPoint y: 387, distance: 132.3
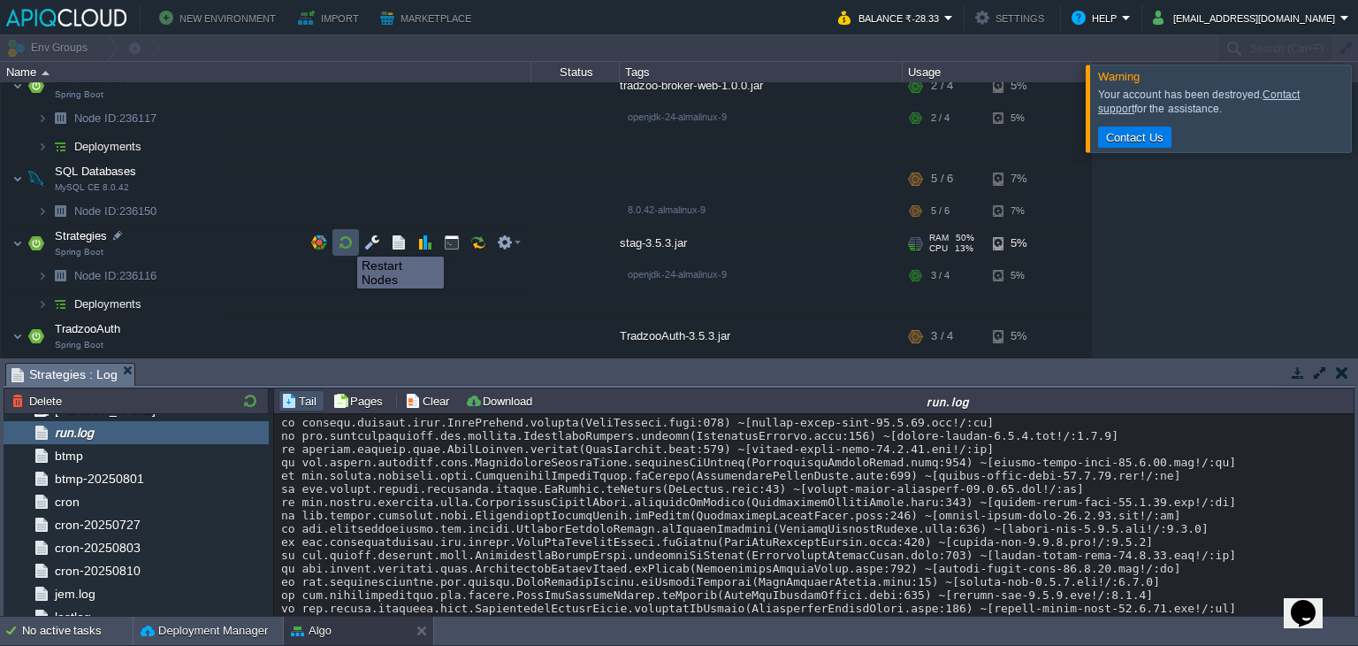
click at [344, 241] on button "button" at bounding box center [346, 242] width 16 height 16
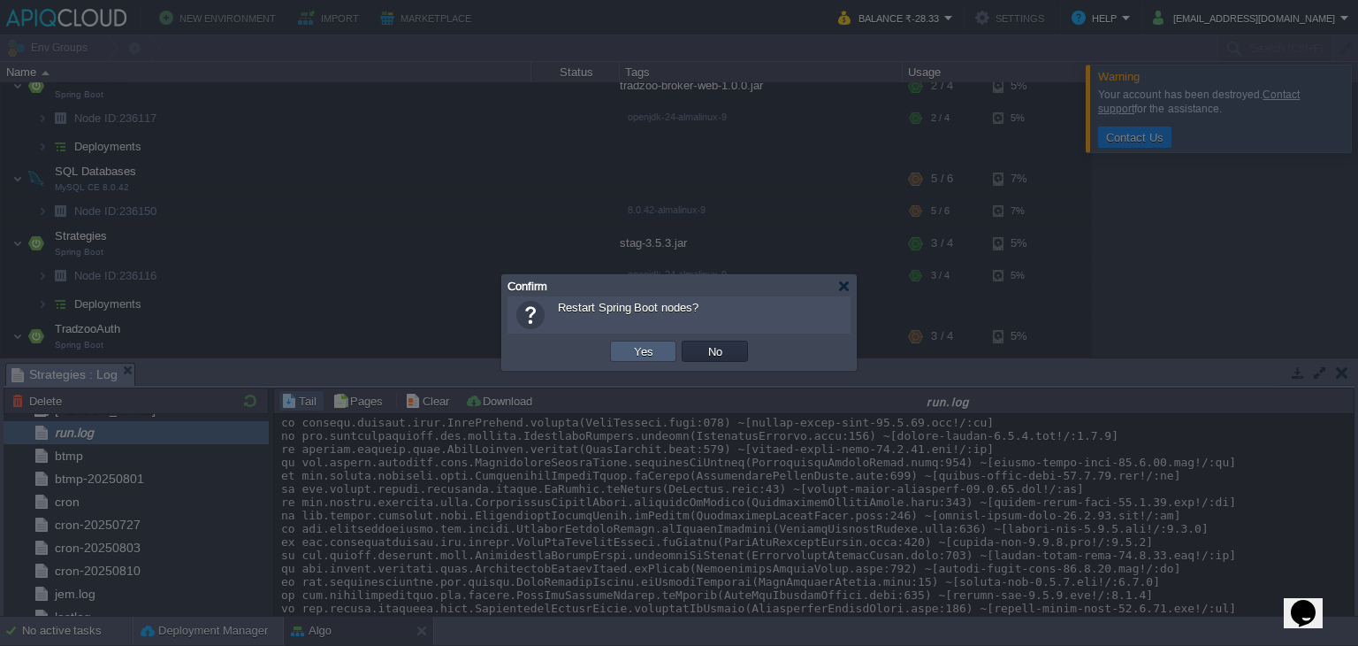
click at [626, 344] on td "Yes" at bounding box center [643, 350] width 66 height 21
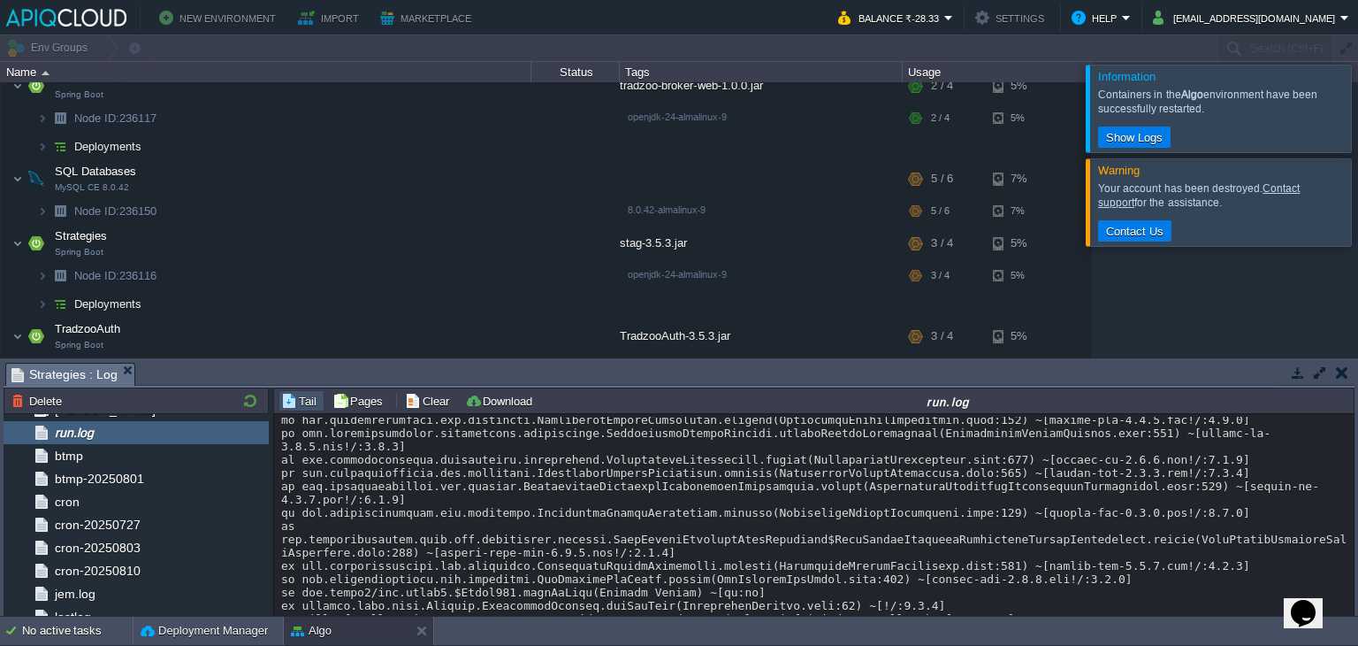
scroll to position [15429, 0]
click at [348, 241] on button "button" at bounding box center [346, 242] width 16 height 16
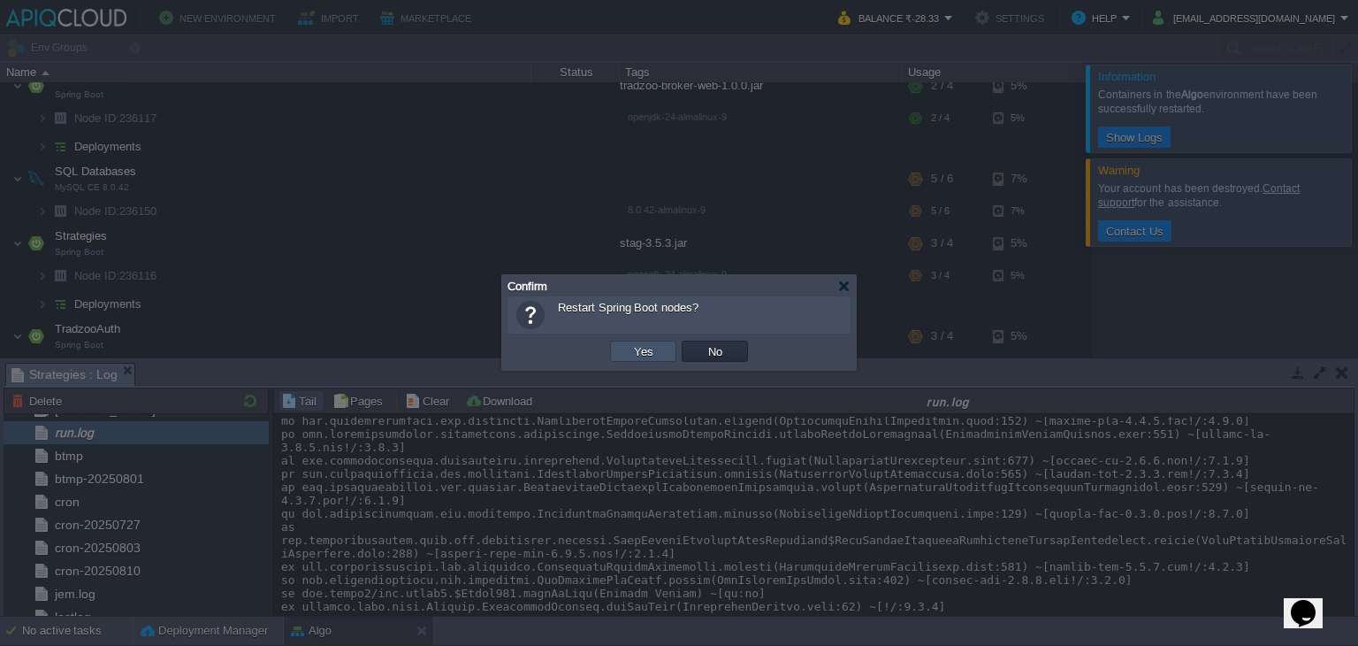
click at [647, 351] on button "Yes" at bounding box center [644, 351] width 30 height 16
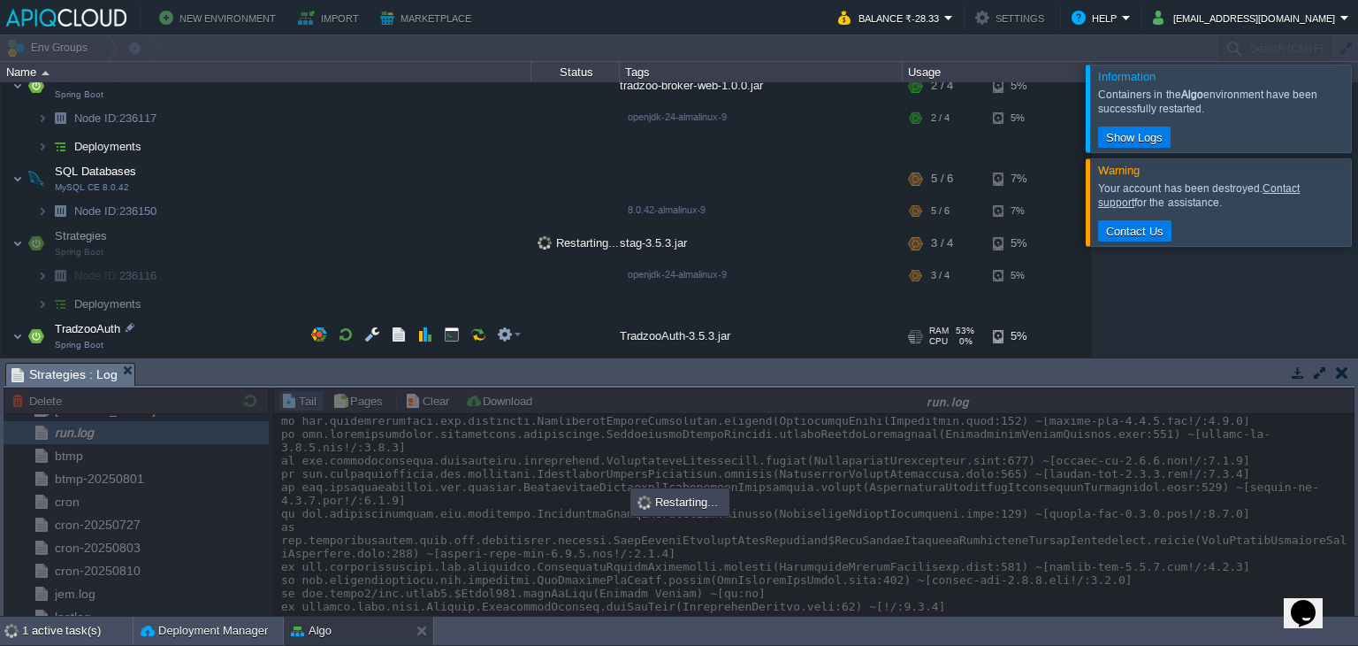
click at [647, 351] on div "TradzooAuth-3.5.3.jar" at bounding box center [761, 335] width 283 height 35
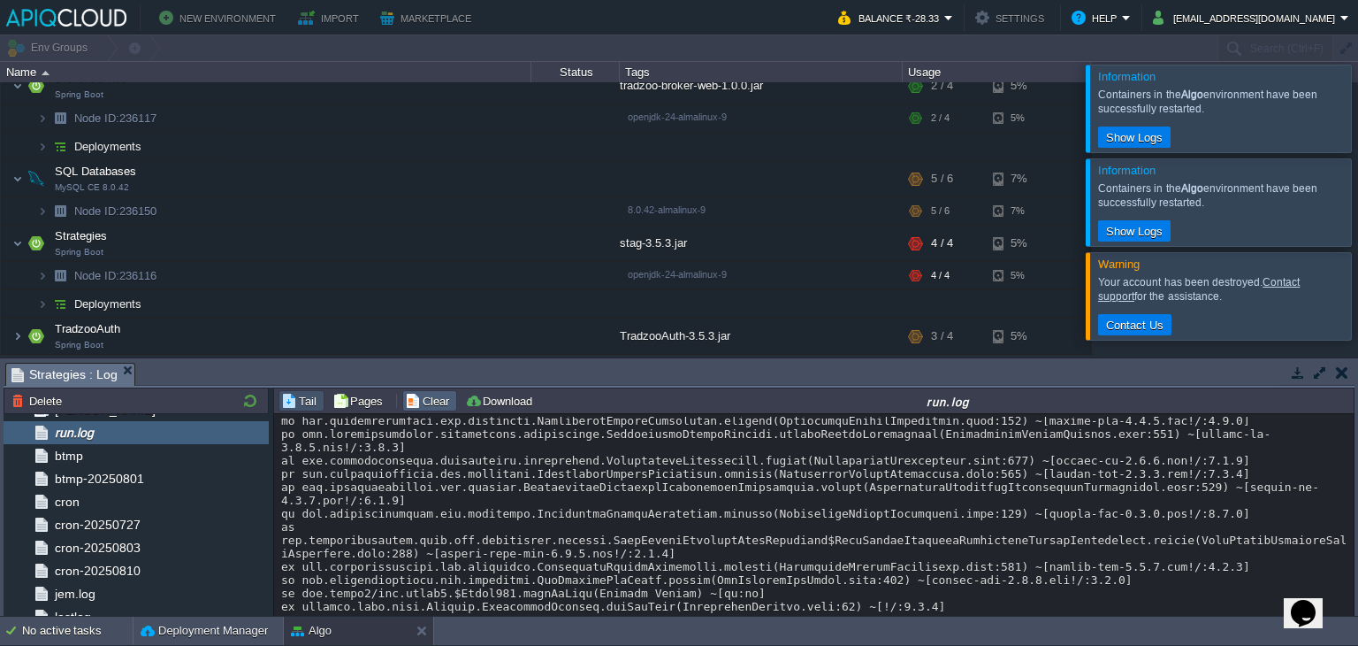
click at [433, 403] on button "Clear" at bounding box center [430, 401] width 50 height 16
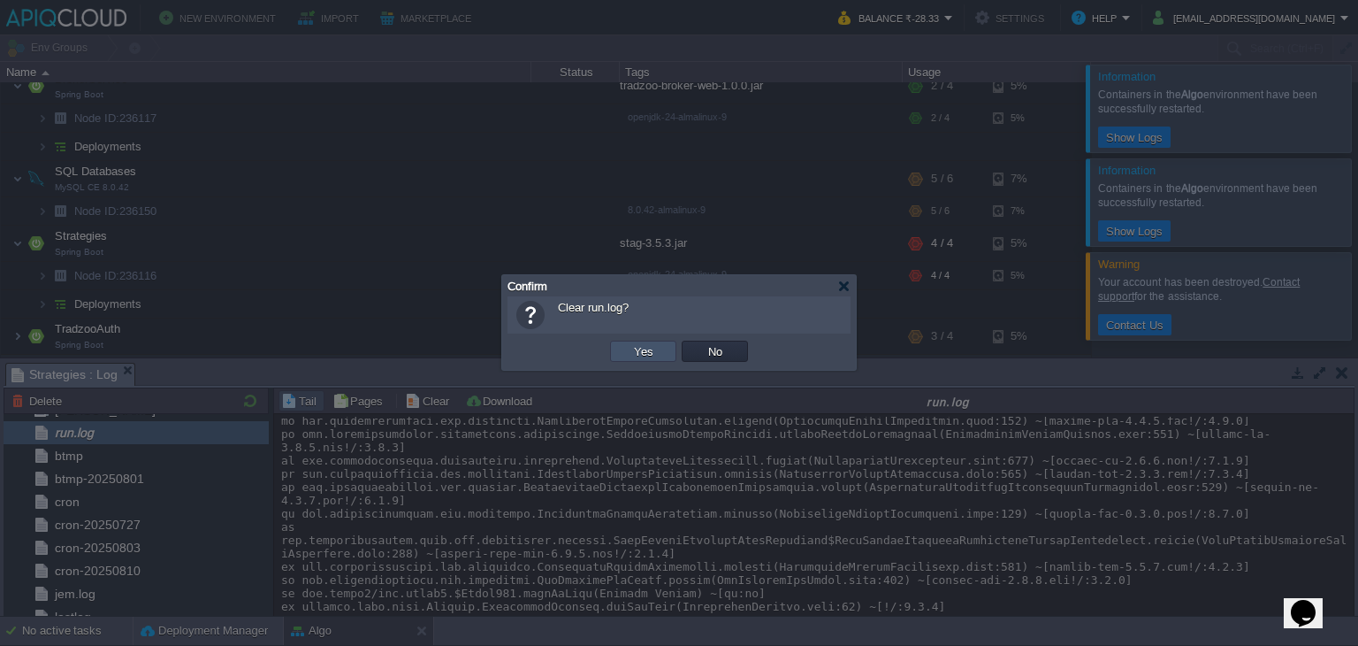
click at [653, 345] on button "Yes" at bounding box center [644, 351] width 30 height 16
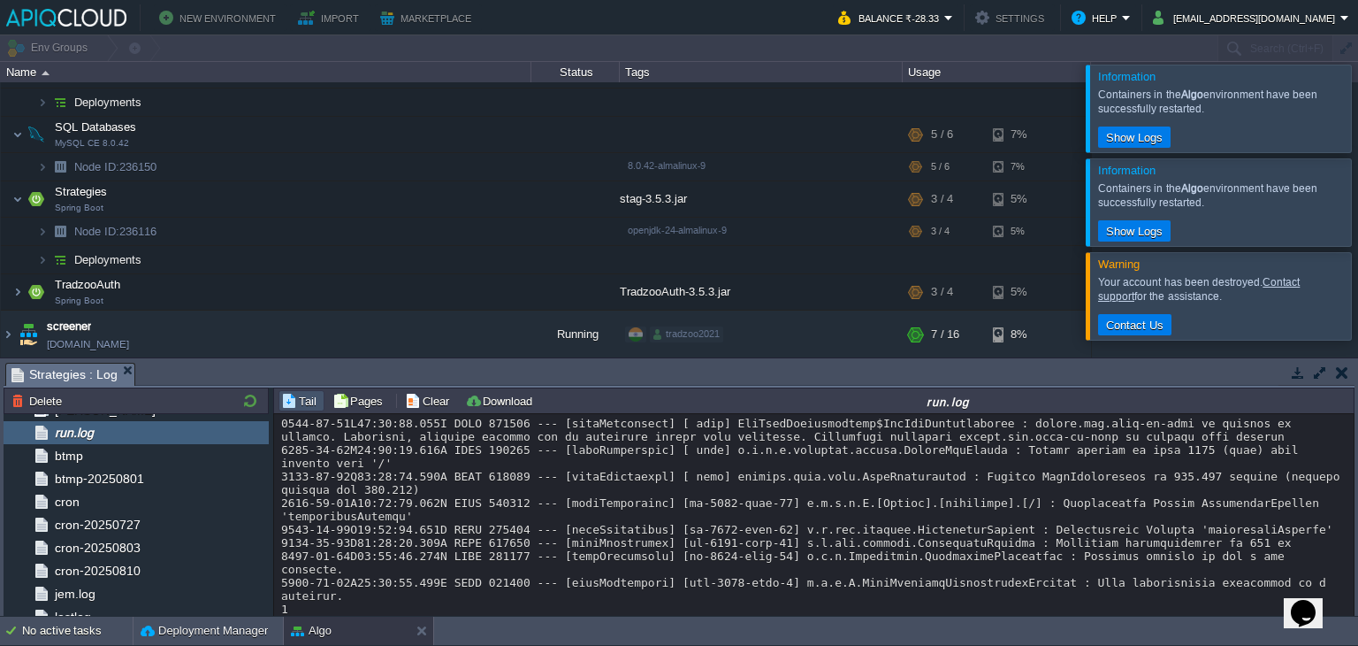
scroll to position [80, 0]
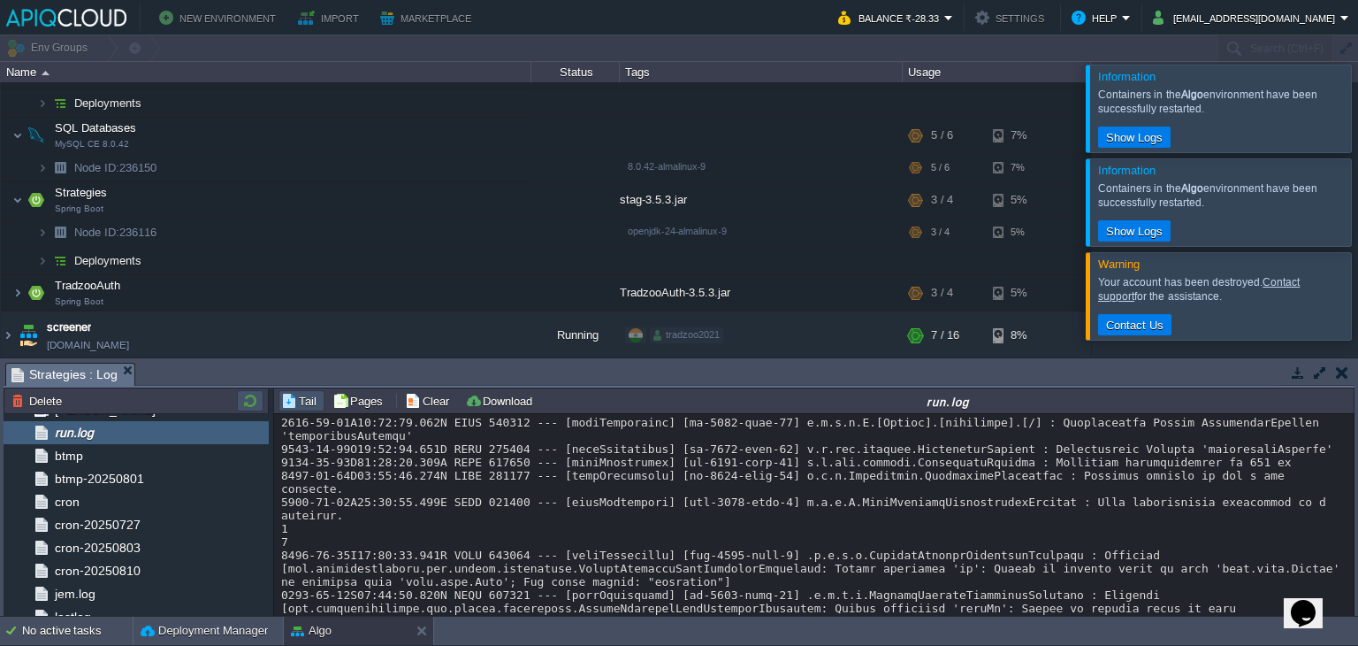
click at [250, 401] on button "button" at bounding box center [250, 401] width 21 height 16
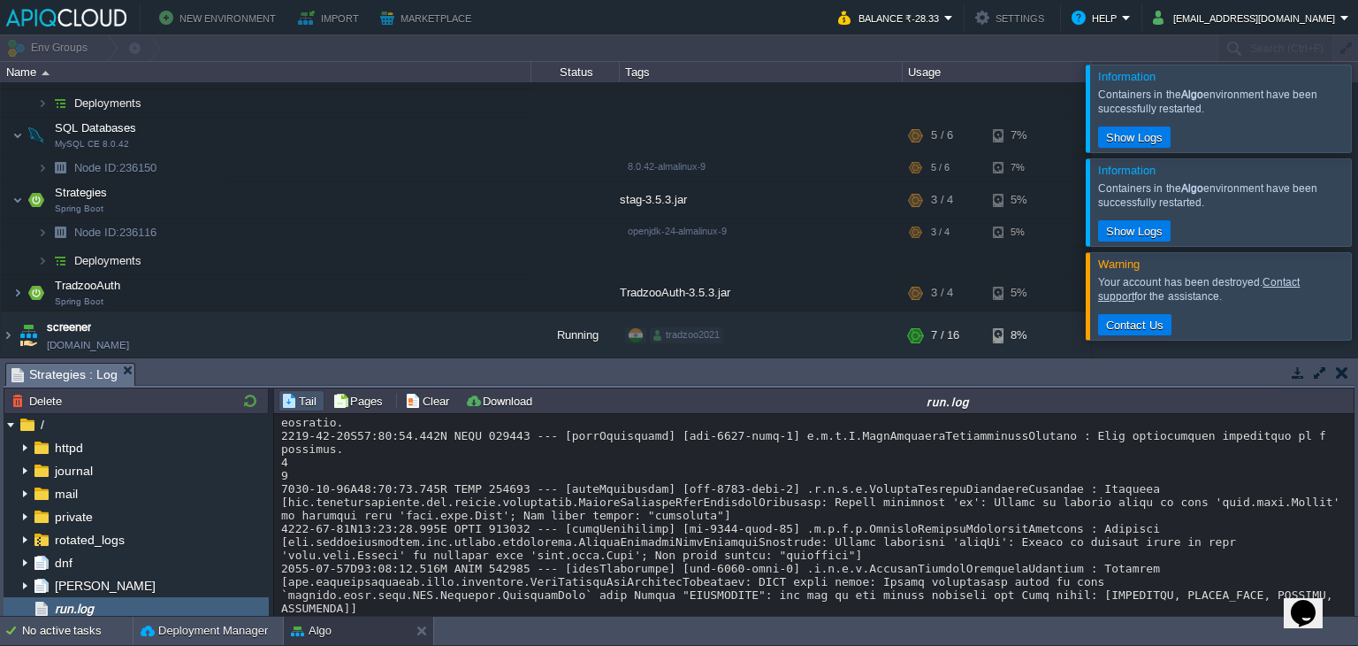
scroll to position [66, 0]
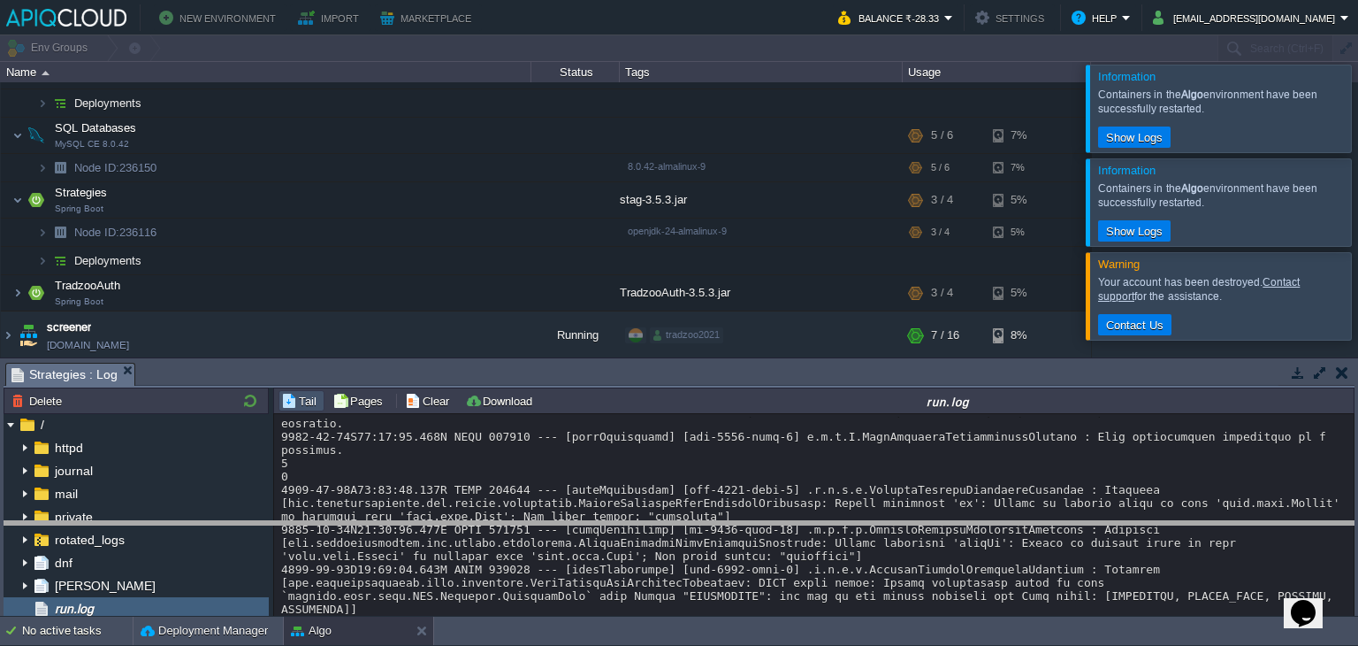
drag, startPoint x: 1001, startPoint y: 379, endPoint x: 979, endPoint y: 536, distance: 158.1
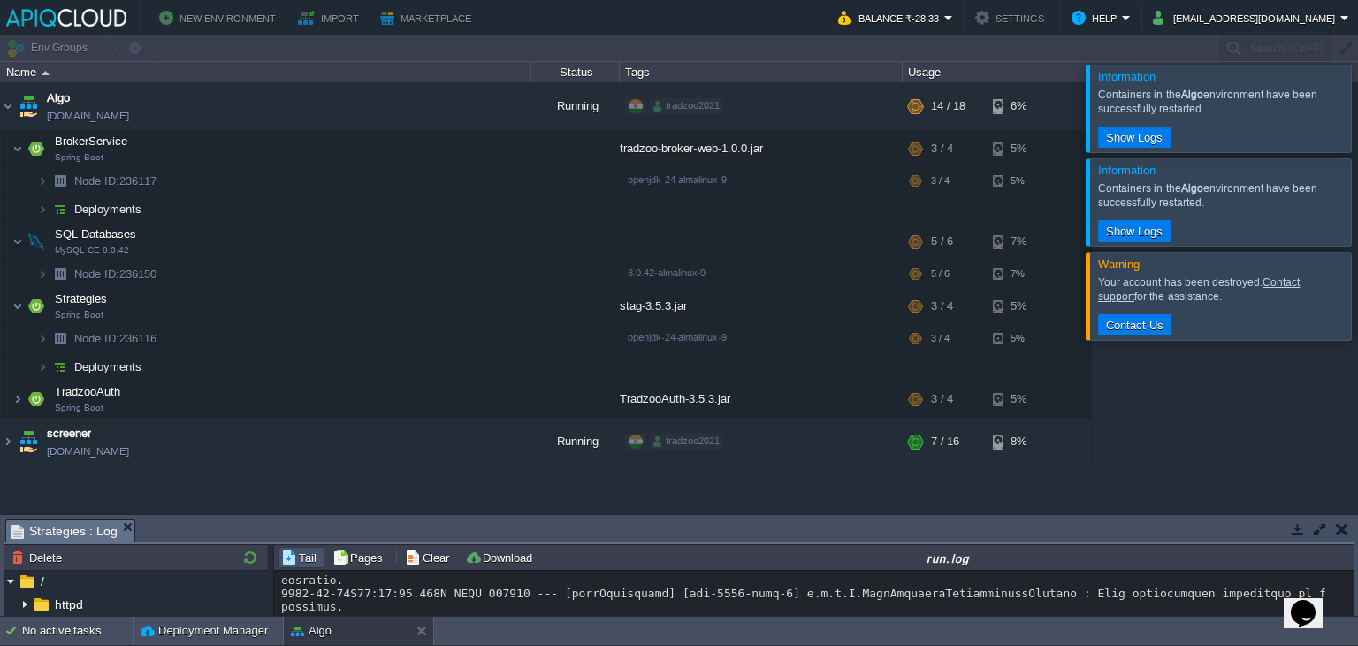
click at [1357, 88] on div at bounding box center [1379, 108] width 0 height 87
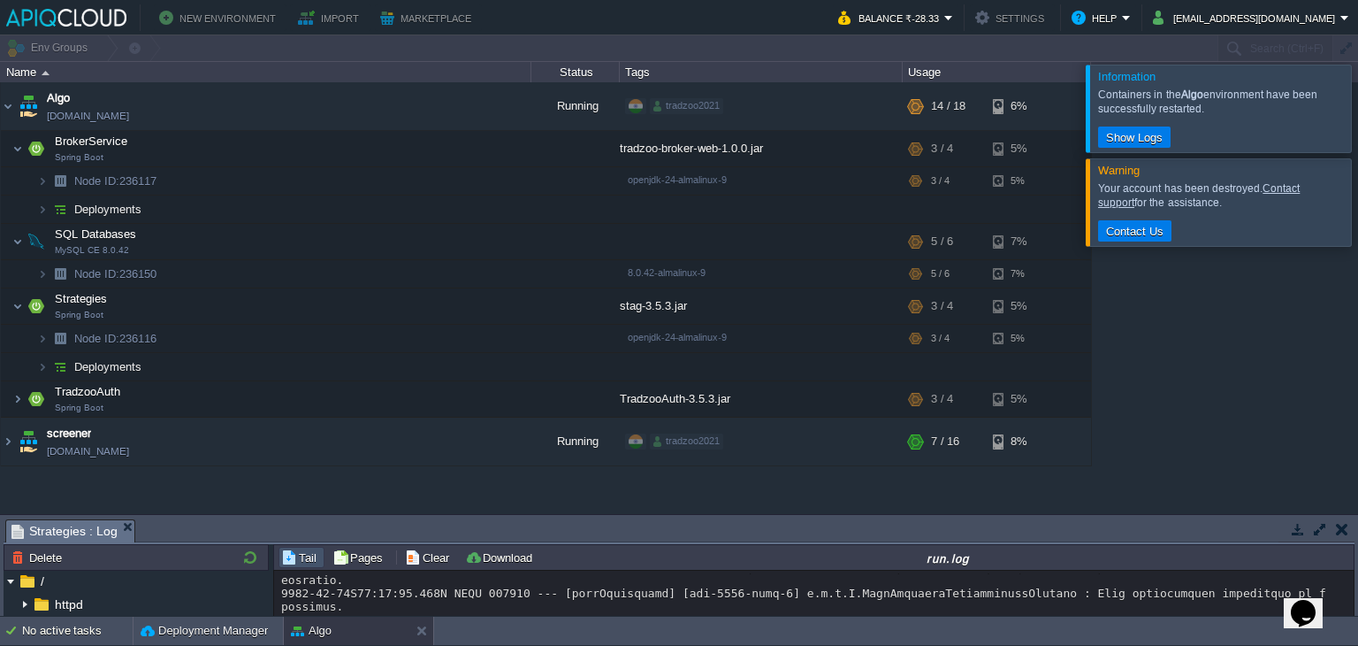
click at [1357, 105] on div at bounding box center [1379, 108] width 0 height 87
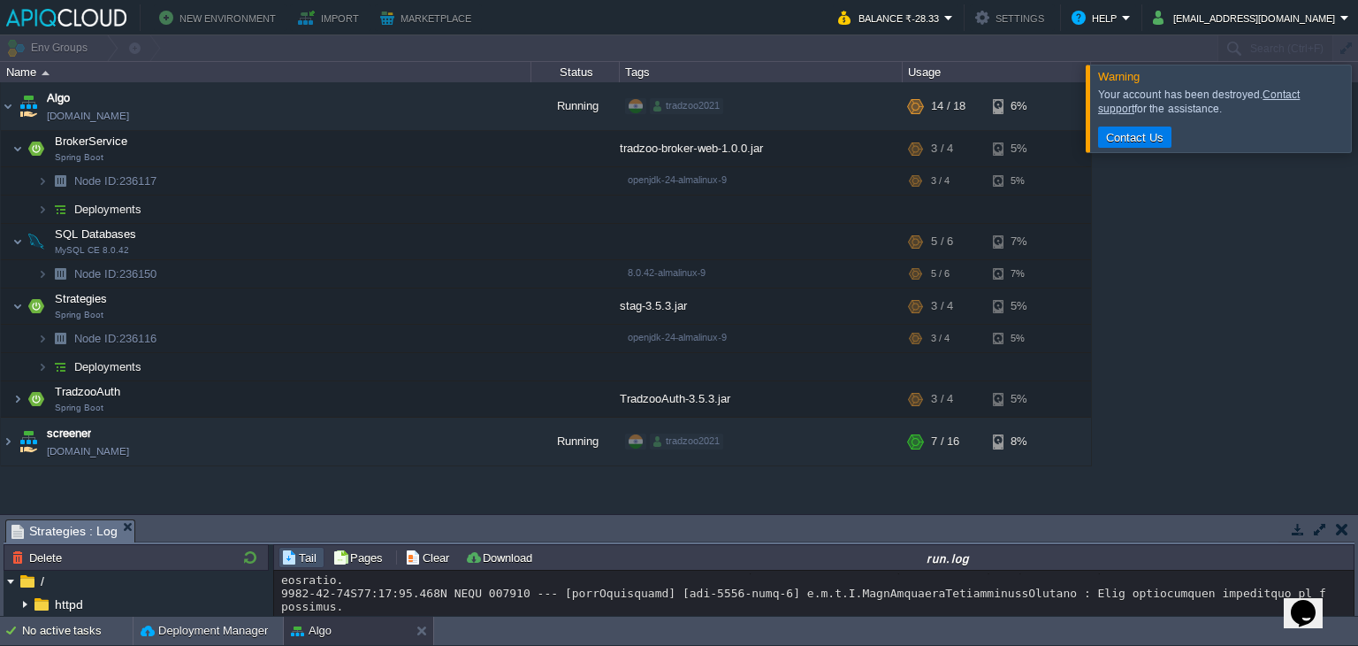
click at [1357, 128] on div at bounding box center [1379, 108] width 0 height 87
